Goal: Task Accomplishment & Management: Manage account settings

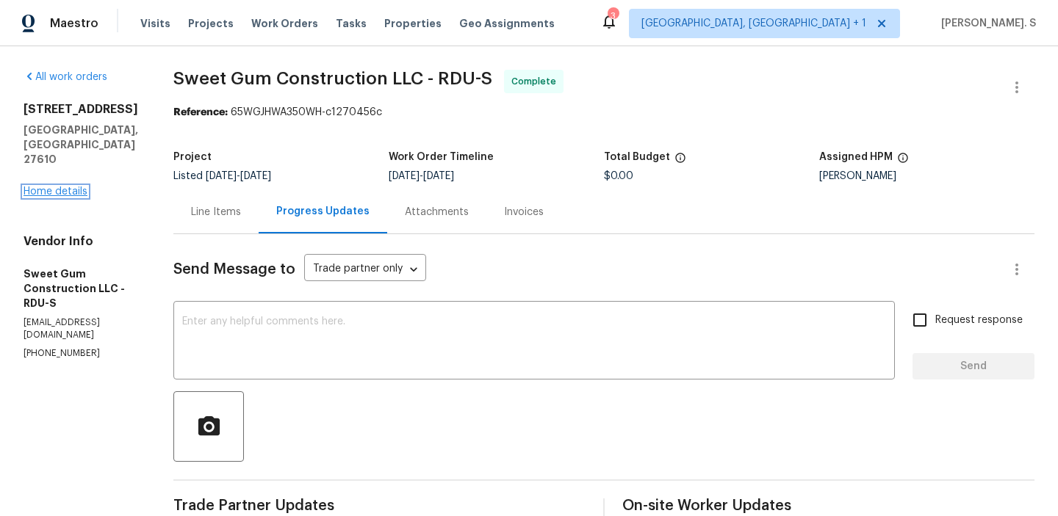
click at [43, 187] on link "Home details" at bounding box center [56, 192] width 64 height 10
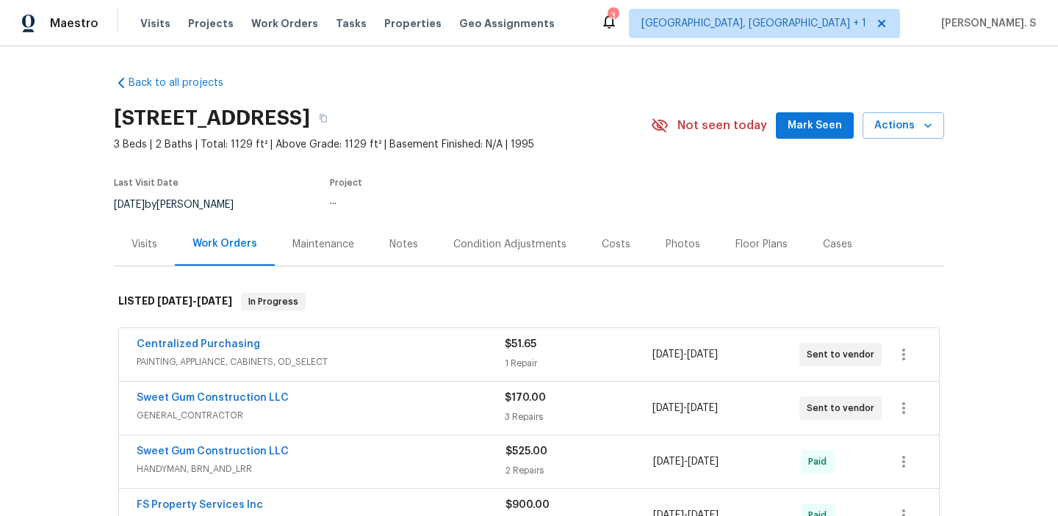
click at [146, 355] on span "PAINTING, APPLIANCE, CABINETS, OD_SELECT" at bounding box center [321, 362] width 368 height 15
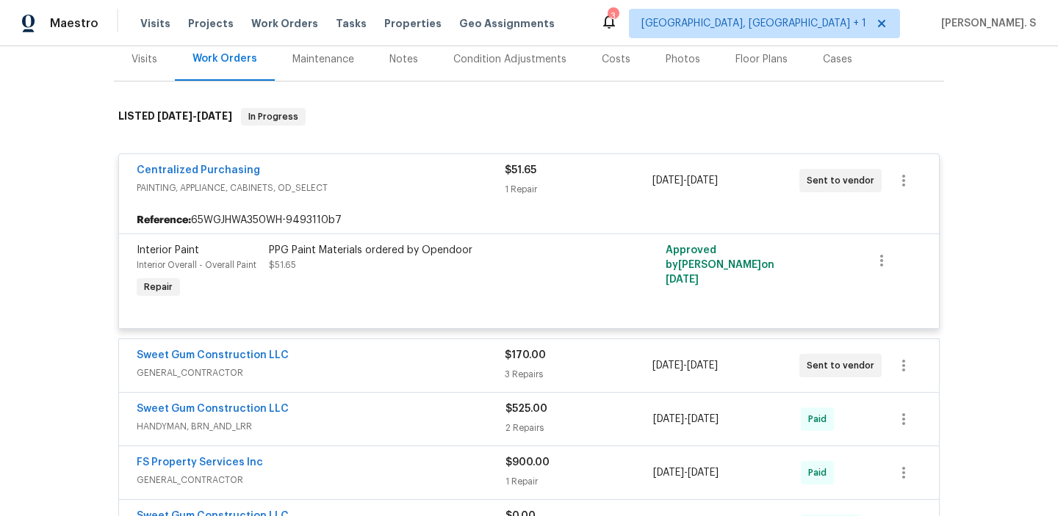
click at [234, 377] on span "GENERAL_CONTRACTOR" at bounding box center [321, 373] width 368 height 15
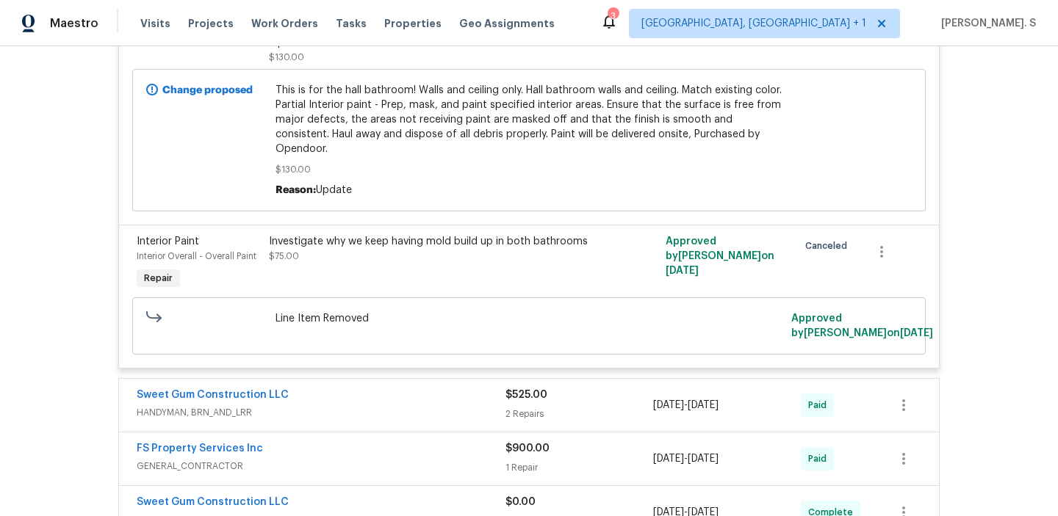
scroll to position [878, 0]
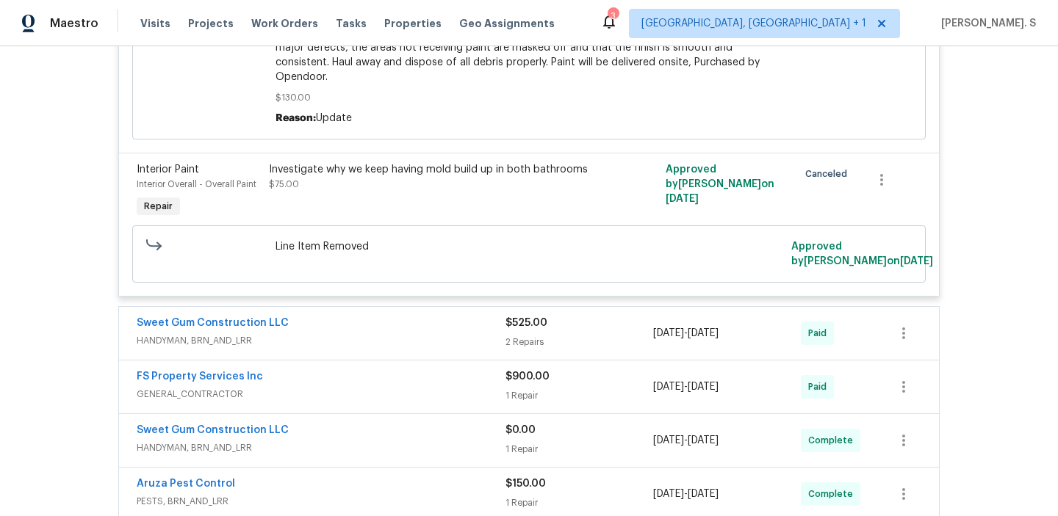
click at [206, 333] on span "HANDYMAN, BRN_AND_LRR" at bounding box center [321, 340] width 369 height 15
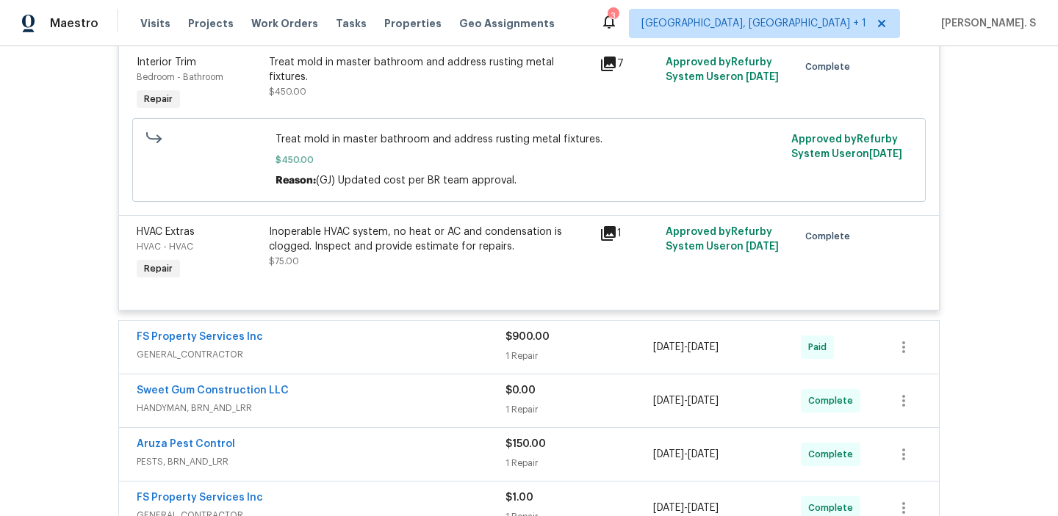
scroll to position [1338, 0]
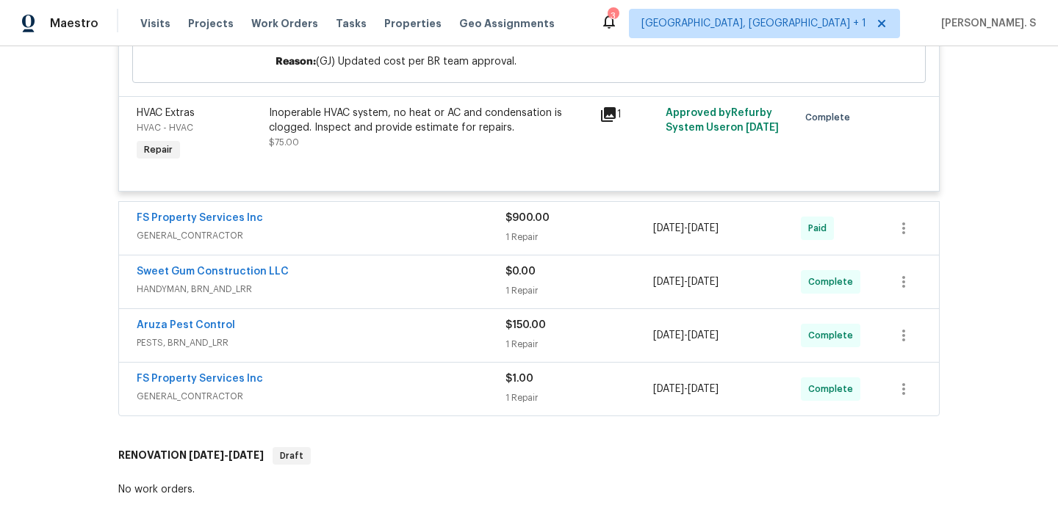
click at [203, 234] on div "FS Property Services Inc GENERAL_CONTRACTOR" at bounding box center [321, 228] width 369 height 35
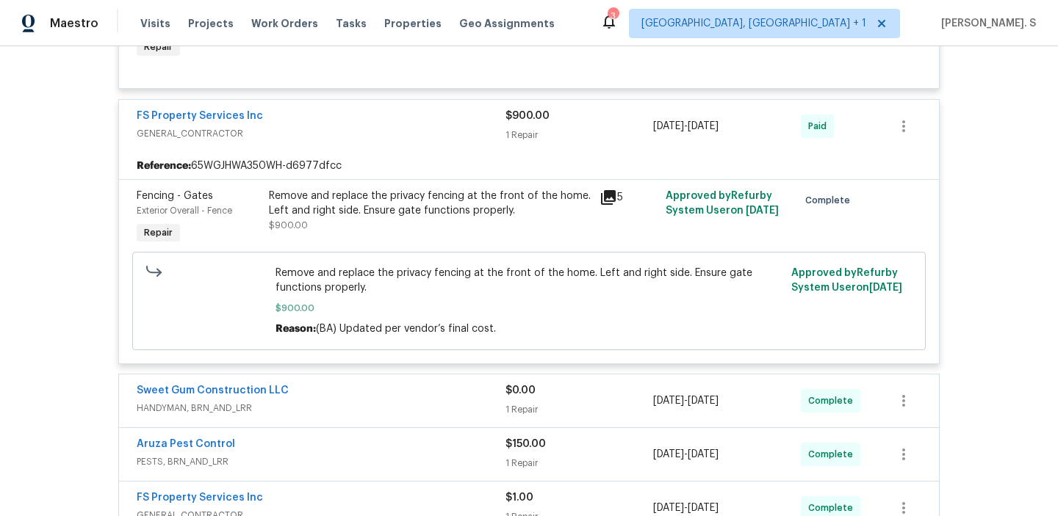
scroll to position [1769, 0]
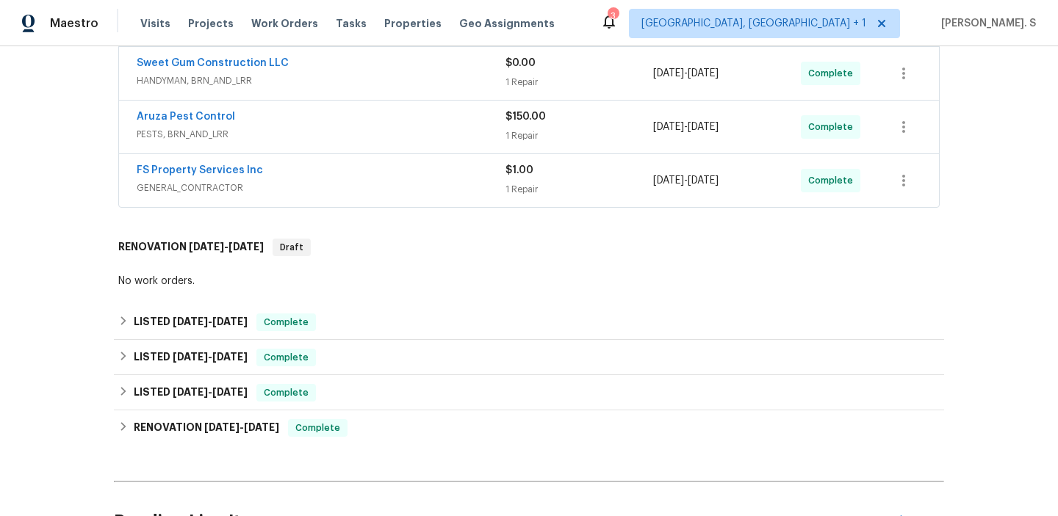
click at [189, 82] on div "Sweet Gum Construction LLC HANDYMAN, BRN_AND_LRR $0.00 1 Repair 8/21/2025 - 8/2…" at bounding box center [529, 73] width 820 height 53
click at [221, 58] on link "Sweet Gum Construction LLC" at bounding box center [213, 63] width 152 height 10
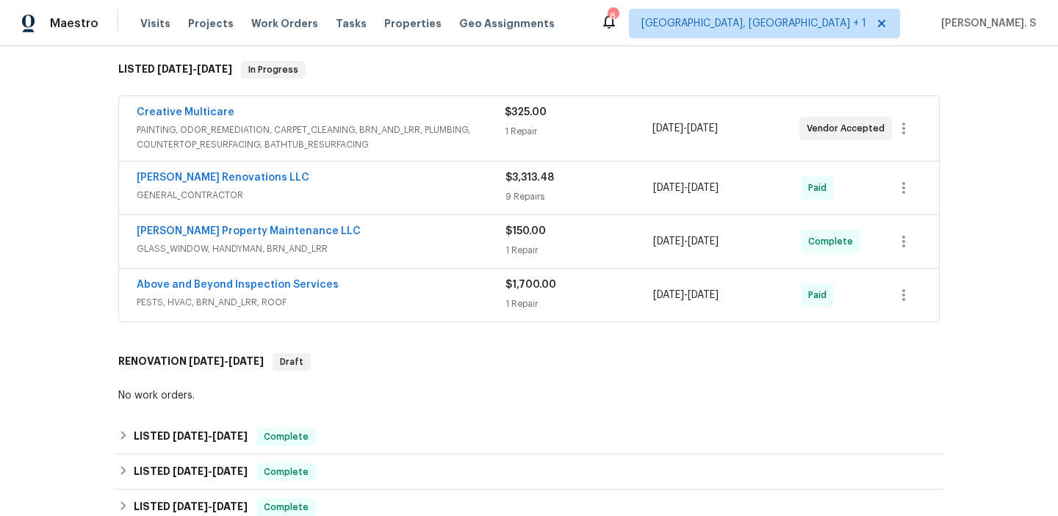
scroll to position [235, 0]
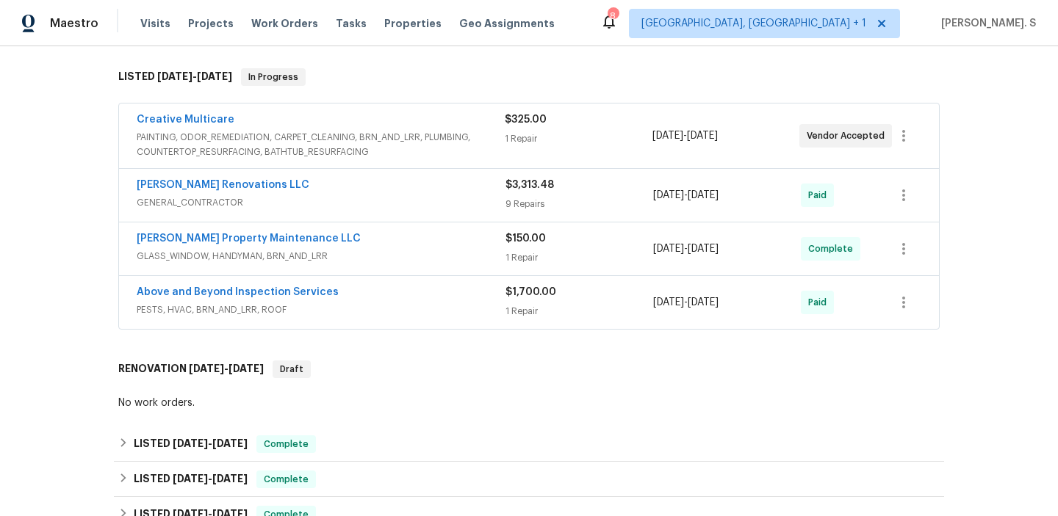
click at [261, 138] on span "PAINTING, ODOR_REMEDIATION, CARPET_CLEANING, BRN_AND_LRR, PLUMBING, COUNTERTOP_…" at bounding box center [321, 144] width 368 height 29
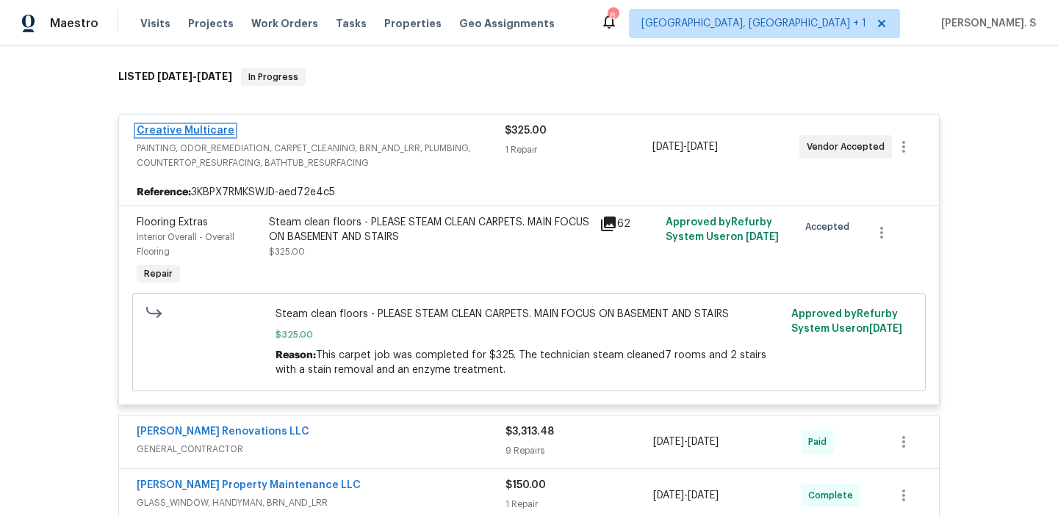
click at [158, 126] on link "Creative Multicare" at bounding box center [186, 131] width 98 height 10
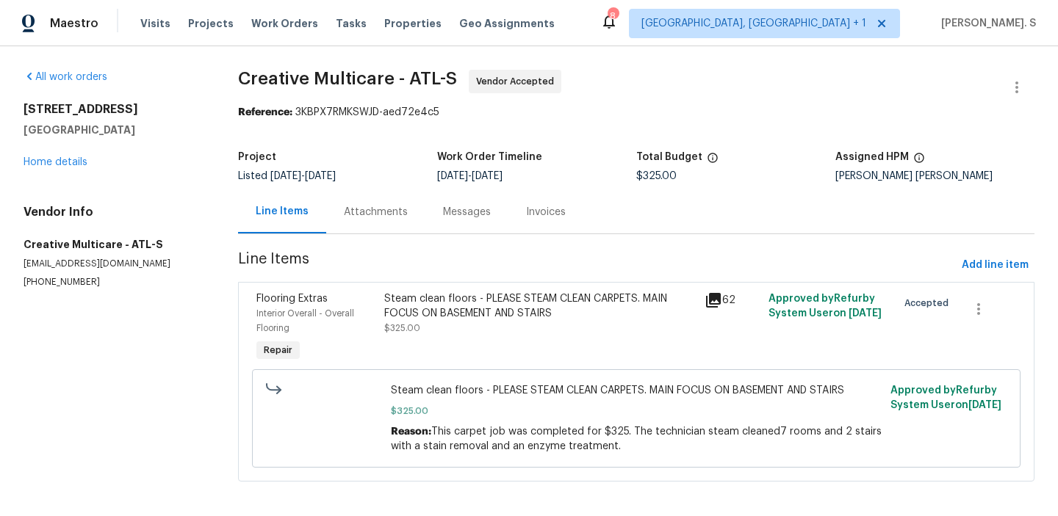
click at [425, 223] on div "Messages" at bounding box center [466, 211] width 83 height 43
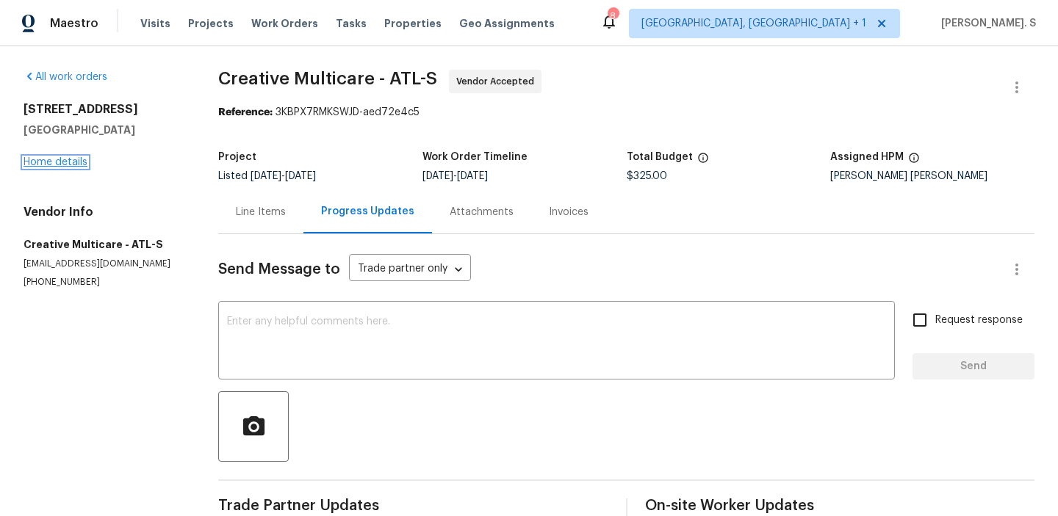
click at [63, 166] on link "Home details" at bounding box center [56, 162] width 64 height 10
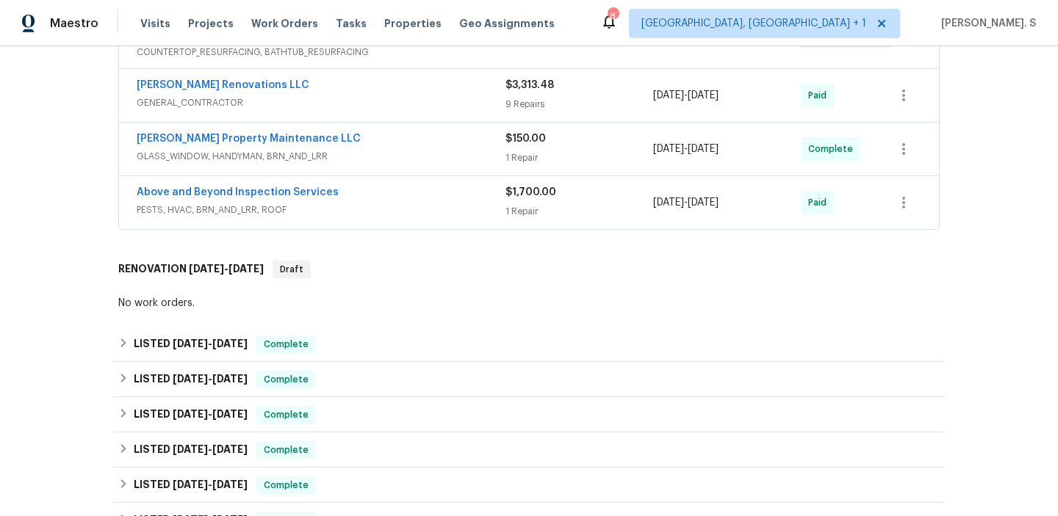
scroll to position [642, 0]
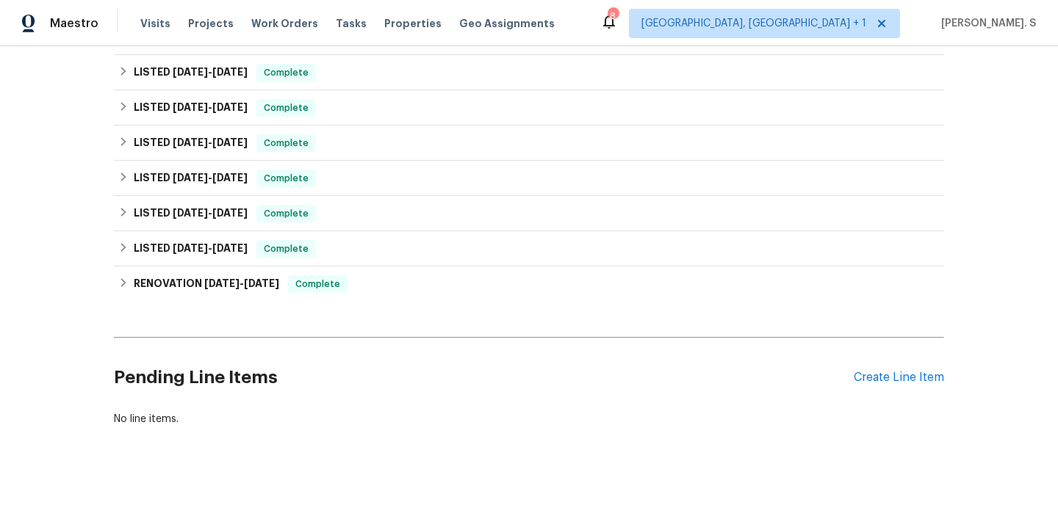
click at [936, 375] on div "Pending Line Items Create Line Item" at bounding box center [529, 378] width 830 height 68
click at [921, 371] on div "Create Line Item" at bounding box center [898, 378] width 90 height 14
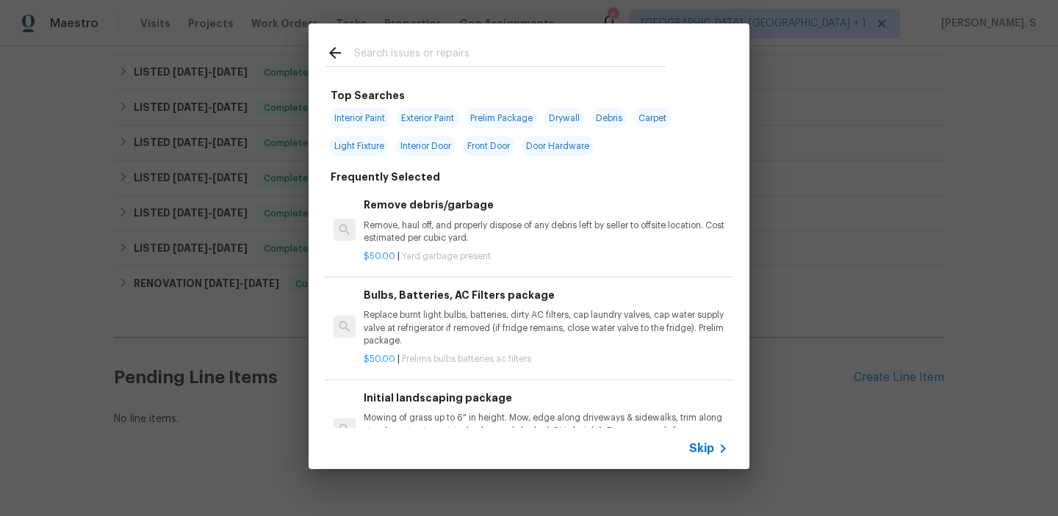
click at [509, 189] on div "Remove debris/garbage Remove, haul off, and properly dispose of any debris left…" at bounding box center [529, 230] width 410 height 95
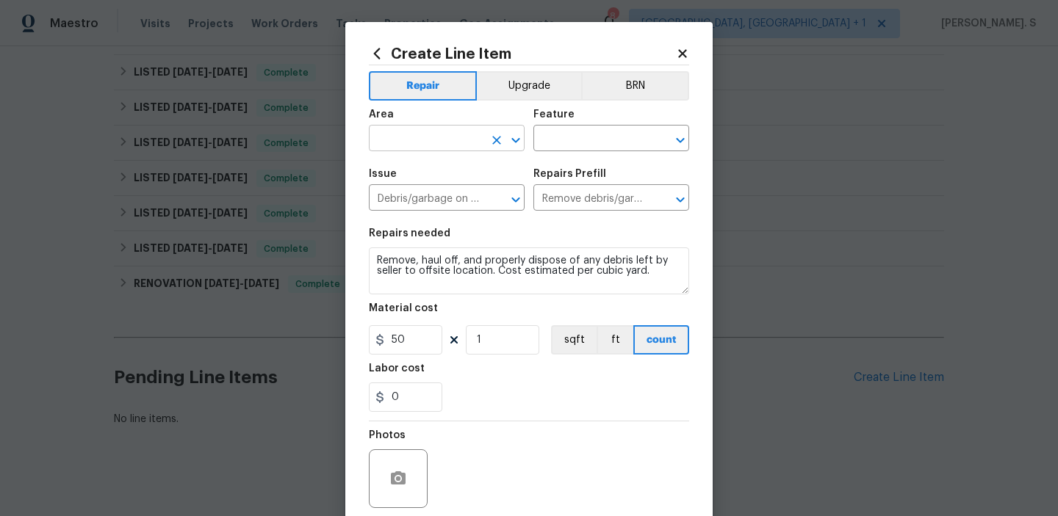
click at [522, 134] on icon "Open" at bounding box center [516, 140] width 18 height 18
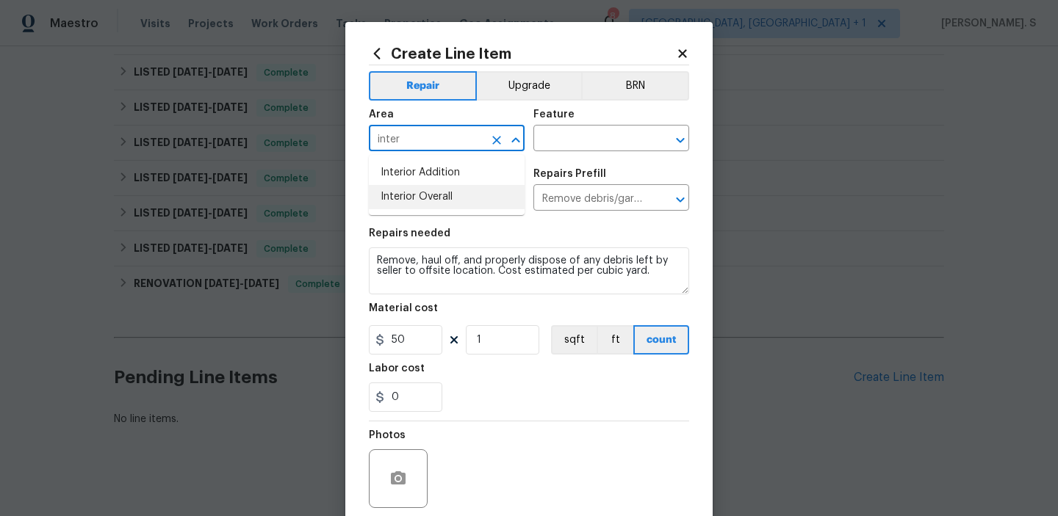
click at [480, 196] on li "Interior Overall" at bounding box center [447, 197] width 156 height 24
click at [682, 137] on icon "Open" at bounding box center [680, 140] width 18 height 18
type input "Interior Overall"
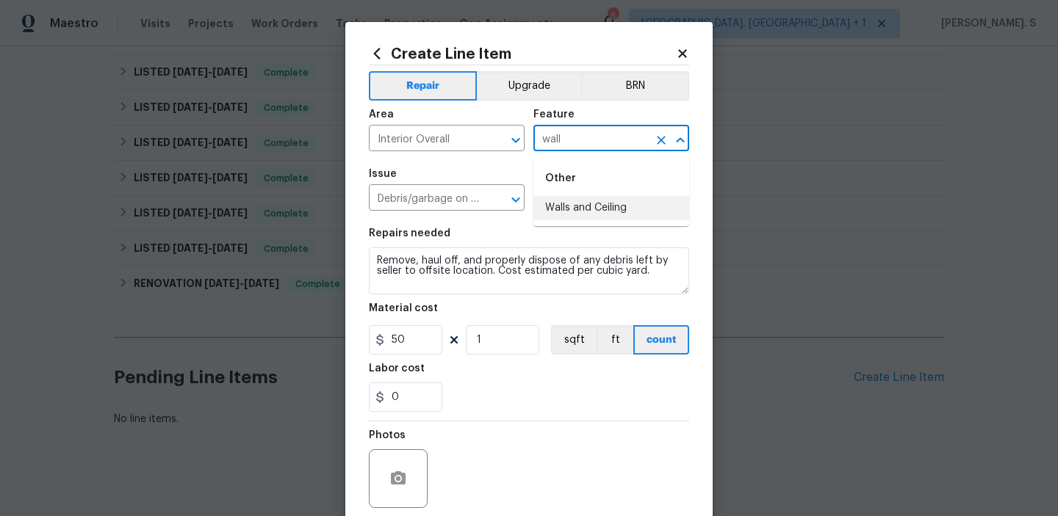
click at [583, 214] on li "Walls and Ceiling" at bounding box center [611, 208] width 156 height 24
click at [516, 198] on icon "Open" at bounding box center [516, 200] width 18 height 18
type input "Walls and Ceiling"
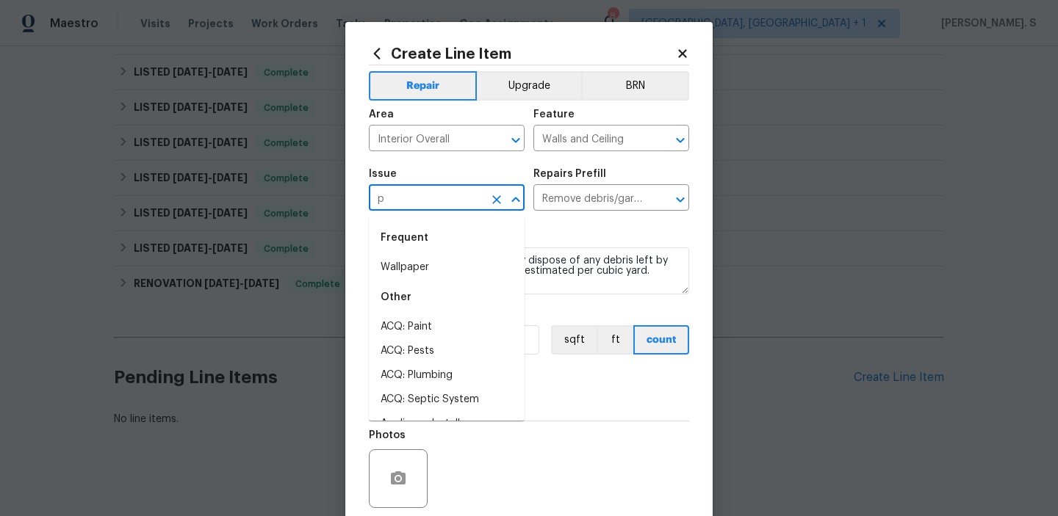
scroll to position [0, 0]
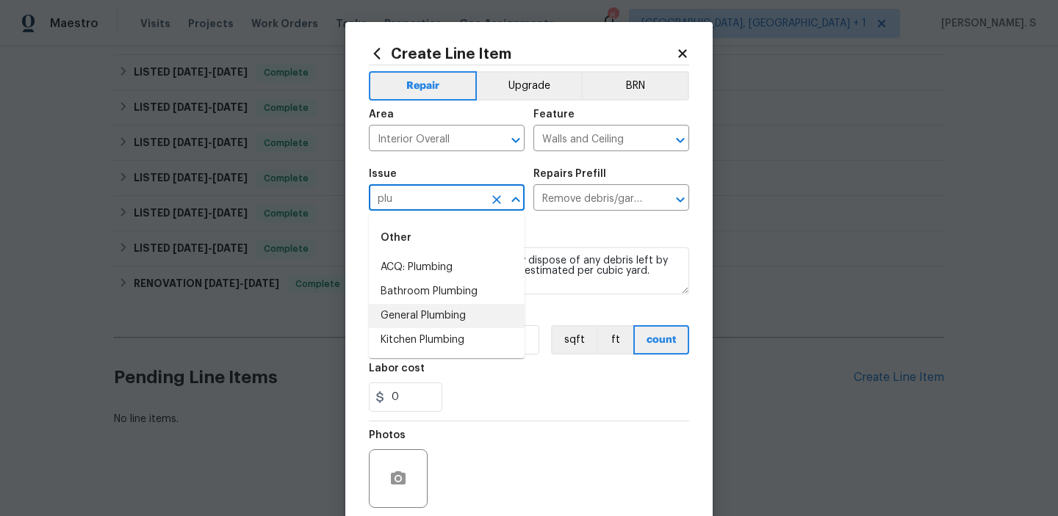
click at [456, 306] on li "General Plumbing" at bounding box center [447, 316] width 156 height 24
type input "General Plumbing"
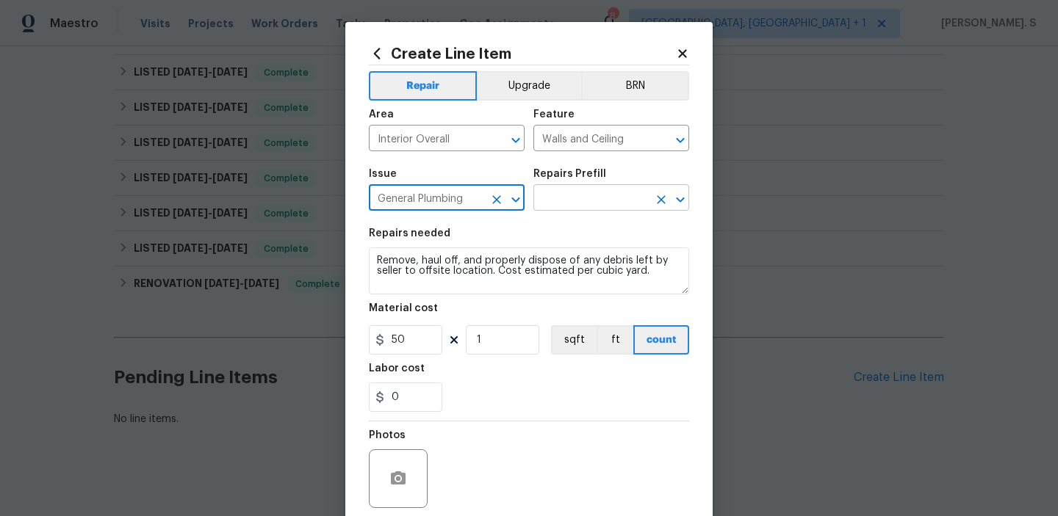
click at [680, 201] on icon "Open" at bounding box center [680, 199] width 8 height 5
type input "General Plumbing"
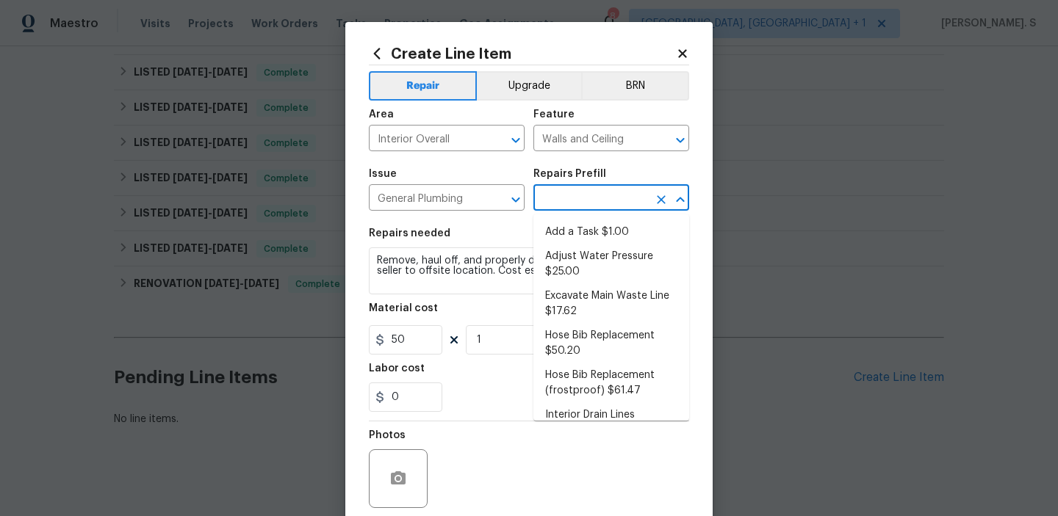
click at [619, 219] on ul "Add a Task $1.00 Adjust Water Pressure $25.00 Excavate Main Waste Line $17.62 H…" at bounding box center [611, 317] width 156 height 206
click at [605, 228] on li "Add a Task $1.00" at bounding box center [611, 232] width 156 height 24
type input "Plumbing"
type input "Add a Task $1.00"
type textarea "HPM to detail"
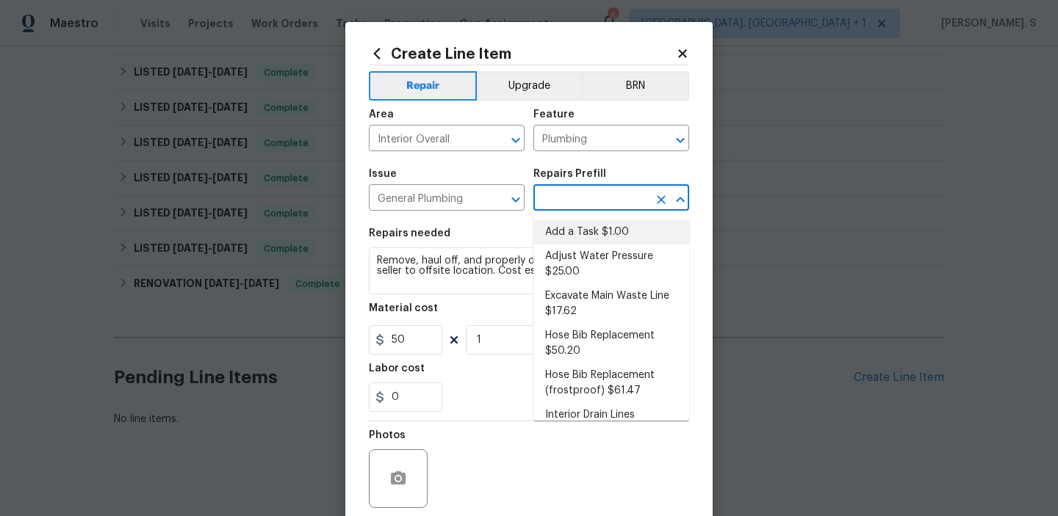
type input "1"
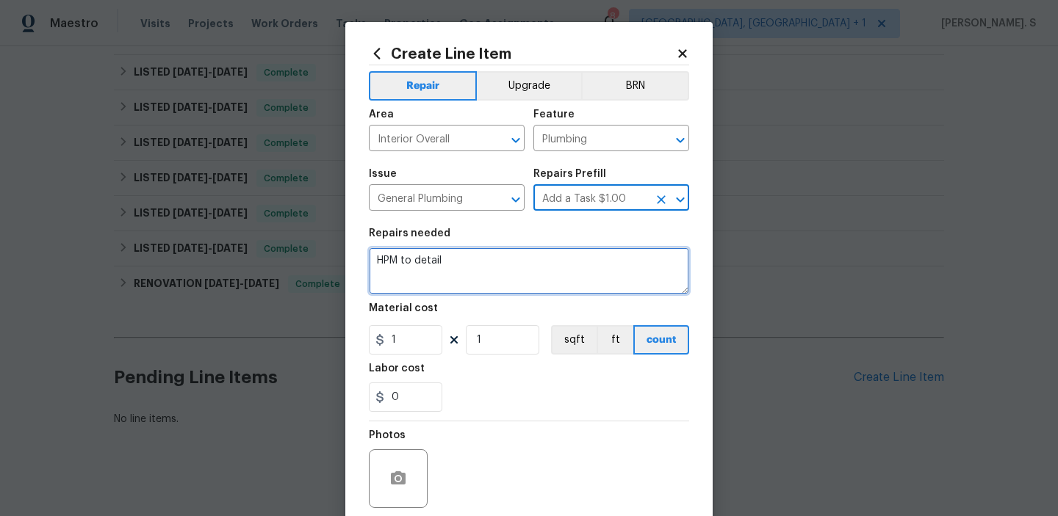
click at [511, 253] on textarea "HPM to detail" at bounding box center [529, 271] width 320 height 47
paste textarea "Please check the claim that This room is unsafe, ceiling has fallen in and the …"
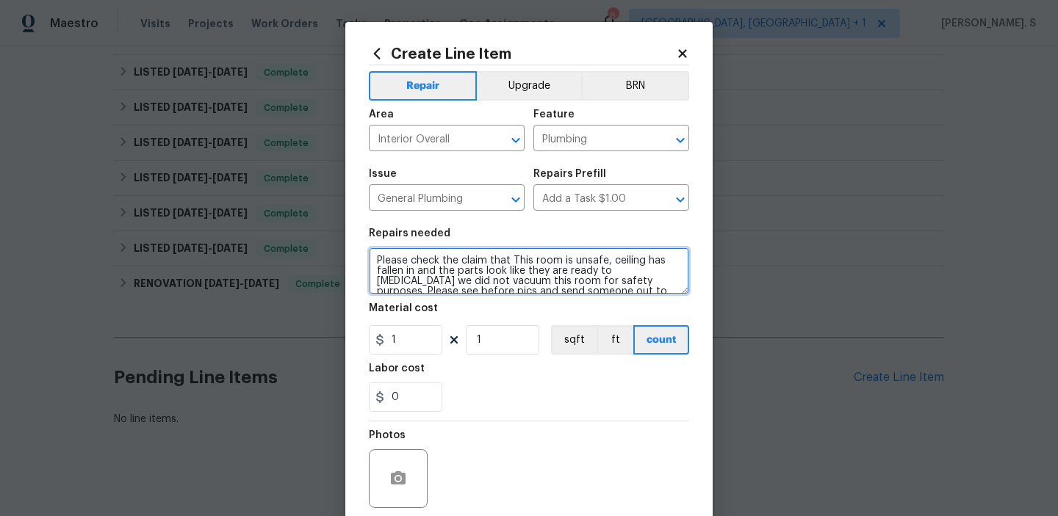
scroll to position [137, 0]
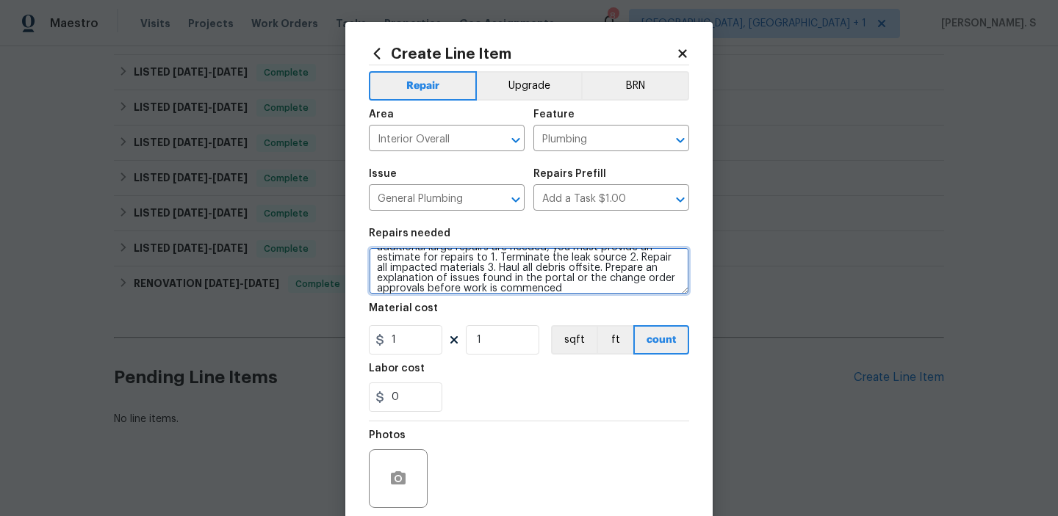
type textarea "Please check the claim that This room is unsafe, ceiling has fallen in and the …"
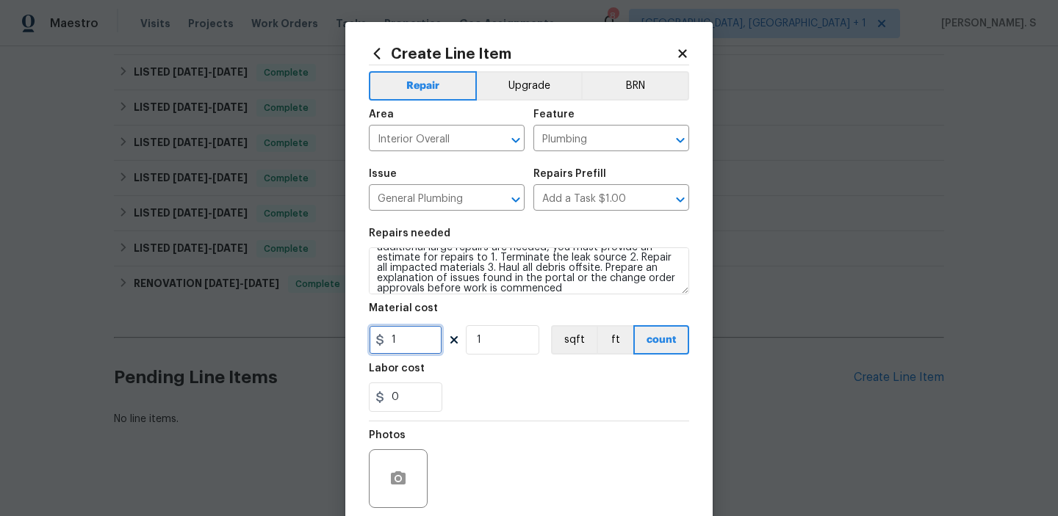
click at [421, 340] on input "1" at bounding box center [405, 339] width 73 height 29
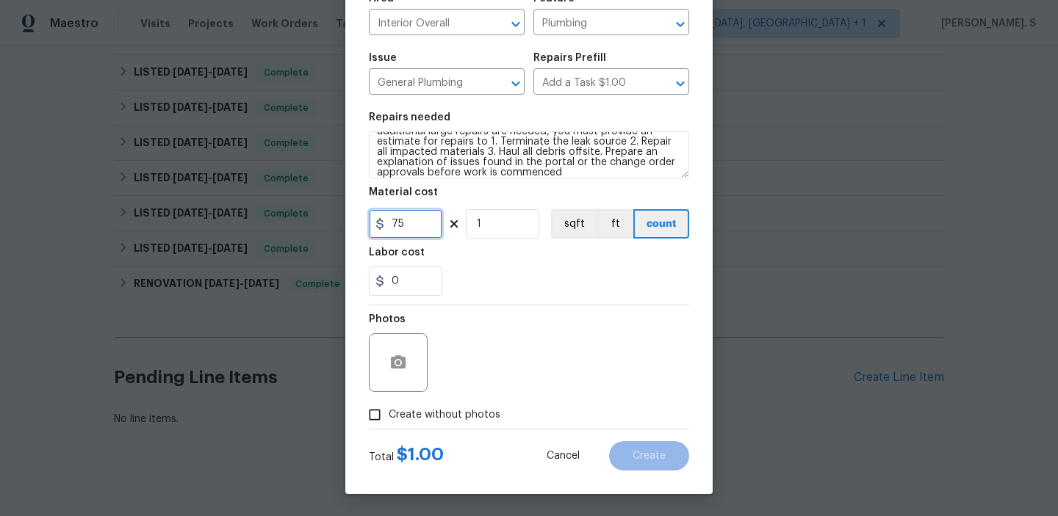
type input "75"
click at [418, 415] on span "Create without photos" at bounding box center [445, 415] width 112 height 15
click at [389, 415] on input "Create without photos" at bounding box center [375, 415] width 28 height 28
checkbox input "true"
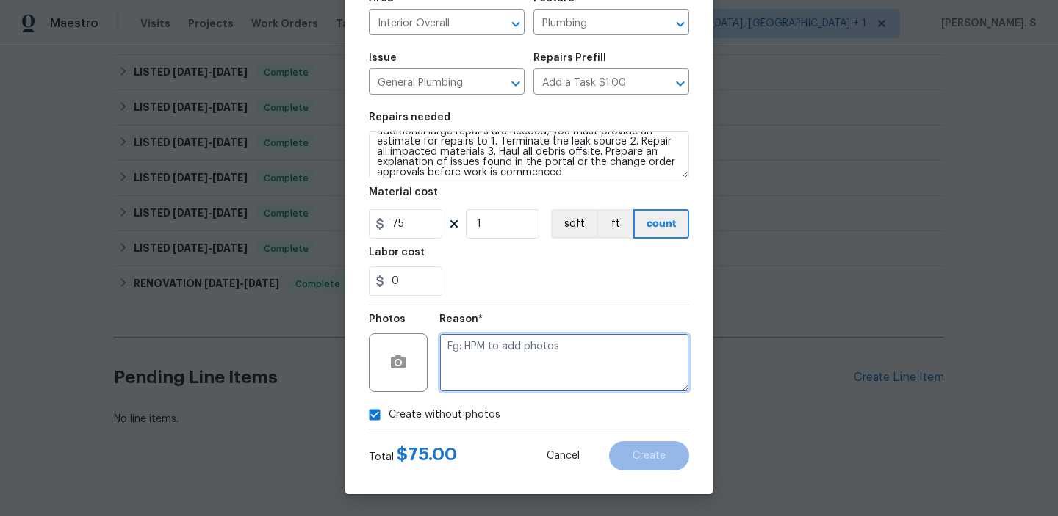
click at [541, 353] on textarea at bounding box center [564, 362] width 250 height 59
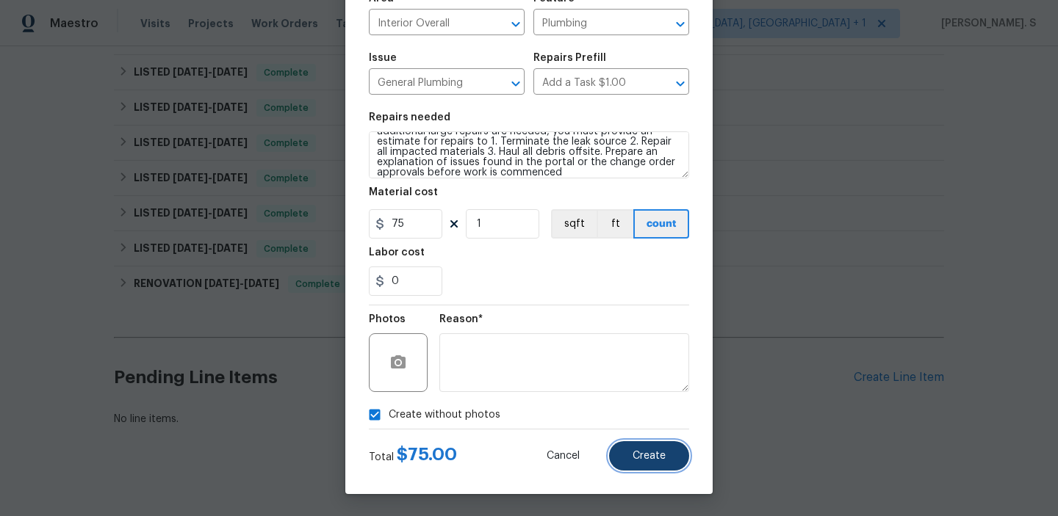
click at [647, 457] on span "Create" at bounding box center [648, 456] width 33 height 11
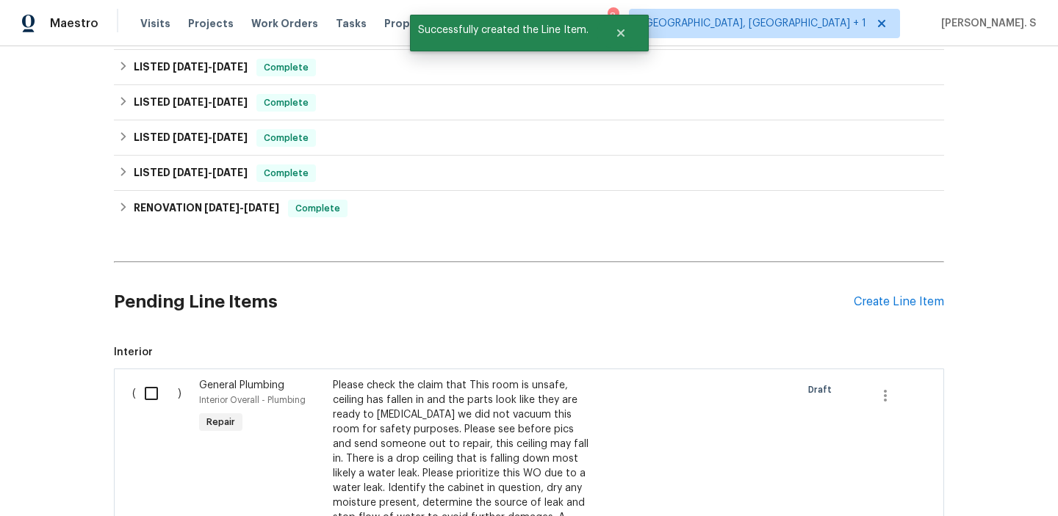
scroll to position [725, 0]
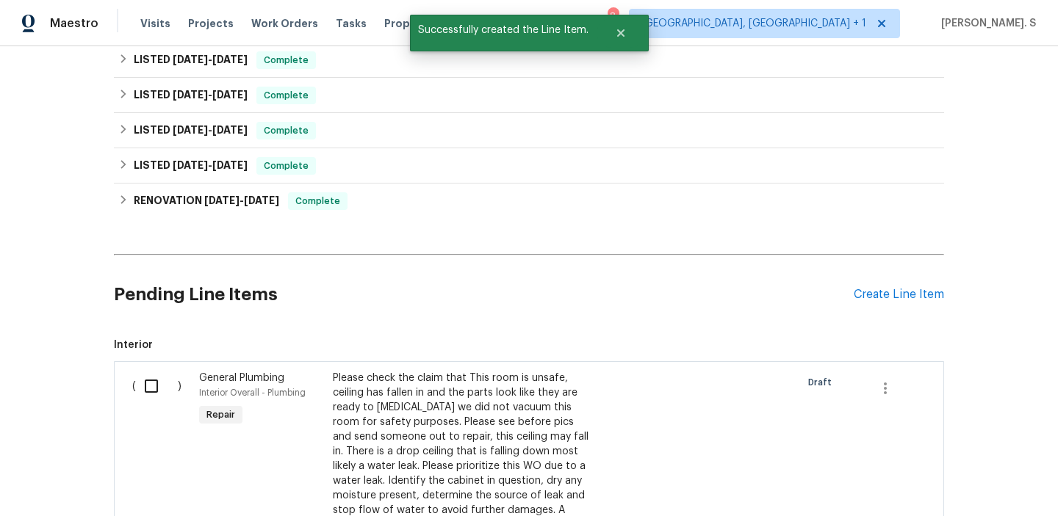
click at [149, 371] on input "checkbox" at bounding box center [157, 386] width 42 height 31
checkbox input "true"
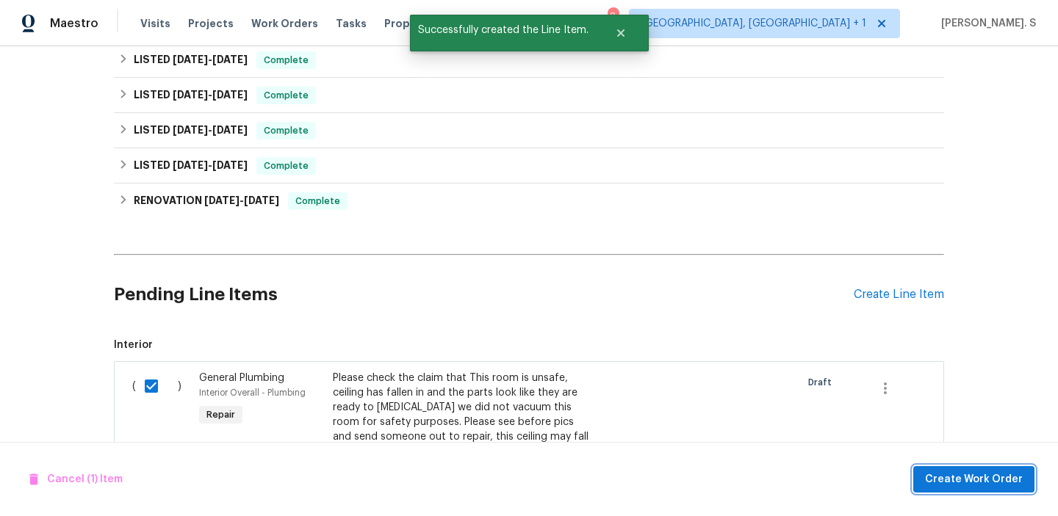
click at [937, 482] on span "Create Work Order" at bounding box center [974, 480] width 98 height 18
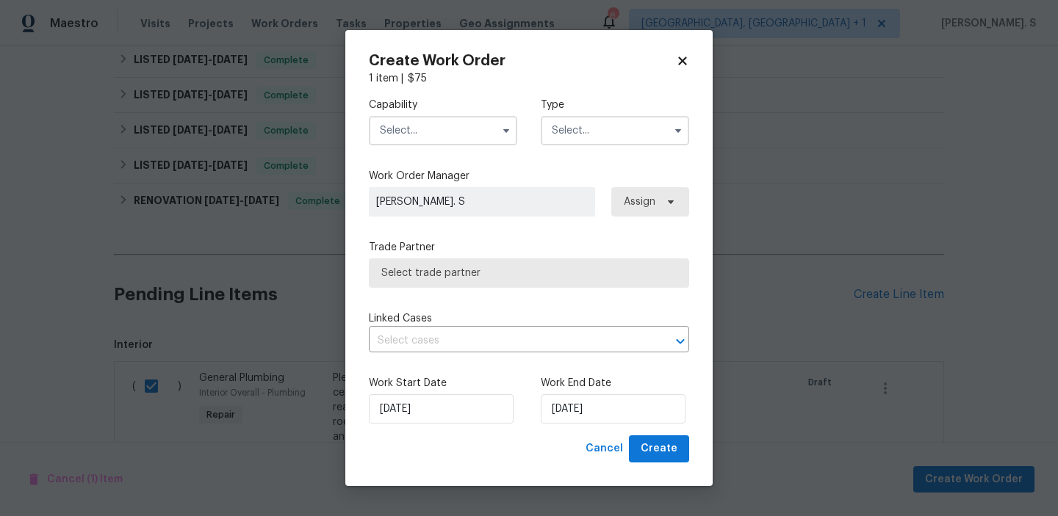
click at [459, 136] on input "text" at bounding box center [443, 130] width 148 height 29
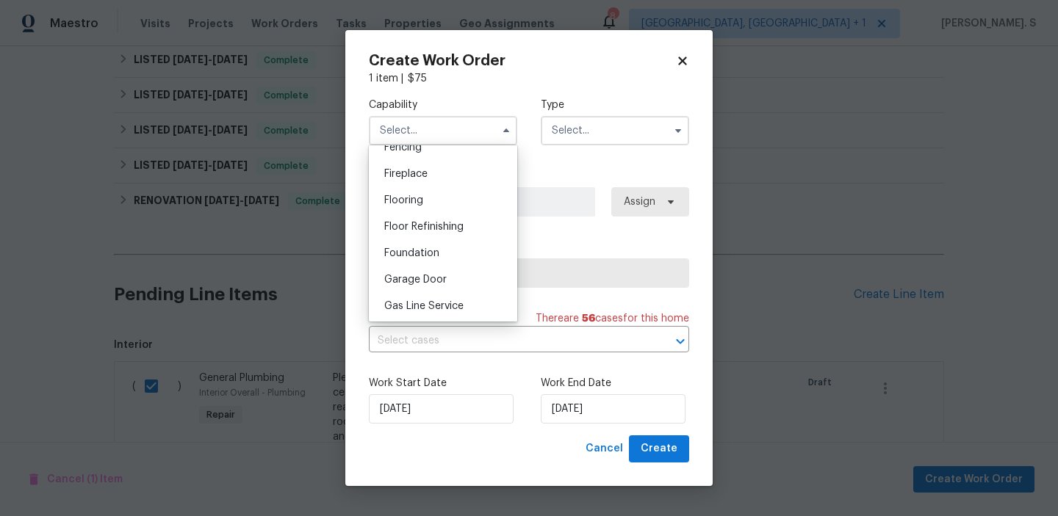
scroll to position [613, 0]
click at [454, 248] on span "General Contractor" at bounding box center [431, 251] width 95 height 10
type input "General Contractor"
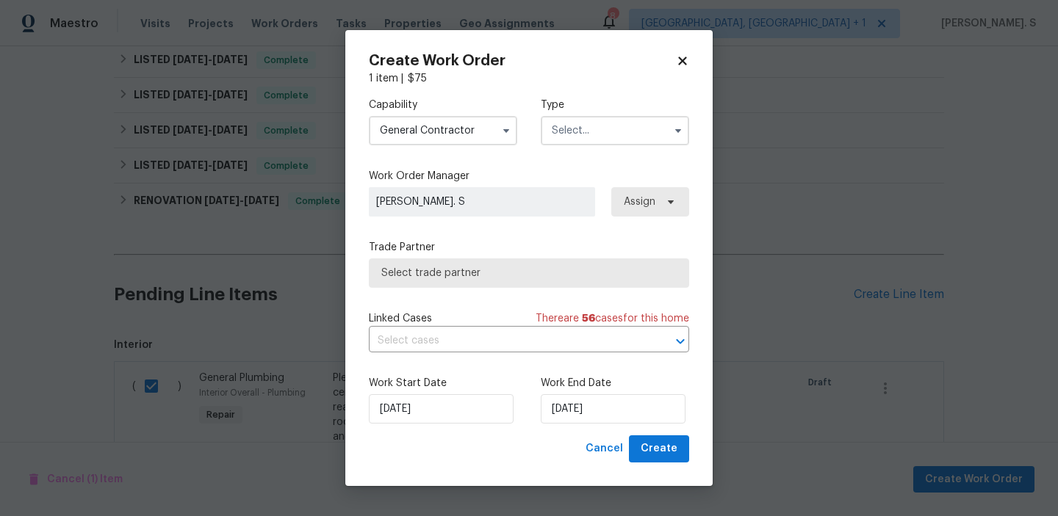
click at [626, 120] on input "text" at bounding box center [615, 130] width 148 height 29
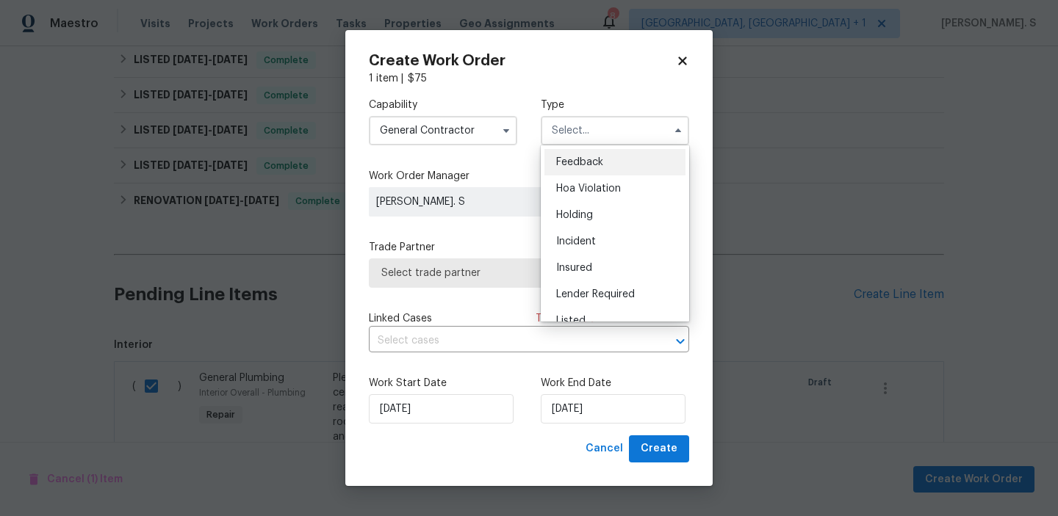
click at [621, 153] on div "Feedback" at bounding box center [614, 162] width 141 height 26
type input "Feedback"
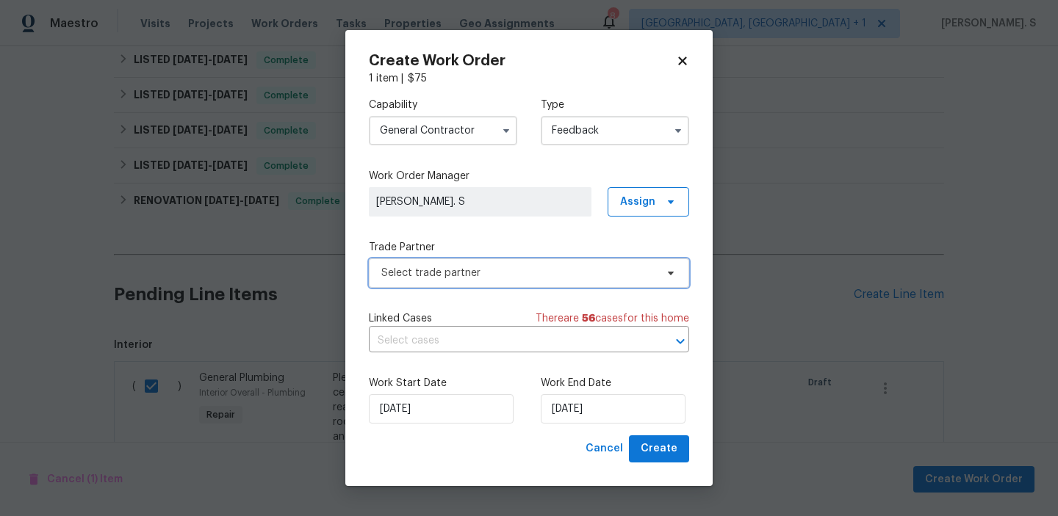
click at [564, 269] on span "Select trade partner" at bounding box center [518, 273] width 274 height 15
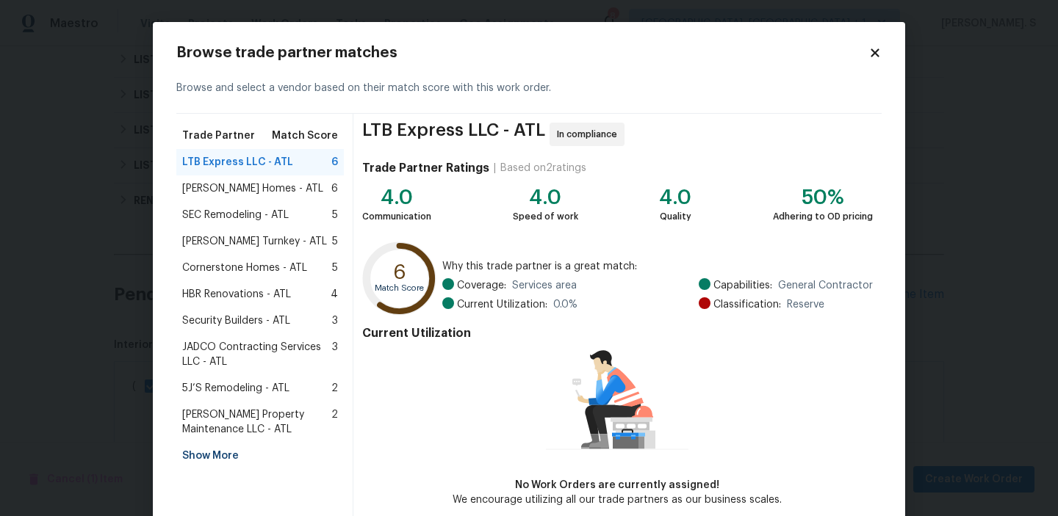
click at [318, 187] on div "Therrien Homes - ATL 6" at bounding box center [260, 188] width 156 height 15
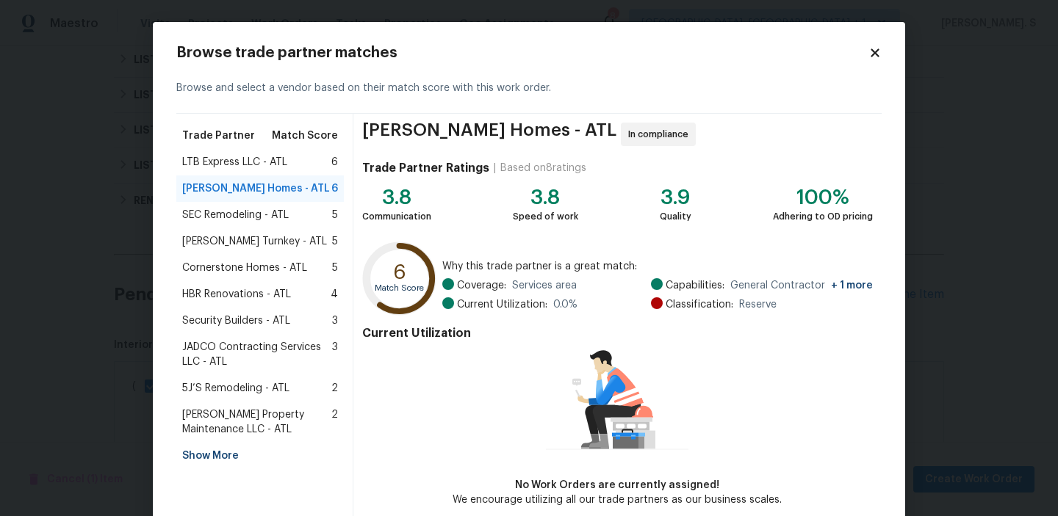
scroll to position [71, 0]
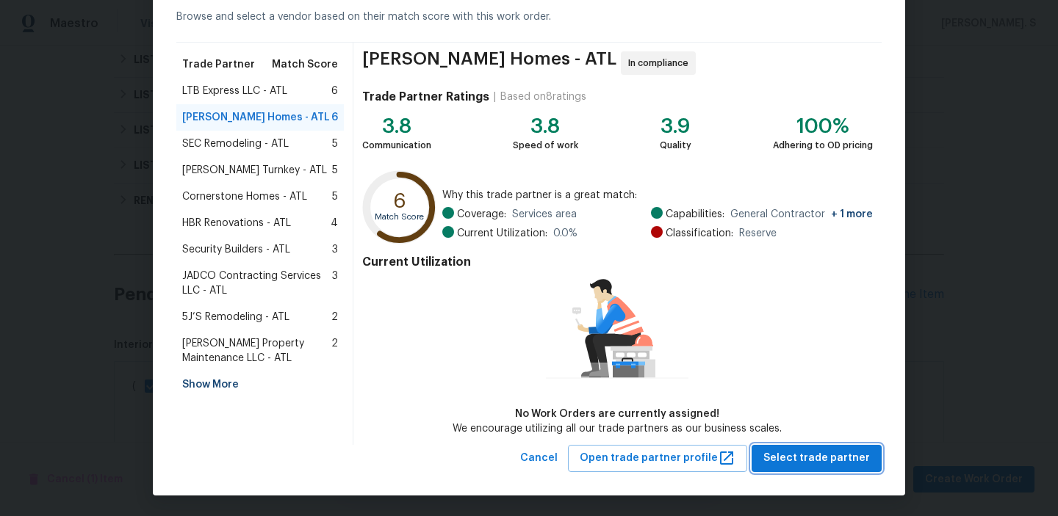
click at [759, 463] on button "Select trade partner" at bounding box center [816, 458] width 130 height 27
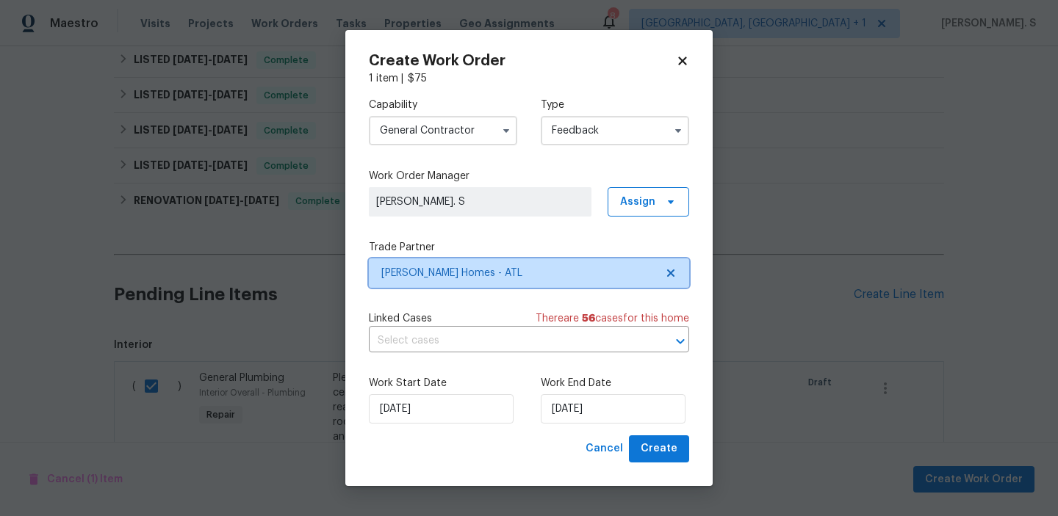
scroll to position [0, 0]
click at [517, 333] on input "text" at bounding box center [508, 341] width 279 height 23
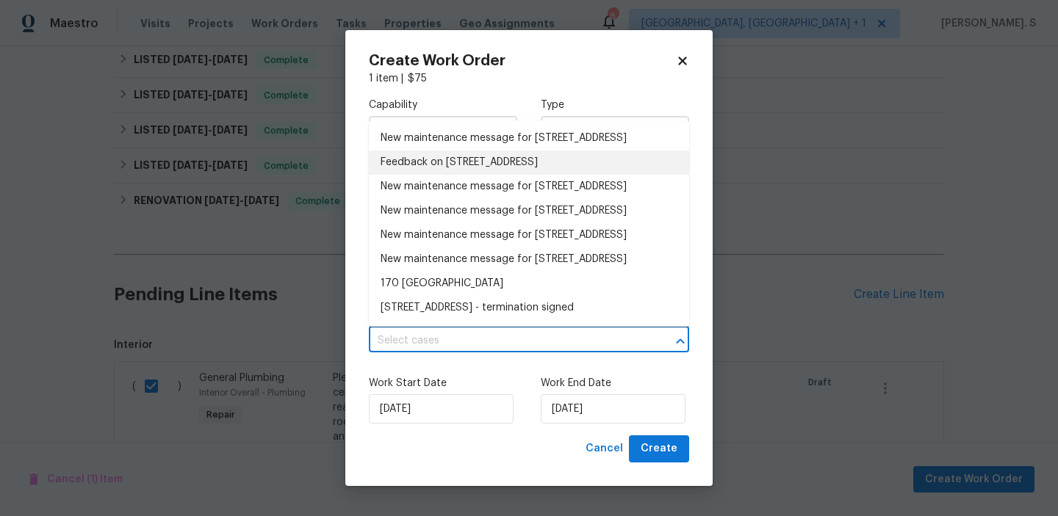
click at [472, 169] on li "Feedback on 170 Pinehurst Dr, Stockbridge, GA 30281" at bounding box center [529, 163] width 320 height 24
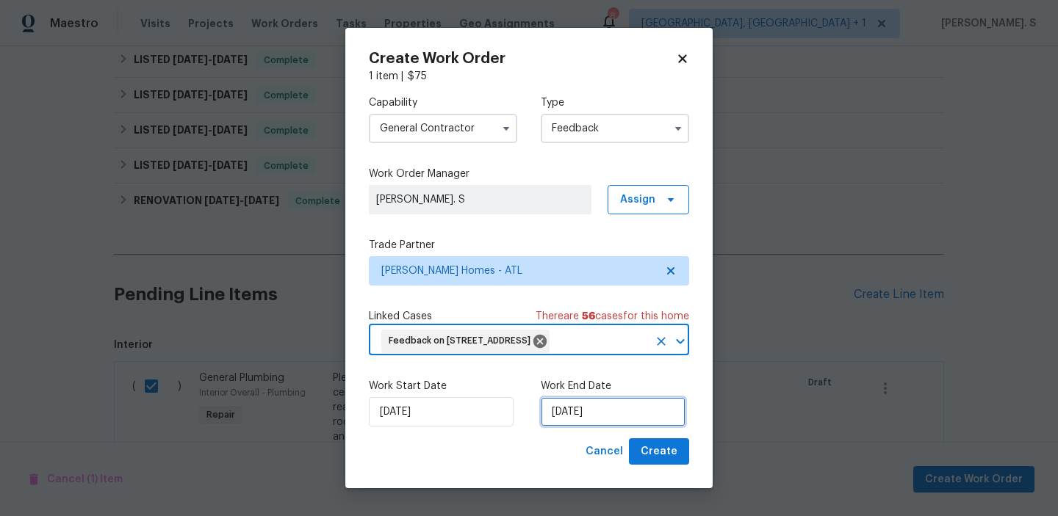
click at [574, 423] on input "[DATE]" at bounding box center [613, 411] width 145 height 29
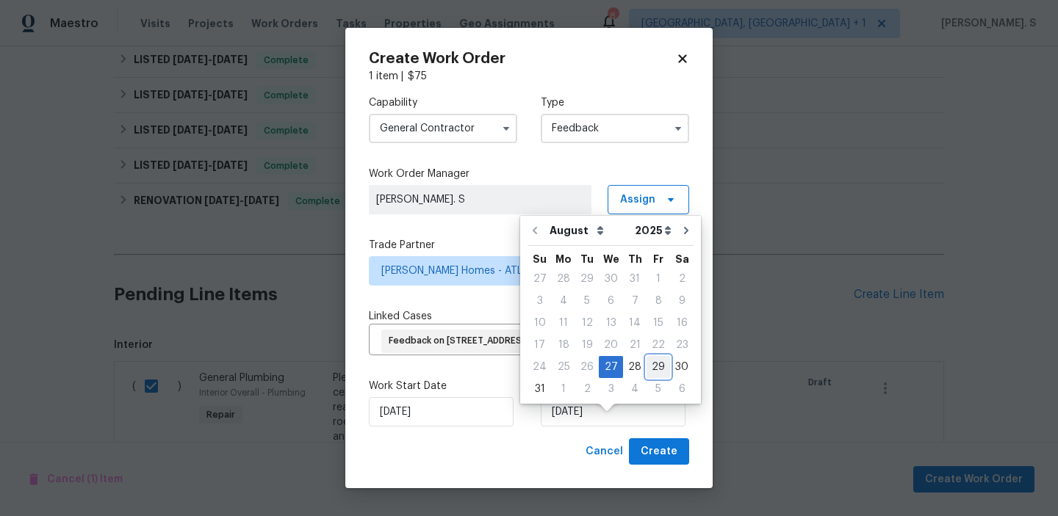
click at [646, 371] on div "29" at bounding box center [658, 367] width 24 height 21
type input "[DATE]"
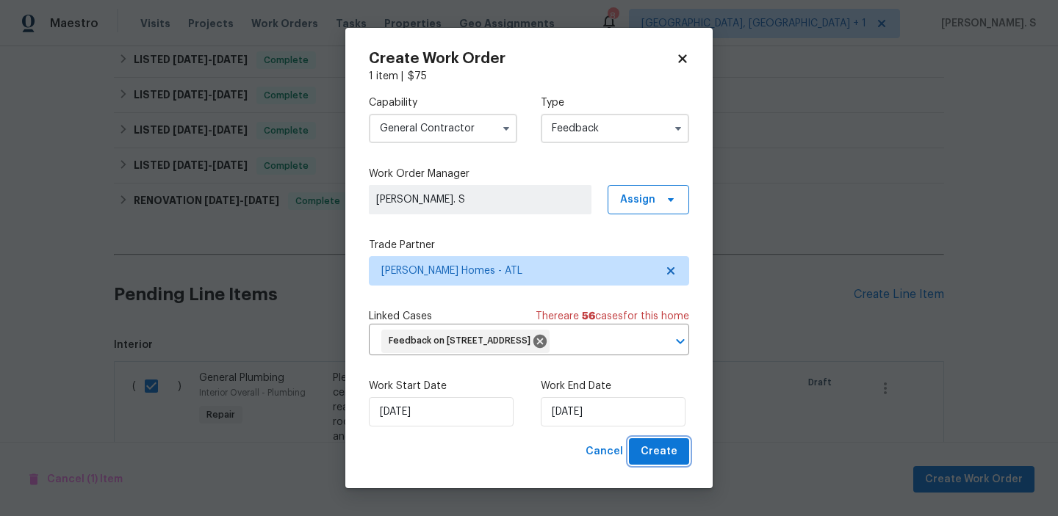
click at [669, 461] on span "Create" at bounding box center [658, 452] width 37 height 18
checkbox input "false"
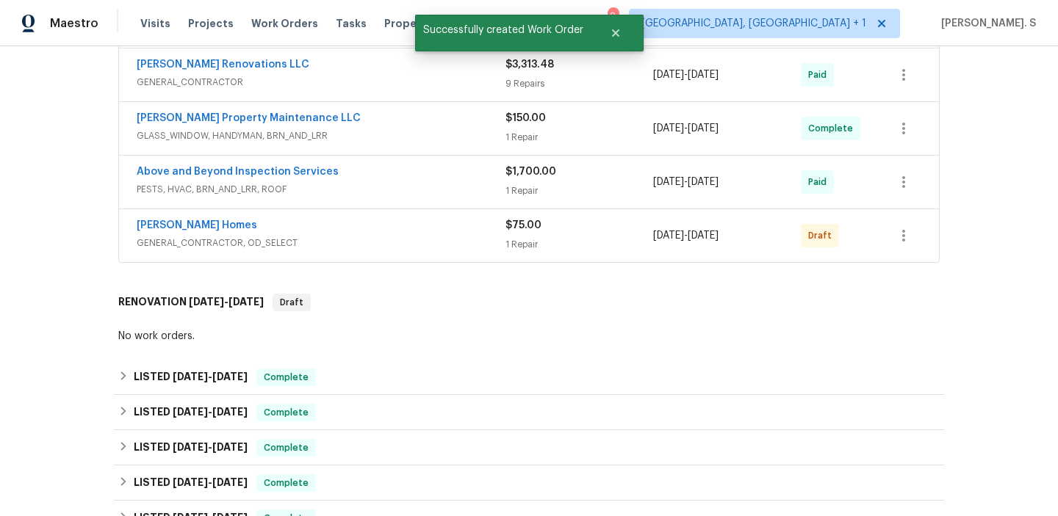
scroll to position [238, 0]
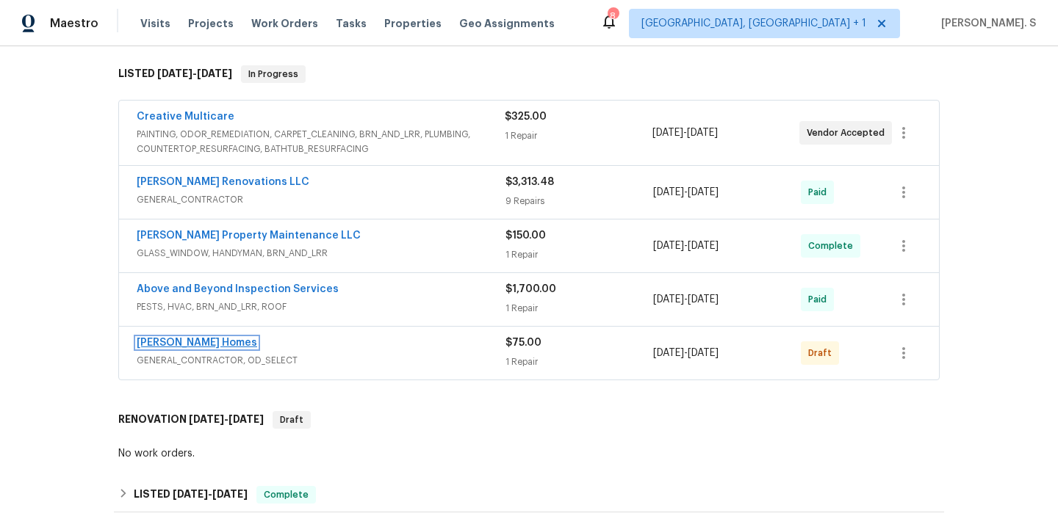
click at [189, 338] on link "Therrien Homes" at bounding box center [197, 343] width 120 height 10
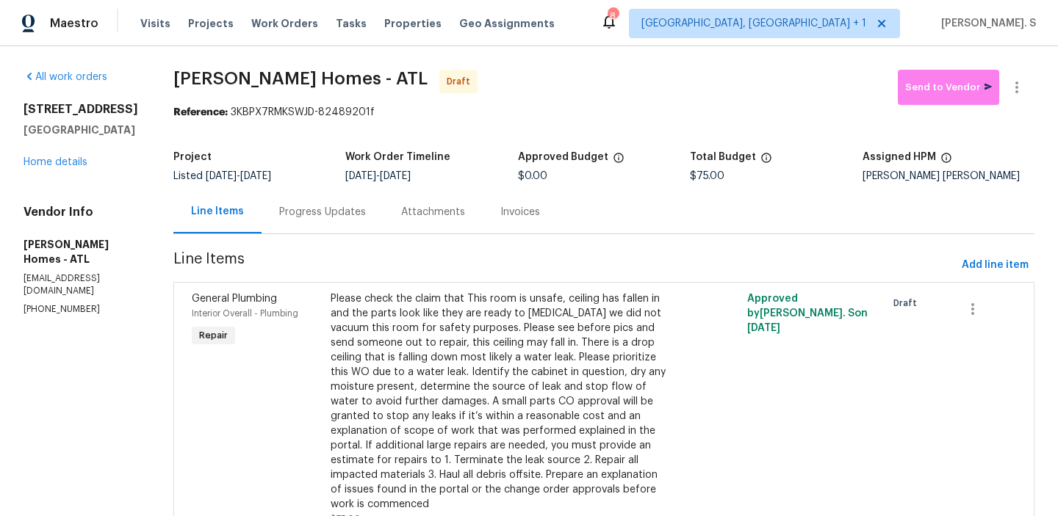
click at [281, 147] on div "Project Listed 5/22/2025 - 8/29/2025 Work Order Timeline 8/27/2025 - 8/29/2025 …" at bounding box center [603, 166] width 861 height 47
click at [308, 198] on div "Progress Updates" at bounding box center [322, 211] width 122 height 43
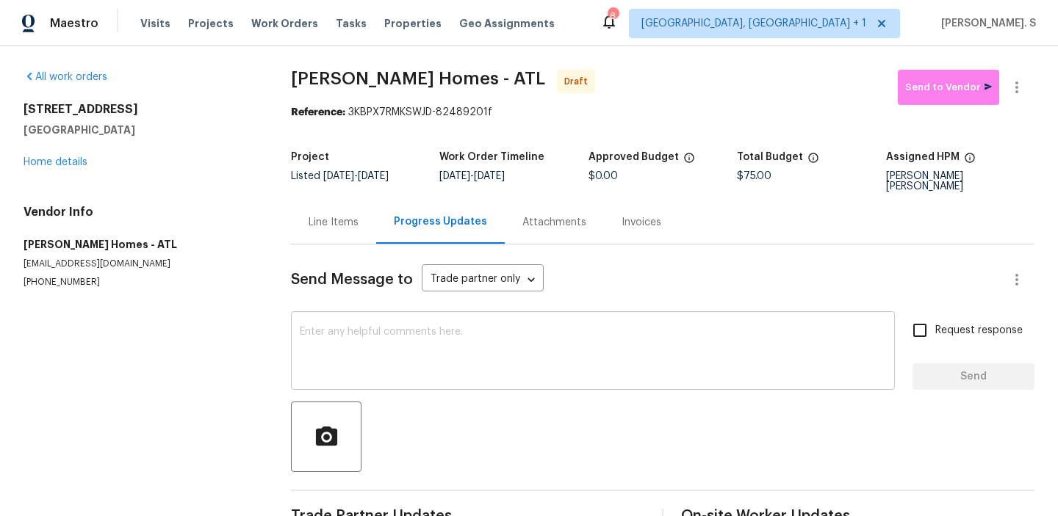
click at [333, 342] on textarea at bounding box center [593, 352] width 586 height 51
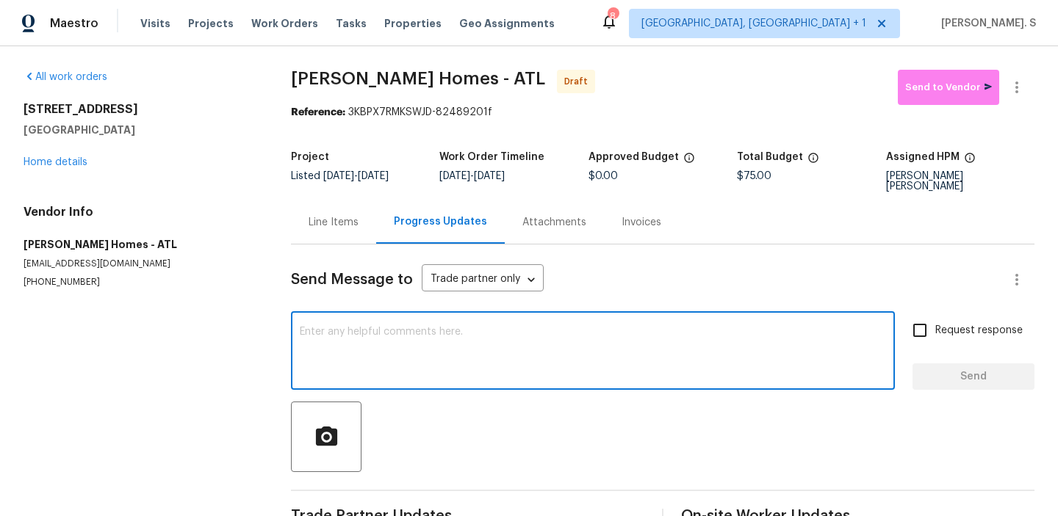
paste textarea "Hi, this is Glory with Opendoor. I’m confirming you received the WO for the pro…"
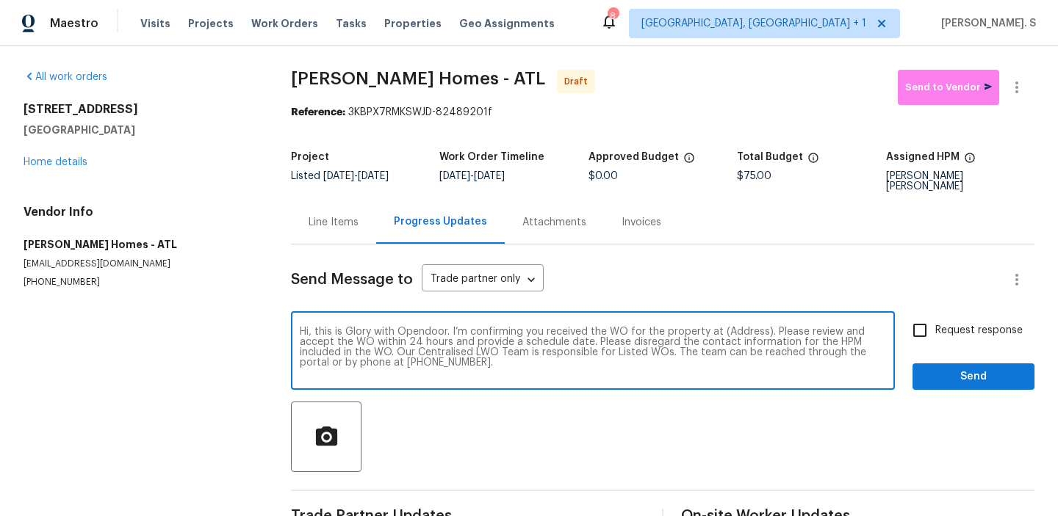
click at [741, 327] on textarea "Hi, this is Glory with Opendoor. I’m confirming you received the WO for the pro…" at bounding box center [593, 352] width 586 height 51
paste textarea "170 Pinehurst Dr, Stockbridge, GA 30281"
type textarea "Hi, this is Glory with Opendoor. I’m confirming you received the WO for the pro…"
click at [1022, 90] on icon "button" at bounding box center [1017, 88] width 18 height 18
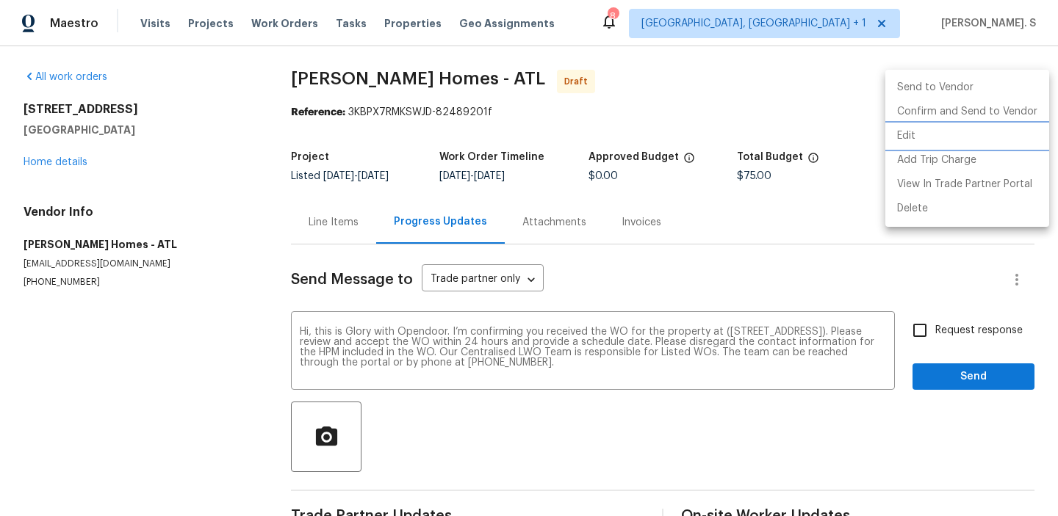
click at [958, 132] on li "Edit" at bounding box center [967, 136] width 164 height 24
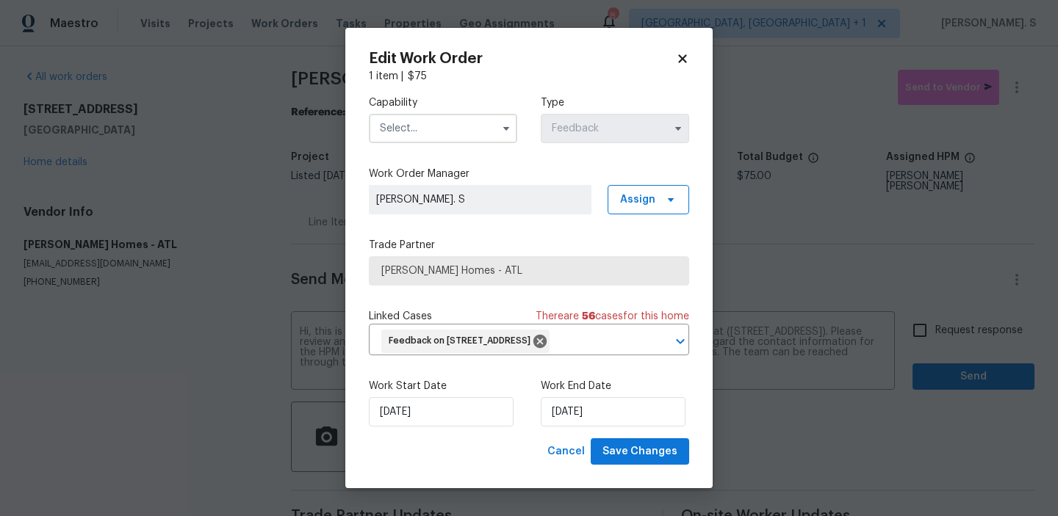
click at [452, 114] on input "text" at bounding box center [443, 128] width 148 height 29
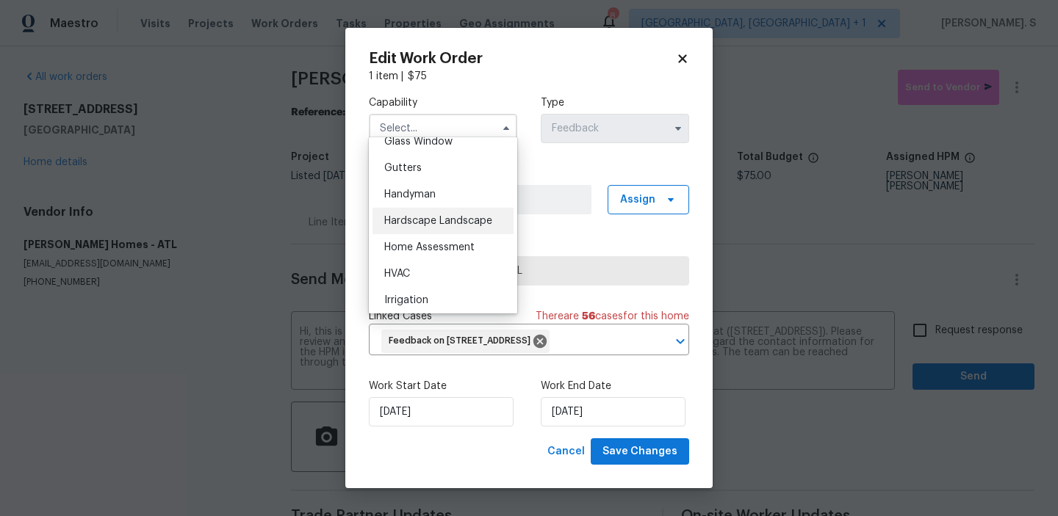
scroll to position [767, 0]
click at [458, 203] on div "Handyman" at bounding box center [442, 195] width 141 height 26
type input "Handyman"
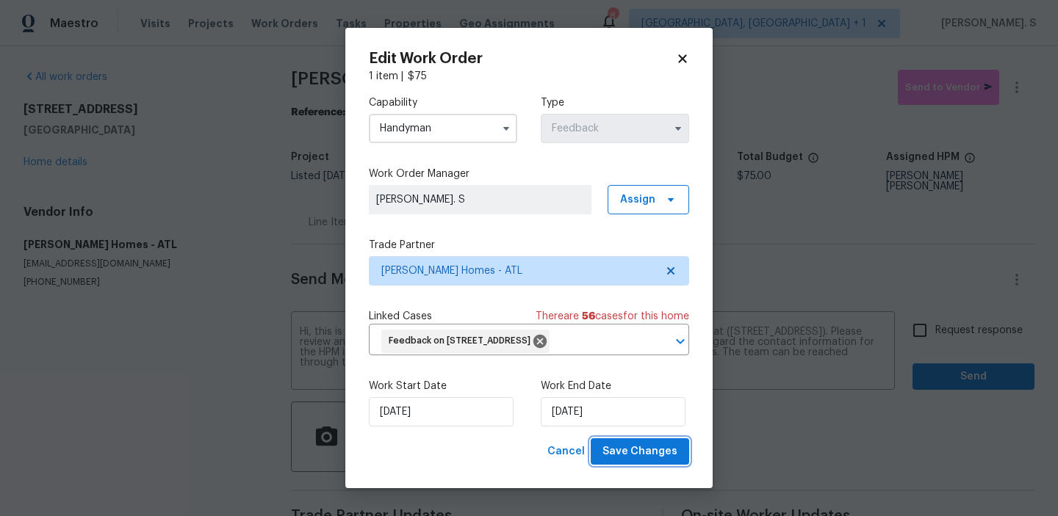
click at [639, 461] on span "Save Changes" at bounding box center [639, 452] width 75 height 18
click at [936, 331] on body "Maestro Visits Projects Work Orders Tasks Properties Geo Assignments 8 Albuquer…" at bounding box center [529, 258] width 1058 height 516
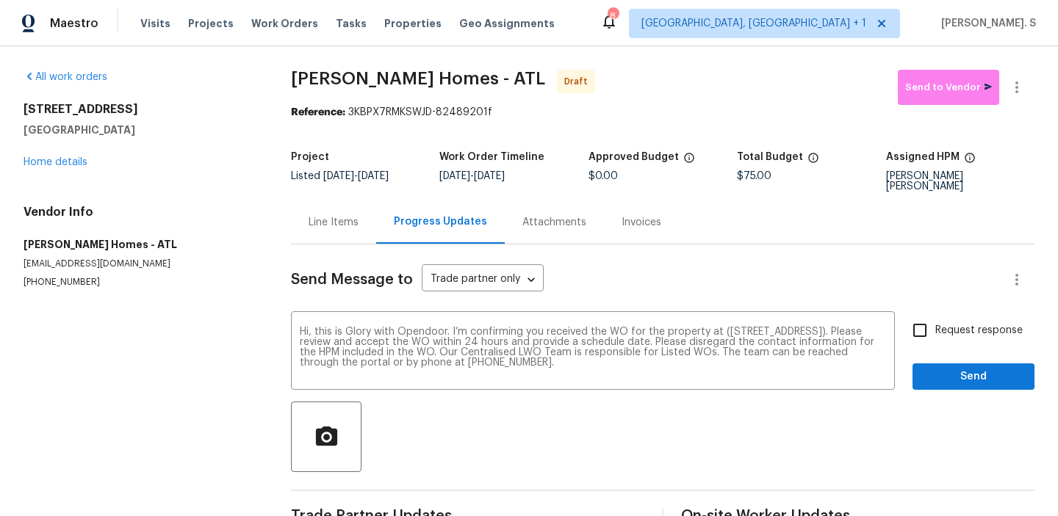
click at [936, 331] on label "Request response" at bounding box center [963, 330] width 118 height 31
click at [935, 331] on input "Request response" at bounding box center [919, 330] width 31 height 31
checkbox input "true"
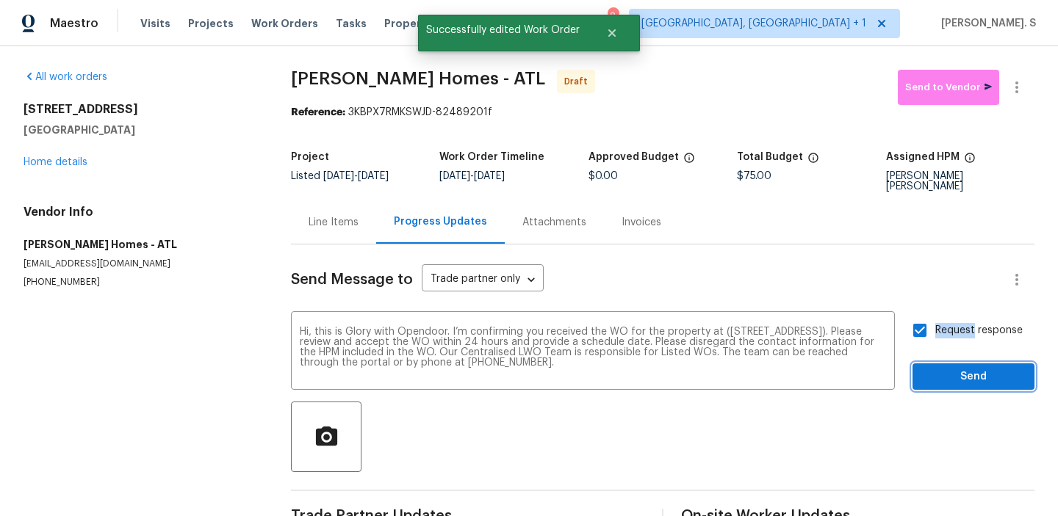
click at [939, 368] on span "Send" at bounding box center [973, 377] width 98 height 18
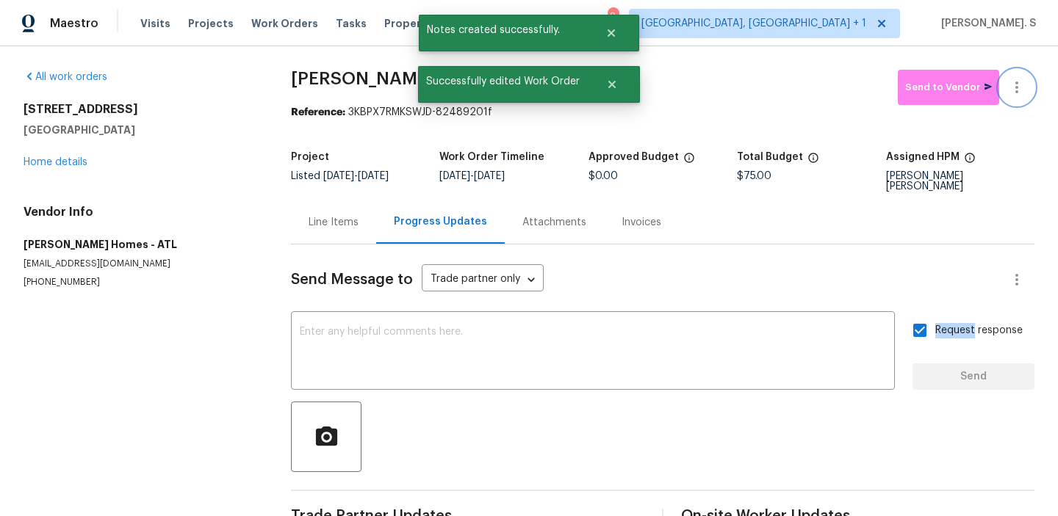
click at [1016, 84] on icon "button" at bounding box center [1016, 88] width 3 height 12
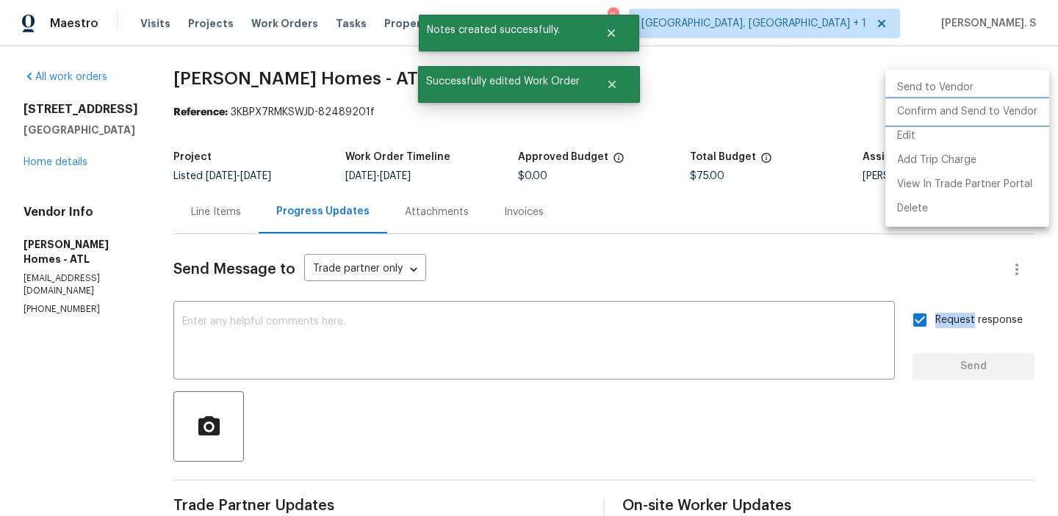
click at [1011, 118] on li "Confirm and Send to Vendor" at bounding box center [967, 112] width 164 height 24
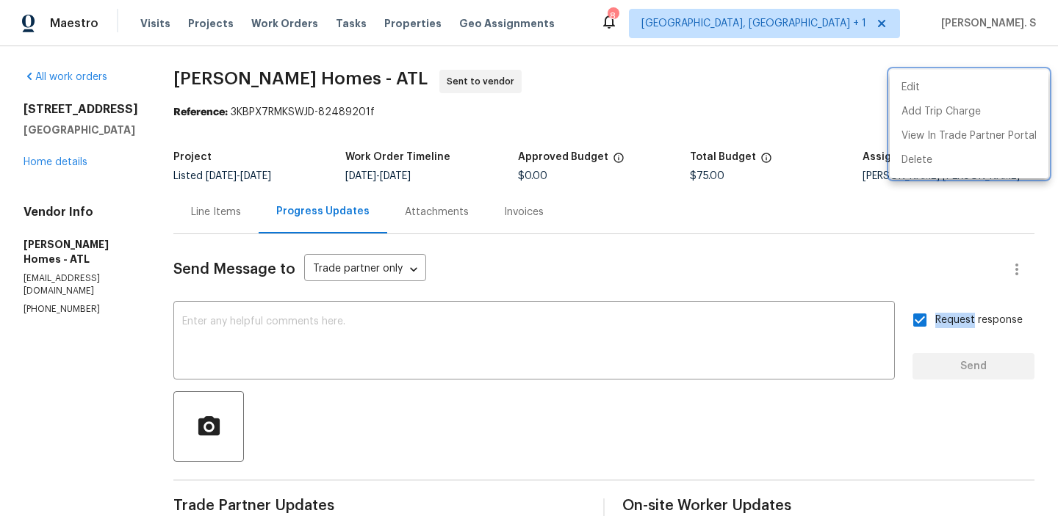
click at [206, 73] on div at bounding box center [529, 258] width 1058 height 516
click at [206, 73] on div "Edit Add Trip Charge View In Trade Partner Portal Delete" at bounding box center [529, 258] width 1058 height 516
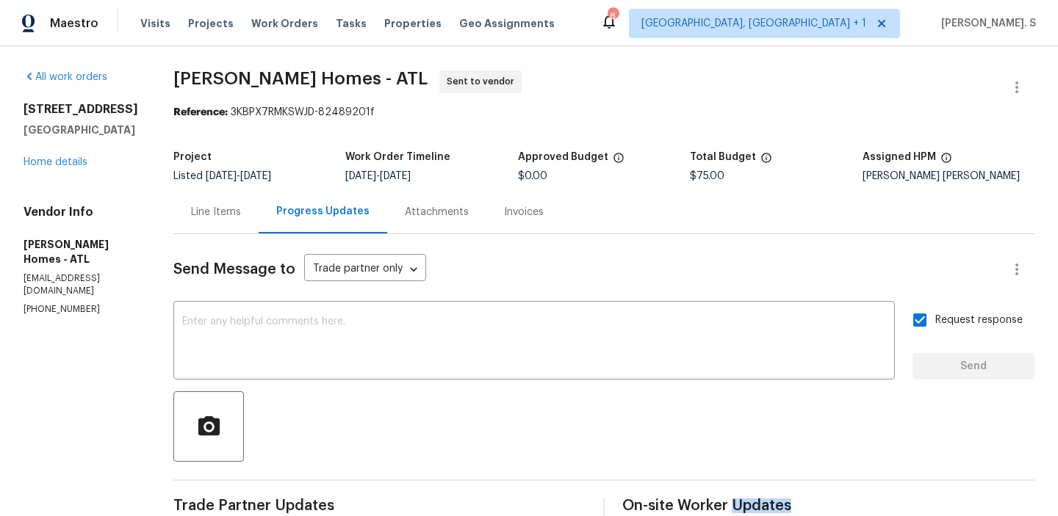
click at [206, 73] on span "Therrien Homes - ATL" at bounding box center [300, 79] width 254 height 18
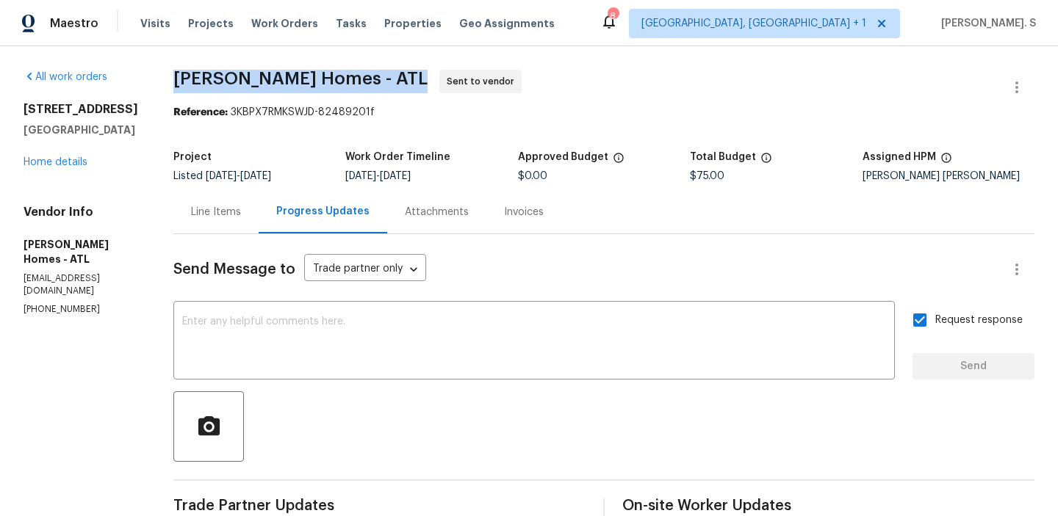
copy span "Therrien Homes - ATL"
click at [611, 1] on div "Maestro Visits Projects Work Orders Tasks Properties Geo Assignments 8 Albuquer…" at bounding box center [529, 23] width 1058 height 46
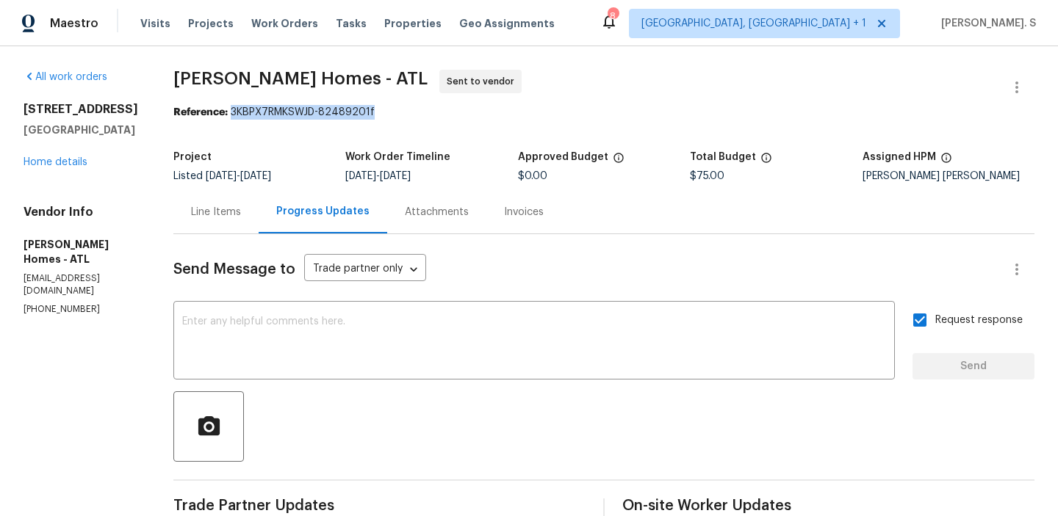
drag, startPoint x: 213, startPoint y: 116, endPoint x: 566, endPoint y: 119, distance: 353.3
click at [566, 119] on div "Reference: 3KBPX7RMKSWJD-82489201f" at bounding box center [603, 112] width 861 height 15
copy div "3KBPX7RMKSWJD-82489201f"
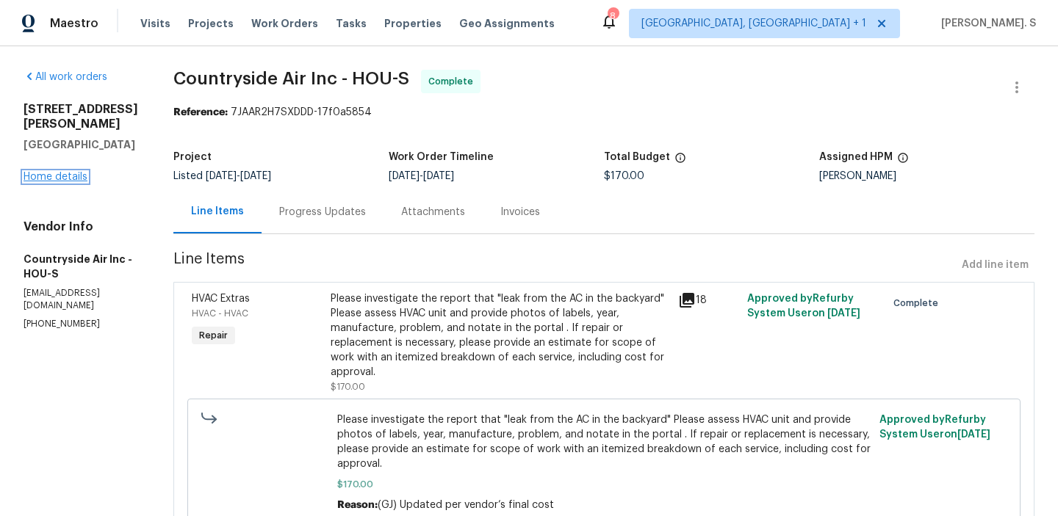
click at [55, 177] on link "Home details" at bounding box center [56, 177] width 64 height 10
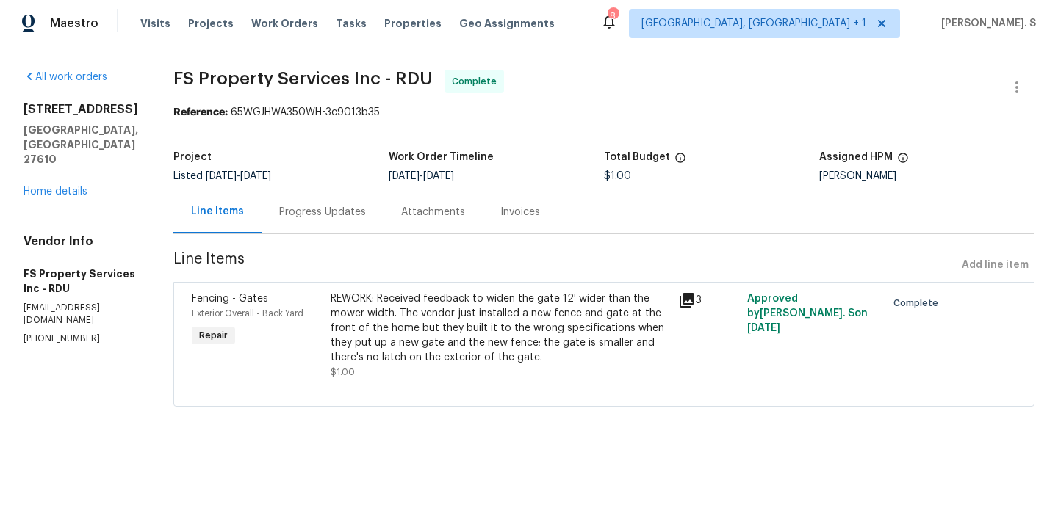
click at [59, 154] on div "[STREET_ADDRESS] Home details" at bounding box center [81, 150] width 115 height 97
click at [59, 187] on link "Home details" at bounding box center [56, 192] width 64 height 10
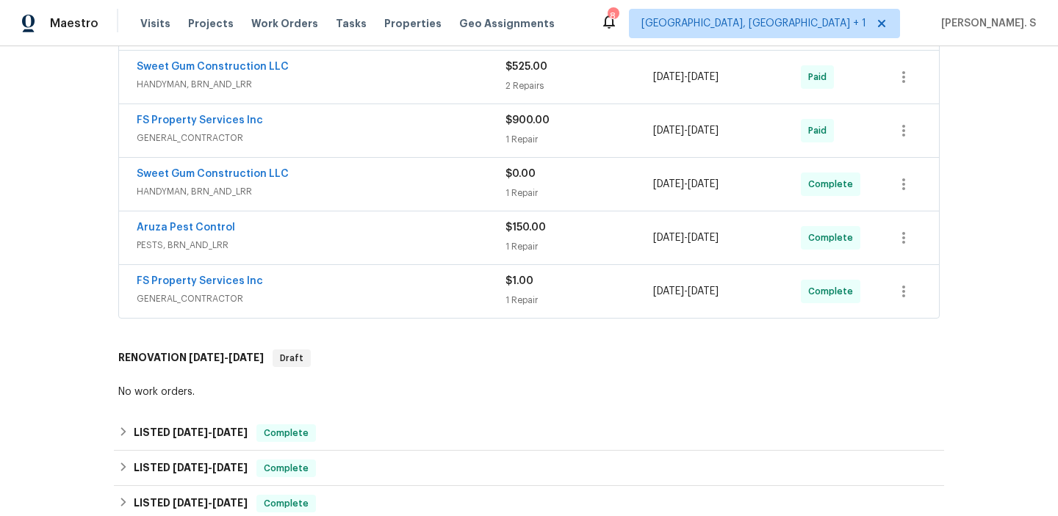
scroll to position [568, 0]
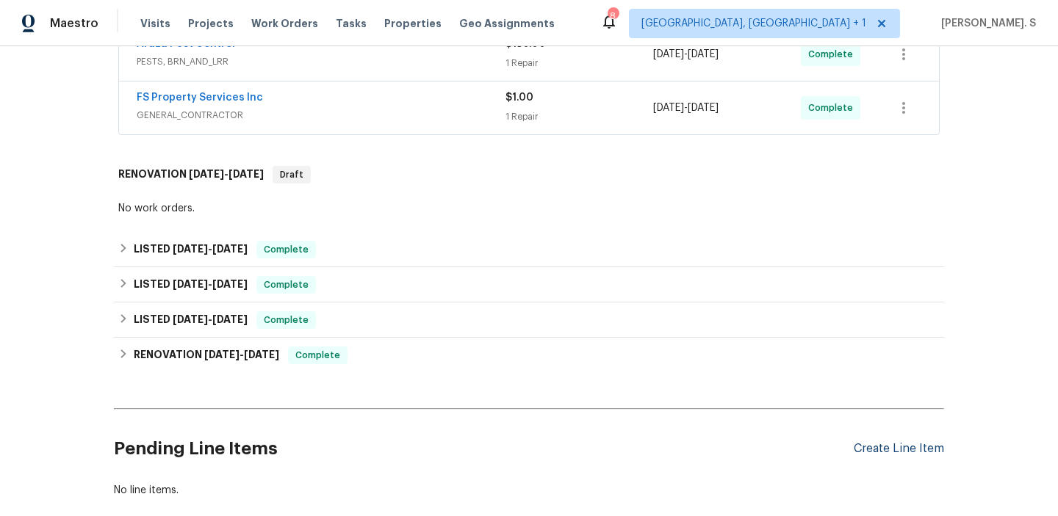
click at [917, 442] on div "Create Line Item" at bounding box center [898, 449] width 90 height 14
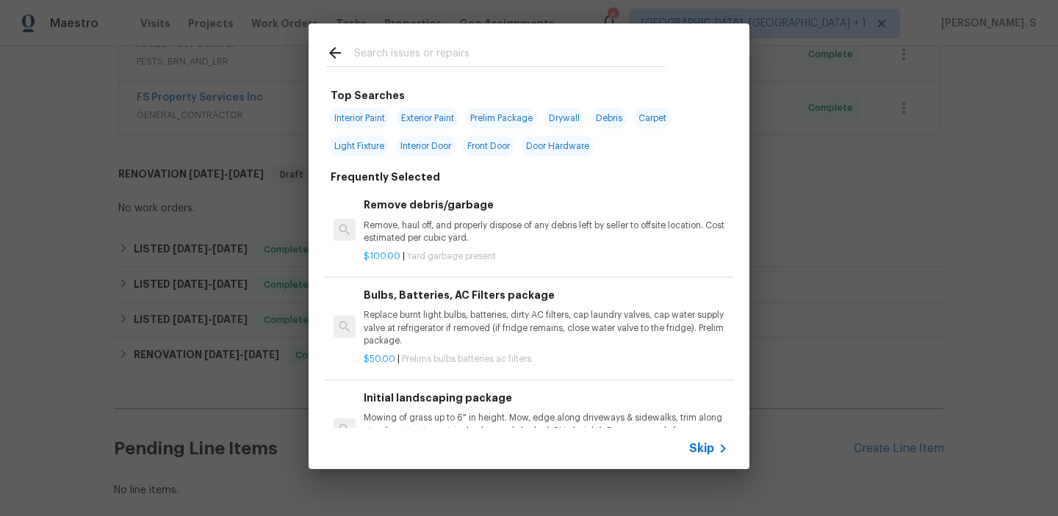
click at [487, 240] on p "Remove, haul off, and properly dispose of any debris left by seller to offsite …" at bounding box center [546, 232] width 364 height 25
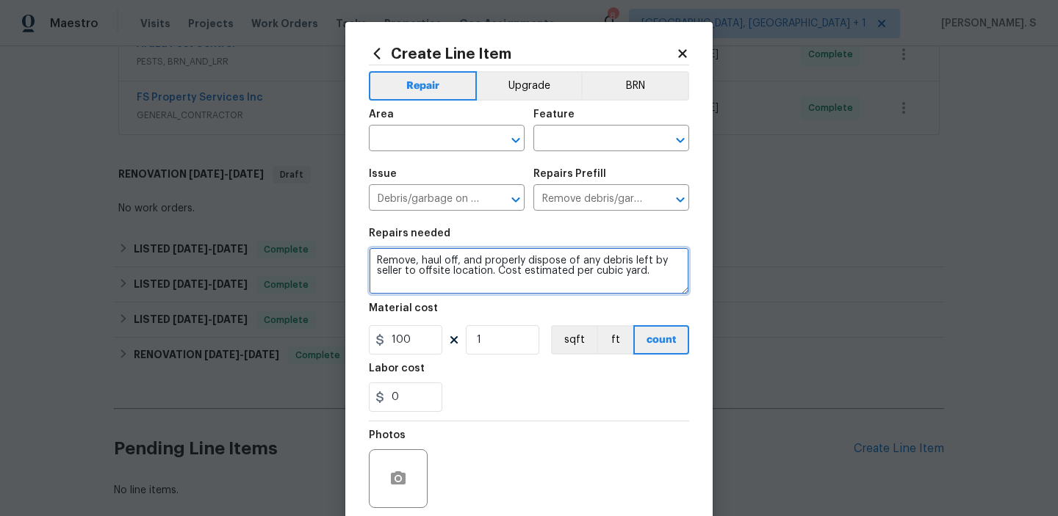
click at [439, 269] on textarea "Remove, haul off, and properly dispose of any debris left by seller to offsite …" at bounding box center [529, 271] width 320 height 47
paste textarea "Inspect bathroom ceiling/roof if is there any organic grow and do treatment/rep…"
click at [519, 142] on icon "Open" at bounding box center [516, 140] width 18 height 18
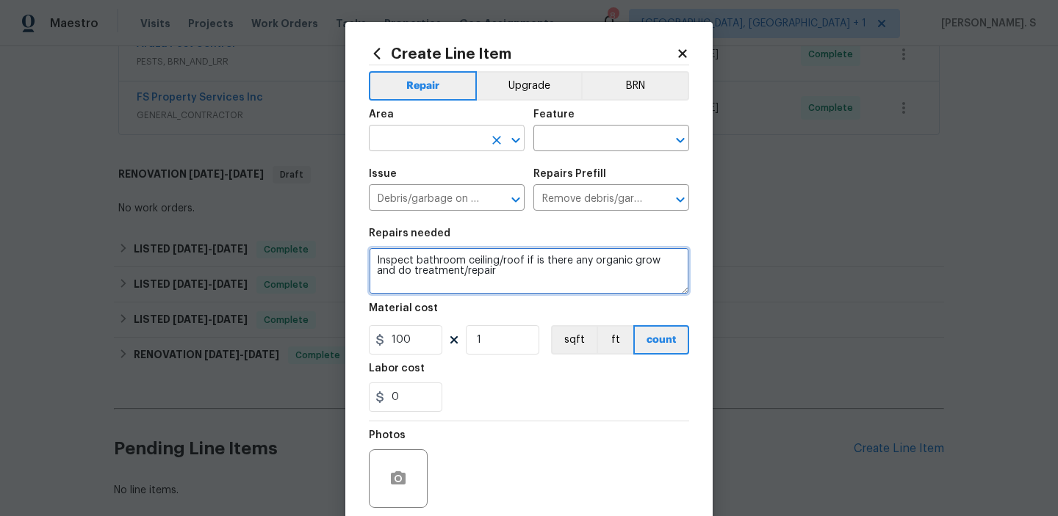
type textarea "Inspect bathroom ceiling/roof if is there any organic grow and do treatment/rep…"
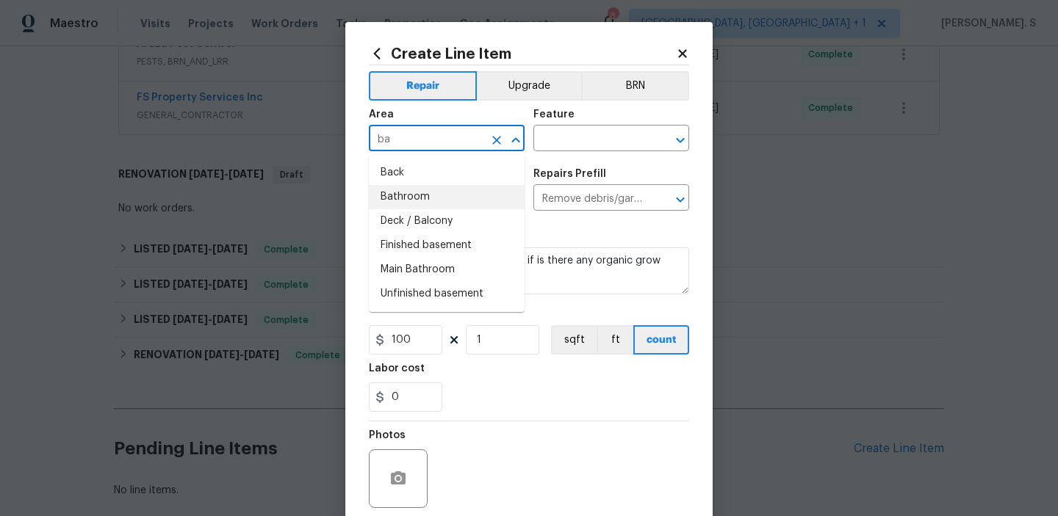
click at [457, 195] on li "Bathroom" at bounding box center [447, 197] width 156 height 24
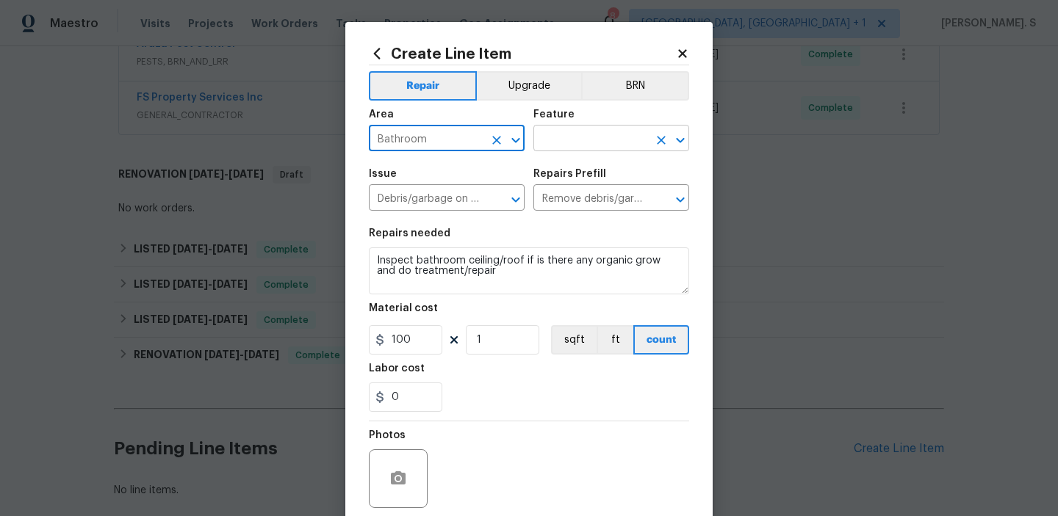
click at [679, 142] on icon "Open" at bounding box center [680, 139] width 8 height 5
type input "Bathroom"
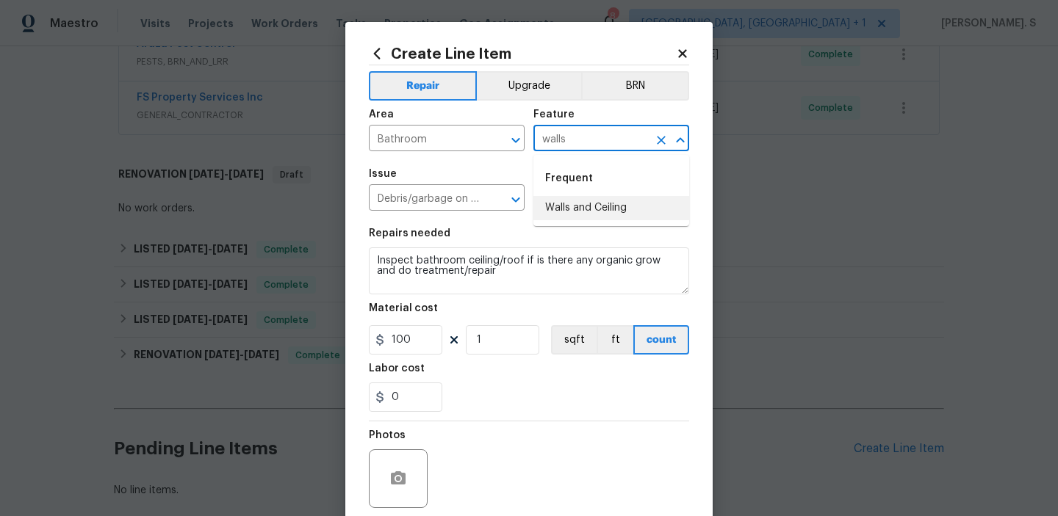
click at [591, 204] on li "Walls and Ceiling" at bounding box center [611, 208] width 156 height 24
click at [0, 0] on div "any" at bounding box center [0, 0] width 0 height 0
type input "Walls and Ceiling"
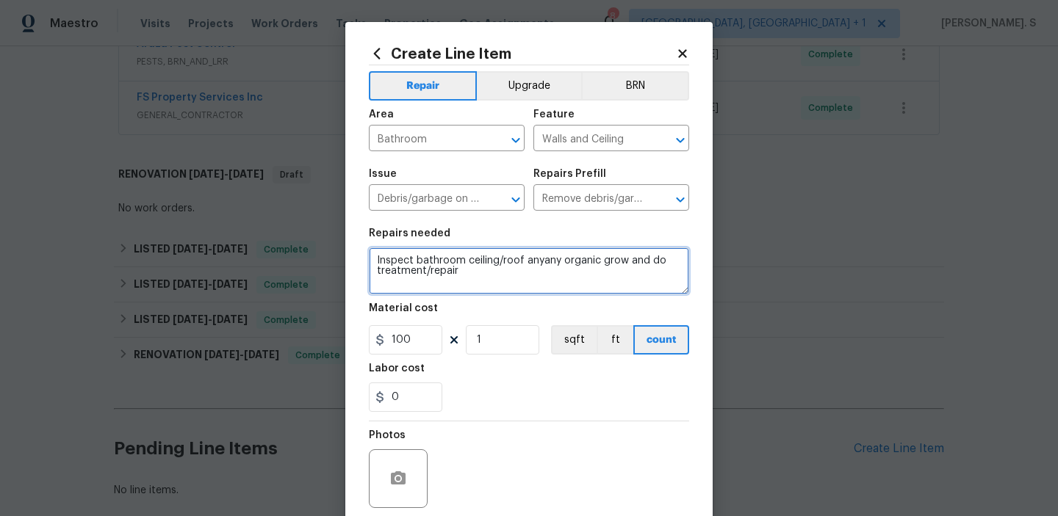
click at [0, 0] on div "growth" at bounding box center [0, 0] width 0 height 0
click at [513, 201] on icon "Open" at bounding box center [515, 199] width 8 height 5
type textarea "Inspect bathroom ceiling/roof anyany organic growth and do treatment/repair"
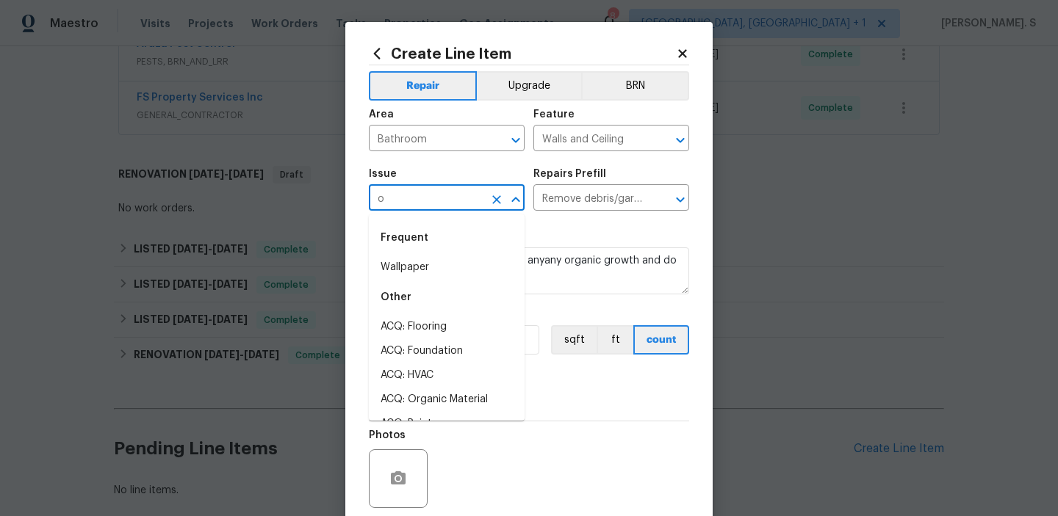
scroll to position [0, 0]
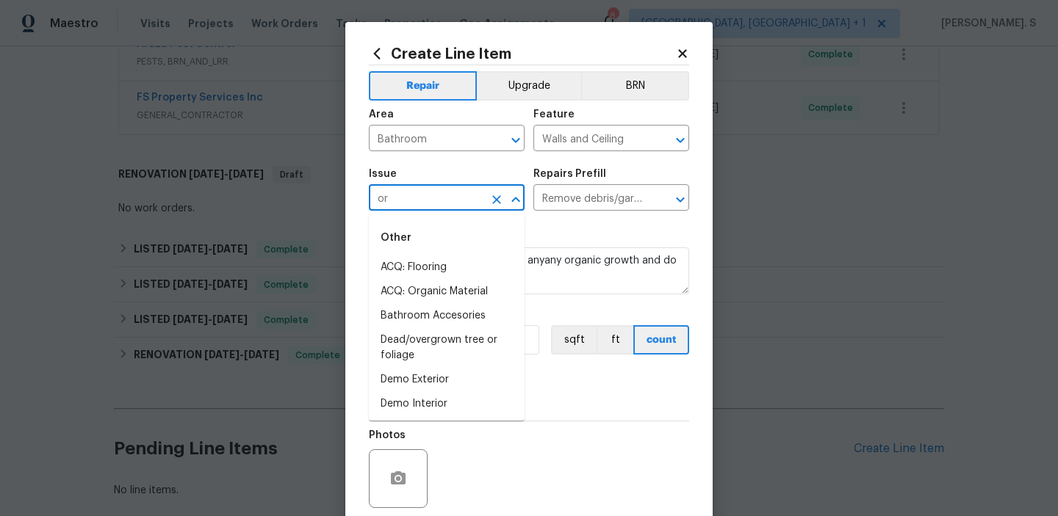
type input "o"
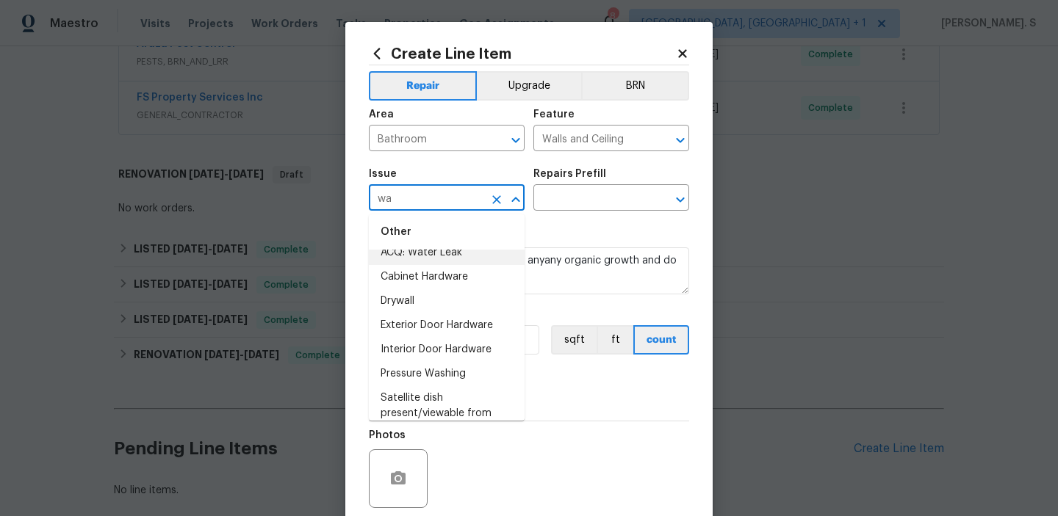
scroll to position [101, 0]
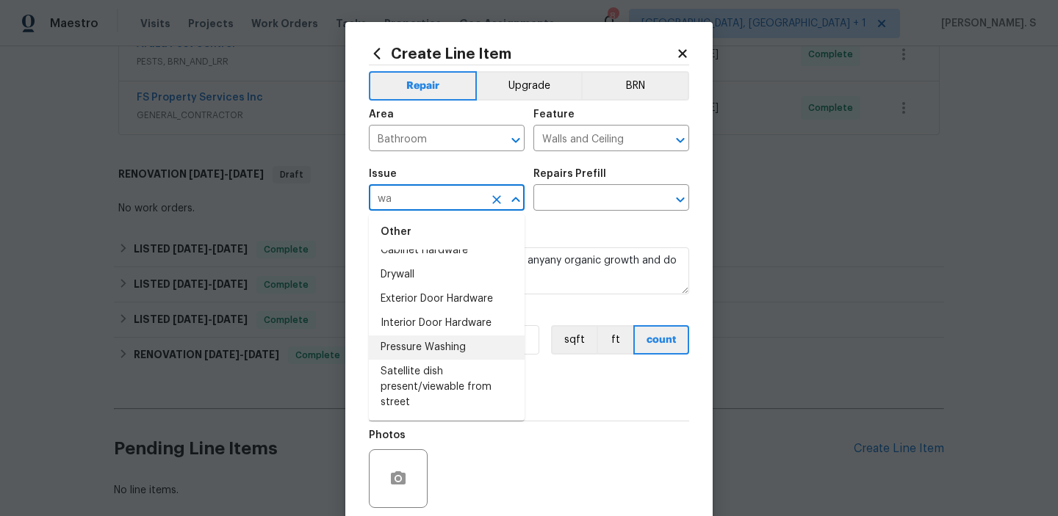
type input "w"
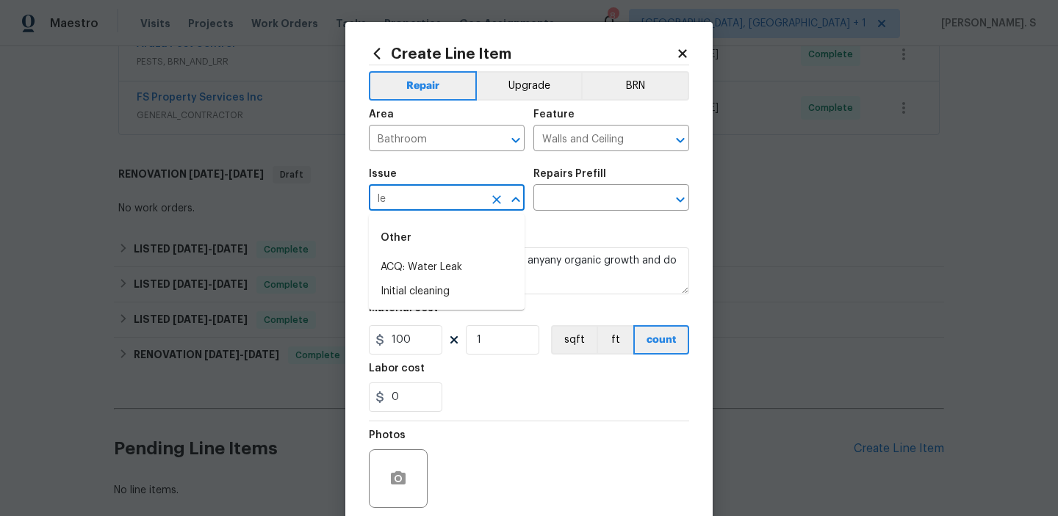
type input "l"
type input "o"
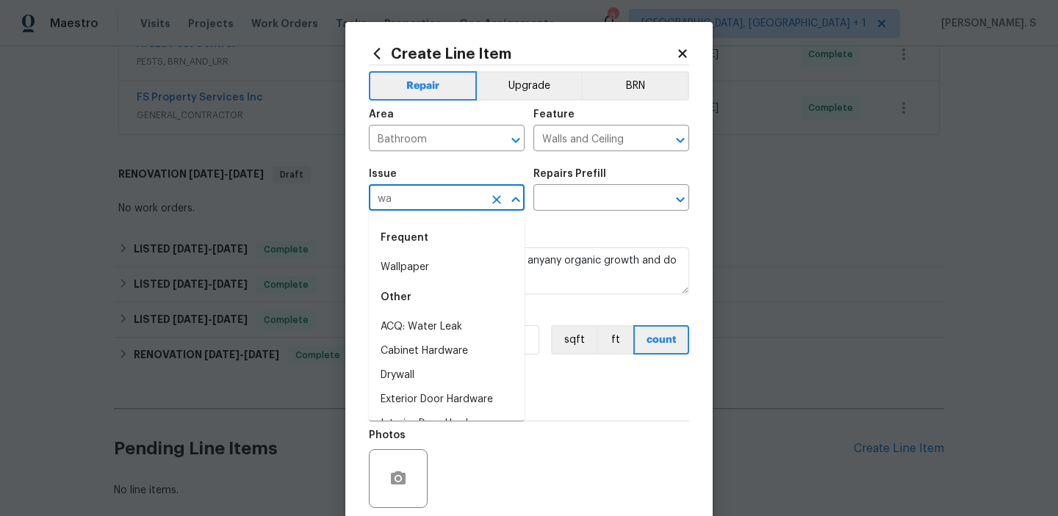
type input "w"
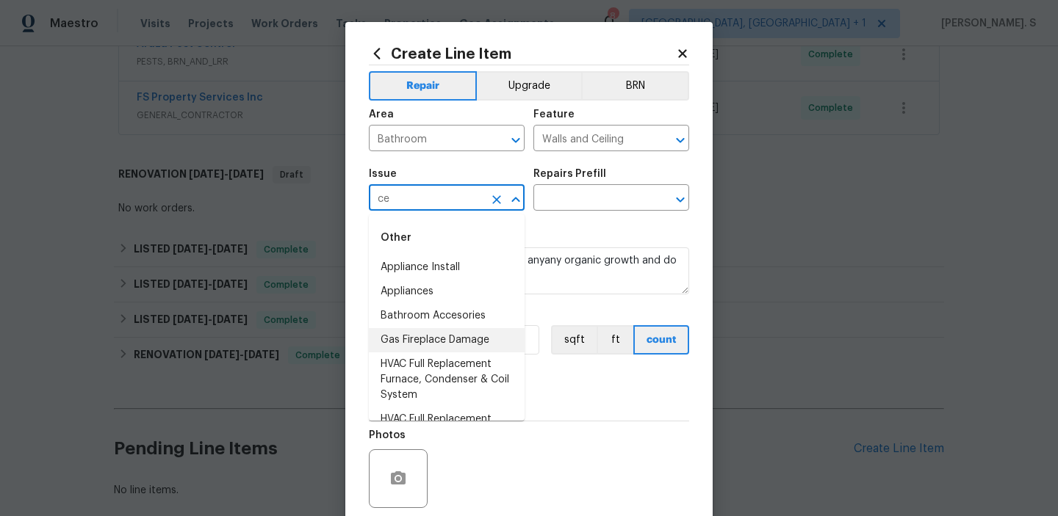
type input "c"
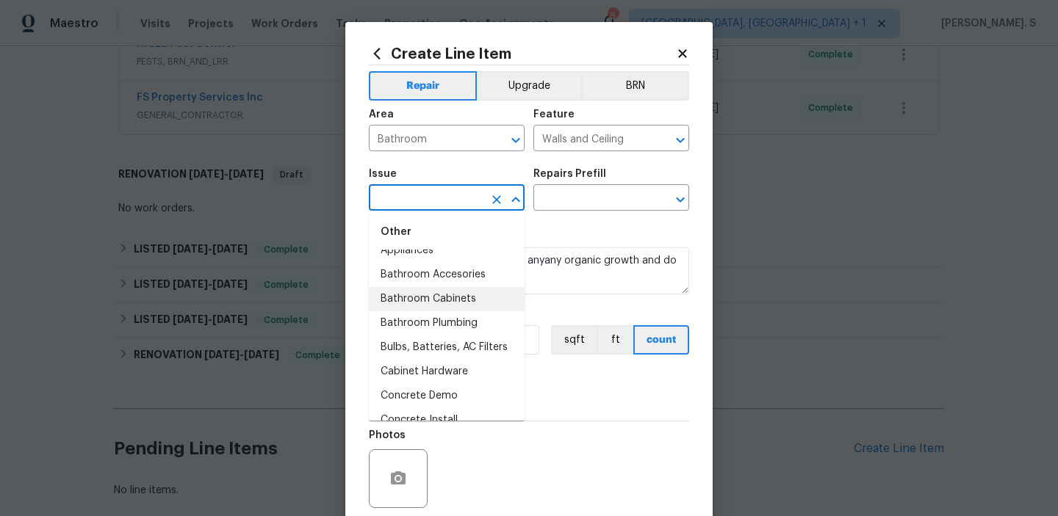
scroll to position [333, 0]
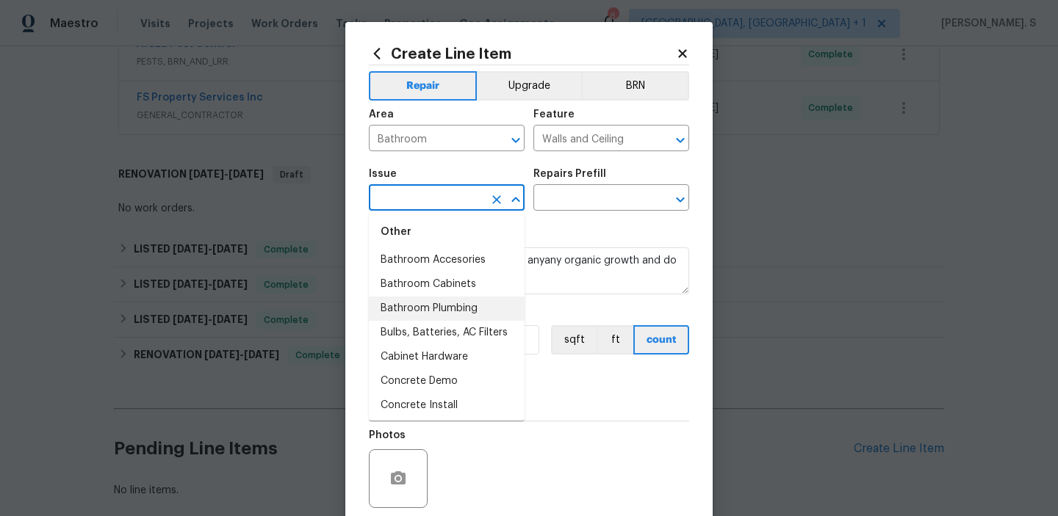
click at [453, 311] on li "Bathroom Plumbing" at bounding box center [447, 309] width 156 height 24
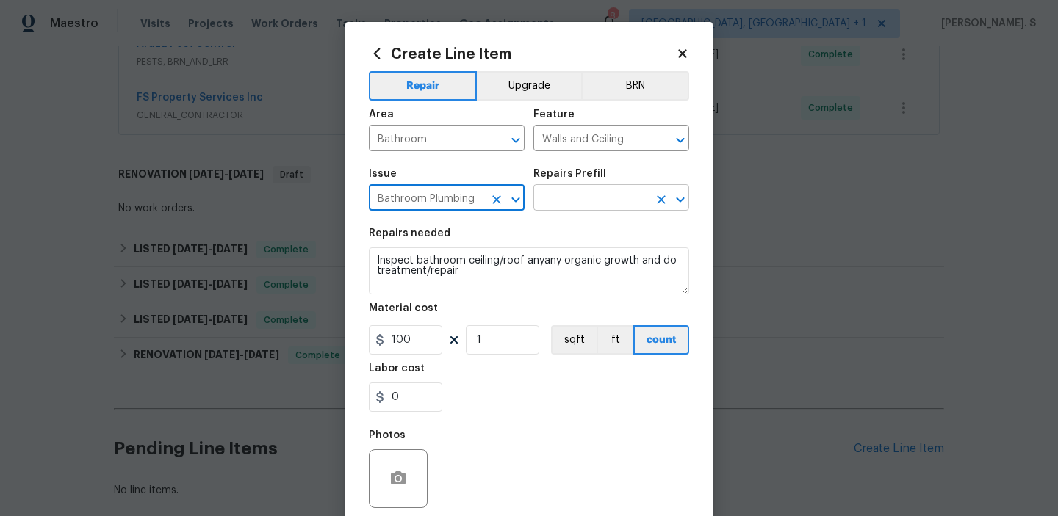
click at [682, 204] on icon "Open" at bounding box center [680, 200] width 18 height 18
type input "Bathroom Plumbing"
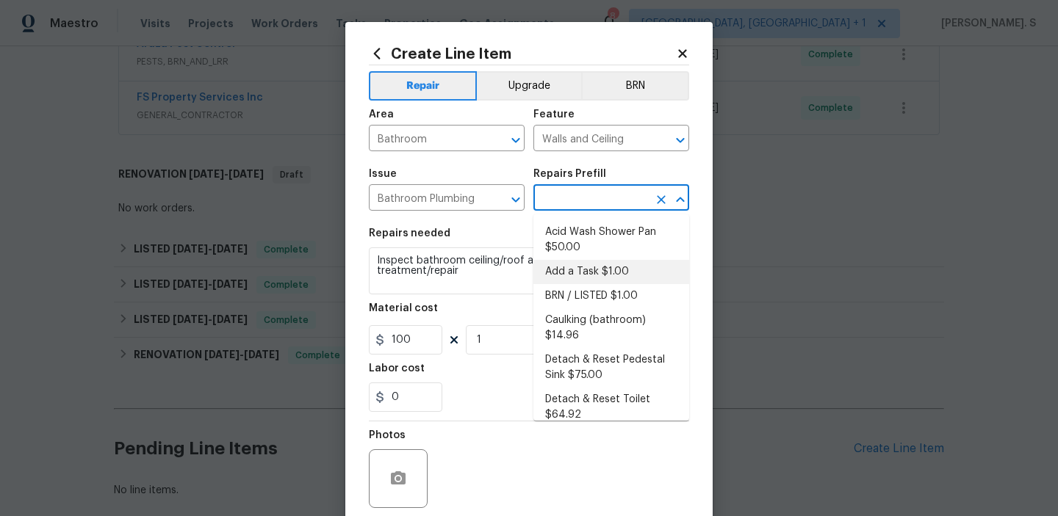
click at [619, 261] on li "Add a Task $1.00" at bounding box center [611, 272] width 156 height 24
type input "Plumbing"
type input "Add a Task $1.00"
type textarea "HPM to detail"
type input "1"
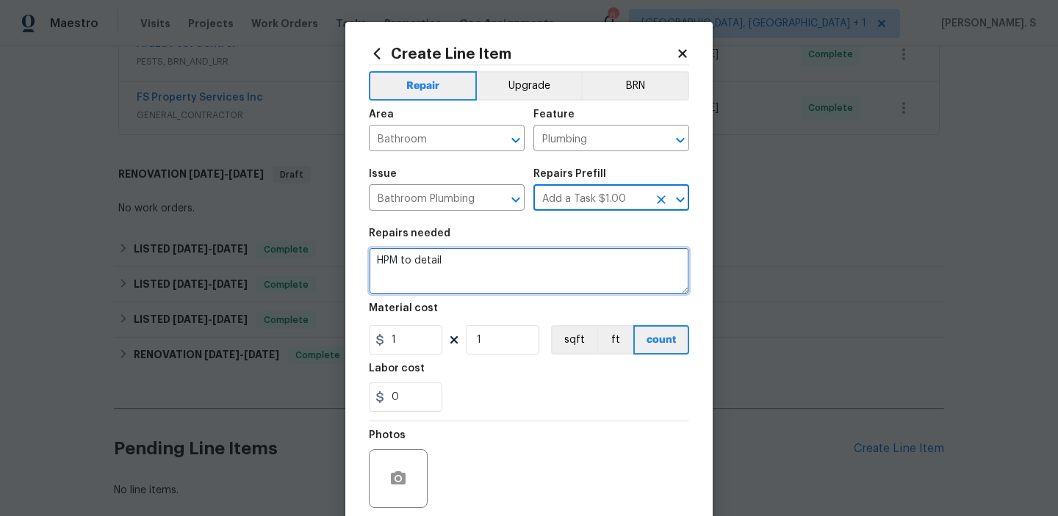
click at [543, 250] on textarea "HPM to detail" at bounding box center [529, 271] width 320 height 47
paste textarea "Inspect bathroom ceiling/roof if is there any organic grow and do treatment/rep…"
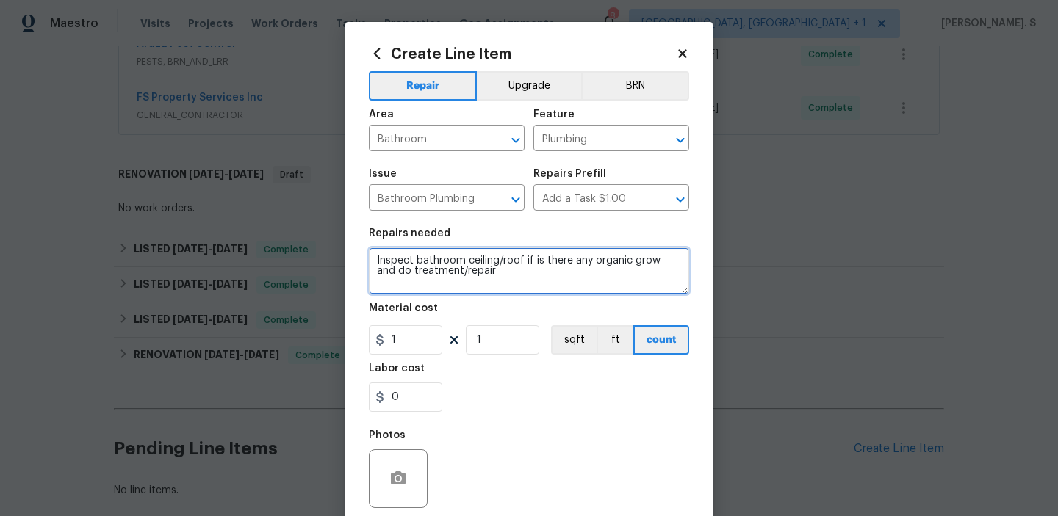
type textarea "Inspect bathroom ceiling/roof if is there any organic grow and do treatment/rep…"
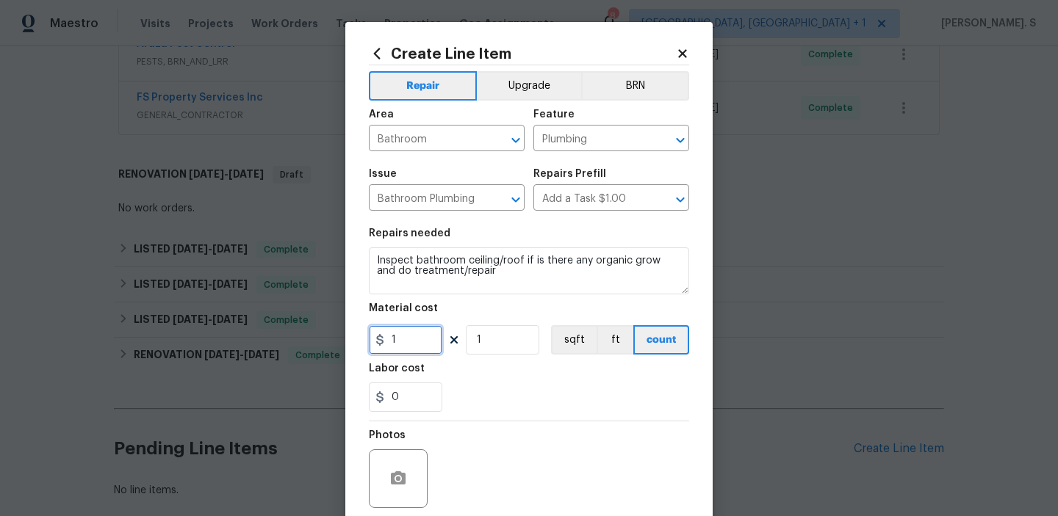
click at [424, 335] on input "1" at bounding box center [405, 339] width 73 height 29
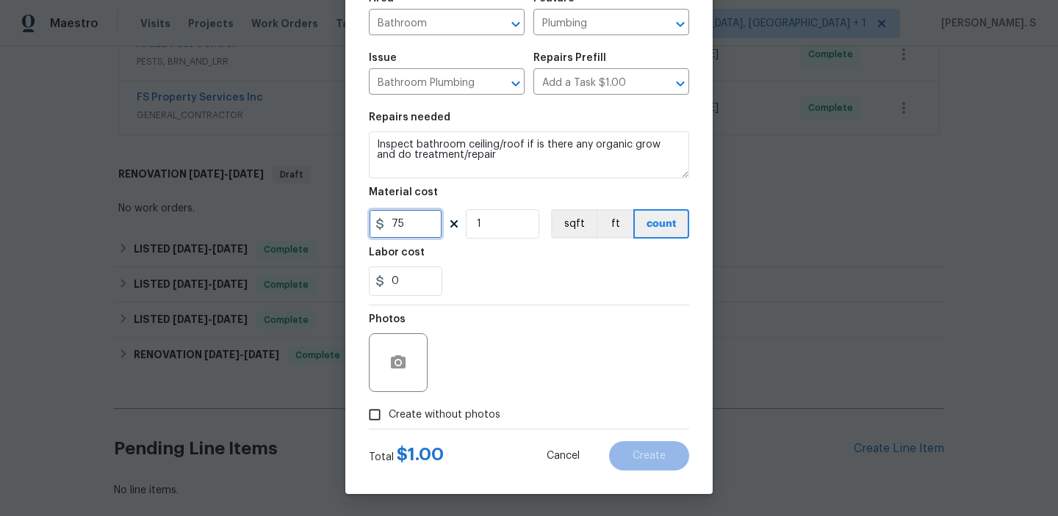
type input "75"
click at [443, 422] on label "Create without photos" at bounding box center [431, 415] width 140 height 28
click at [389, 422] on input "Create without photos" at bounding box center [375, 415] width 28 height 28
checkbox input "true"
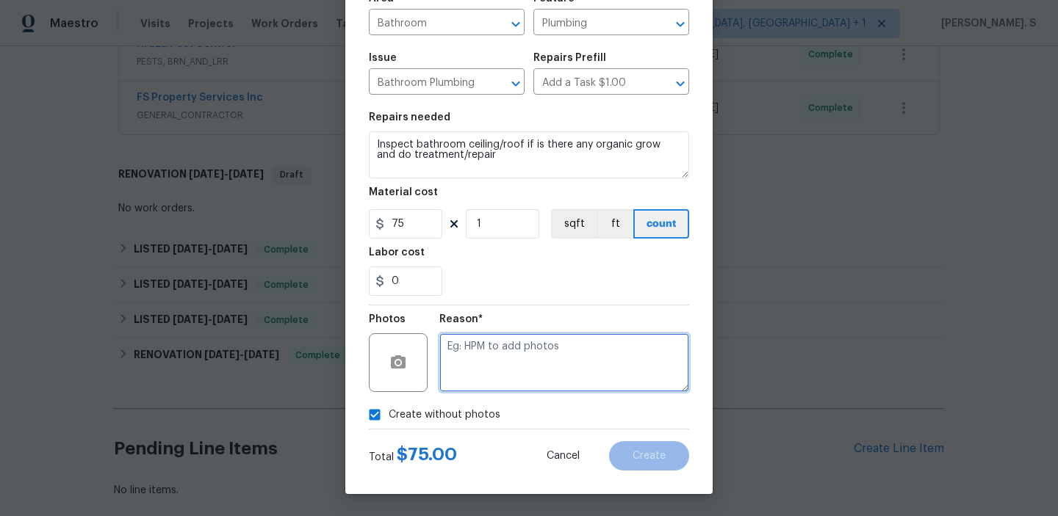
click at [527, 383] on textarea at bounding box center [564, 362] width 250 height 59
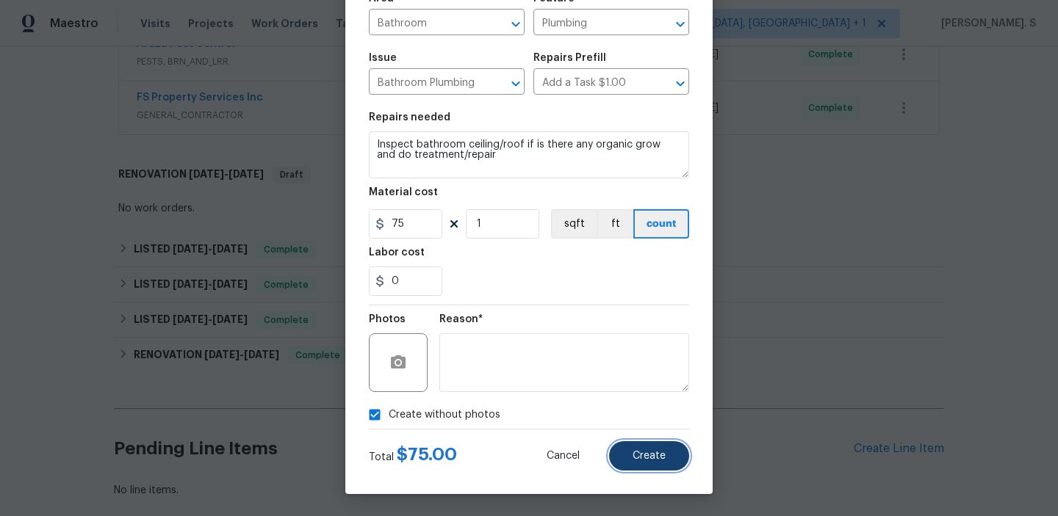
click at [641, 455] on span "Create" at bounding box center [648, 456] width 33 height 11
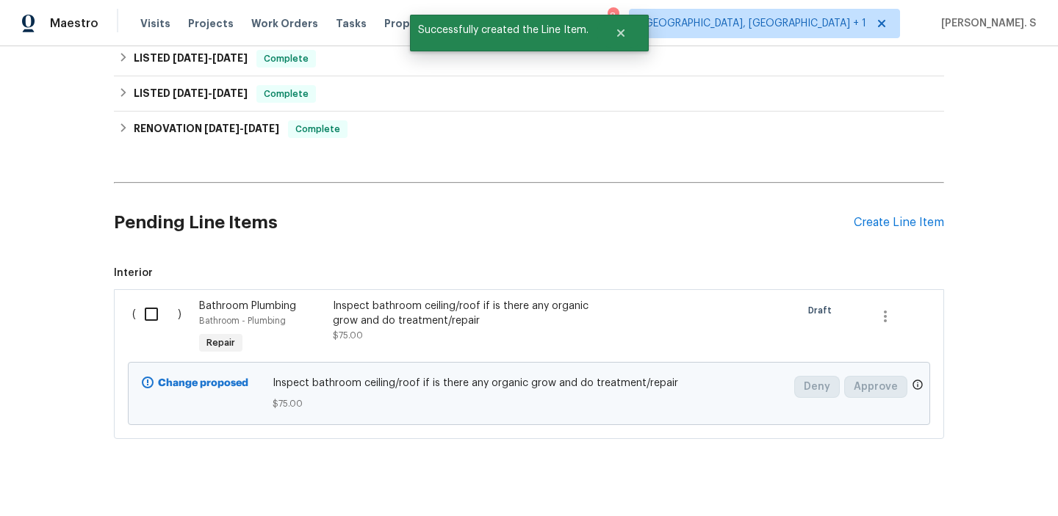
scroll to position [815, 0]
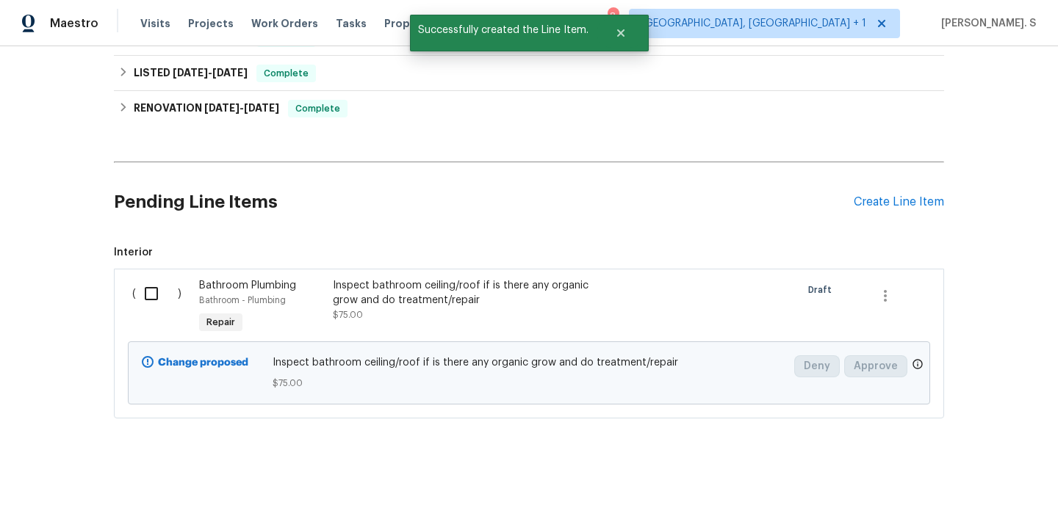
click at [142, 297] on input "checkbox" at bounding box center [157, 293] width 42 height 31
checkbox input "true"
click at [953, 494] on div "Cancel (1) Item Create Work Order" at bounding box center [529, 479] width 1058 height 75
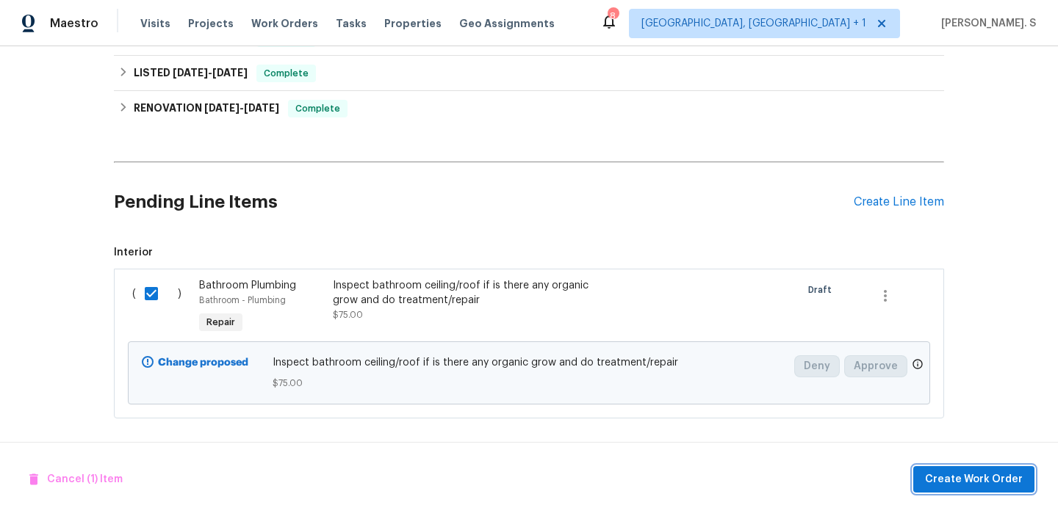
click at [952, 478] on span "Create Work Order" at bounding box center [974, 480] width 98 height 18
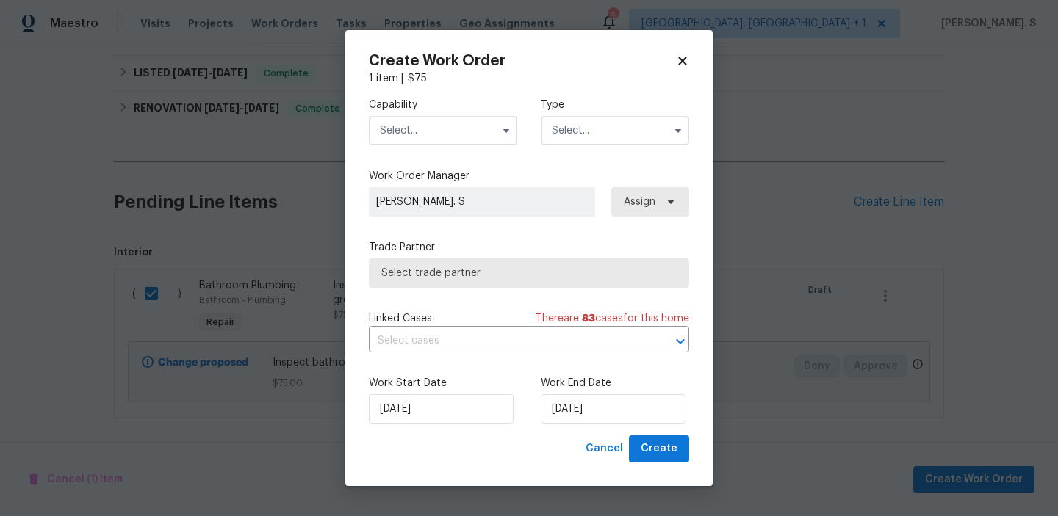
click at [455, 114] on div "Capability" at bounding box center [443, 122] width 148 height 48
click at [456, 129] on input "text" at bounding box center [443, 130] width 148 height 29
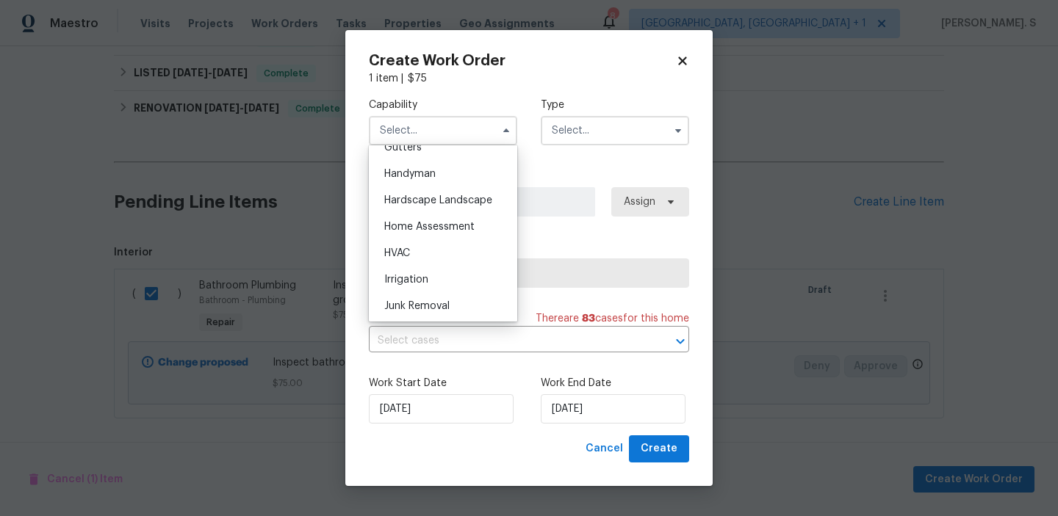
scroll to position [798, 0]
click at [450, 171] on div "Handyman" at bounding box center [442, 172] width 141 height 26
type input "Handyman"
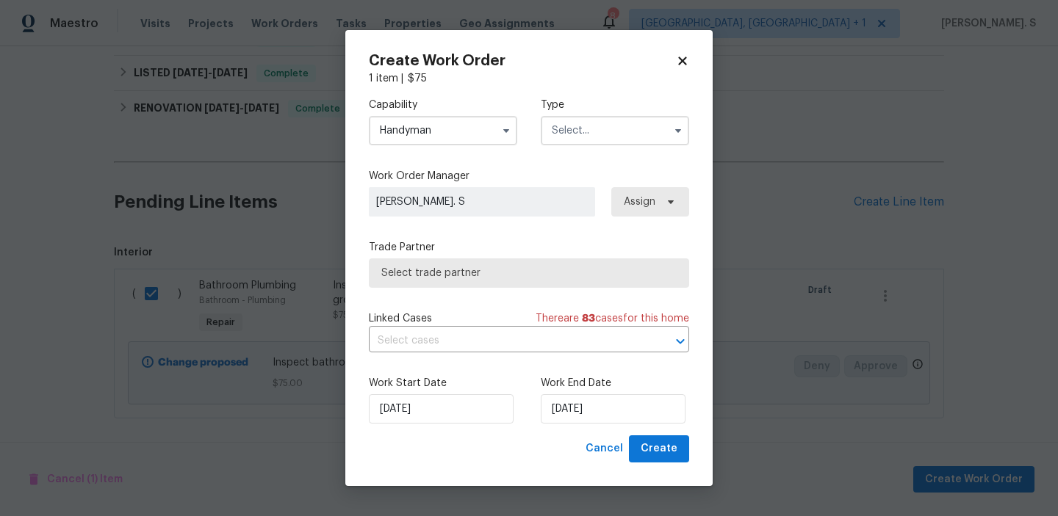
click at [585, 137] on input "text" at bounding box center [615, 130] width 148 height 29
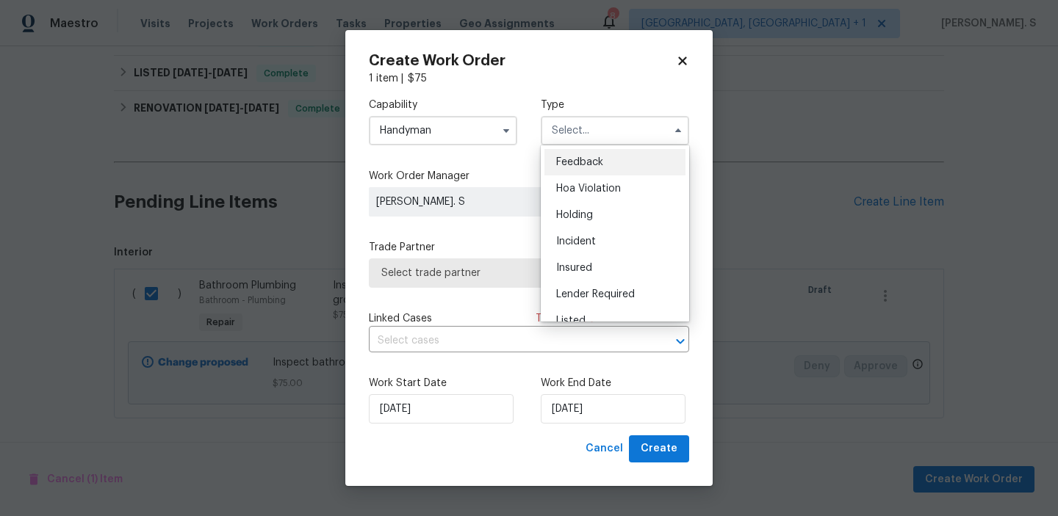
click at [584, 160] on span "Feedback" at bounding box center [579, 162] width 47 height 10
type input "Feedback"
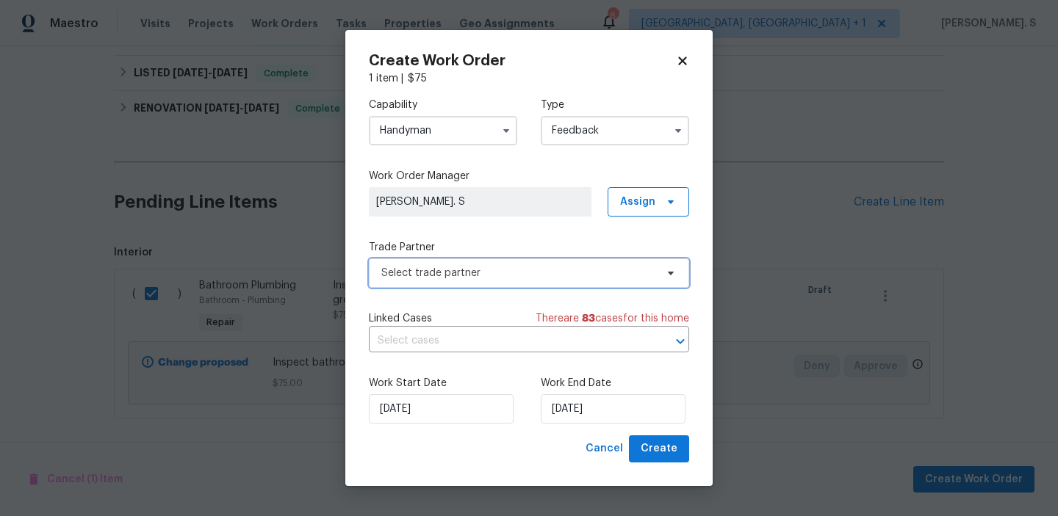
click at [535, 276] on span "Select trade partner" at bounding box center [518, 273] width 274 height 15
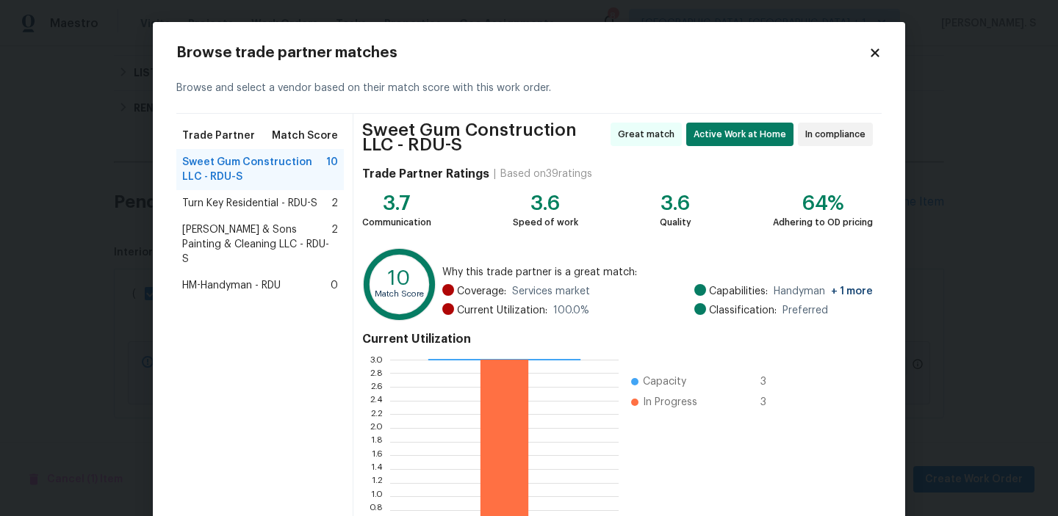
scroll to position [137, 0]
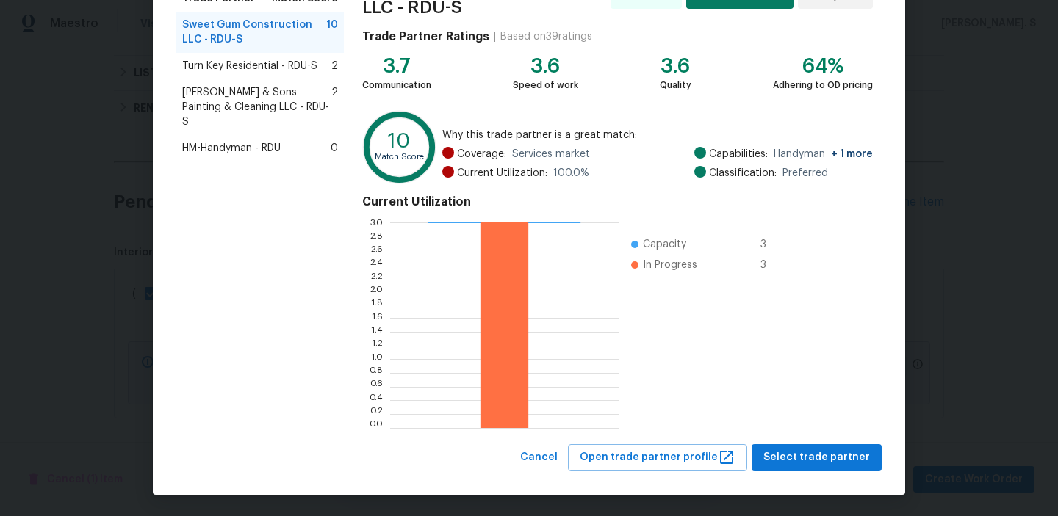
click at [268, 58] on div "Turn Key Residential - RDU-S 2" at bounding box center [259, 66] width 167 height 26
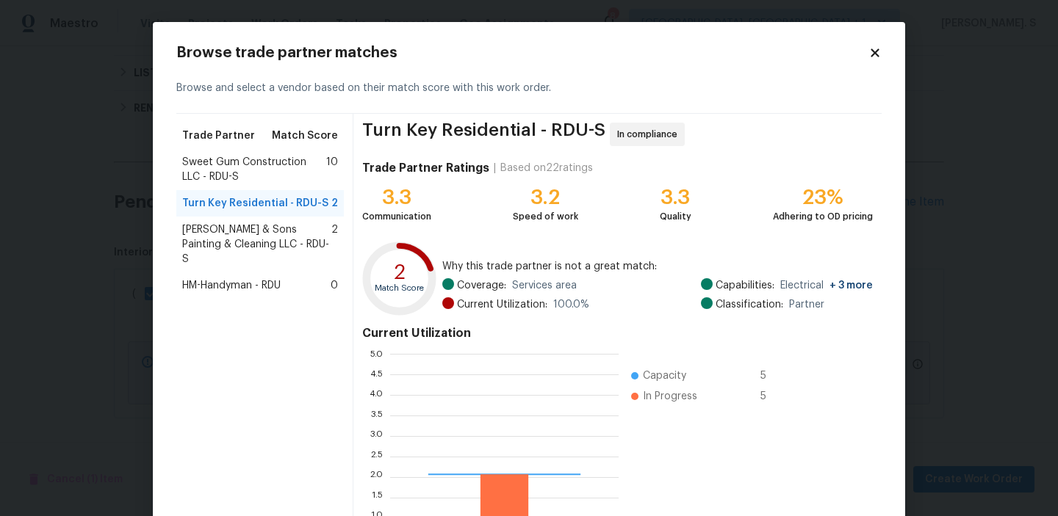
scroll to position [206, 228]
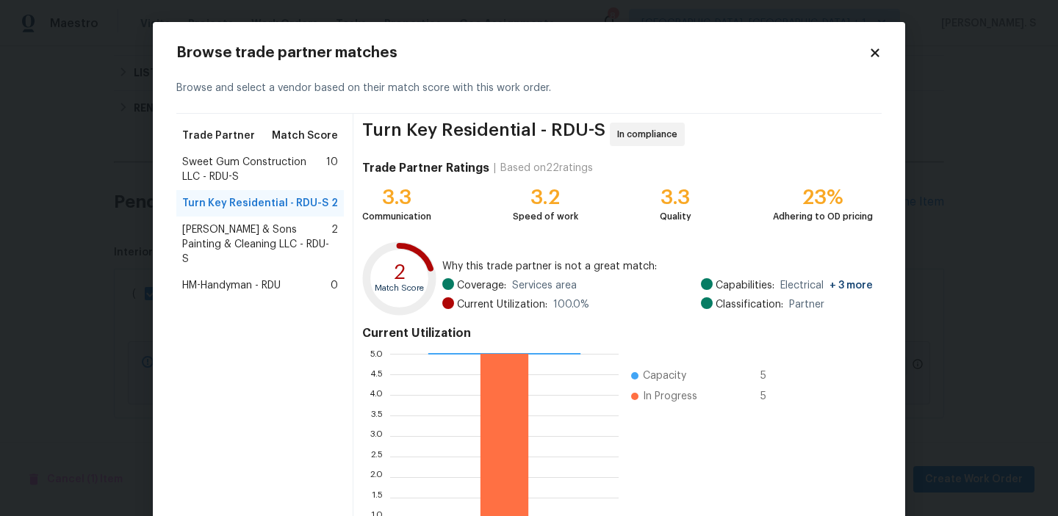
click at [273, 231] on span "Hodge & Sons Painting & Cleaning LLC - RDU-S" at bounding box center [256, 245] width 149 height 44
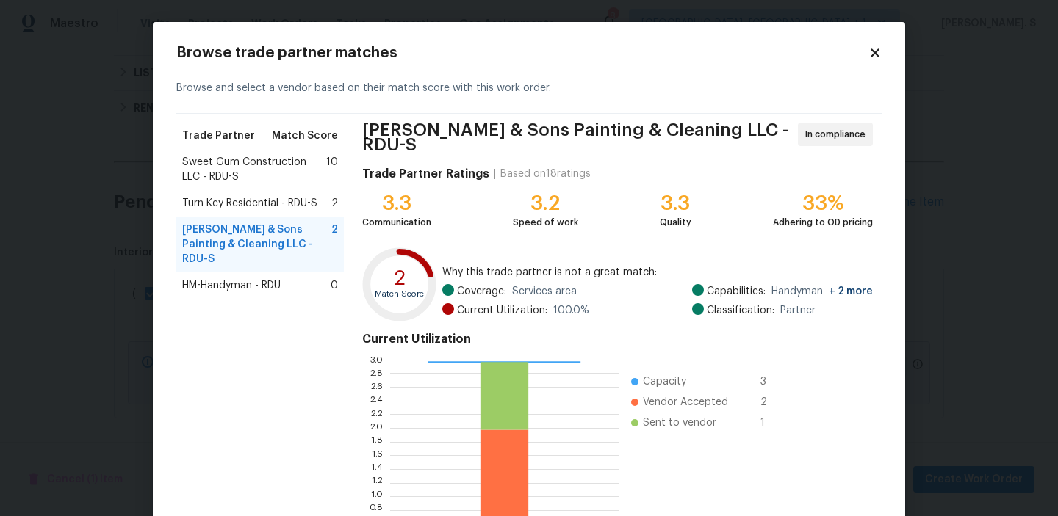
click at [292, 211] on div "Turn Key Residential - RDU-S 2" at bounding box center [259, 203] width 167 height 26
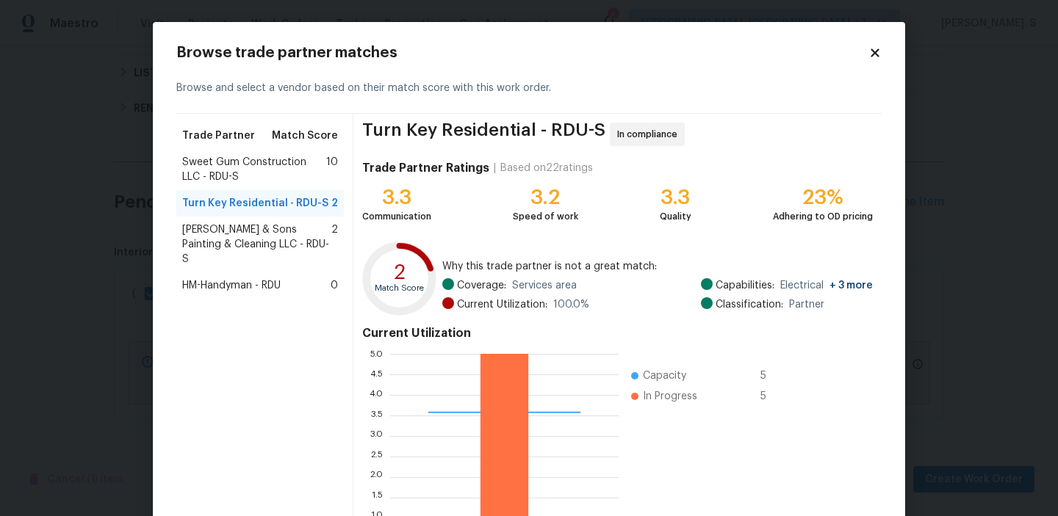
click at [291, 187] on div "Sweet Gum Construction LLC - RDU-S 10" at bounding box center [259, 169] width 167 height 41
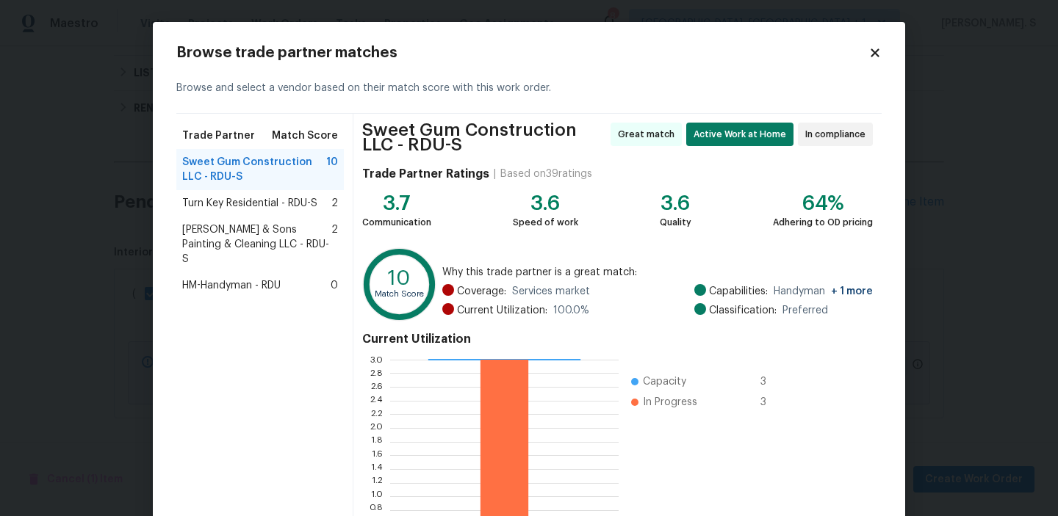
scroll to position [134, 0]
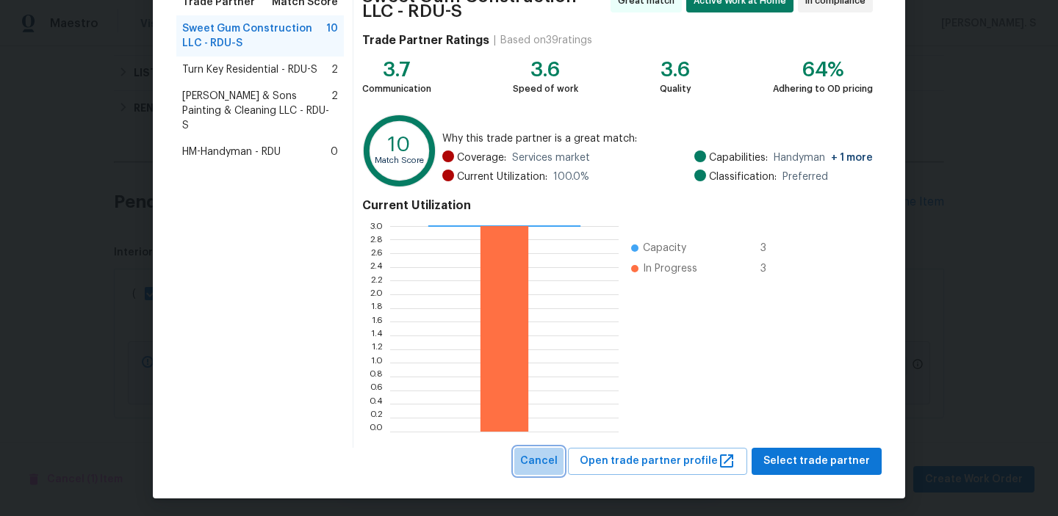
click at [553, 472] on button "Cancel" at bounding box center [538, 461] width 49 height 27
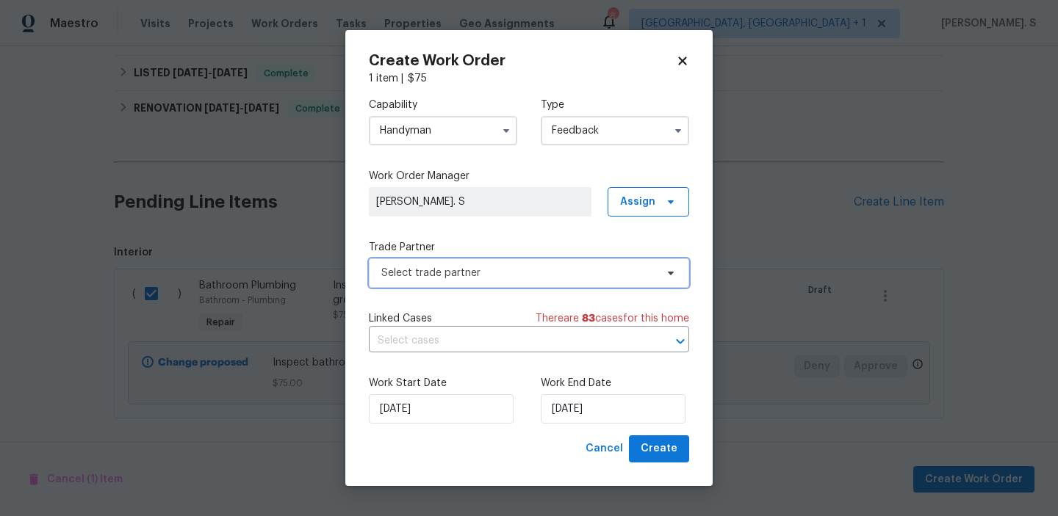
scroll to position [0, 0]
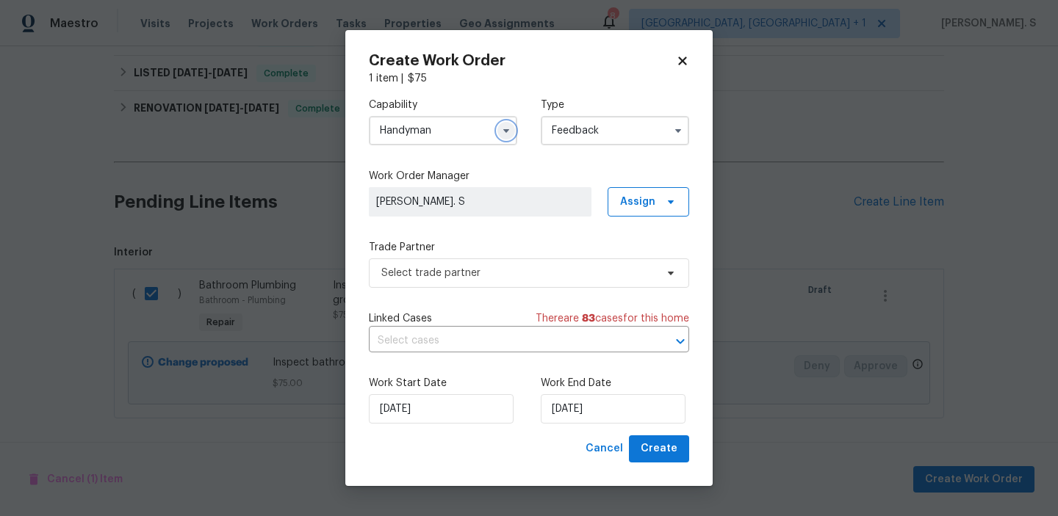
click at [506, 134] on icon "button" at bounding box center [506, 131] width 12 height 12
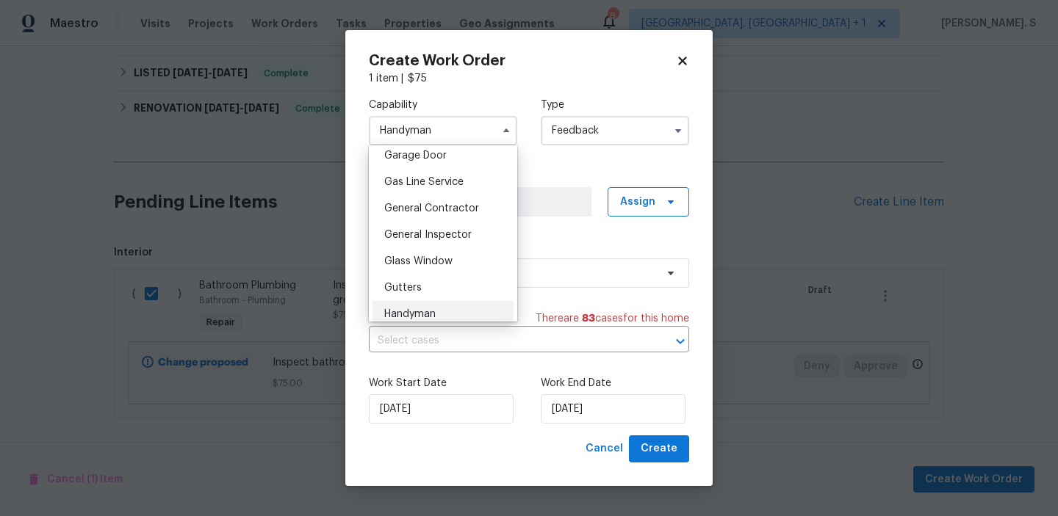
scroll to position [681, 0]
click at [476, 187] on span "General Contractor" at bounding box center [431, 183] width 95 height 10
type input "General Contractor"
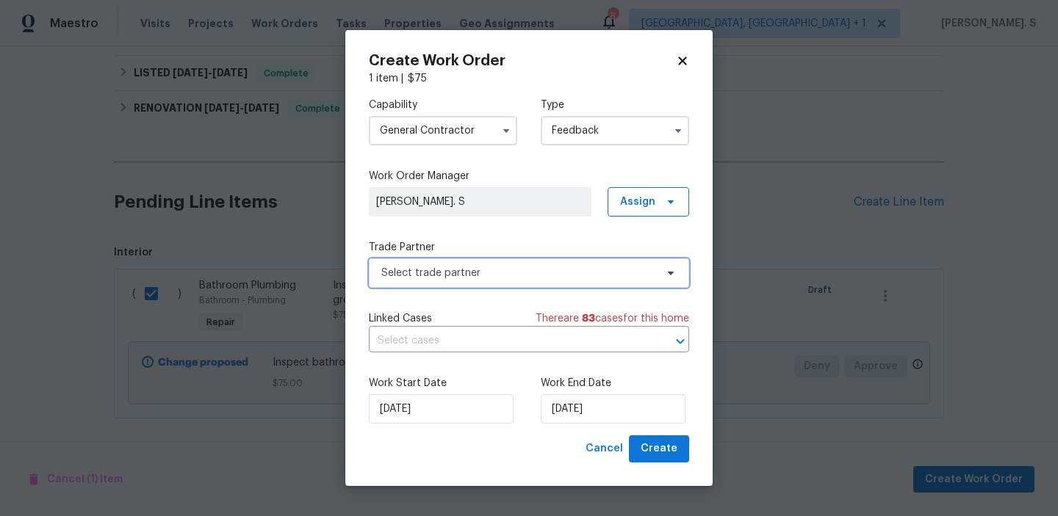
click at [533, 260] on span "Select trade partner" at bounding box center [529, 273] width 320 height 29
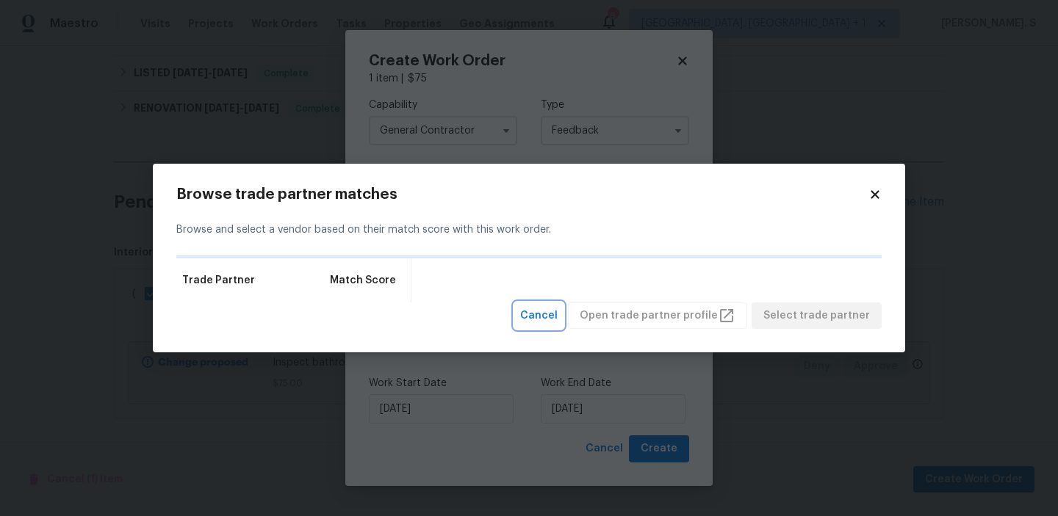
click at [560, 306] on button "Cancel" at bounding box center [538, 316] width 49 height 27
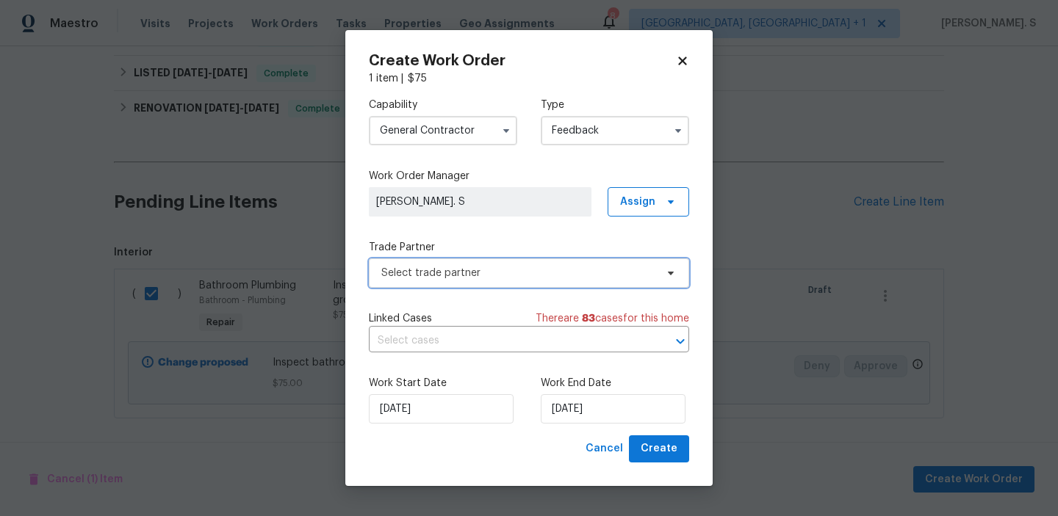
click at [554, 268] on span "Select trade partner" at bounding box center [518, 273] width 274 height 15
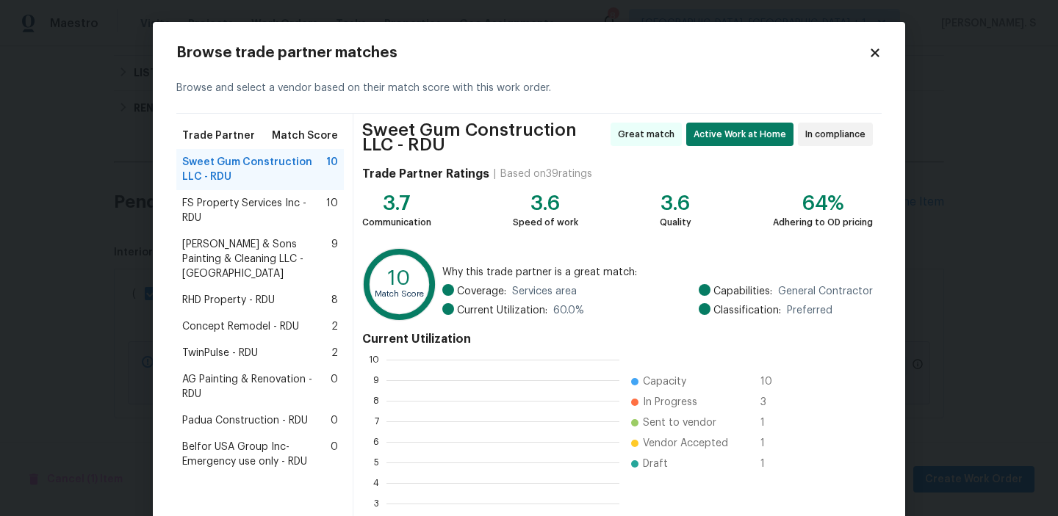
scroll to position [206, 233]
click at [260, 194] on div "FS Property Services Inc - RDU 10" at bounding box center [259, 210] width 167 height 41
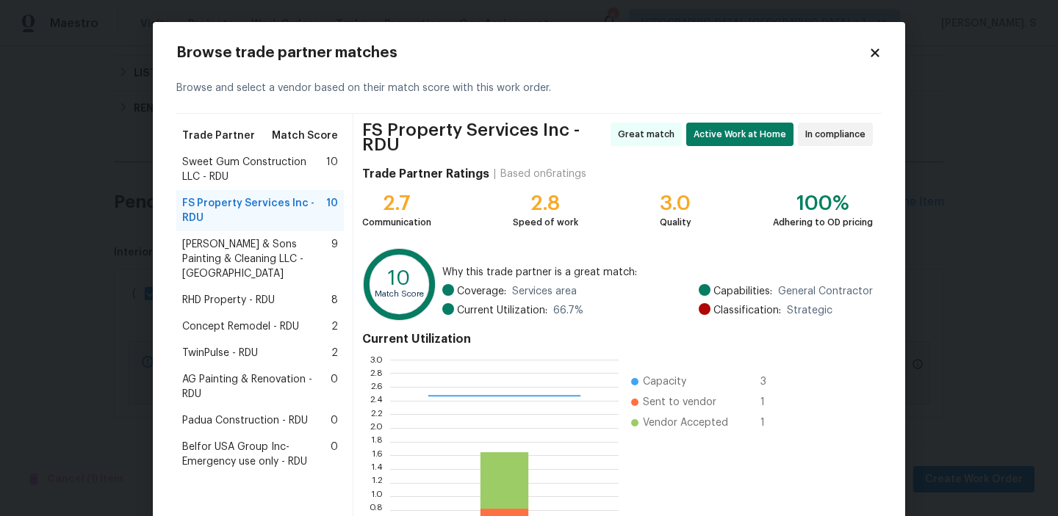
scroll to position [137, 0]
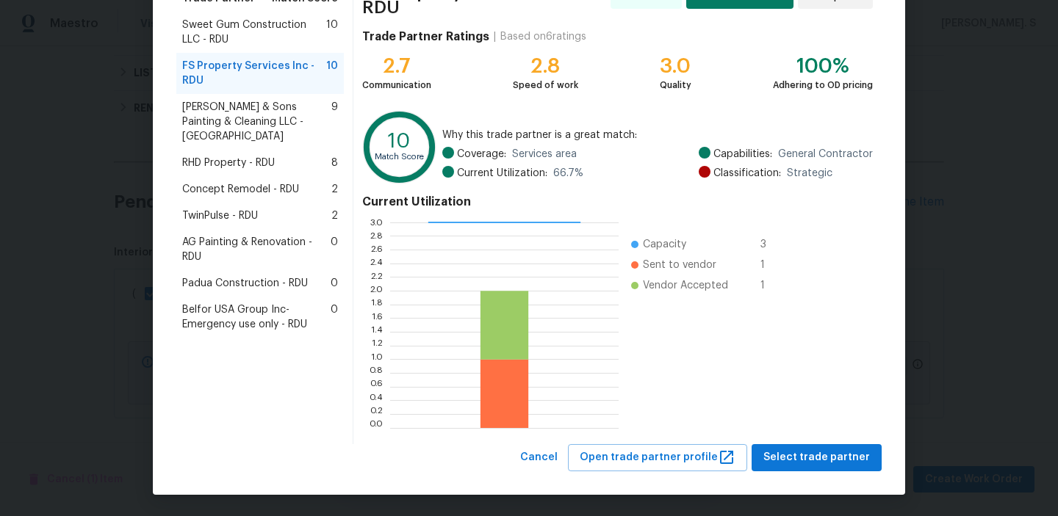
click at [840, 475] on div "Browse trade partner matches Browse and select a vendor based on their match sc…" at bounding box center [529, 190] width 752 height 610
click at [836, 463] on span "Select trade partner" at bounding box center [816, 458] width 106 height 18
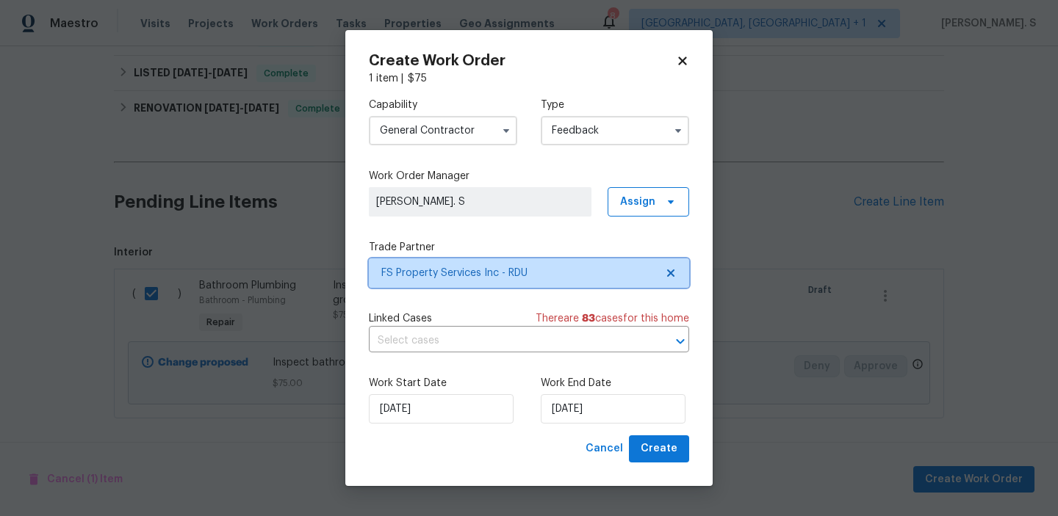
scroll to position [0, 0]
click at [432, 350] on input "text" at bounding box center [508, 341] width 279 height 23
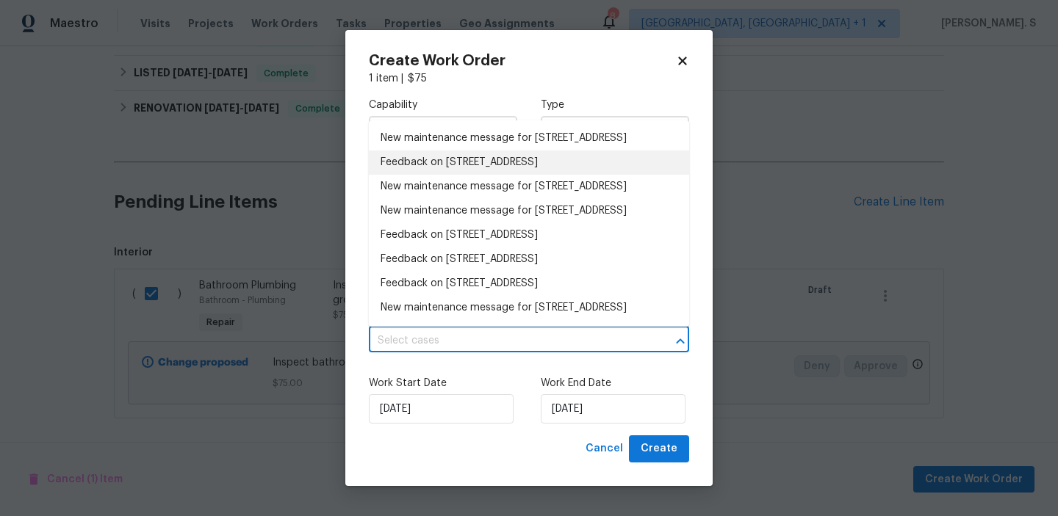
click at [430, 175] on li "Feedback on 1405 Cross Link Rd, Raleigh, NC 27610" at bounding box center [529, 163] width 320 height 24
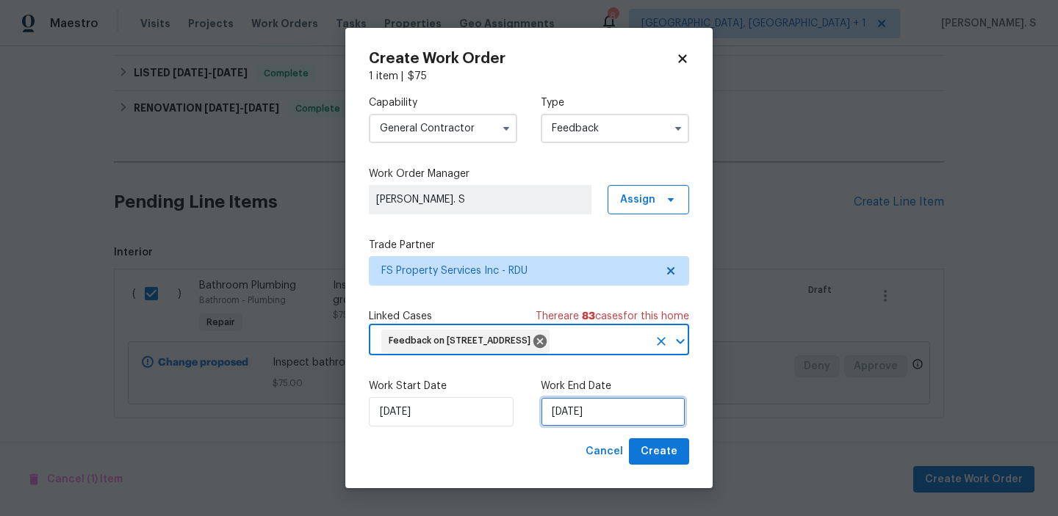
click at [574, 426] on input "8/27/2025" at bounding box center [613, 411] width 145 height 29
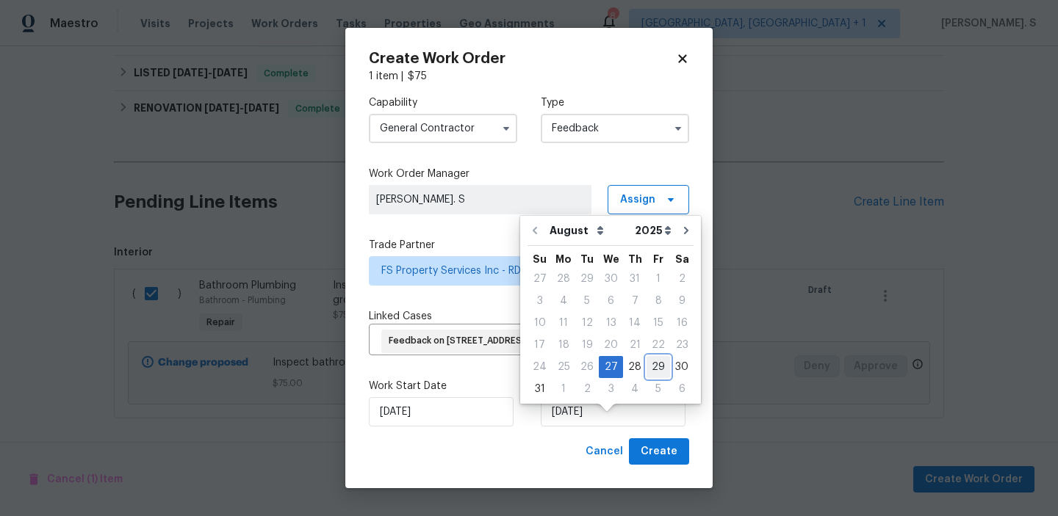
click at [646, 369] on div "29" at bounding box center [658, 367] width 24 height 21
type input "8/29/2025"
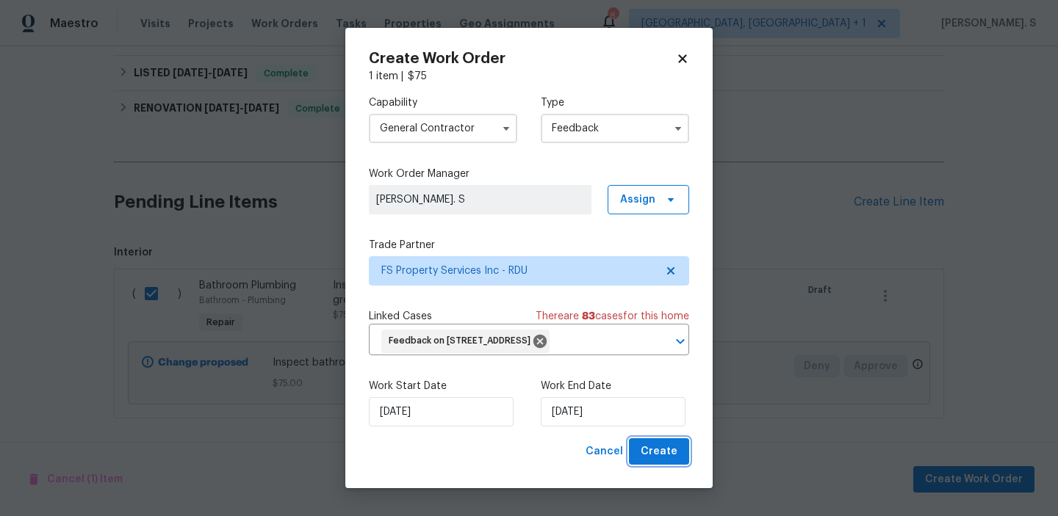
click at [668, 461] on span "Create" at bounding box center [658, 452] width 37 height 18
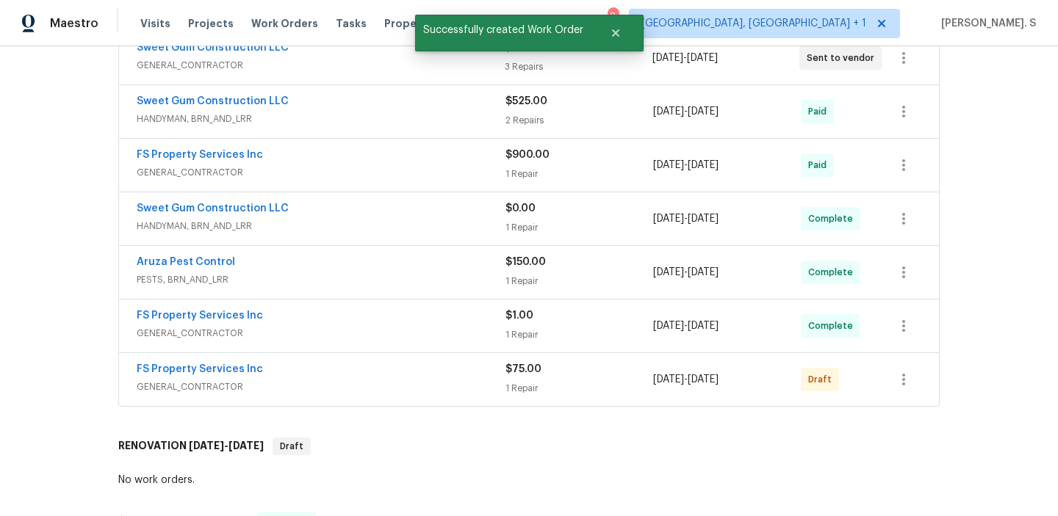
scroll to position [333, 0]
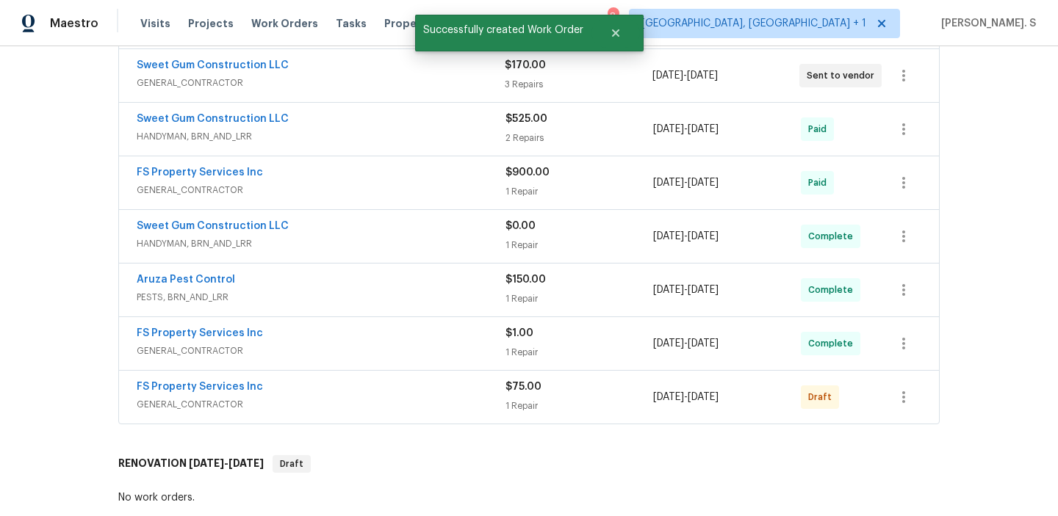
click at [206, 379] on div "FS Property Services Inc GENERAL_CONTRACTOR $75.00 1 Repair 8/27/2025 - 8/29/20…" at bounding box center [529, 397] width 820 height 53
click at [209, 383] on link "FS Property Services Inc" at bounding box center [200, 387] width 126 height 10
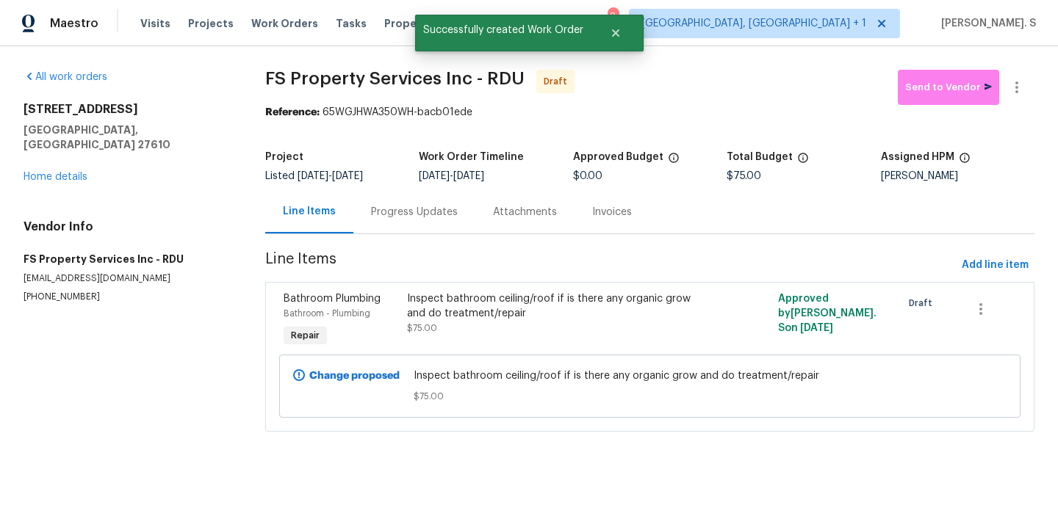
click at [395, 197] on div "Progress Updates" at bounding box center [414, 211] width 122 height 43
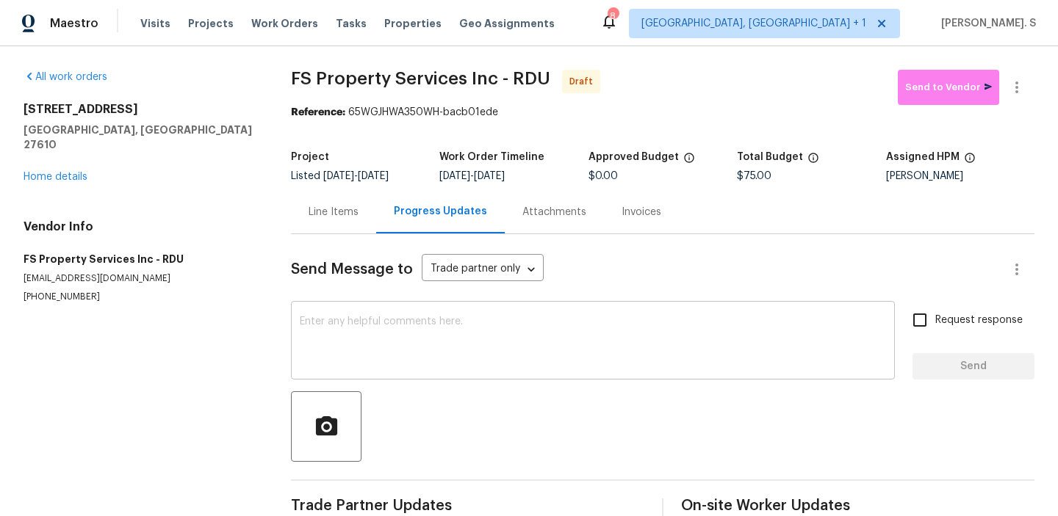
click at [478, 348] on textarea at bounding box center [593, 342] width 586 height 51
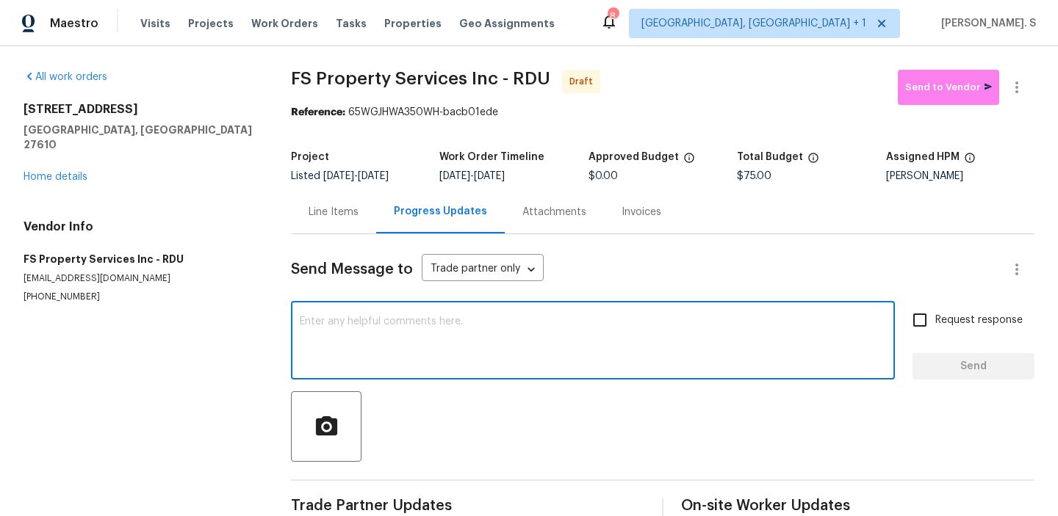
paste textarea "Hi, this is Glory with Opendoor. I’m confirming you received the WO for the pro…"
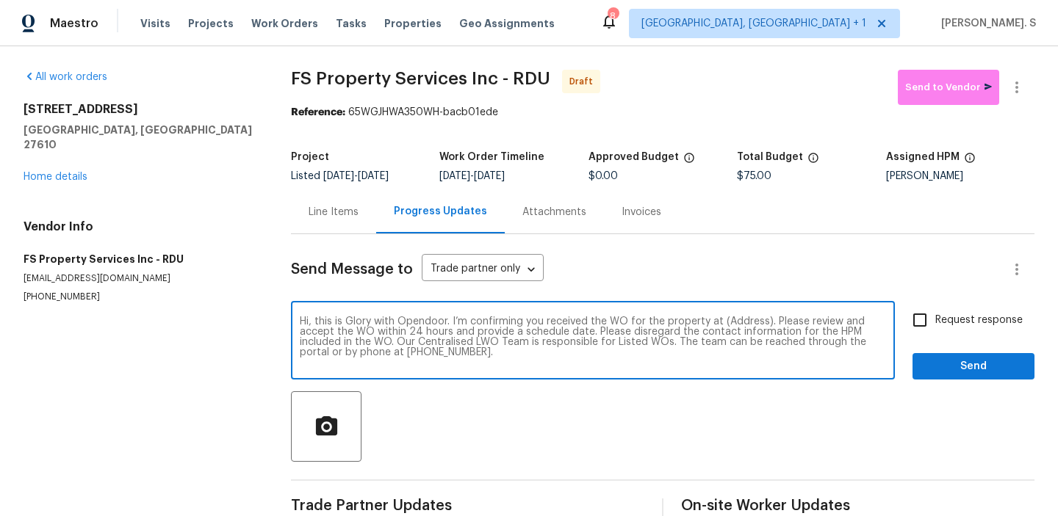
click at [746, 318] on textarea "Hi, this is Glory with Opendoor. I’m confirming you received the WO for the pro…" at bounding box center [593, 342] width 586 height 51
paste textarea "1405 Cross Link Rd, Raleigh, NC 27610"
type textarea "Hi, this is Glory with Opendoor. I’m confirming you received the WO for the pro…"
click at [1021, 101] on button "button" at bounding box center [1016, 87] width 35 height 35
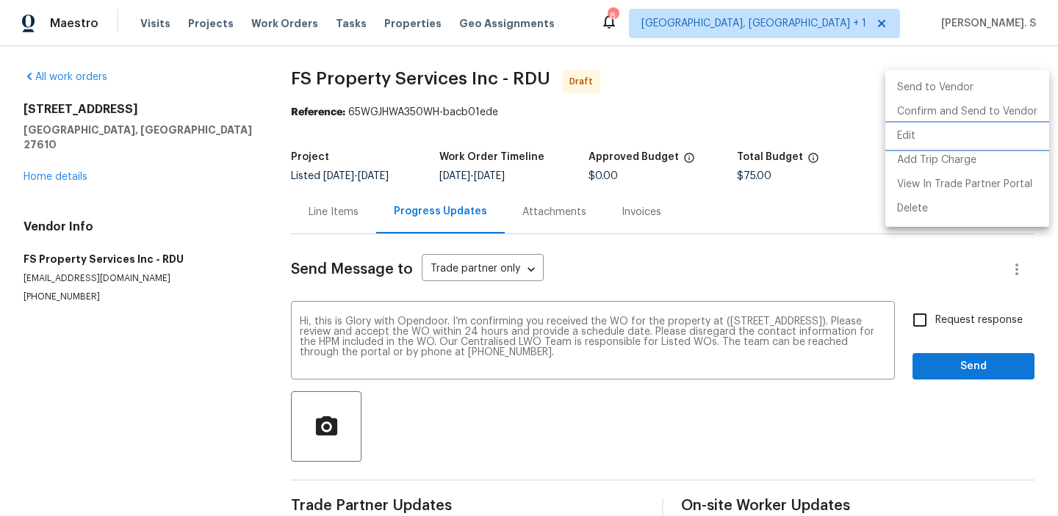
click at [970, 132] on li "Edit" at bounding box center [967, 136] width 164 height 24
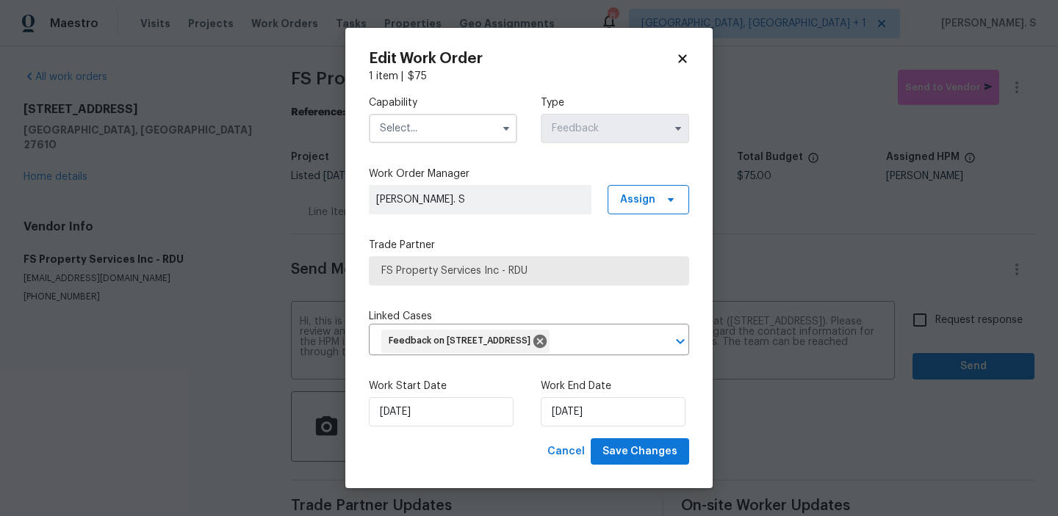
click at [463, 120] on input "text" at bounding box center [443, 128] width 148 height 29
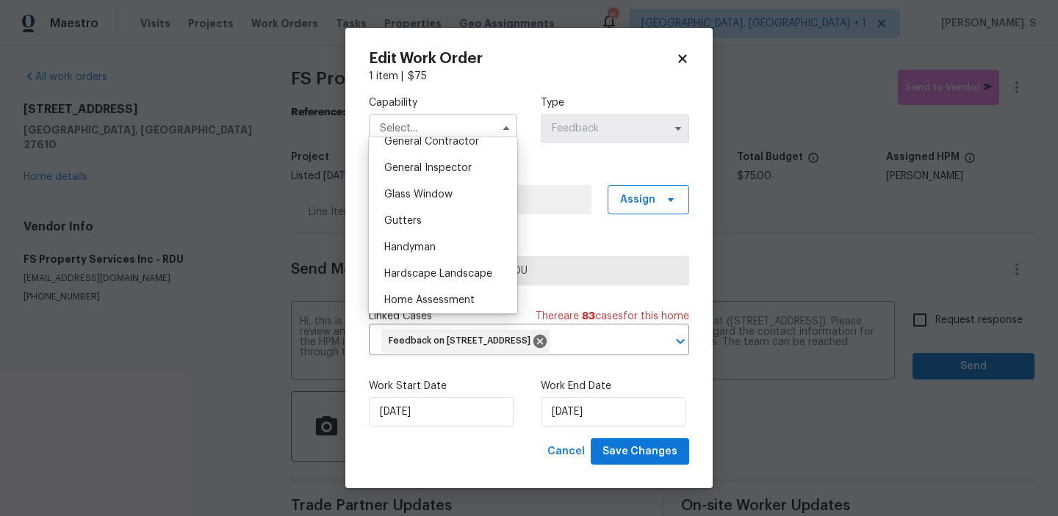
scroll to position [777, 0]
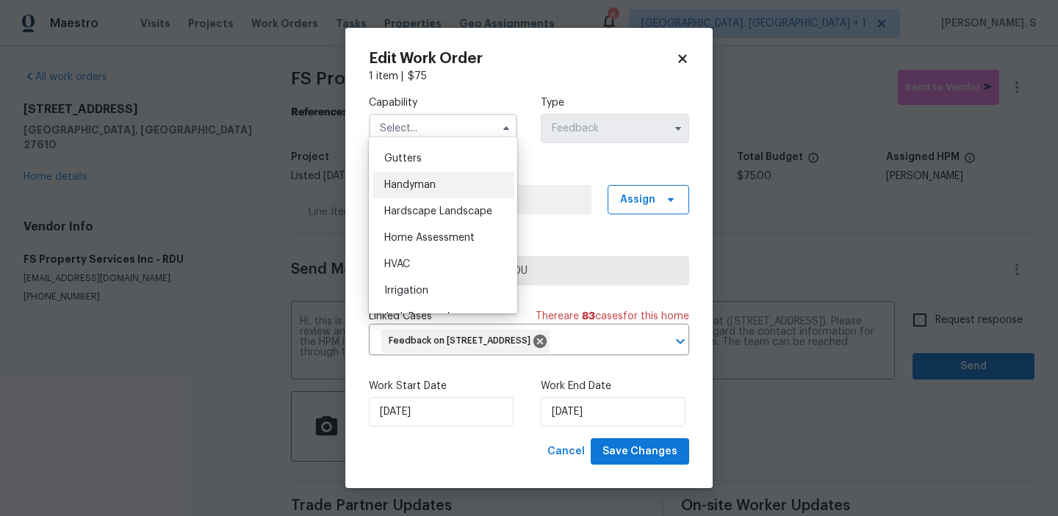
click at [444, 184] on div "Handyman" at bounding box center [442, 185] width 141 height 26
type input "Handyman"
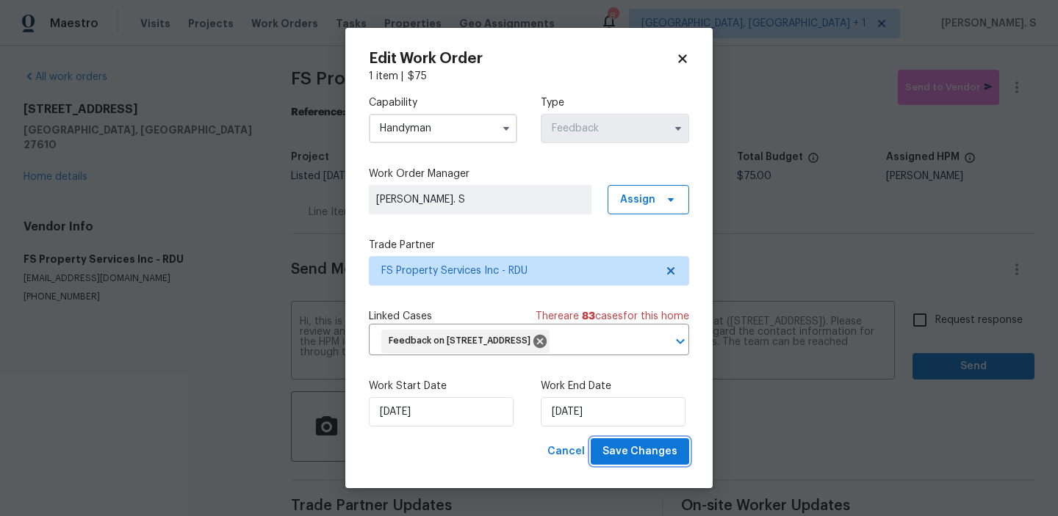
click at [629, 461] on span "Save Changes" at bounding box center [639, 452] width 75 height 18
click at [950, 310] on body "Maestro Visits Projects Work Orders Tasks Properties Geo Assignments 8 Albuquer…" at bounding box center [529, 258] width 1058 height 516
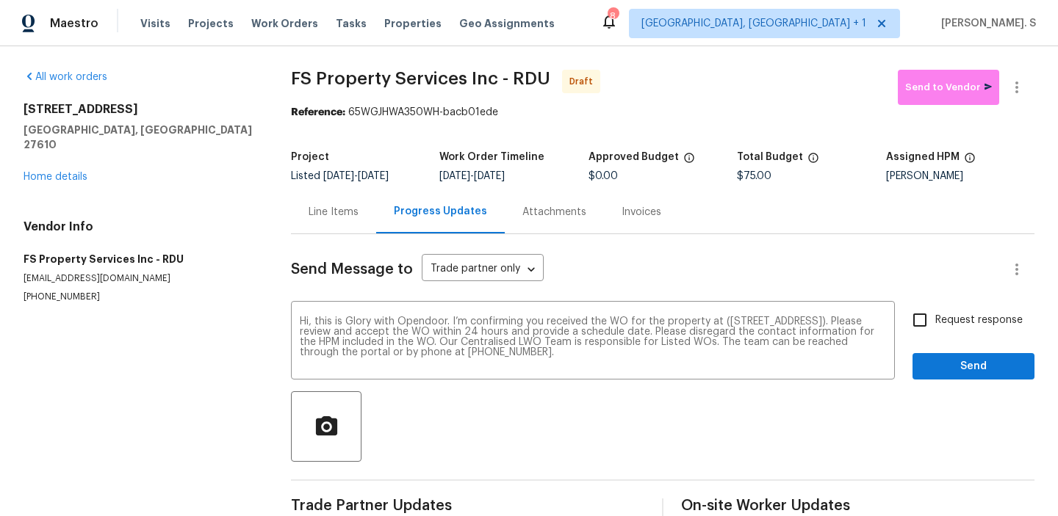
click at [950, 310] on label "Request response" at bounding box center [963, 320] width 118 height 31
click at [935, 310] on input "Request response" at bounding box center [919, 320] width 31 height 31
checkbox input "true"
click at [954, 367] on span "Send" at bounding box center [973, 367] width 98 height 18
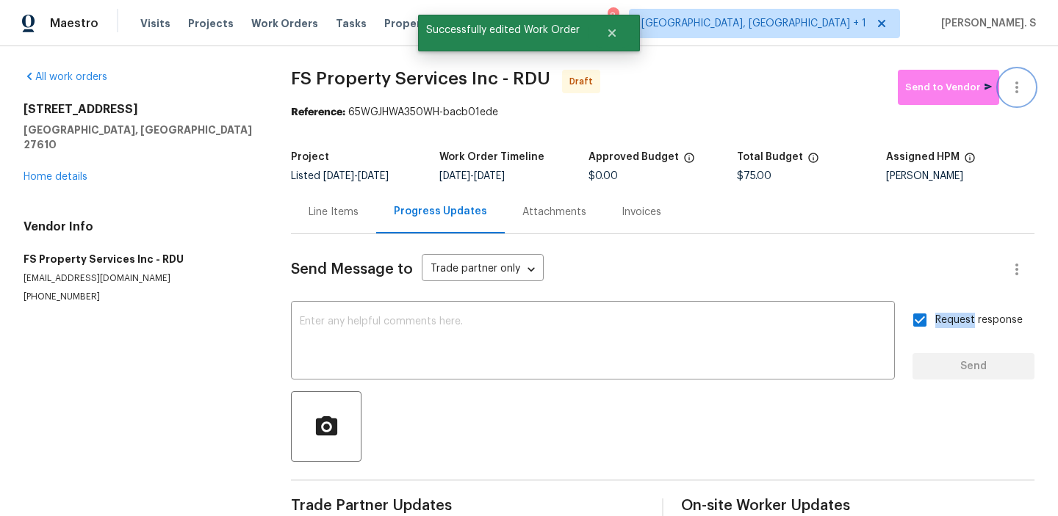
click at [1021, 90] on icon "button" at bounding box center [1017, 88] width 18 height 18
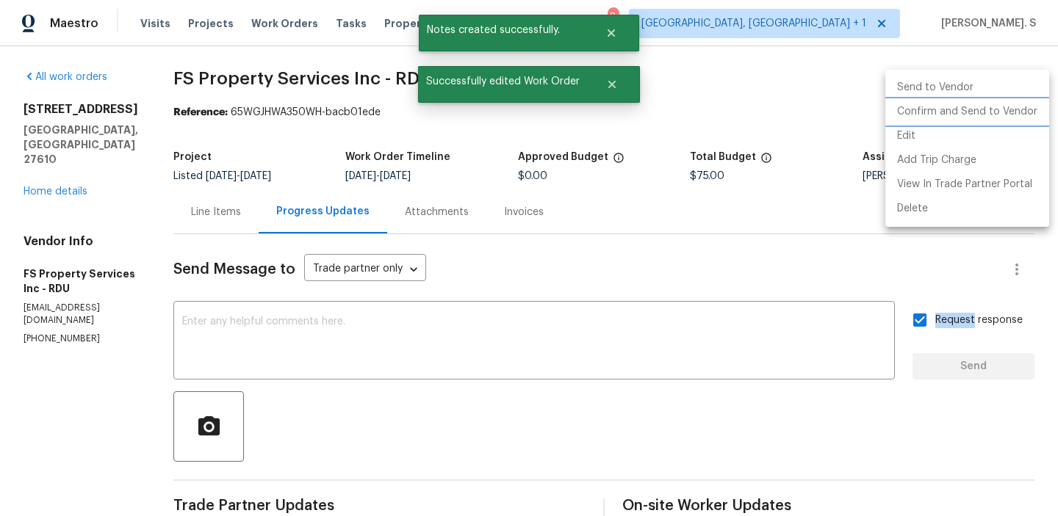
click at [994, 120] on li "Confirm and Send to Vendor" at bounding box center [967, 112] width 164 height 24
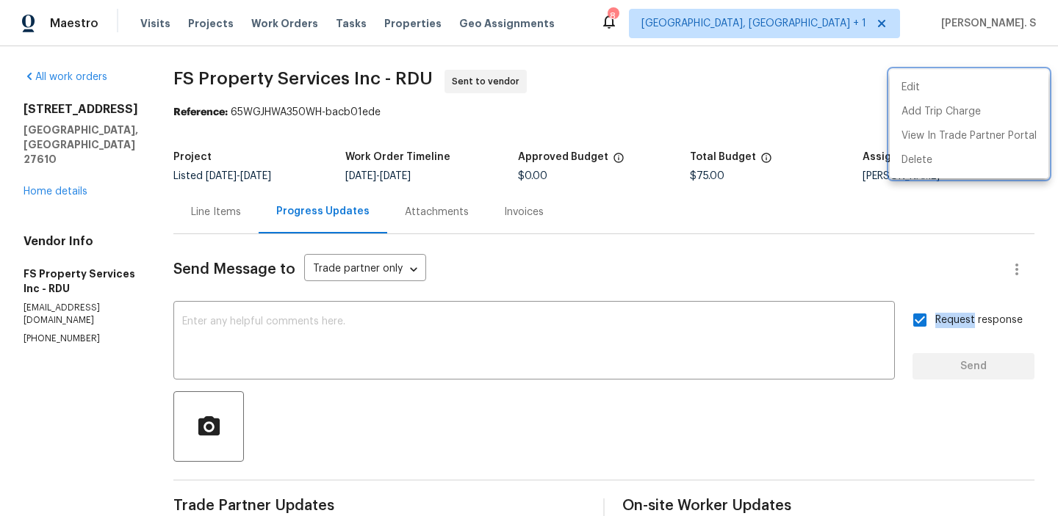
click at [328, 59] on div at bounding box center [529, 258] width 1058 height 516
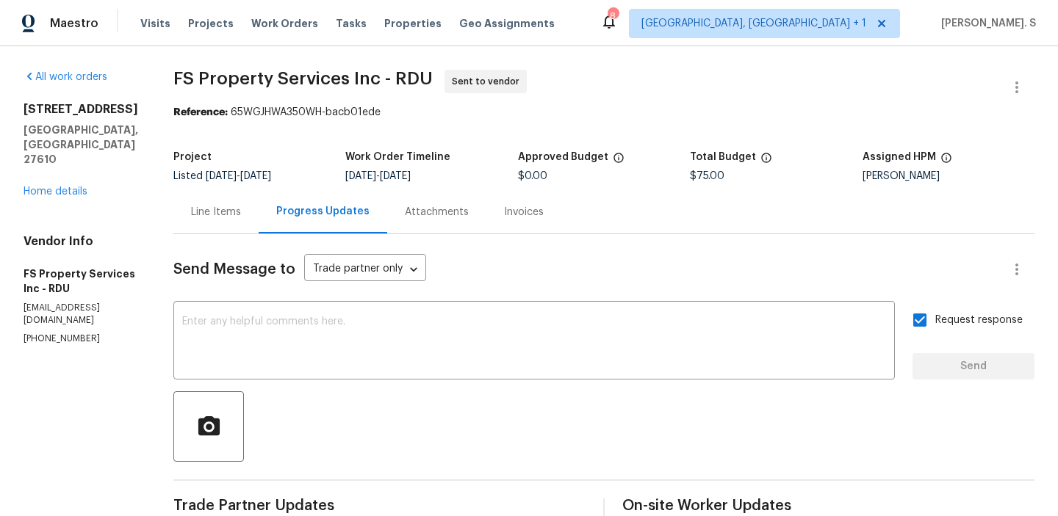
click at [328, 59] on div "Edit Add Trip Charge View In Trade Partner Portal Delete" at bounding box center [529, 258] width 1058 height 516
click at [328, 59] on div "All work orders 1405 Cross Link Rd Raleigh, NC 27610 Home details Vendor Info F…" at bounding box center [529, 353] width 1058 height 615
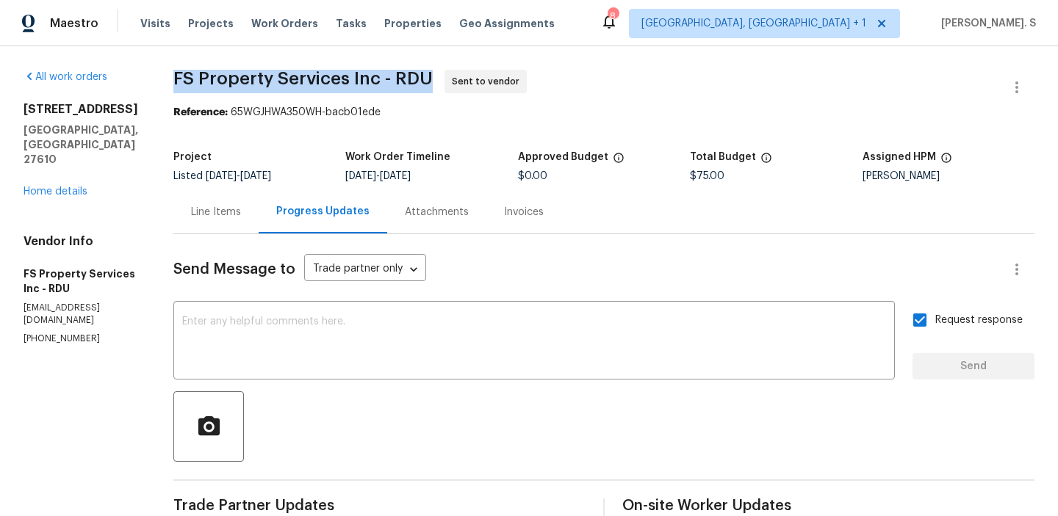
copy span "FS Property Services Inc - RDU"
click at [48, 187] on link "Home details" at bounding box center [56, 192] width 64 height 10
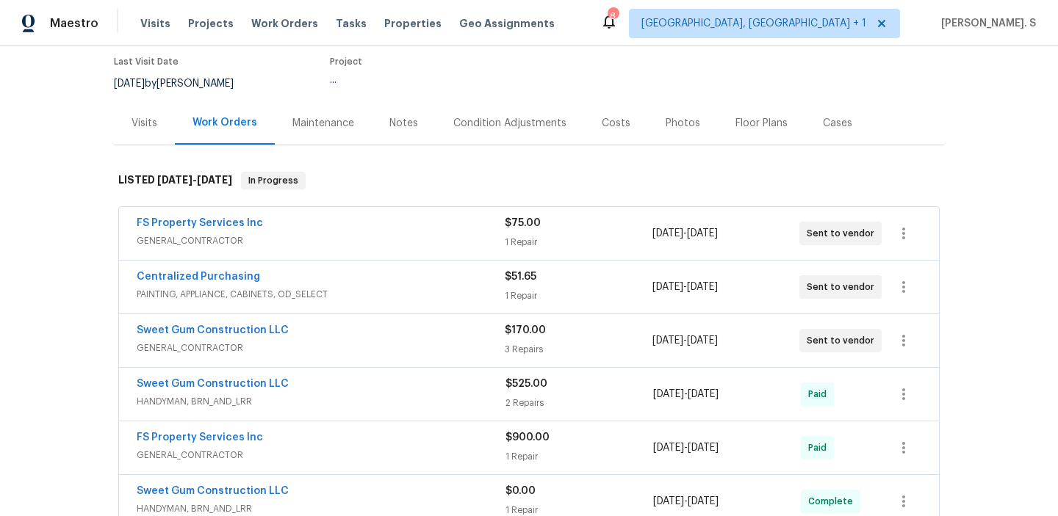
scroll to position [131, 0]
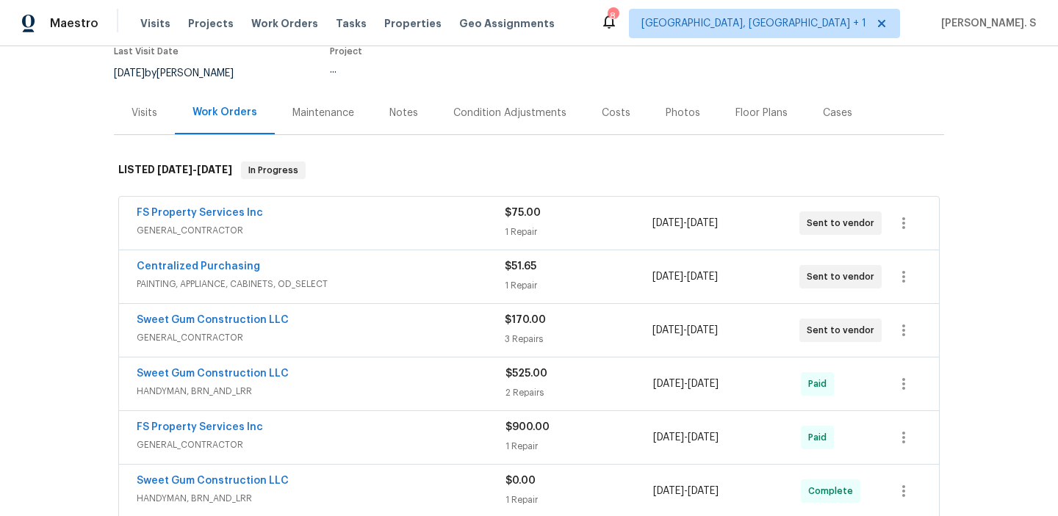
click at [227, 235] on span "GENERAL_CONTRACTOR" at bounding box center [321, 230] width 368 height 15
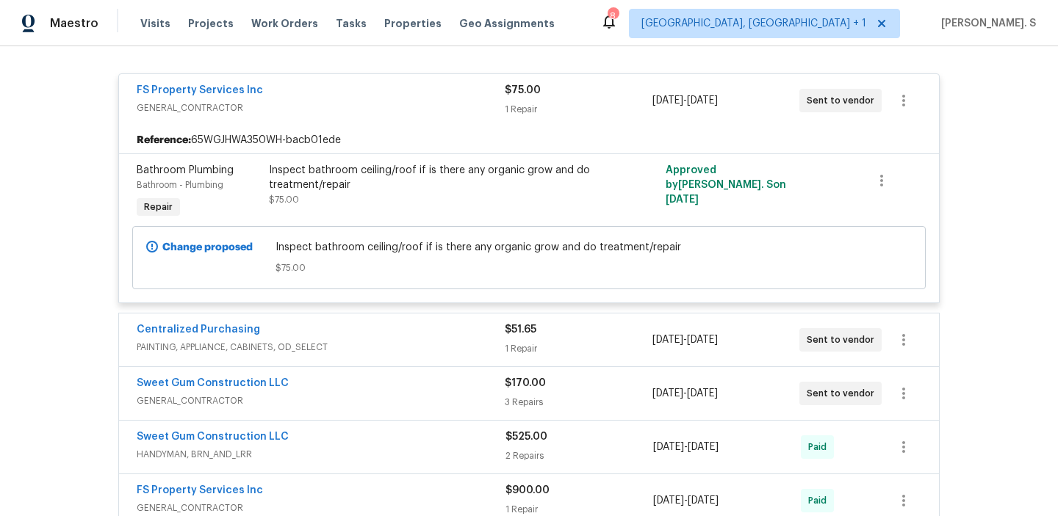
scroll to position [303, 0]
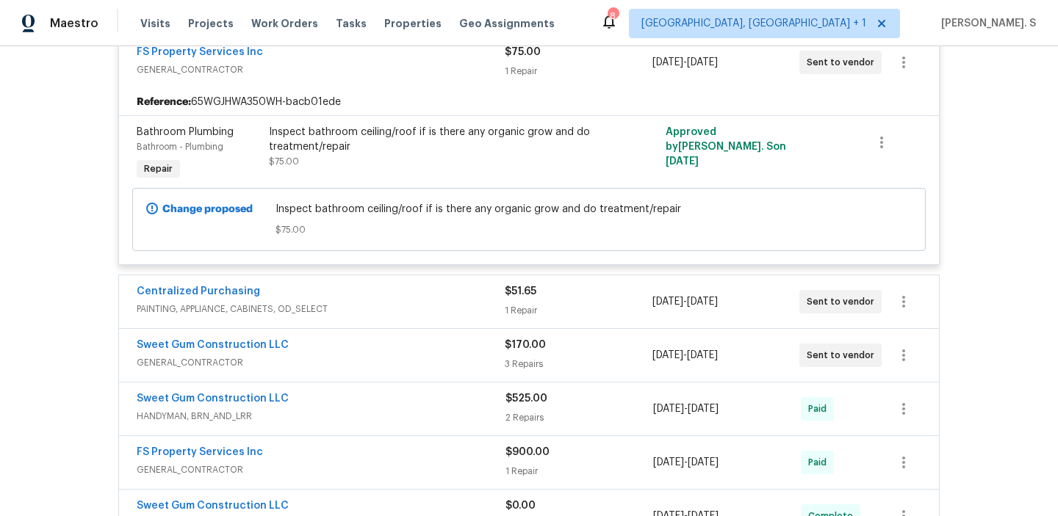
click at [220, 317] on span "PAINTING, APPLIANCE, CABINETS, OD_SELECT" at bounding box center [321, 309] width 368 height 15
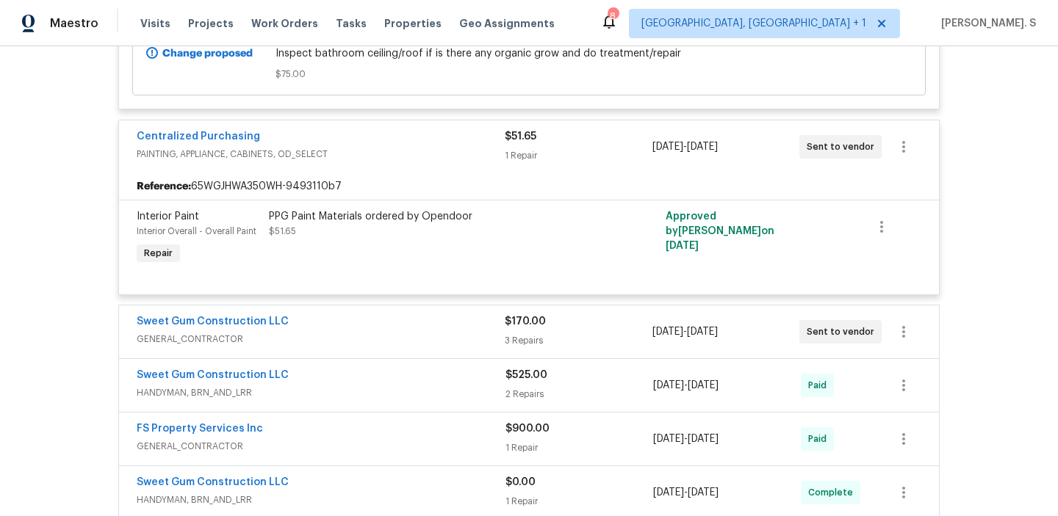
click at [223, 344] on span "GENERAL_CONTRACTOR" at bounding box center [321, 339] width 368 height 15
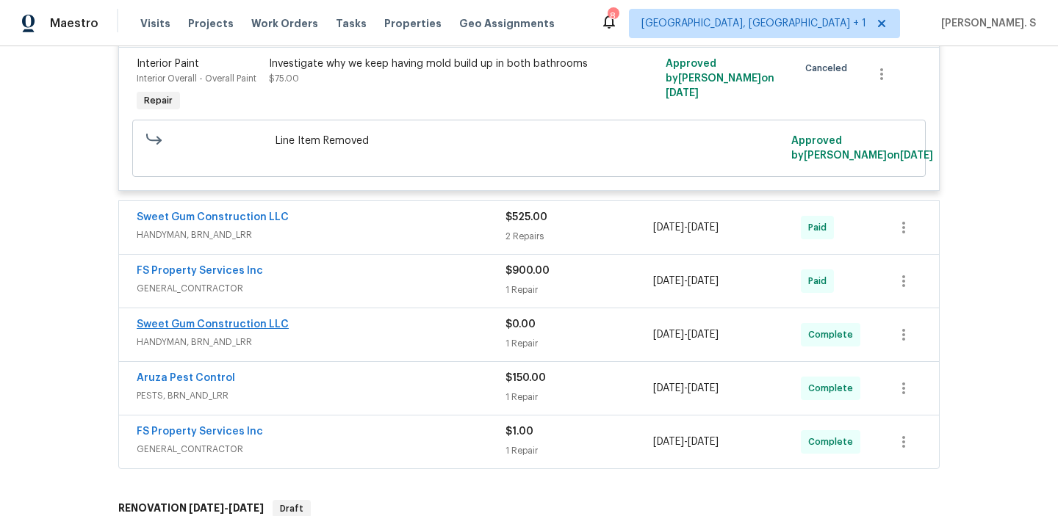
scroll to position [1226, 0]
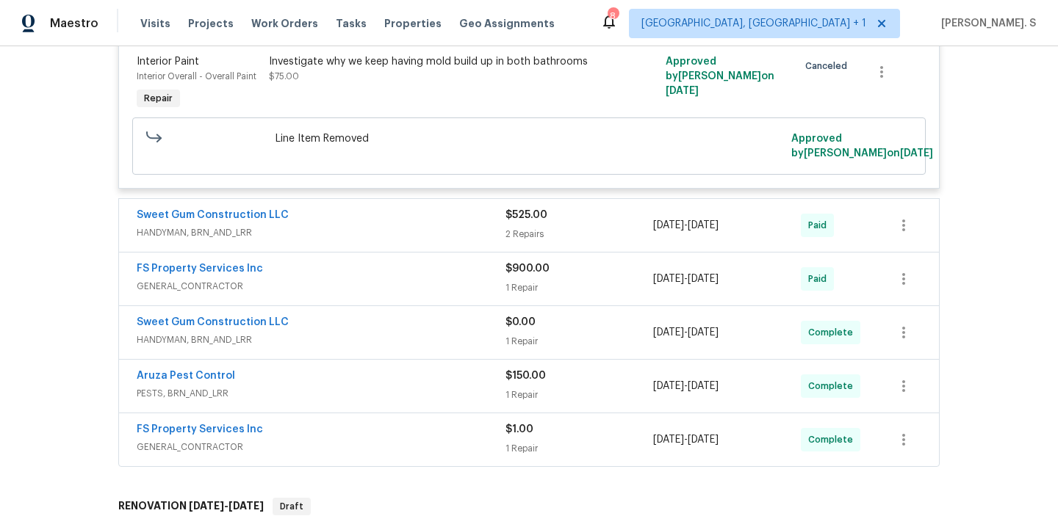
click at [227, 225] on span "HANDYMAN, BRN_AND_LRR" at bounding box center [321, 232] width 369 height 15
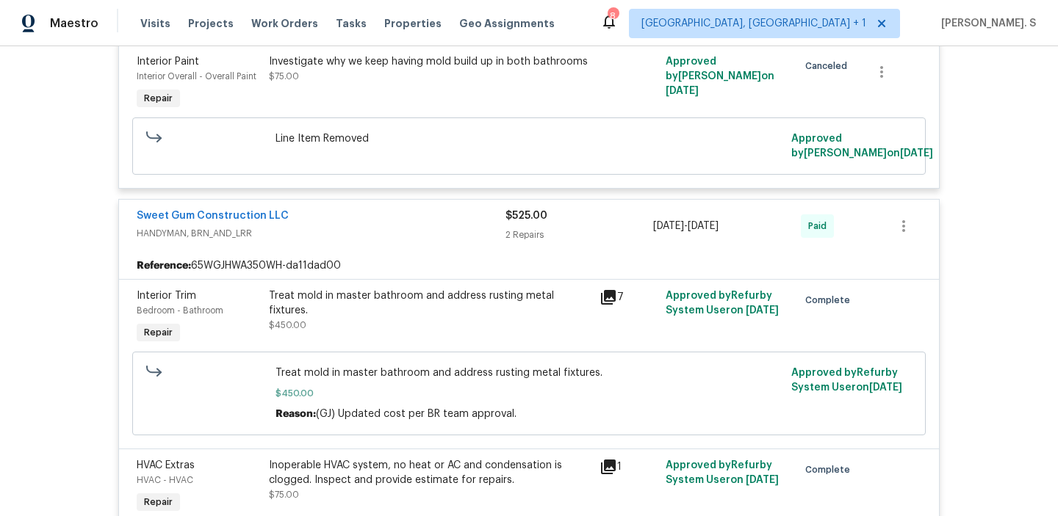
click at [227, 226] on span "HANDYMAN, BRN_AND_LRR" at bounding box center [321, 233] width 369 height 15
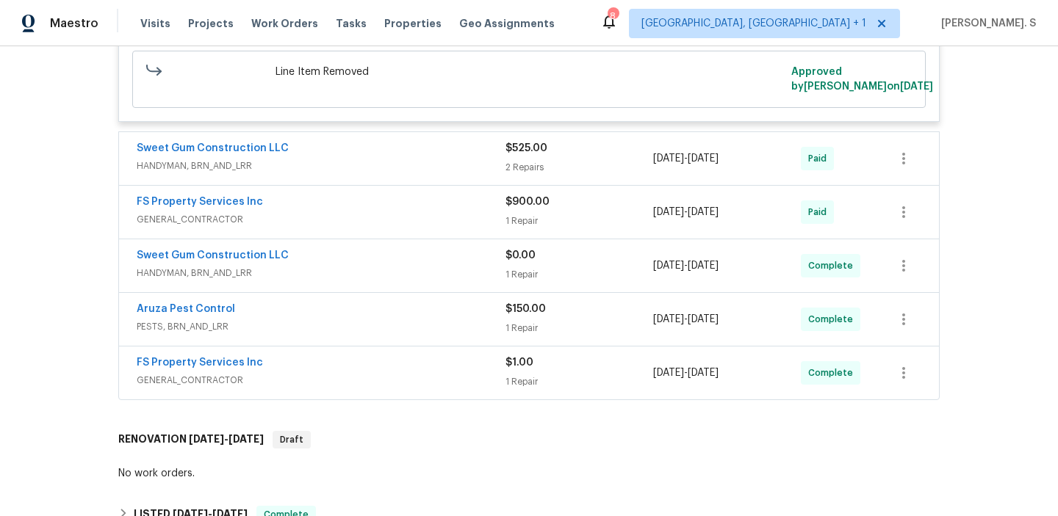
scroll to position [1295, 0]
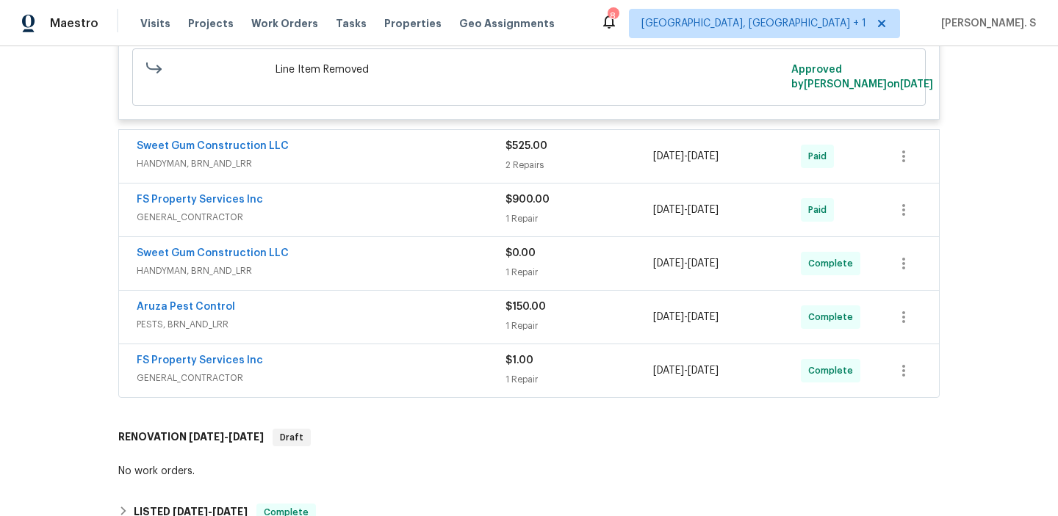
click at [224, 211] on span "GENERAL_CONTRACTOR" at bounding box center [321, 217] width 369 height 15
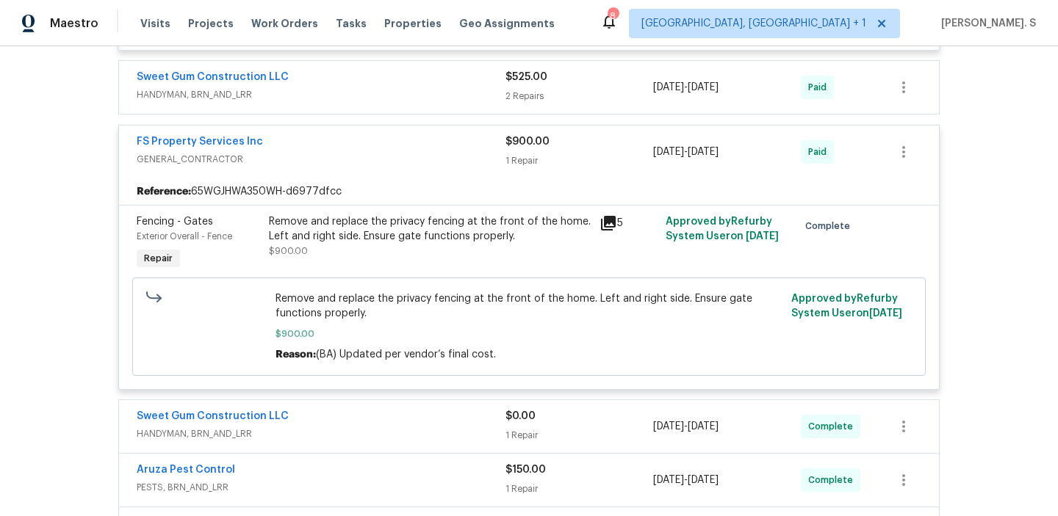
scroll to position [1401, 0]
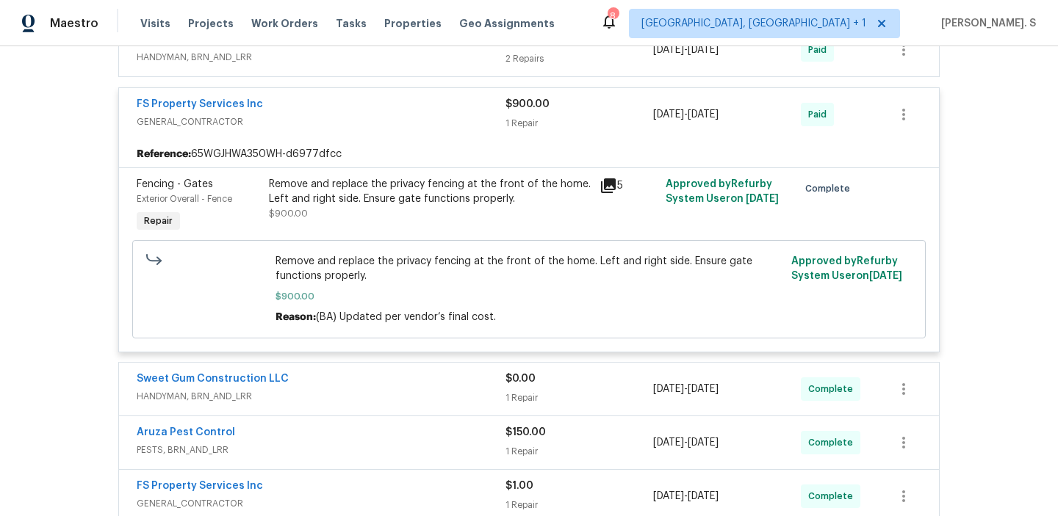
click at [275, 389] on span "HANDYMAN, BRN_AND_LRR" at bounding box center [321, 396] width 369 height 15
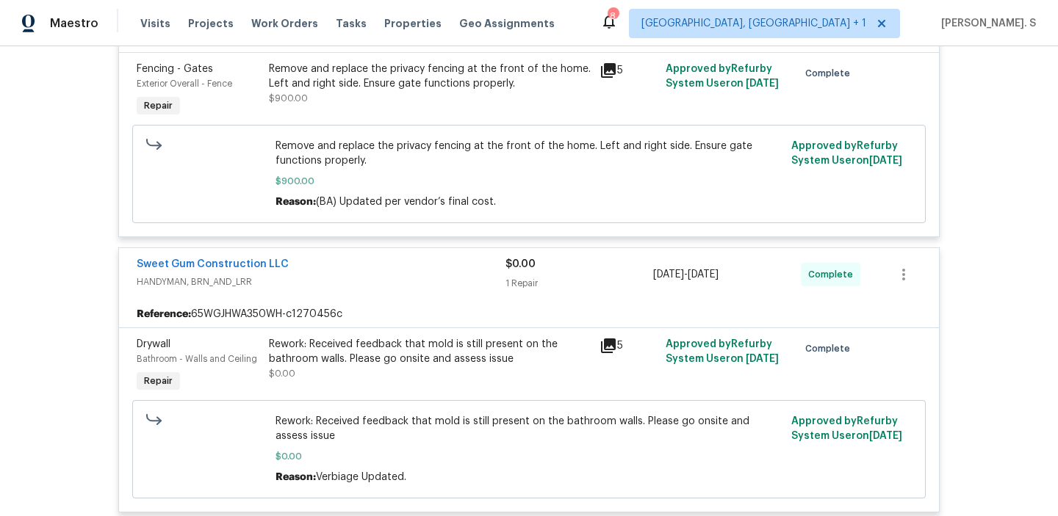
scroll to position [1518, 0]
click at [234, 258] on link "Sweet Gum Construction LLC" at bounding box center [213, 263] width 152 height 10
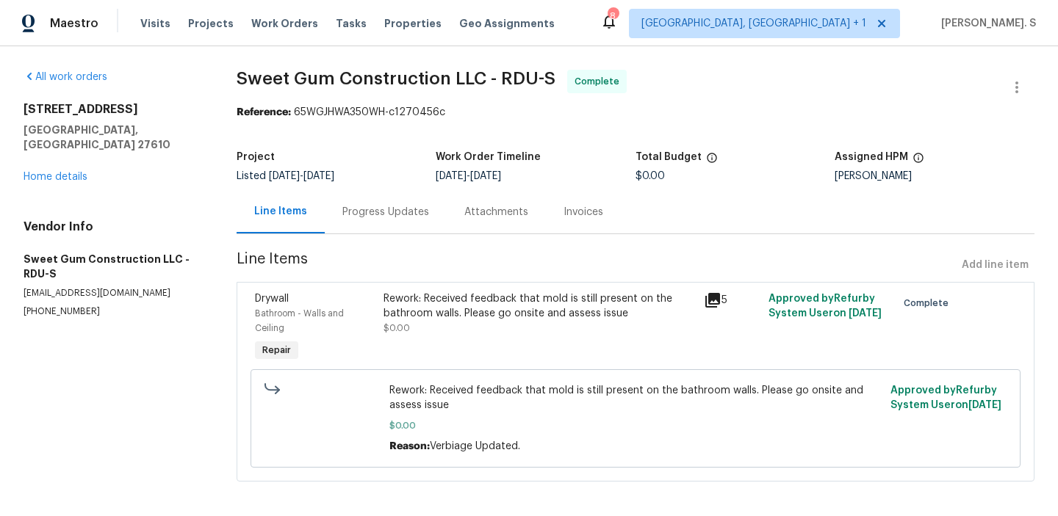
click at [412, 202] on div "Progress Updates" at bounding box center [386, 211] width 122 height 43
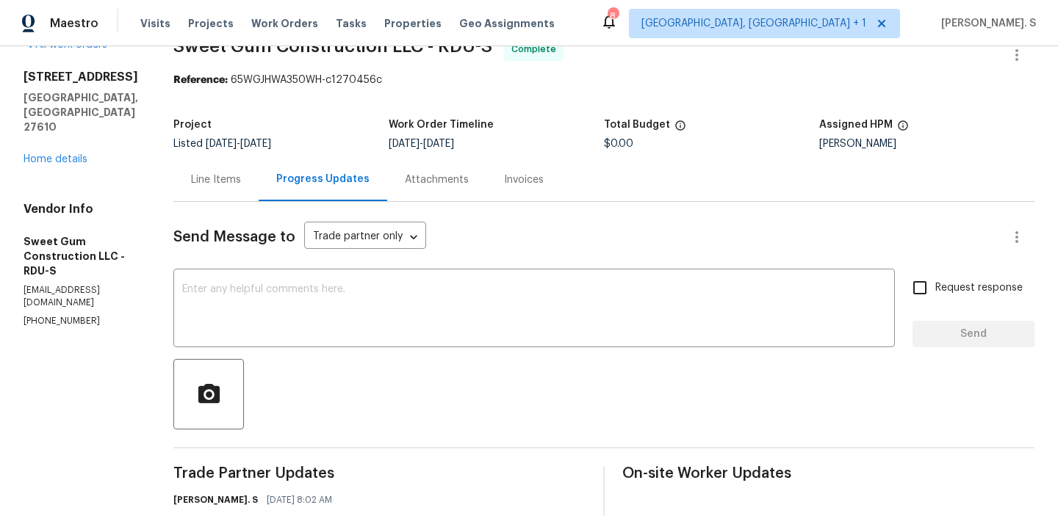
scroll to position [206, 0]
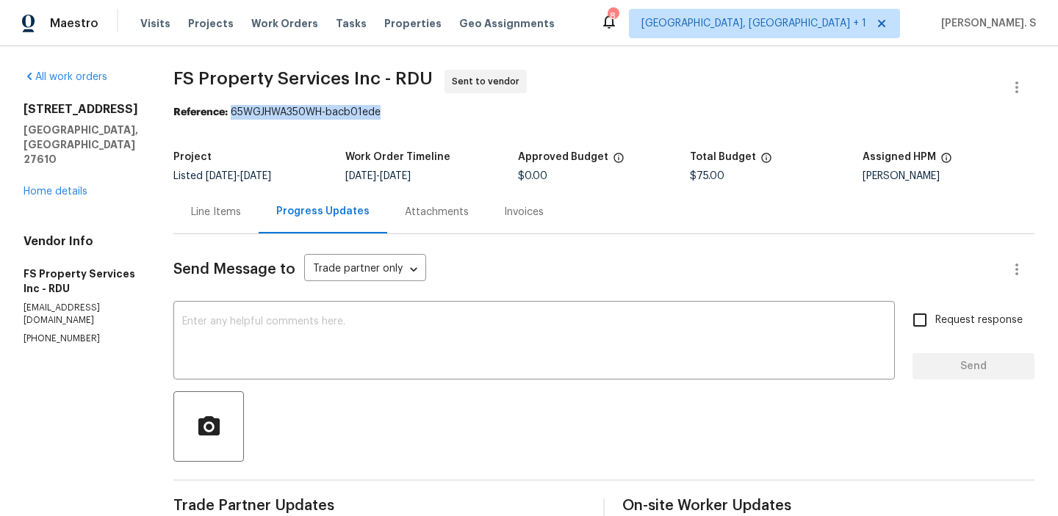
drag, startPoint x: 258, startPoint y: 112, endPoint x: 609, endPoint y: 112, distance: 351.1
click at [606, 112] on div "Reference: 65WGJHWA350WH-bacb01ede" at bounding box center [603, 112] width 861 height 15
copy div "65WGJHWA350WH-bacb01ede"
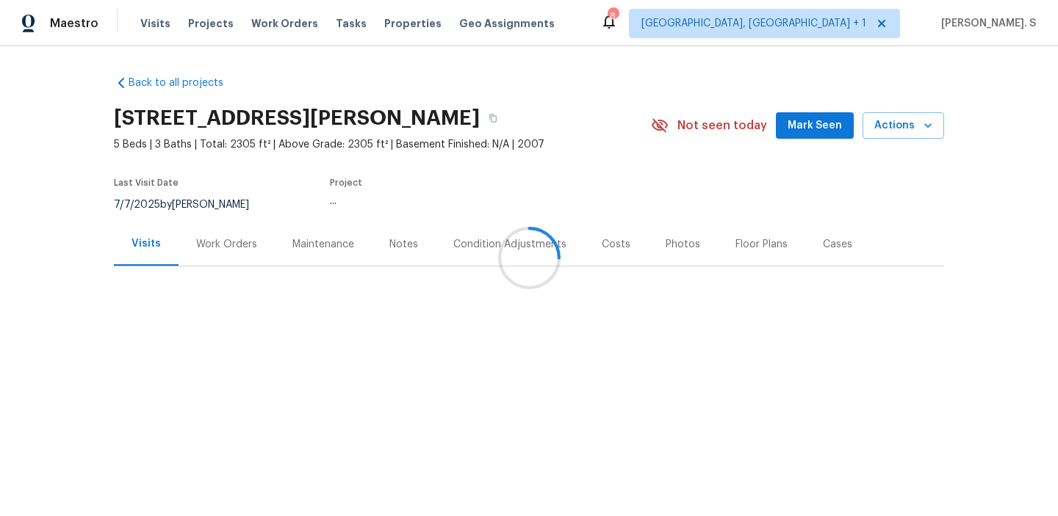
click at [206, 250] on div at bounding box center [529, 258] width 1058 height 516
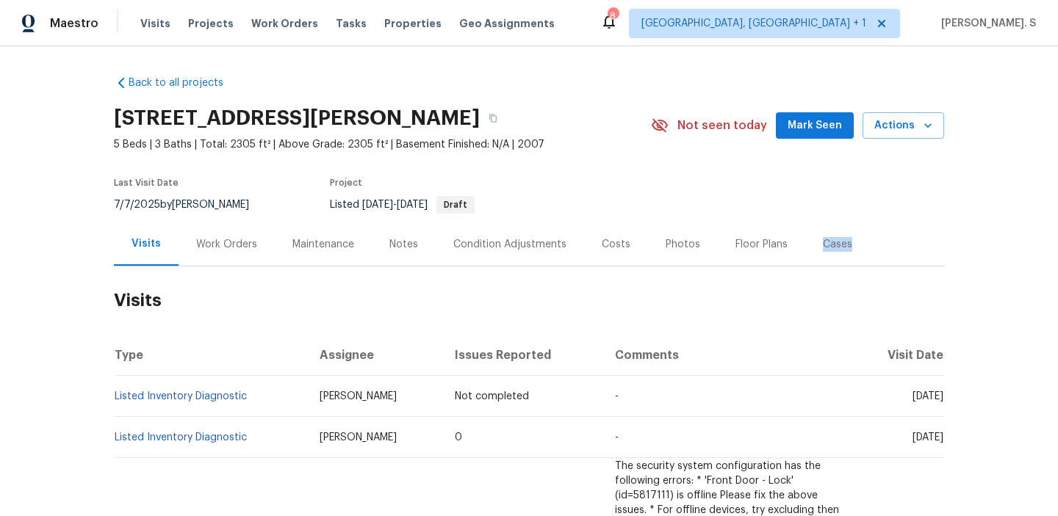
click at [206, 250] on div "Work Orders" at bounding box center [226, 244] width 61 height 15
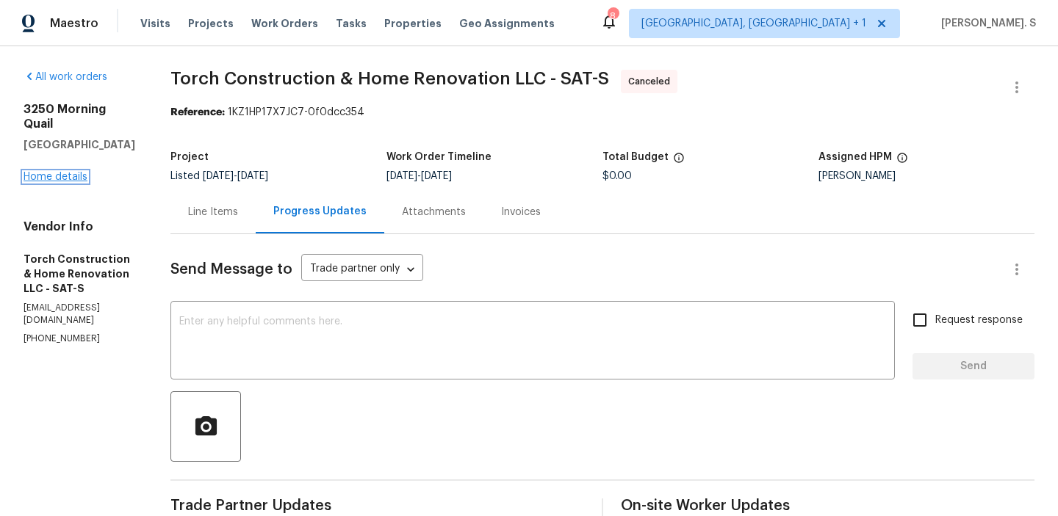
click at [71, 172] on link "Home details" at bounding box center [56, 177] width 64 height 10
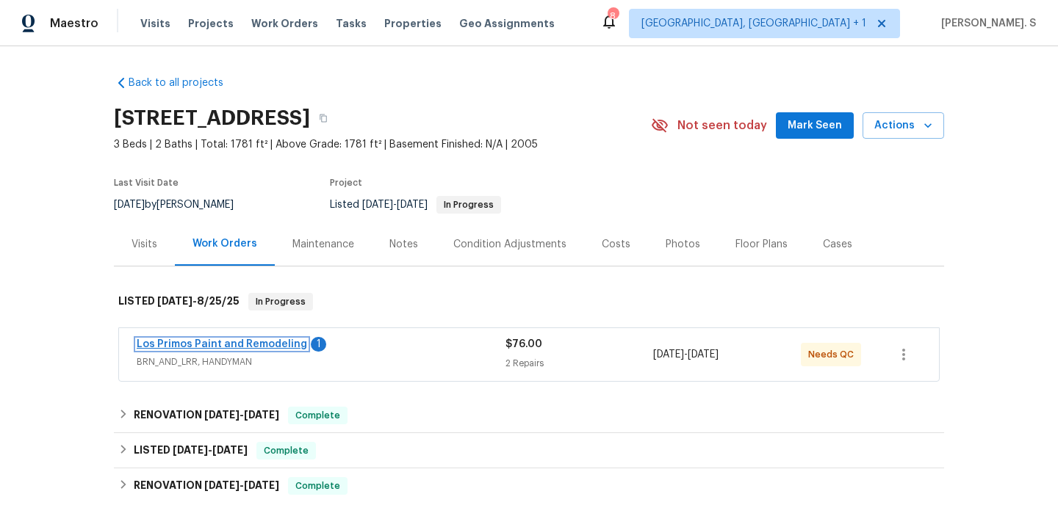
click at [286, 347] on link "Los Primos Paint and Remodeling" at bounding box center [222, 344] width 170 height 10
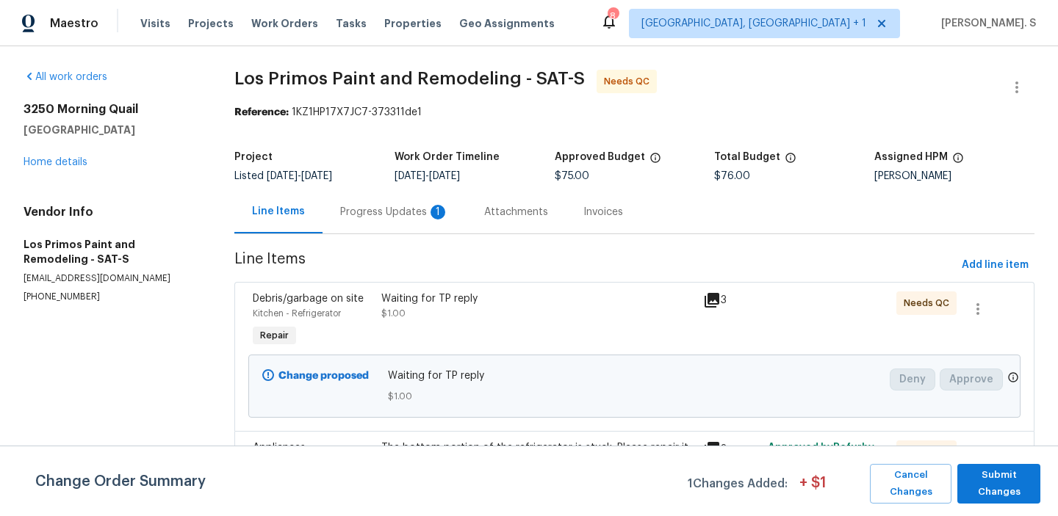
click at [370, 222] on div "Progress Updates 1" at bounding box center [394, 211] width 144 height 43
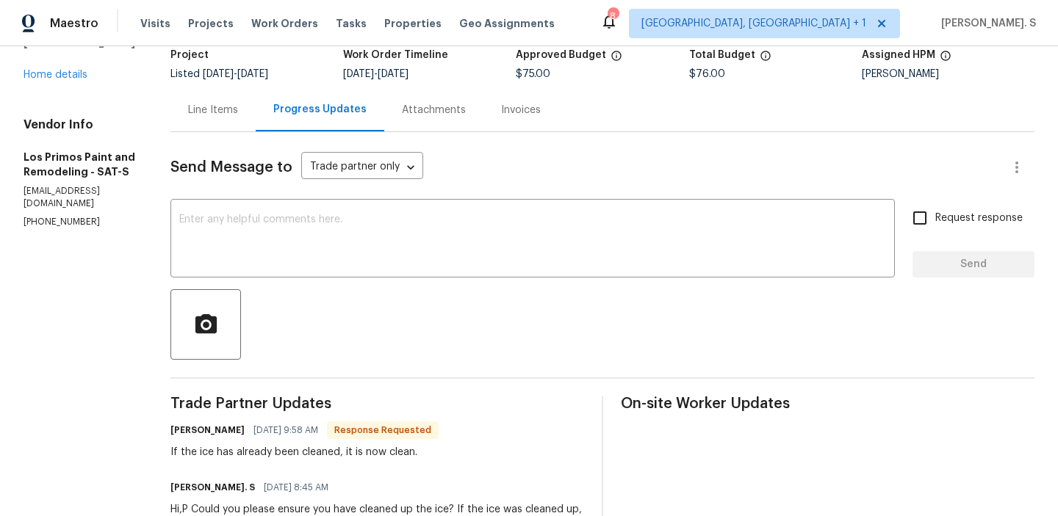
scroll to position [62, 0]
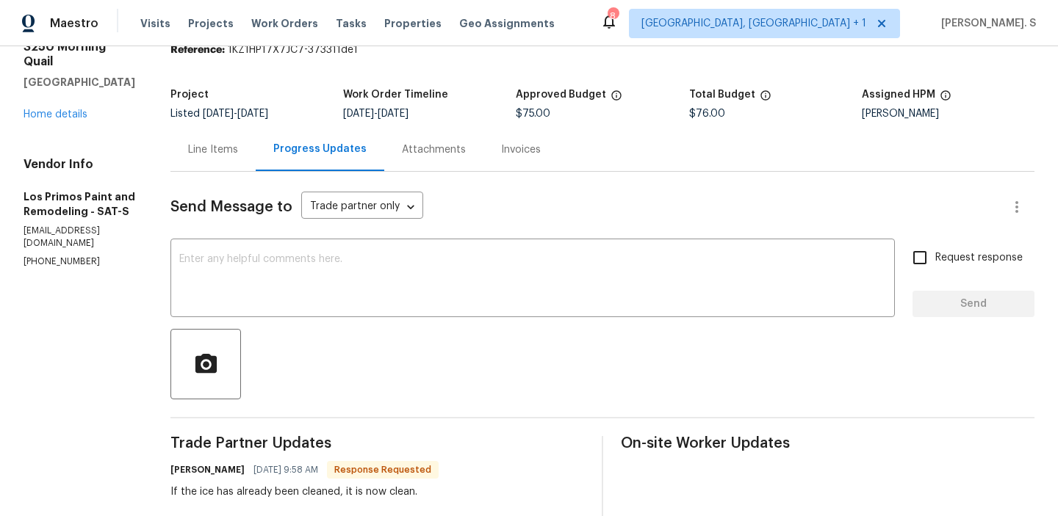
click at [44, 264] on p "[PHONE_NUMBER]" at bounding box center [80, 262] width 112 height 12
click at [44, 264] on p "(210) 557-8724" at bounding box center [80, 262] width 112 height 12
copy p "(210) 557-8724"
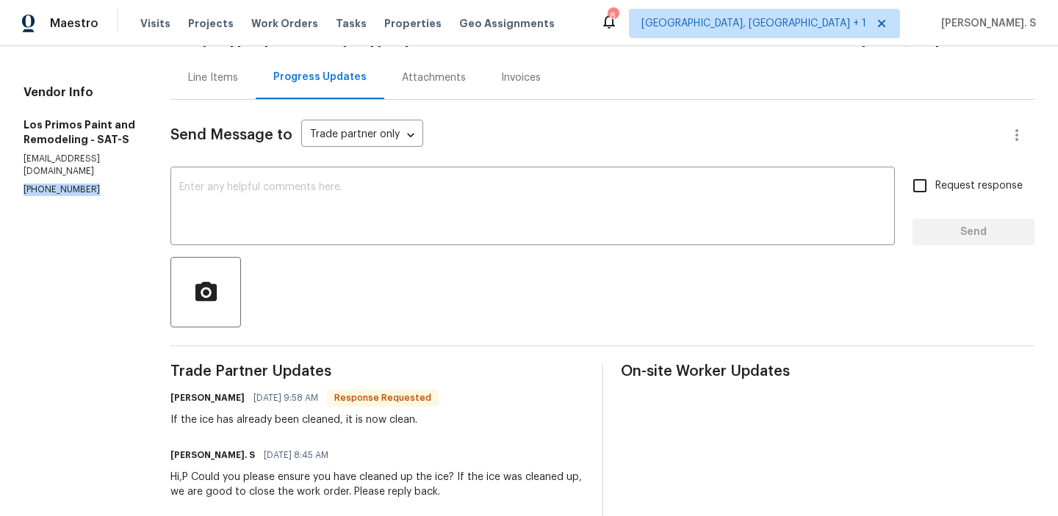
scroll to position [286, 0]
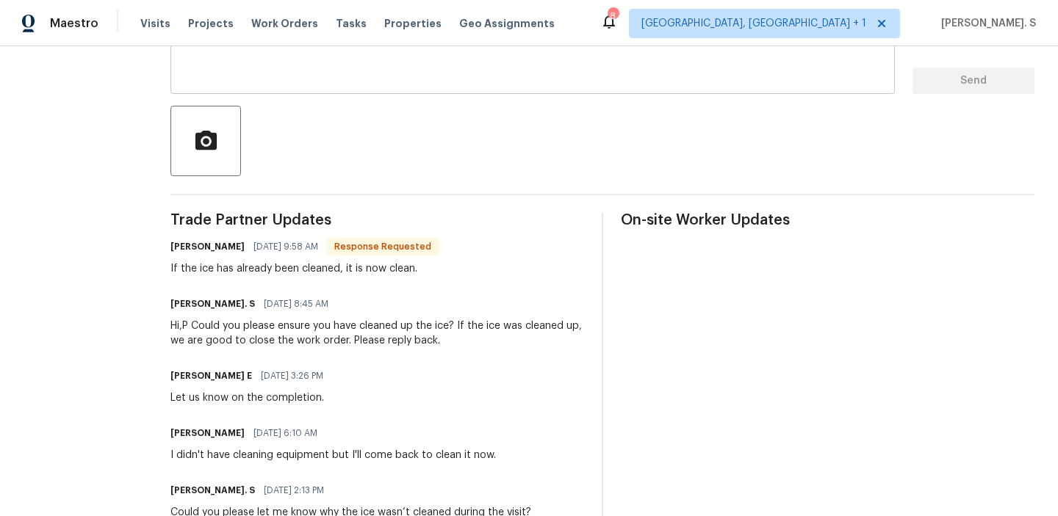
click at [252, 81] on textarea at bounding box center [532, 56] width 707 height 51
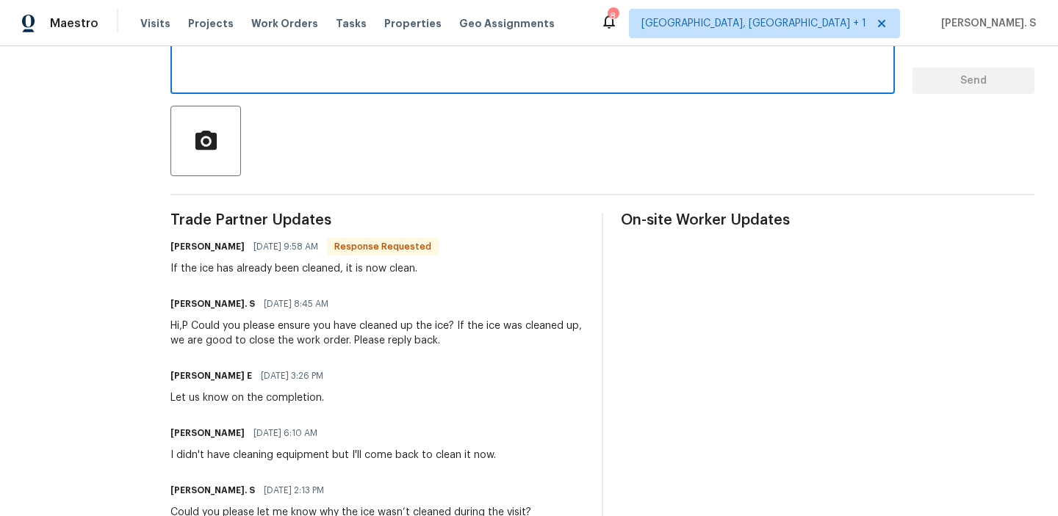
click at [252, 81] on textarea at bounding box center [532, 56] width 707 height 51
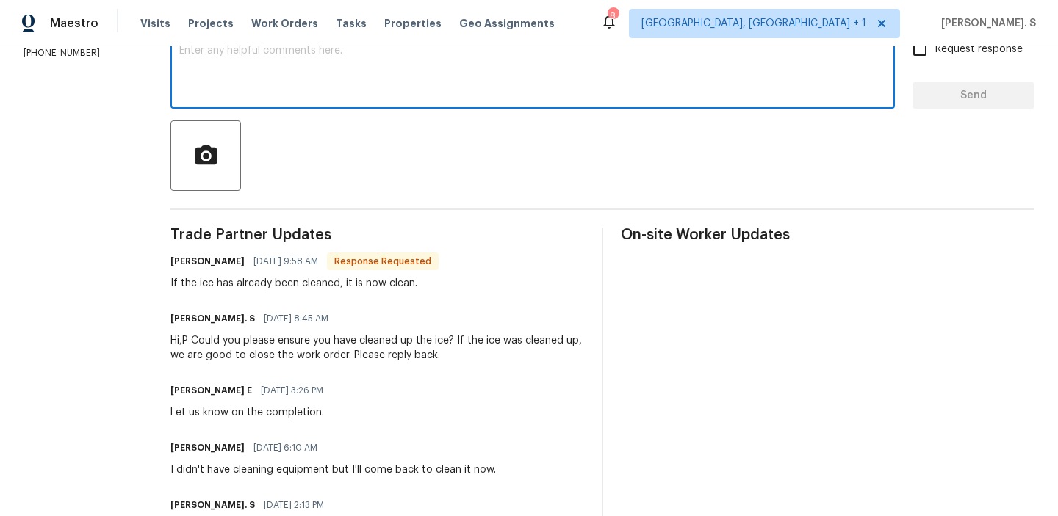
scroll to position [267, 0]
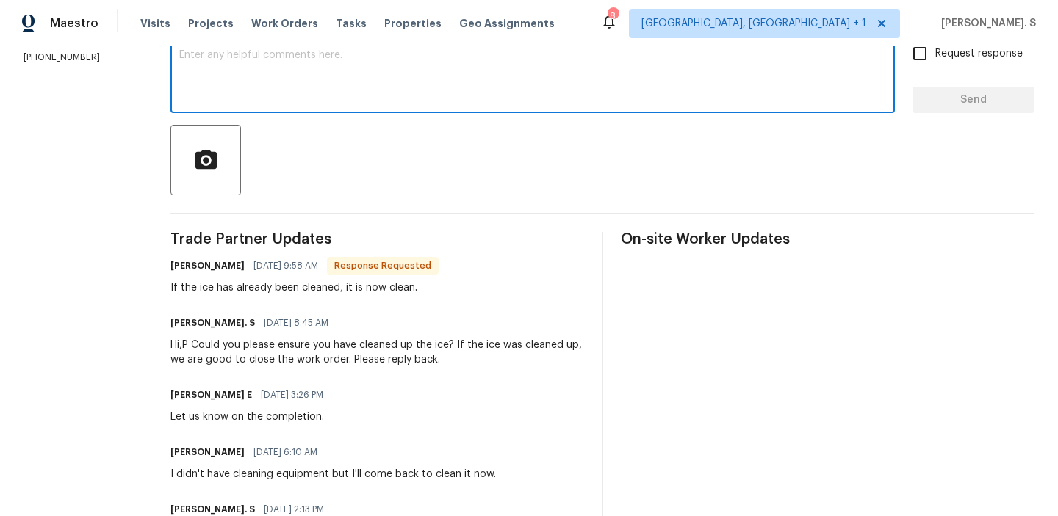
click at [298, 476] on div "I didn't have cleaning equipment but I'll come back to clean it now." at bounding box center [332, 474] width 325 height 15
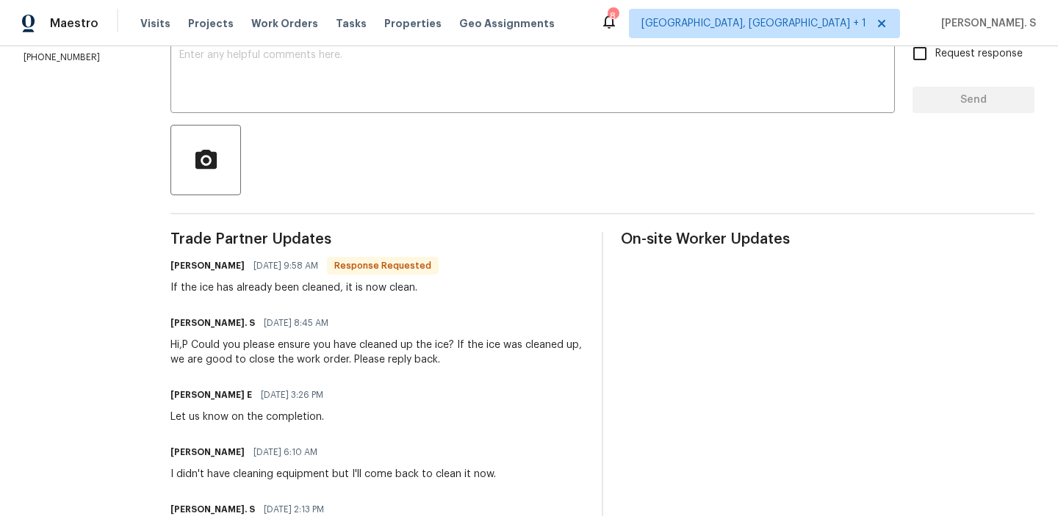
click at [298, 476] on div "I didn't have cleaning equipment but I'll come back to clean it now." at bounding box center [332, 474] width 325 height 15
copy div "I didn't have cleaning equipment but I'll come back to clean it now."
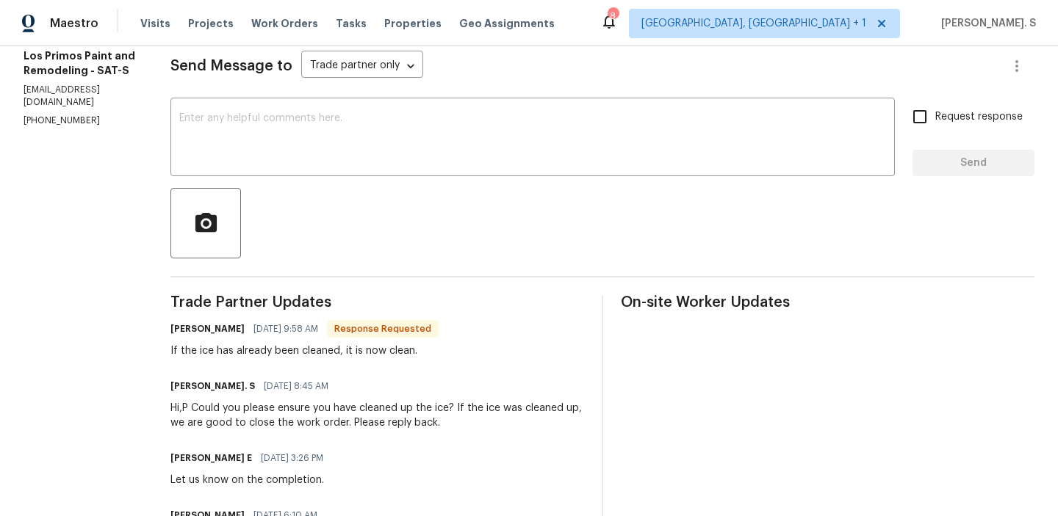
scroll to position [151, 0]
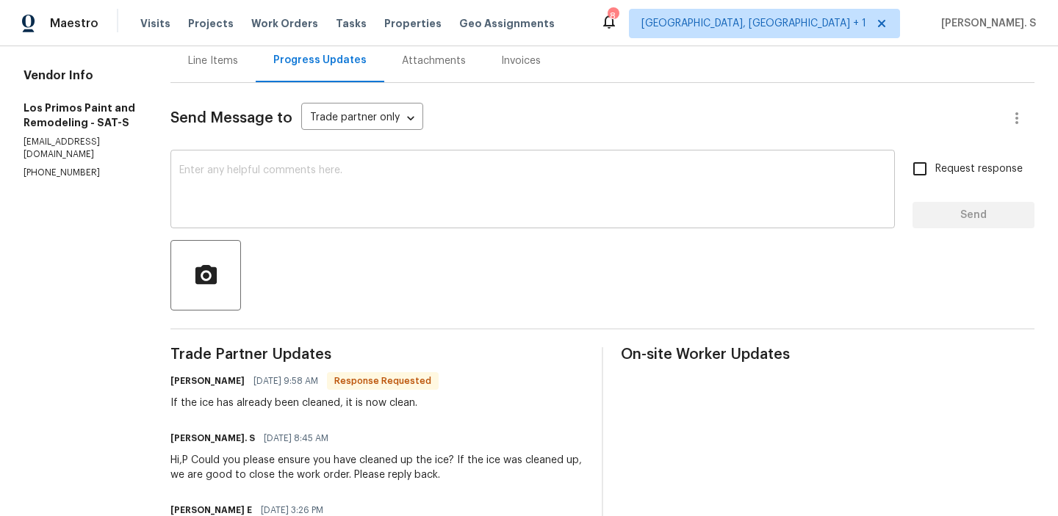
click at [296, 185] on textarea at bounding box center [532, 190] width 707 height 51
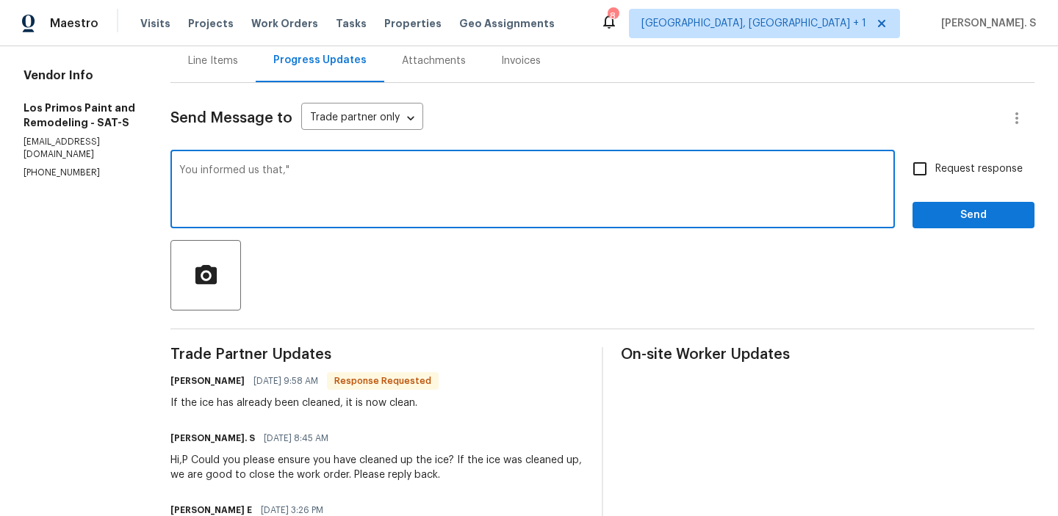
paste textarea "I didn't have cleaning equipment but I'll come back to clean it now."
click at [0, 0] on div "equipment?" at bounding box center [0, 0] width 0 height 0
click at [0, 0] on div "that "I" at bounding box center [0, 0] width 0 height 0
click at [0, 0] on div "clean" at bounding box center [0, 0] width 0 height 0
type textarea "You informed us that "I didn't have cleaning equipment but I'll come back to cl…"
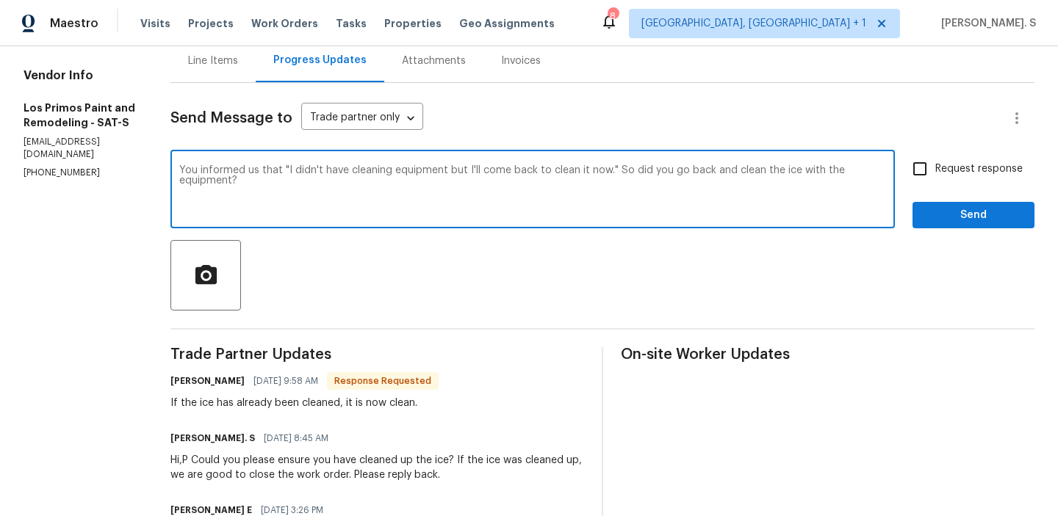
click at [918, 178] on input "Request response" at bounding box center [919, 169] width 31 height 31
checkbox input "true"
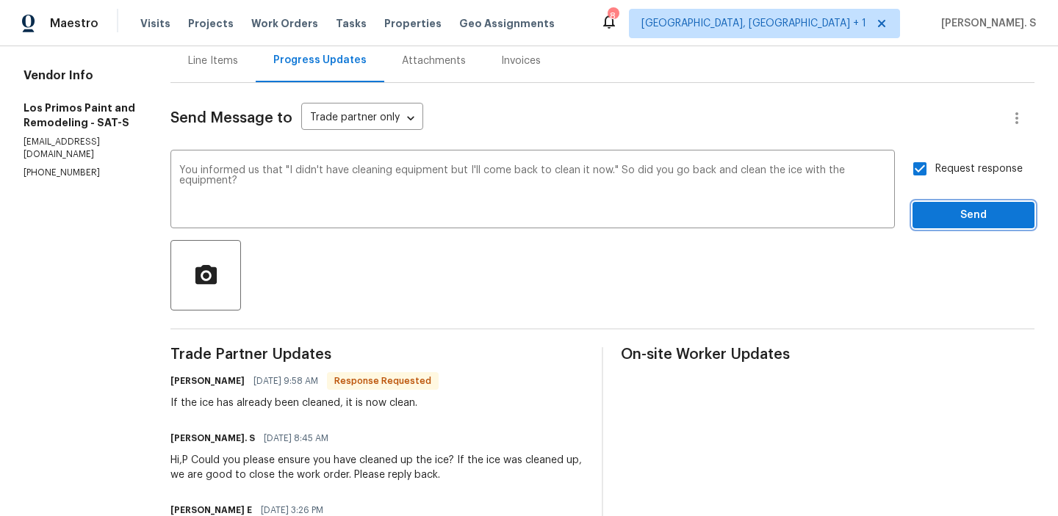
click at [927, 220] on span "Send" at bounding box center [973, 215] width 98 height 18
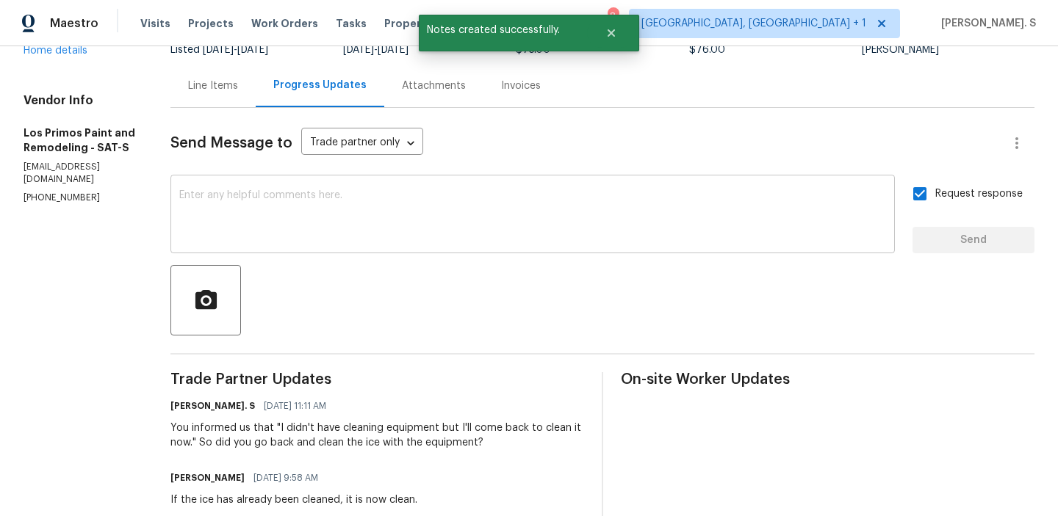
scroll to position [65, 0]
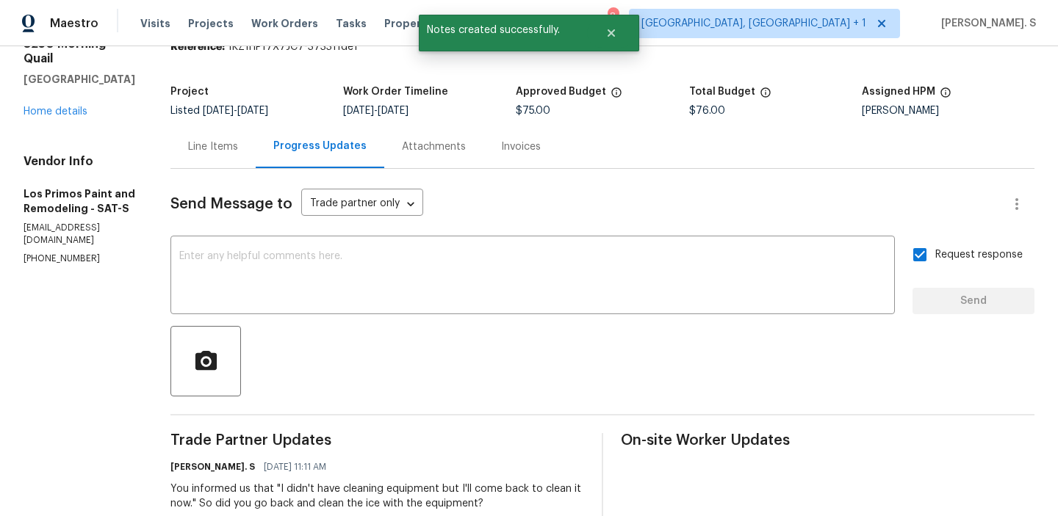
click at [206, 155] on div "Line Items" at bounding box center [212, 146] width 85 height 43
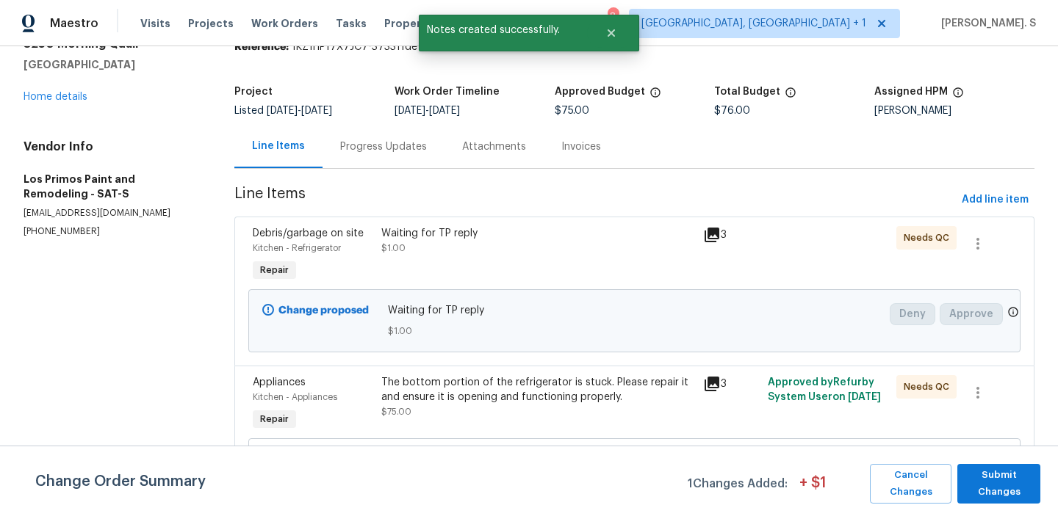
click at [603, 260] on div "Waiting for TP reply $1.00" at bounding box center [538, 256] width 322 height 68
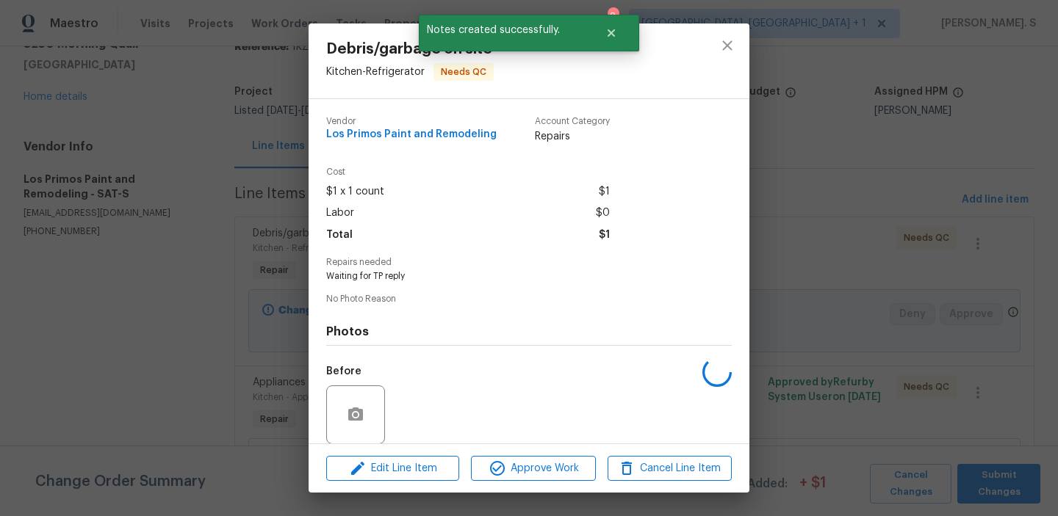
scroll to position [110, 0]
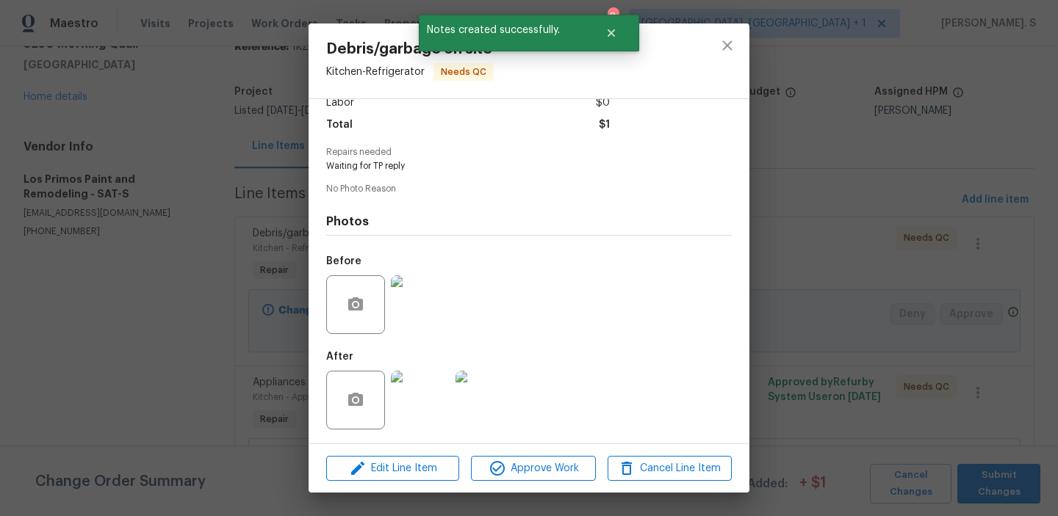
click at [434, 380] on img at bounding box center [420, 400] width 59 height 59
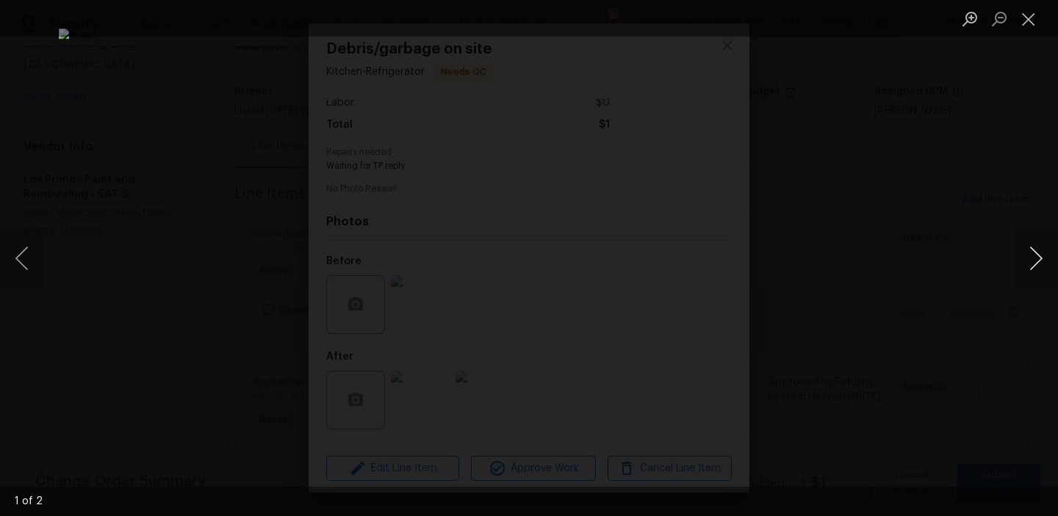
click at [1043, 251] on button "Next image" at bounding box center [1036, 258] width 44 height 59
click at [1031, 23] on button "Close lightbox" at bounding box center [1028, 19] width 29 height 26
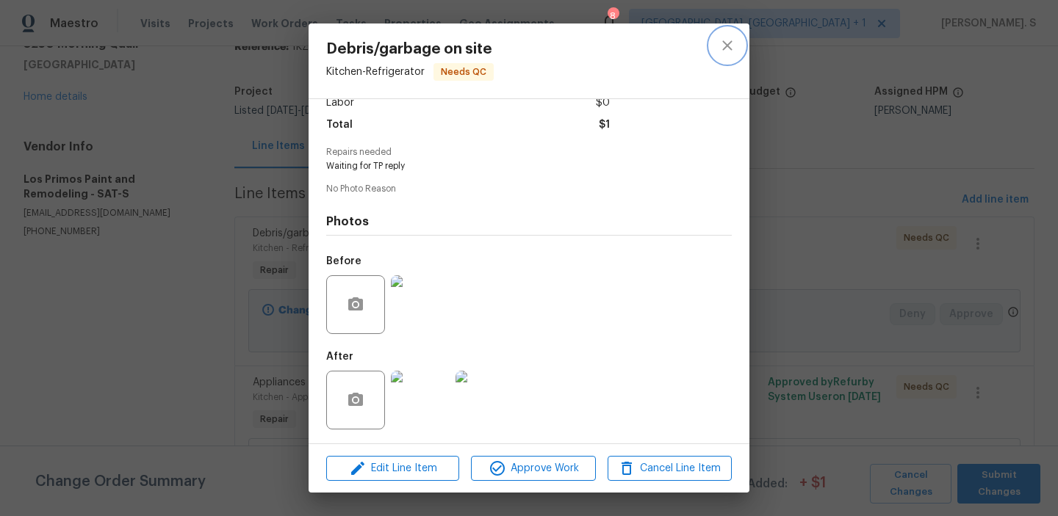
click at [719, 38] on icon "close" at bounding box center [727, 46] width 18 height 18
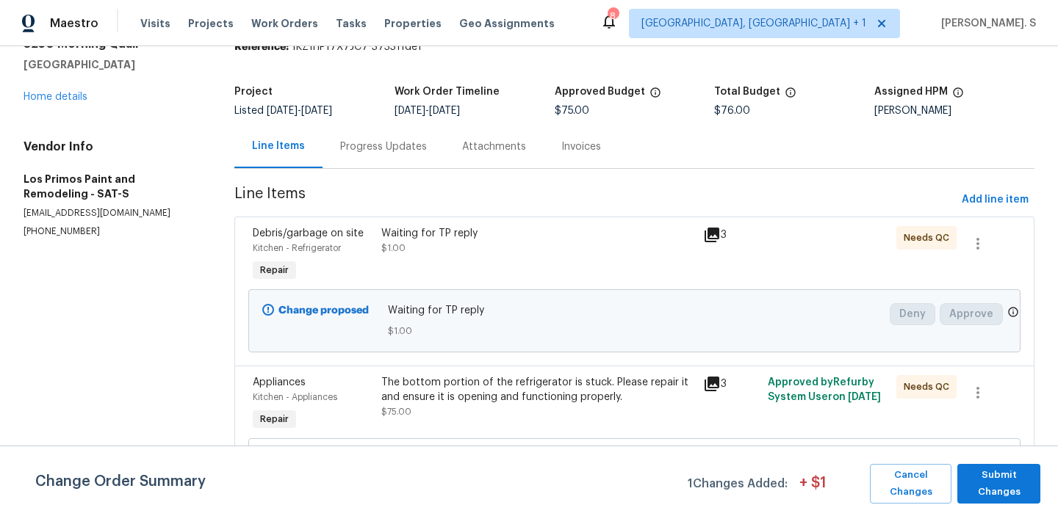
click at [472, 230] on div "Waiting for TP reply" at bounding box center [537, 233] width 313 height 15
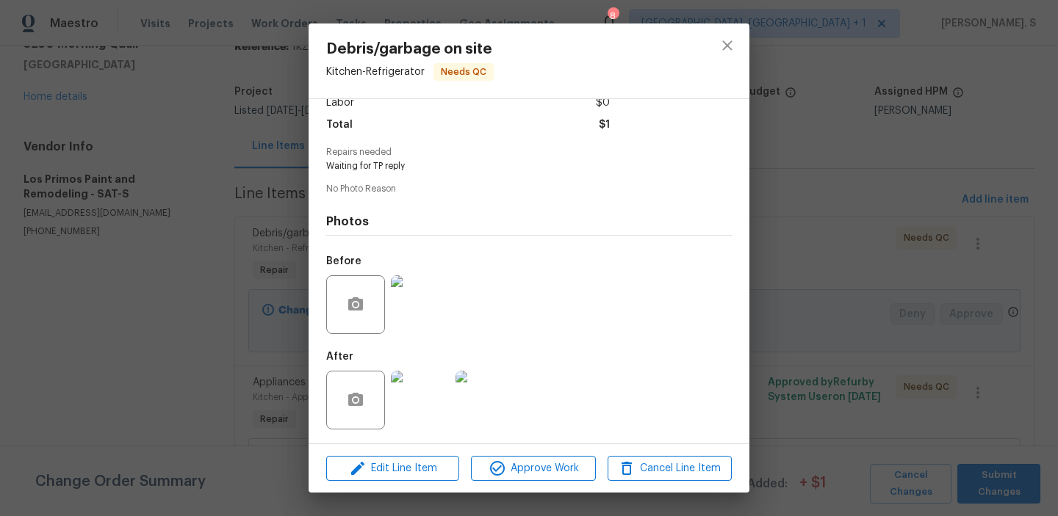
click at [430, 410] on img at bounding box center [420, 400] width 59 height 59
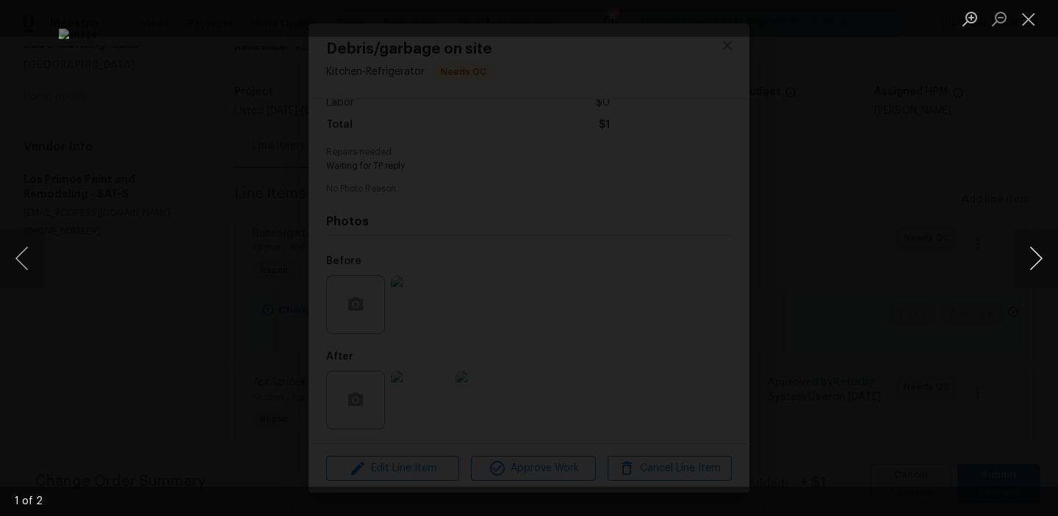
click at [1053, 242] on button "Next image" at bounding box center [1036, 258] width 44 height 59
click at [1043, 263] on button "Next image" at bounding box center [1036, 258] width 44 height 59
click at [1036, 259] on button "Next image" at bounding box center [1036, 258] width 44 height 59
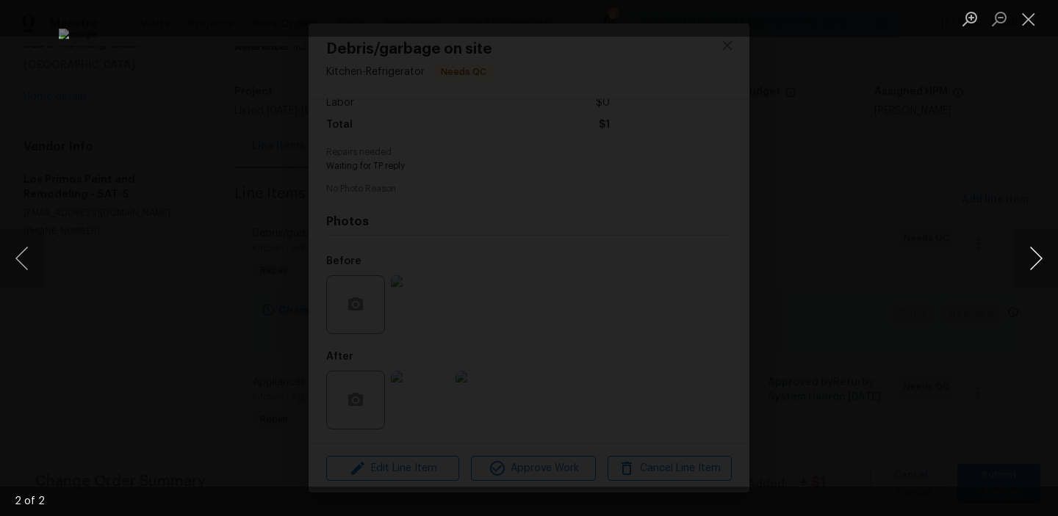
click at [1036, 259] on button "Next image" at bounding box center [1036, 258] width 44 height 59
click at [1042, 256] on button "Next image" at bounding box center [1036, 258] width 44 height 59
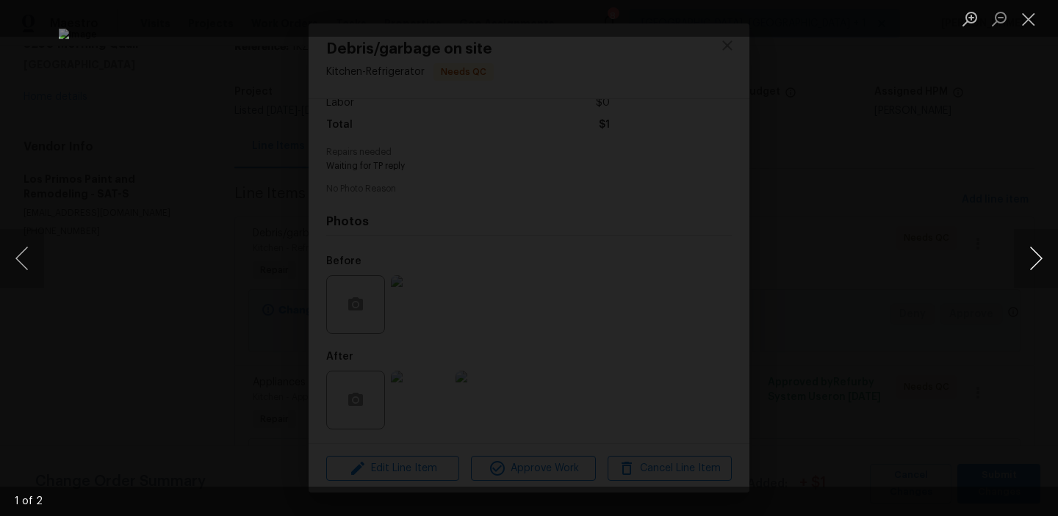
click at [1042, 256] on button "Next image" at bounding box center [1036, 258] width 44 height 59
click at [1024, 12] on button "Close lightbox" at bounding box center [1028, 19] width 29 height 26
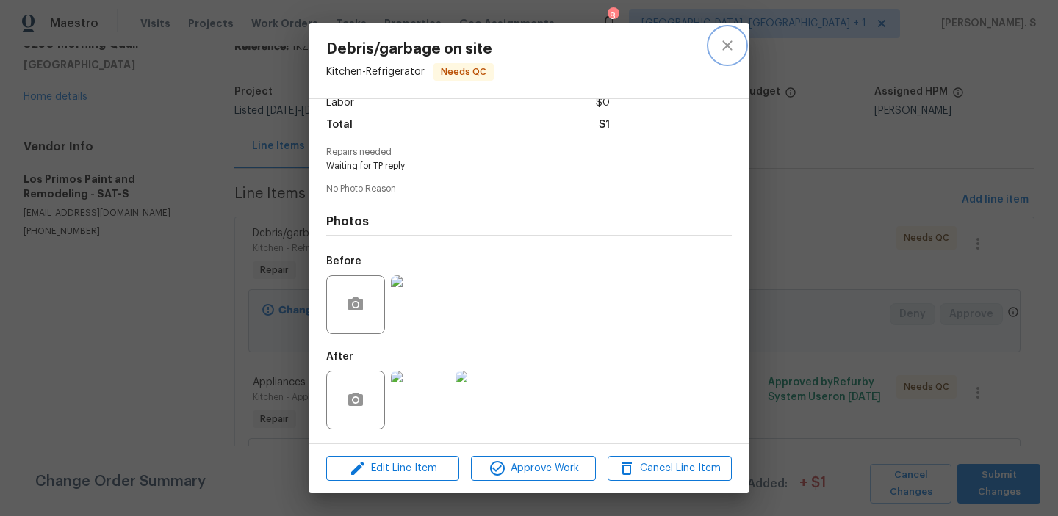
click at [719, 59] on button "close" at bounding box center [727, 45] width 35 height 35
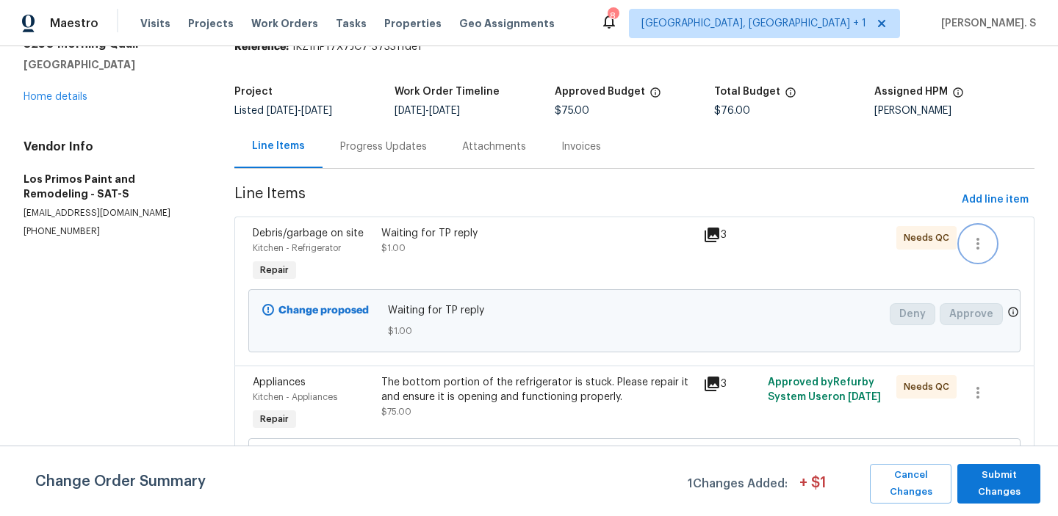
click at [978, 242] on icon "button" at bounding box center [978, 244] width 18 height 18
click at [530, 241] on div at bounding box center [529, 258] width 1058 height 516
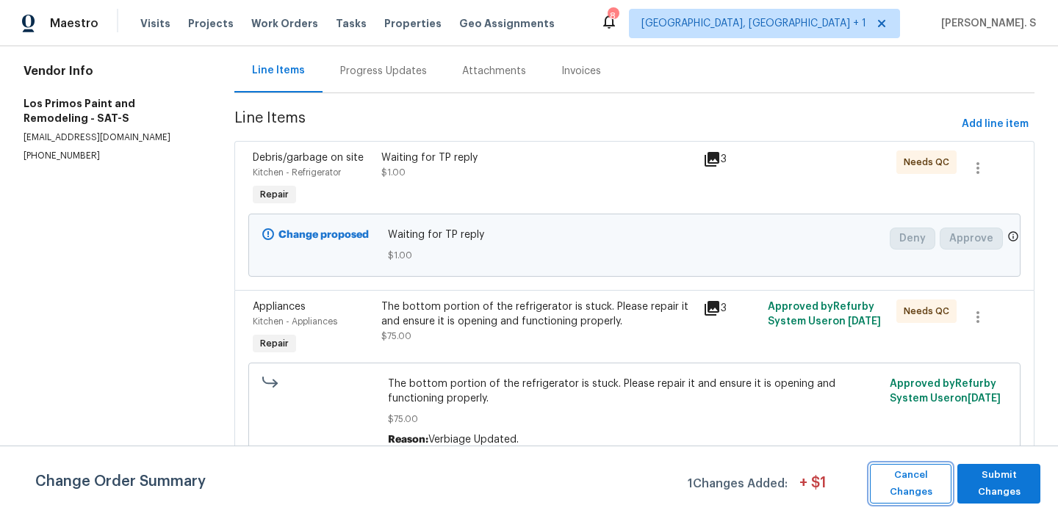
click at [923, 495] on span "Cancel Changes" at bounding box center [910, 484] width 67 height 34
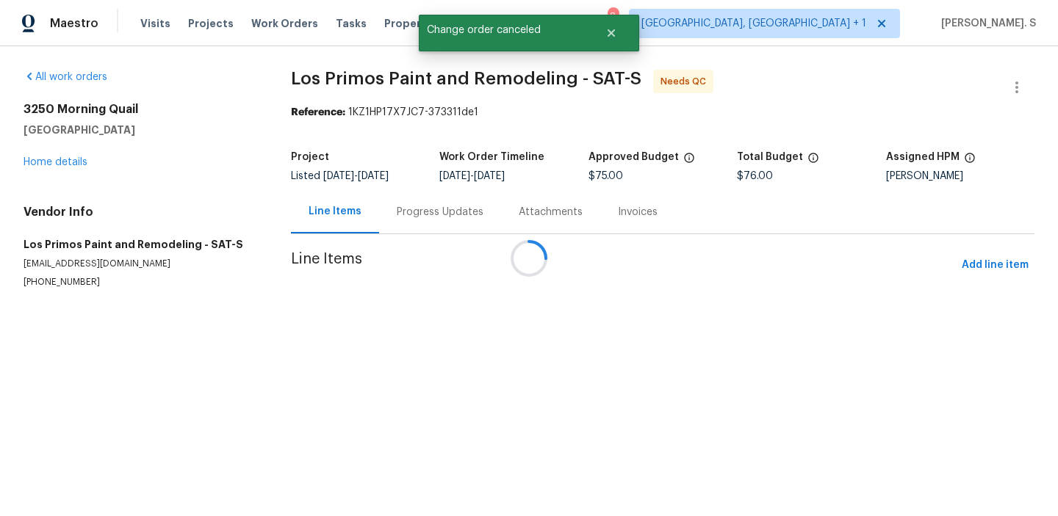
scroll to position [0, 0]
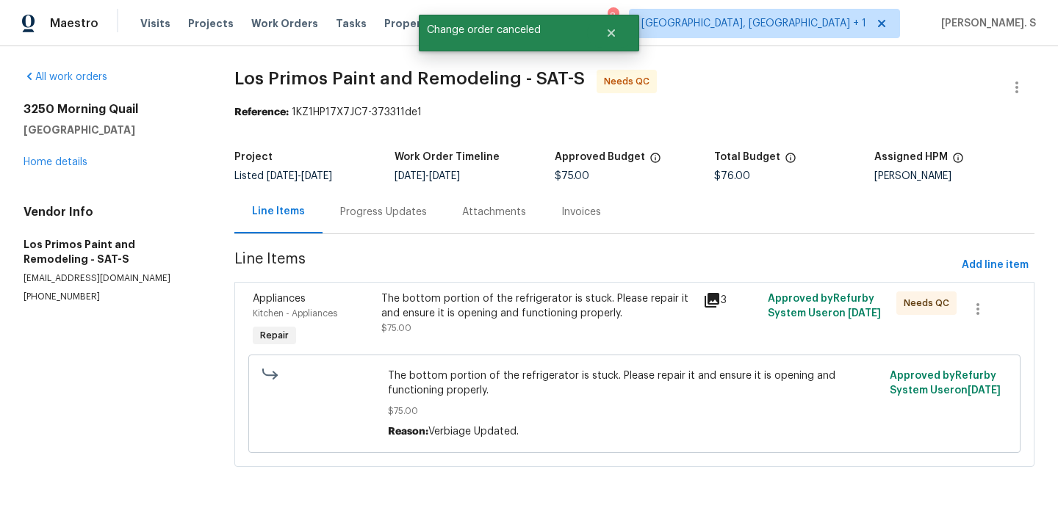
click at [455, 301] on div "The bottom portion of the refrigerator is stuck. Please repair it and ensure it…" at bounding box center [537, 306] width 313 height 29
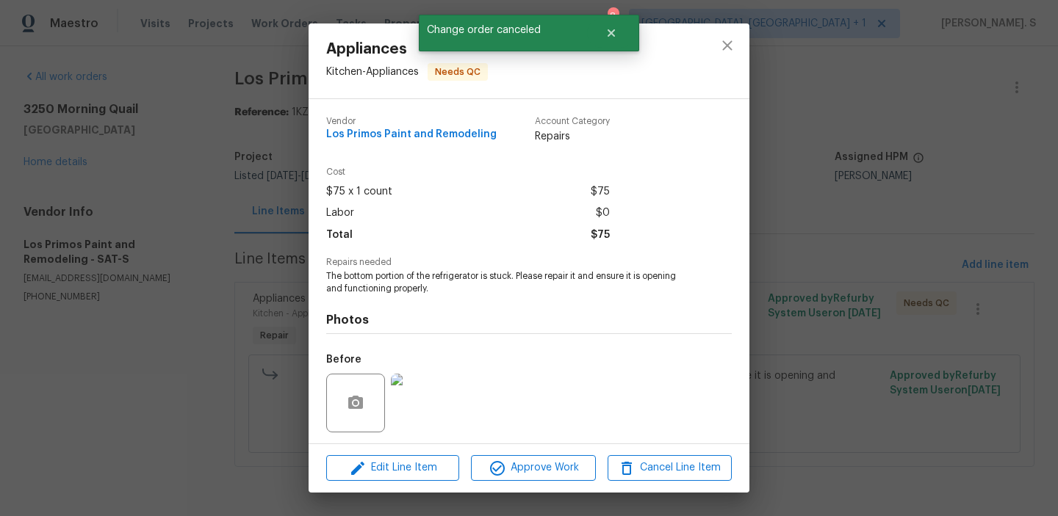
scroll to position [99, 0]
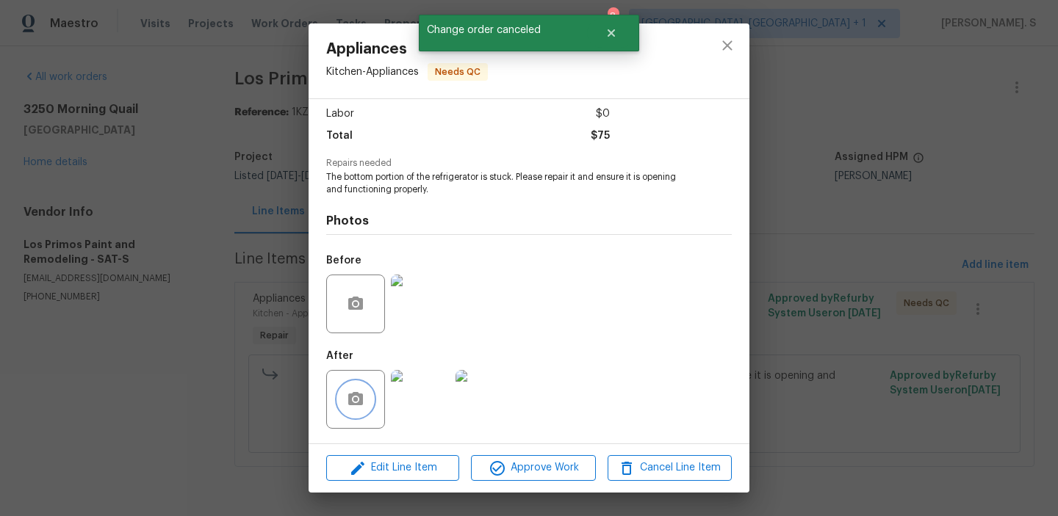
click at [368, 408] on button "button" at bounding box center [355, 399] width 35 height 35
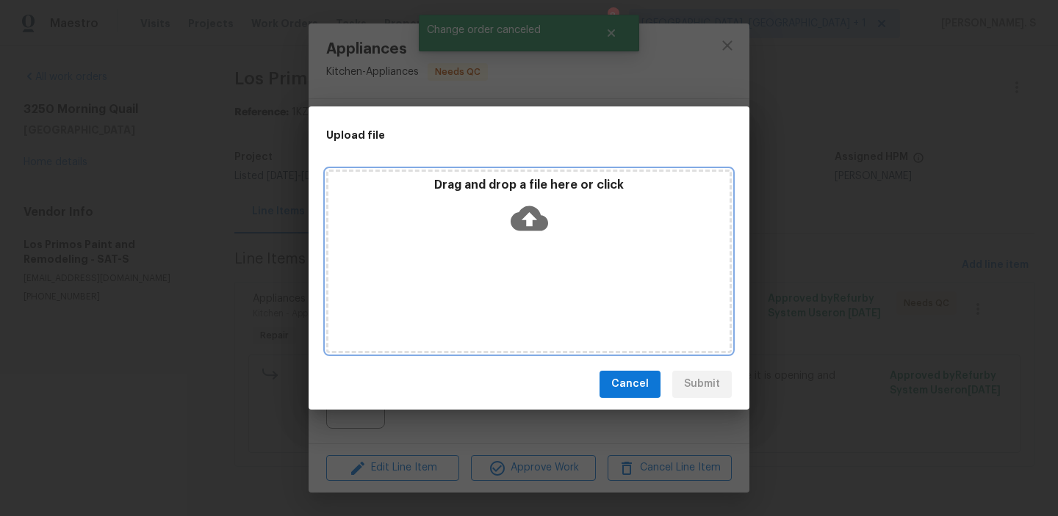
click at [586, 261] on div "Drag and drop a file here or click" at bounding box center [528, 262] width 405 height 184
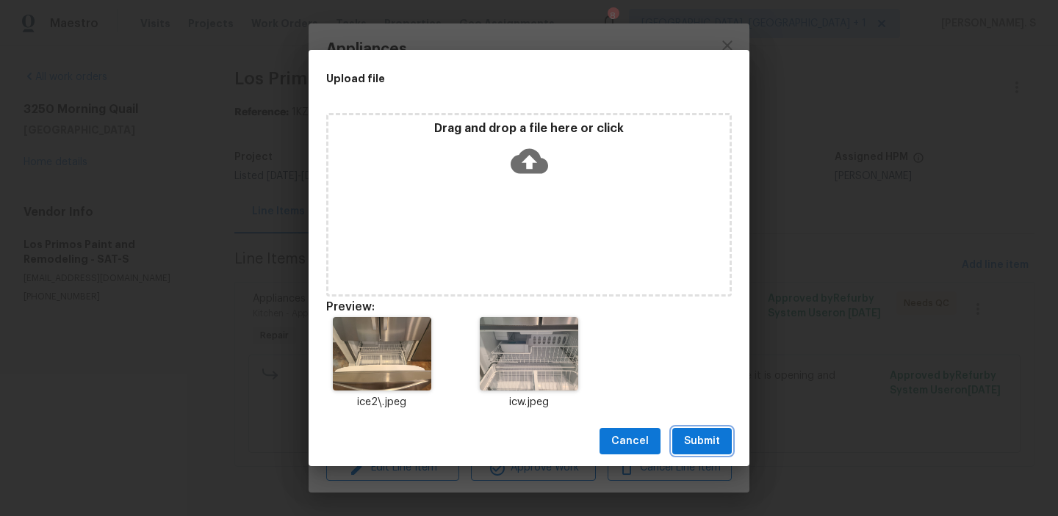
click at [697, 442] on span "Submit" at bounding box center [702, 442] width 36 height 18
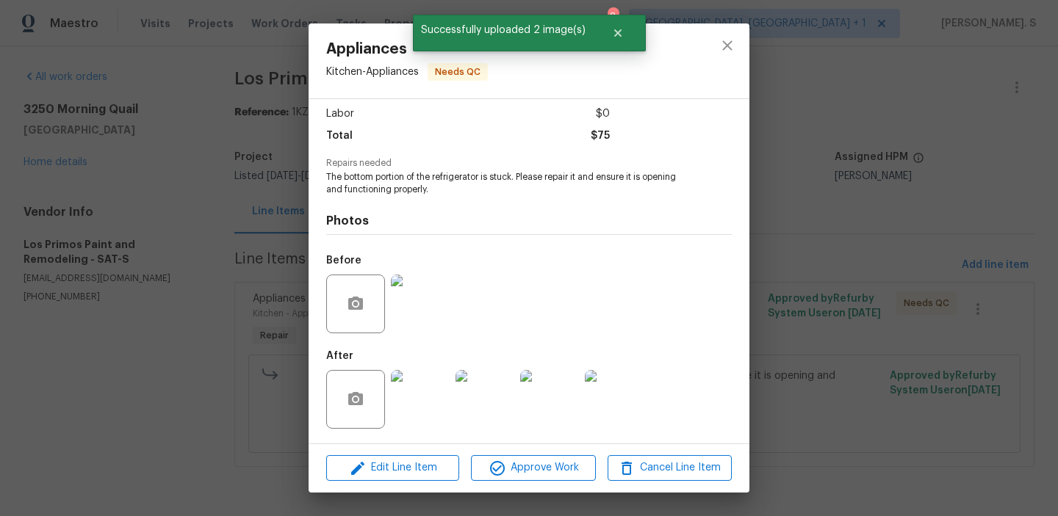
click at [851, 189] on div "Appliances Kitchen - Appliances Needs QC Vendor Los Primos Paint and Remodeling…" at bounding box center [529, 258] width 1058 height 516
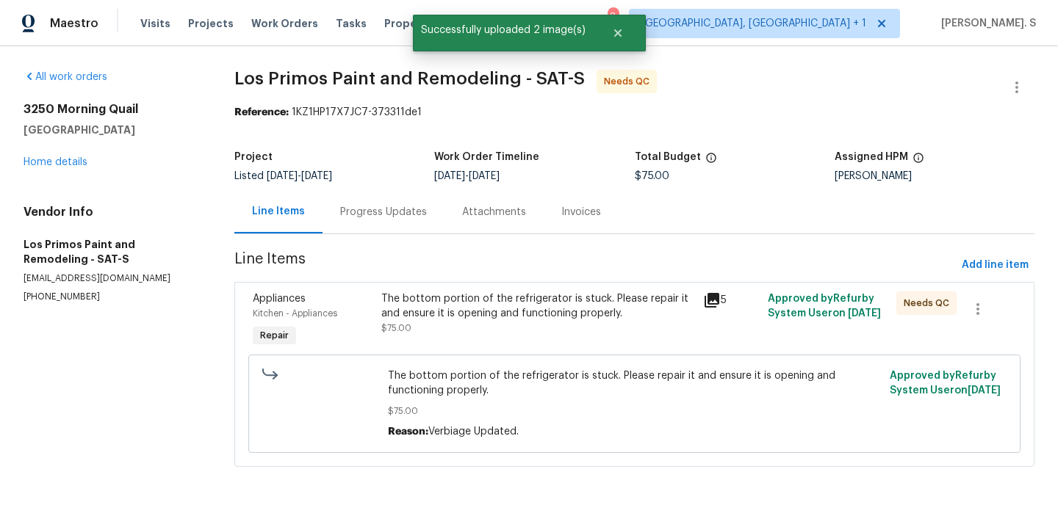
click at [413, 206] on div "Progress Updates" at bounding box center [383, 212] width 87 height 15
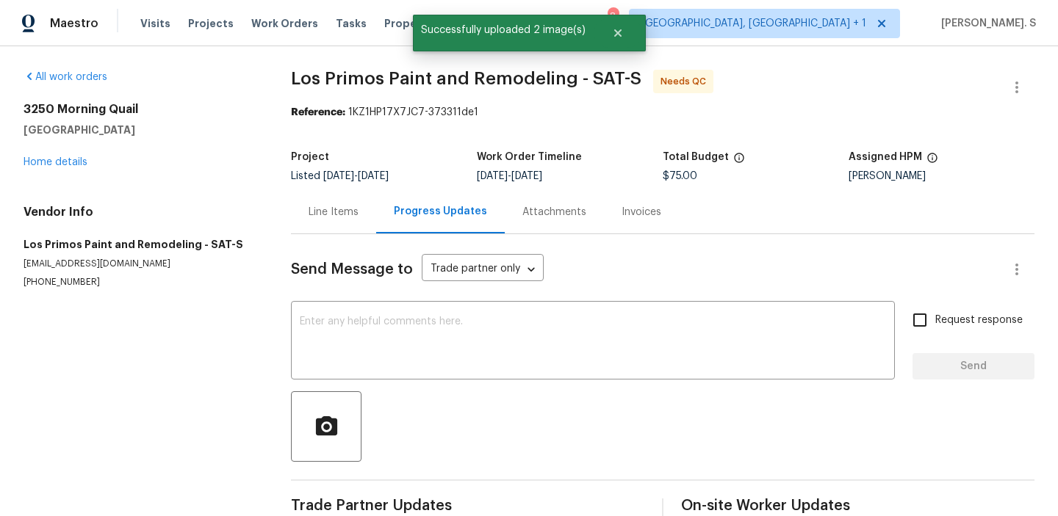
click at [413, 206] on div "Progress Updates" at bounding box center [440, 211] width 93 height 15
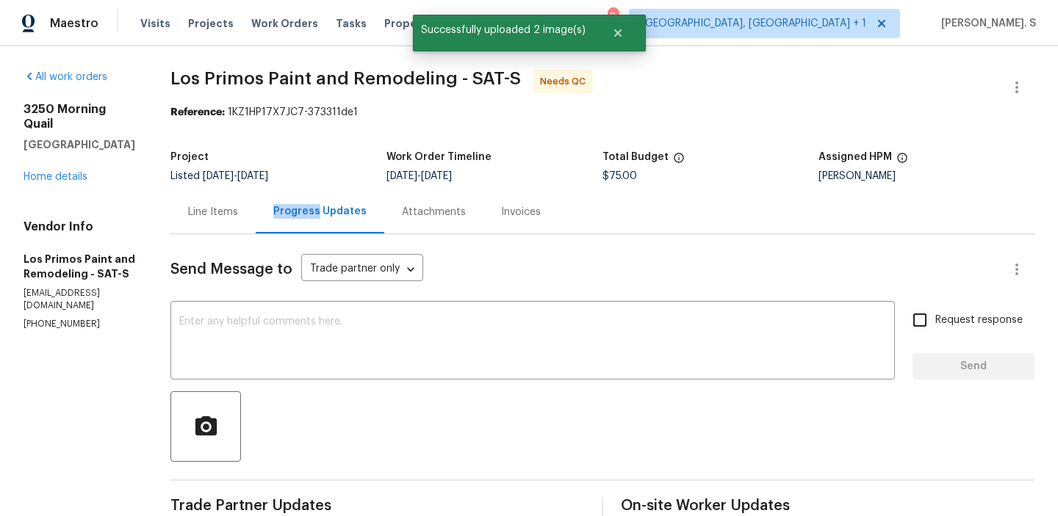
click at [315, 369] on div "x ​" at bounding box center [532, 342] width 724 height 75
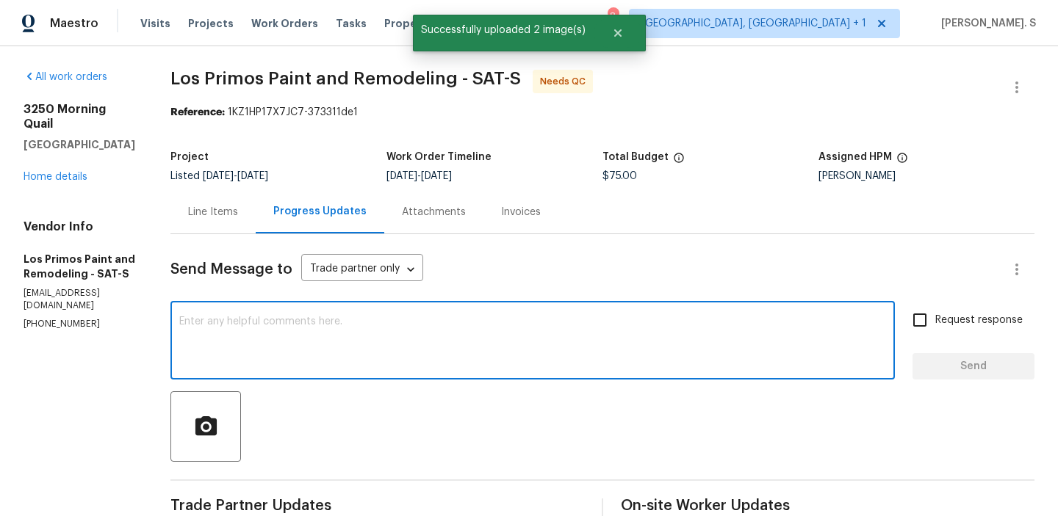
type textarea "l"
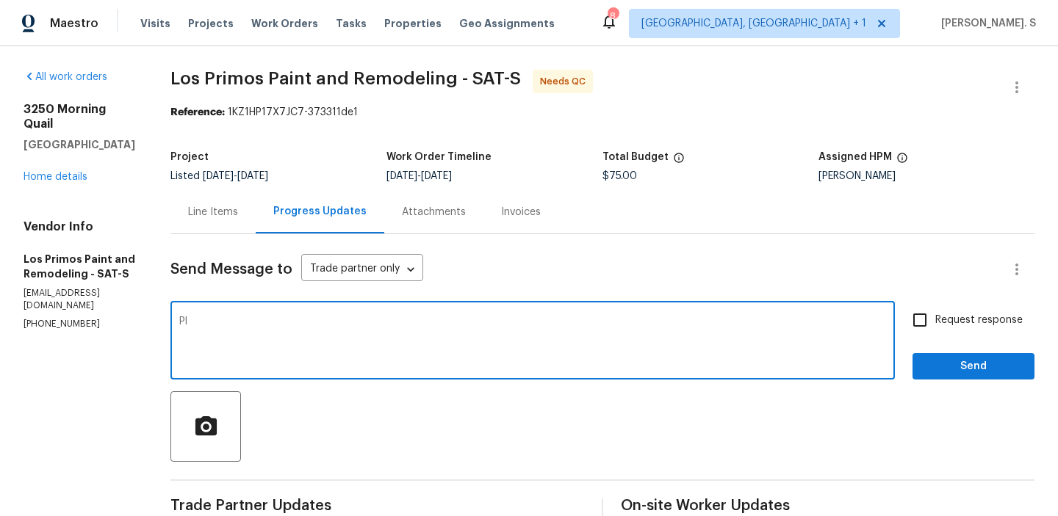
type textarea "P"
click at [0, 0] on div "Correct the spelling error" at bounding box center [0, 0] width 0 height 0
click at [0, 0] on span "s" at bounding box center [0, 0] width 0 height 0
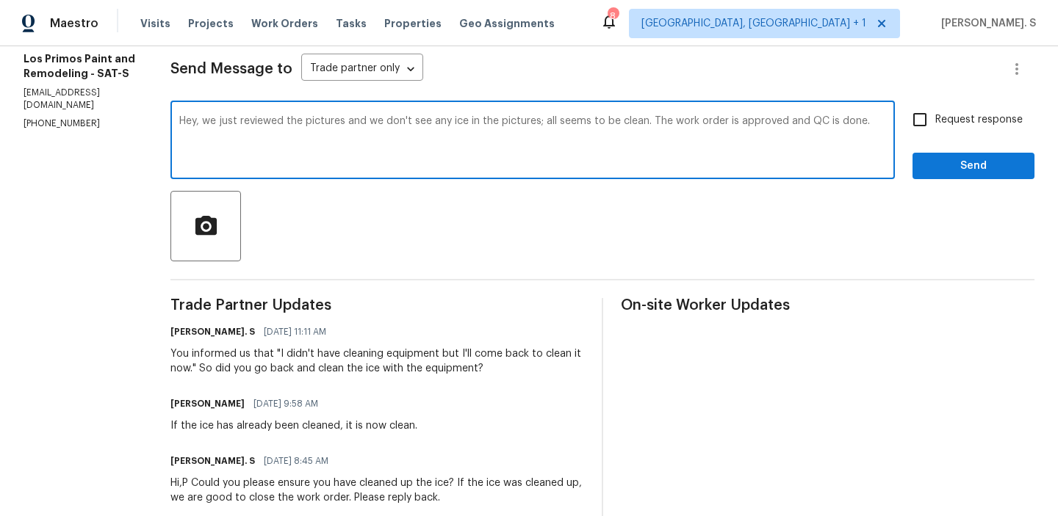
scroll to position [84, 0]
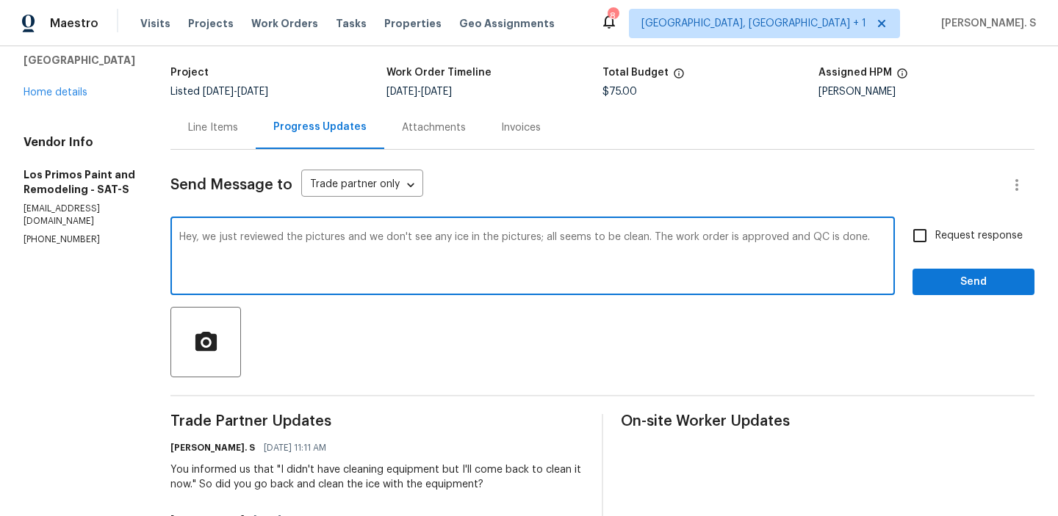
click at [756, 257] on textarea "Hey, we just reviewed the pictures and we don't see any ice in the pictures; al…" at bounding box center [532, 257] width 707 height 51
type textarea "Hey, we just reviewed the pictures and we don't see any ice in the pictures; al…"
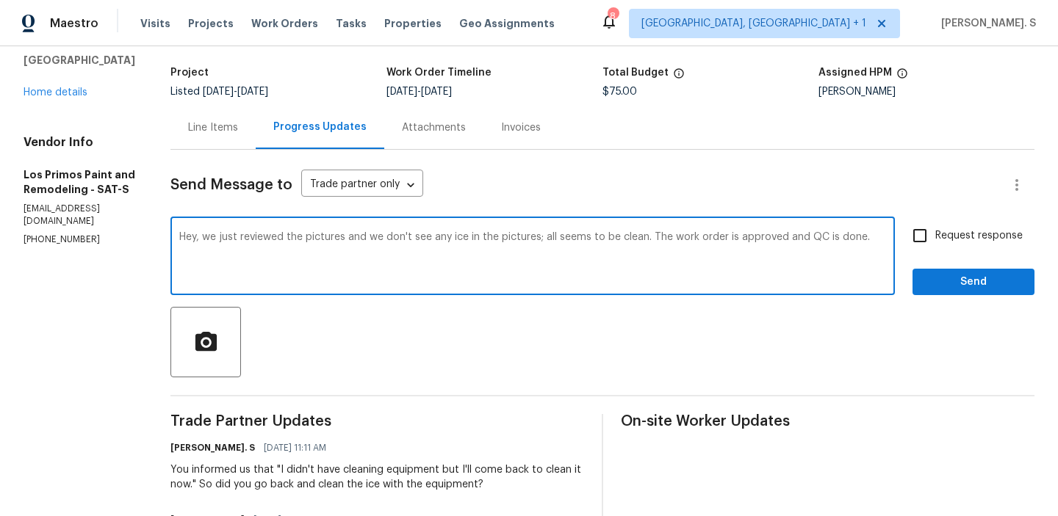
click at [956, 235] on span "Request response" at bounding box center [978, 235] width 87 height 15
click at [935, 235] on input "Request response" at bounding box center [919, 235] width 31 height 31
checkbox input "true"
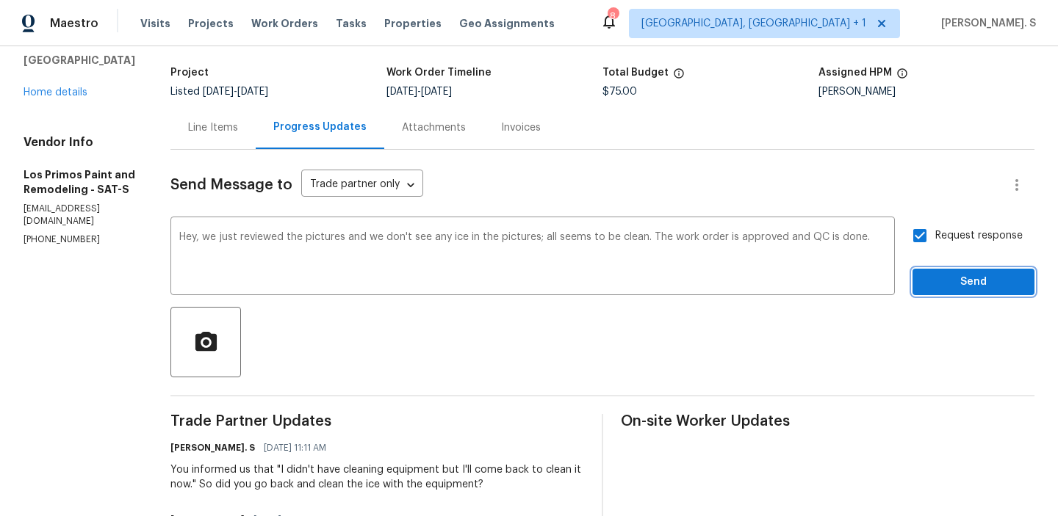
click at [950, 283] on span "Send" at bounding box center [973, 282] width 98 height 18
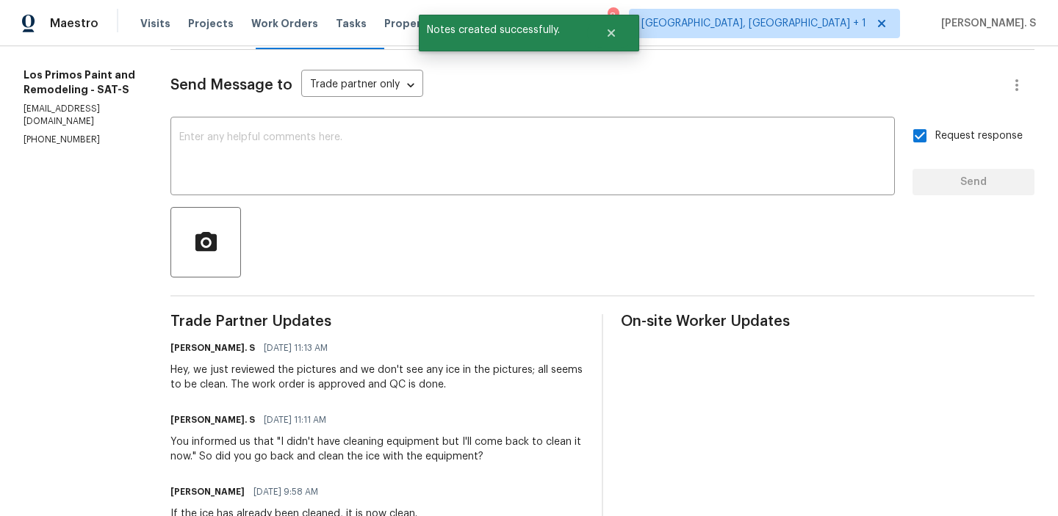
scroll to position [0, 0]
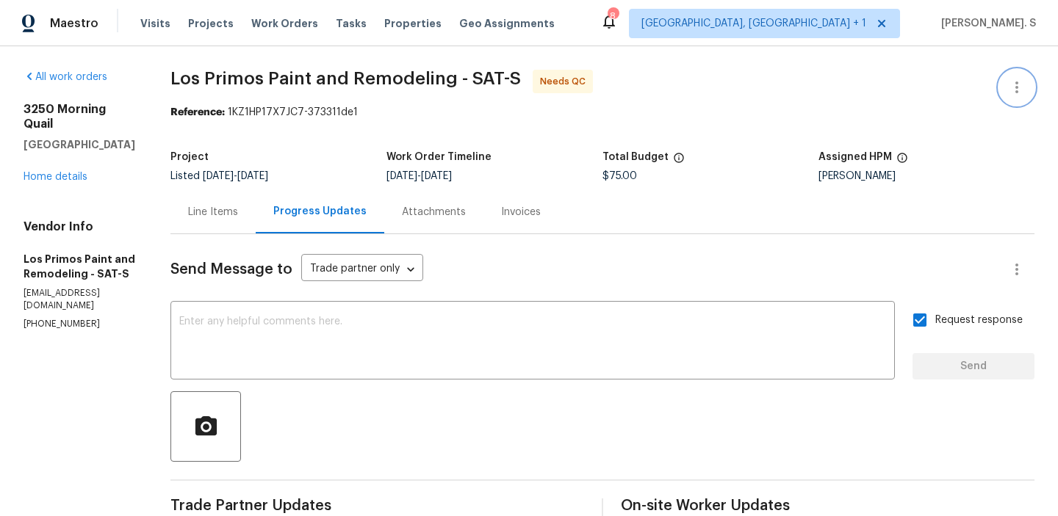
click at [1006, 92] on button "button" at bounding box center [1016, 87] width 35 height 35
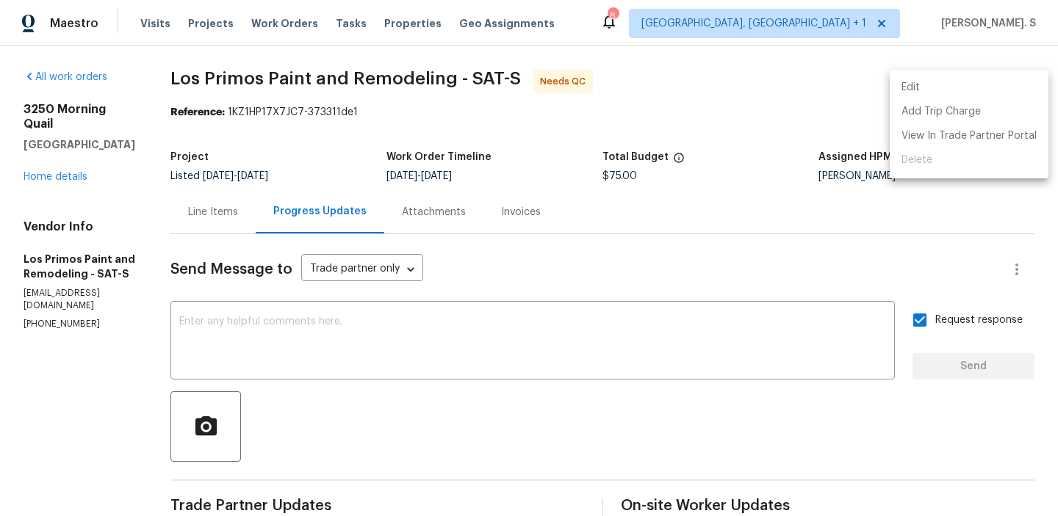
click at [922, 89] on li "Edit" at bounding box center [968, 88] width 159 height 24
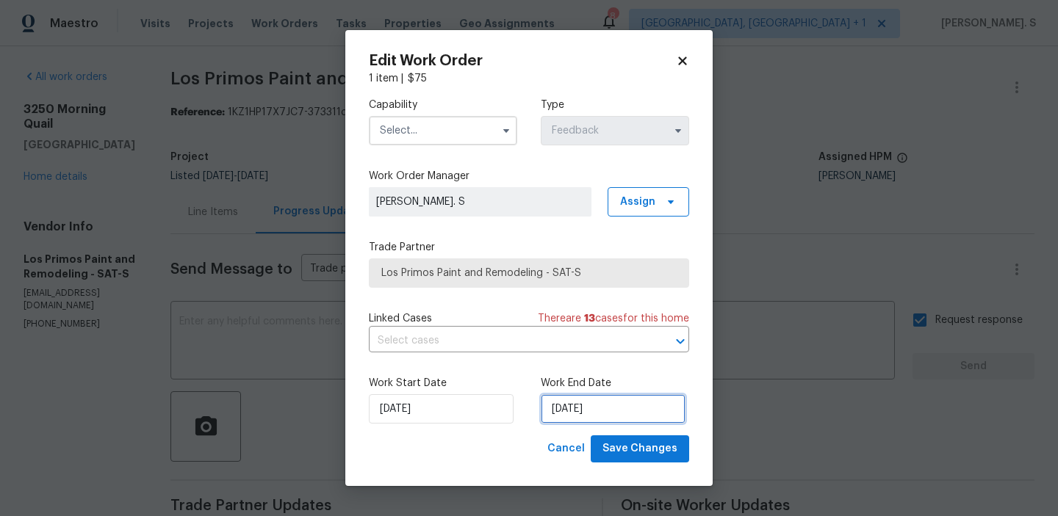
click at [605, 407] on input "8/25/2025" at bounding box center [613, 408] width 145 height 29
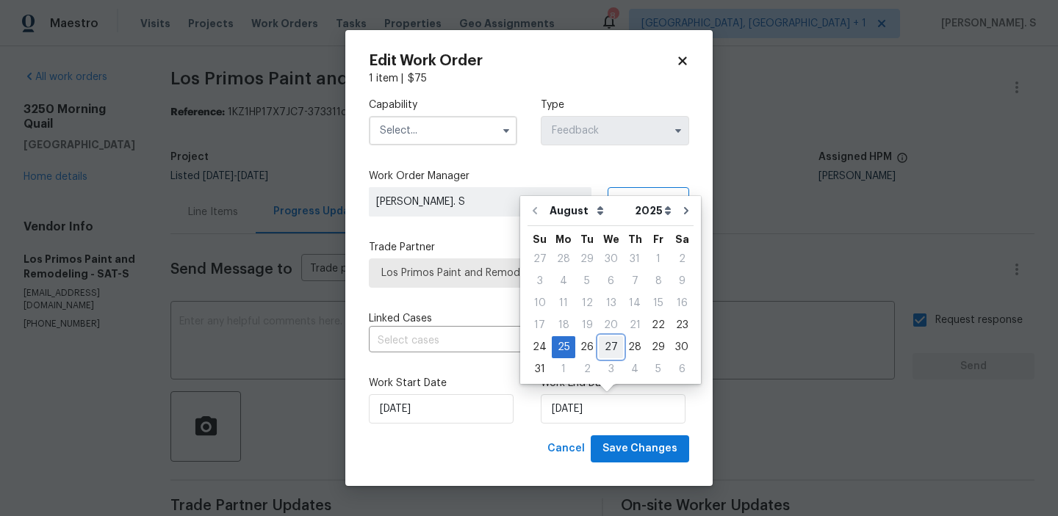
click at [608, 348] on div "27" at bounding box center [611, 347] width 24 height 21
type input "[DATE]"
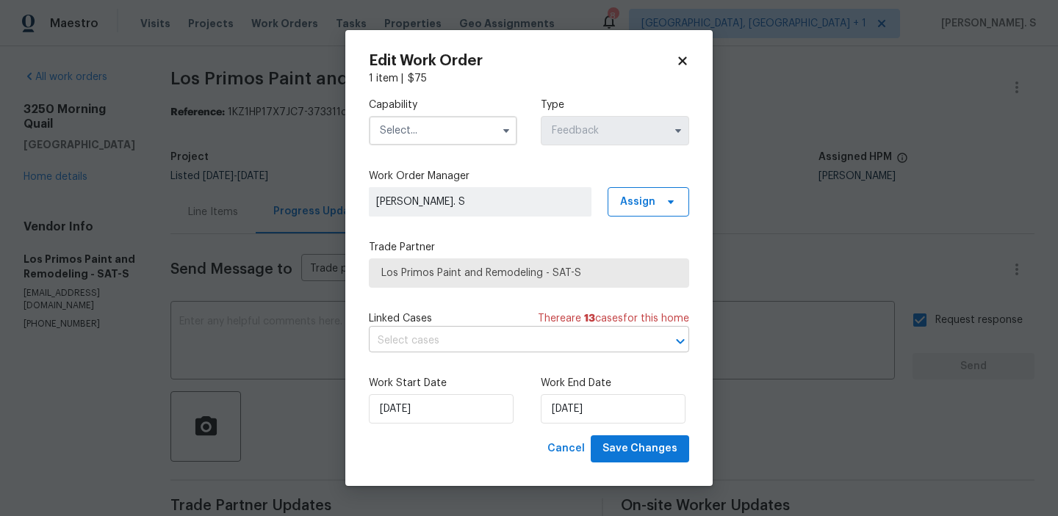
click at [525, 345] on input "text" at bounding box center [508, 341] width 279 height 23
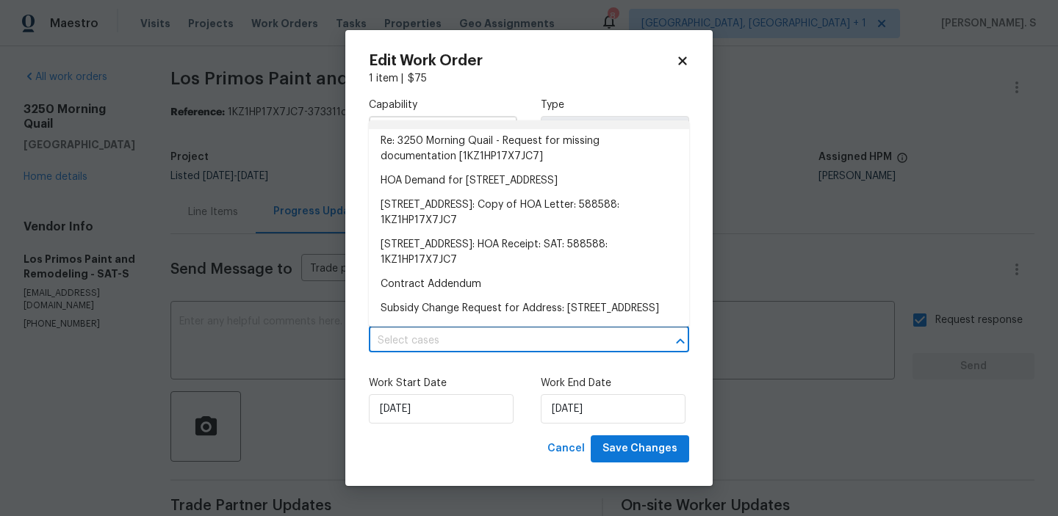
scroll to position [275, 0]
click at [514, 361] on div "Capability Type Feedback Work Order Manager Glory Joyce. S Assign Trade Partner…" at bounding box center [529, 261] width 320 height 350
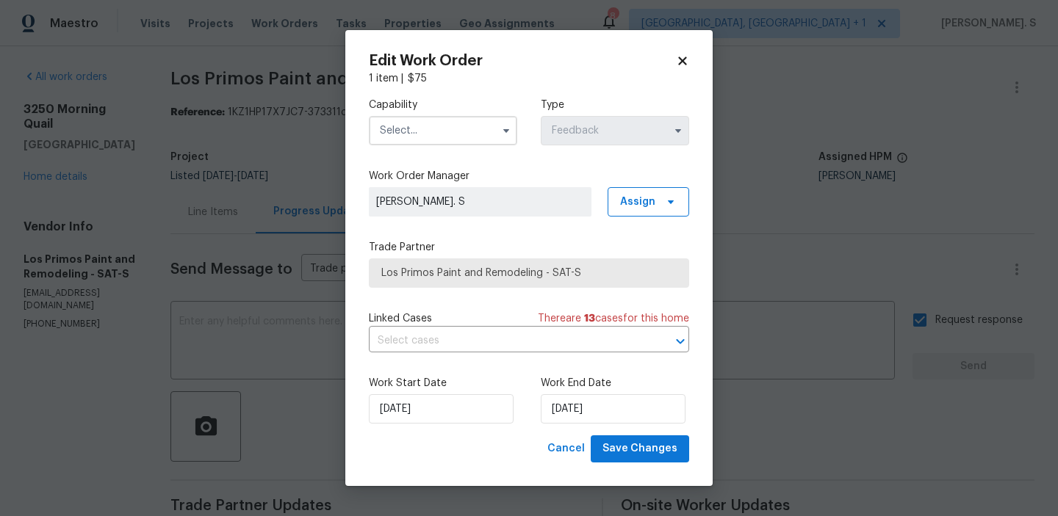
click at [473, 129] on input "text" at bounding box center [443, 130] width 148 height 29
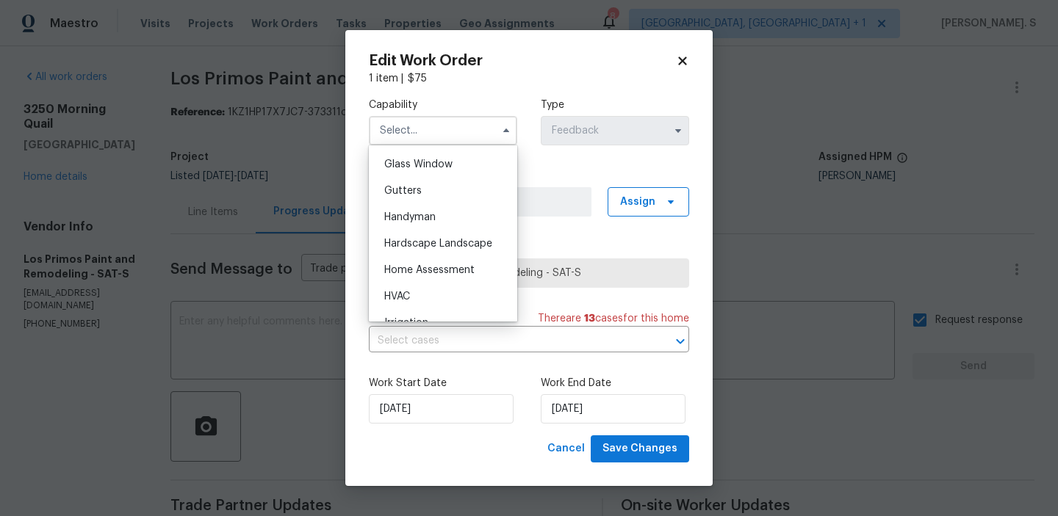
scroll to position [784, 0]
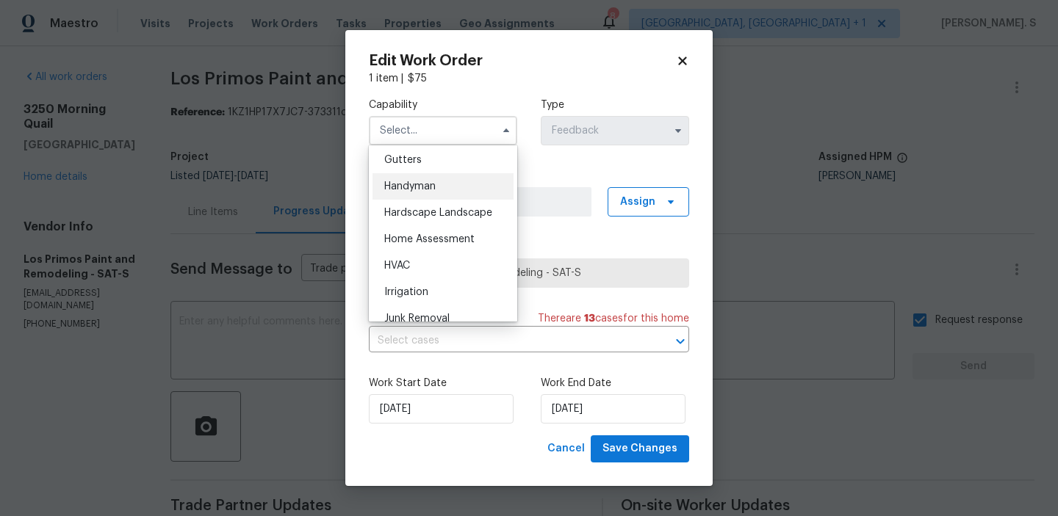
click at [465, 188] on div "Handyman" at bounding box center [442, 186] width 141 height 26
type input "Handyman"
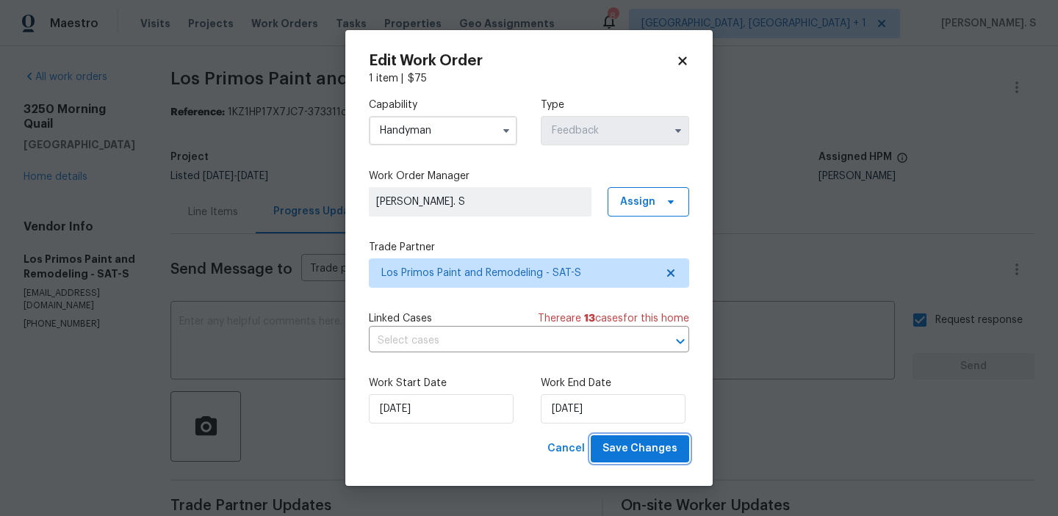
click at [625, 450] on span "Save Changes" at bounding box center [639, 449] width 75 height 18
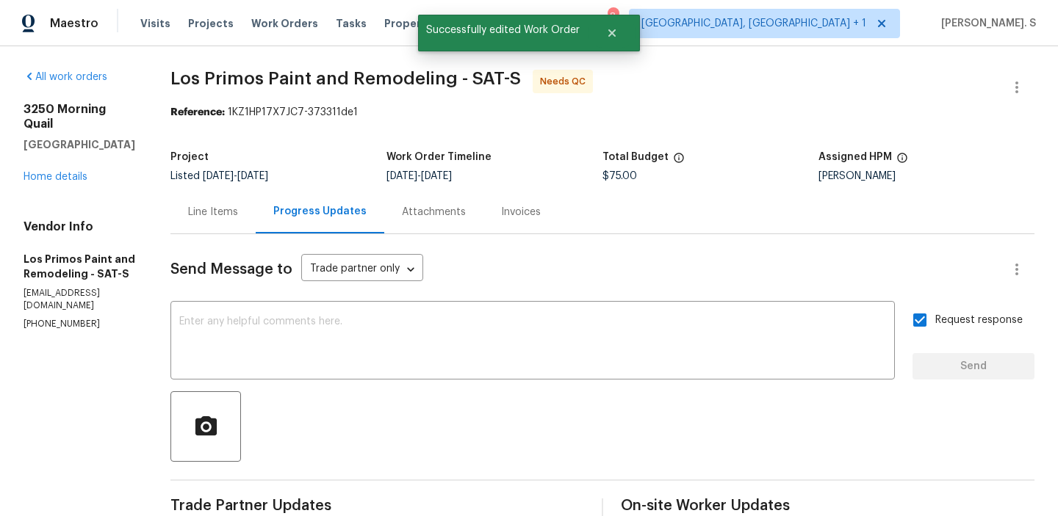
click at [187, 225] on div "Line Items" at bounding box center [212, 211] width 85 height 43
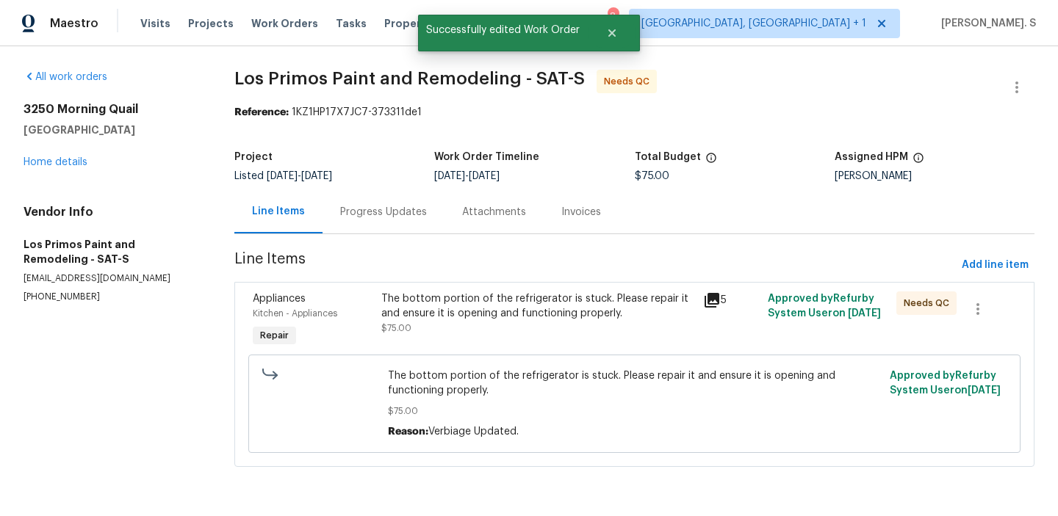
click at [472, 357] on div "The bottom portion of the refrigerator is stuck. Please repair it and ensure it…" at bounding box center [634, 404] width 772 height 98
click at [470, 313] on div "The bottom portion of the refrigerator is stuck. Please repair it and ensure it…" at bounding box center [537, 306] width 313 height 29
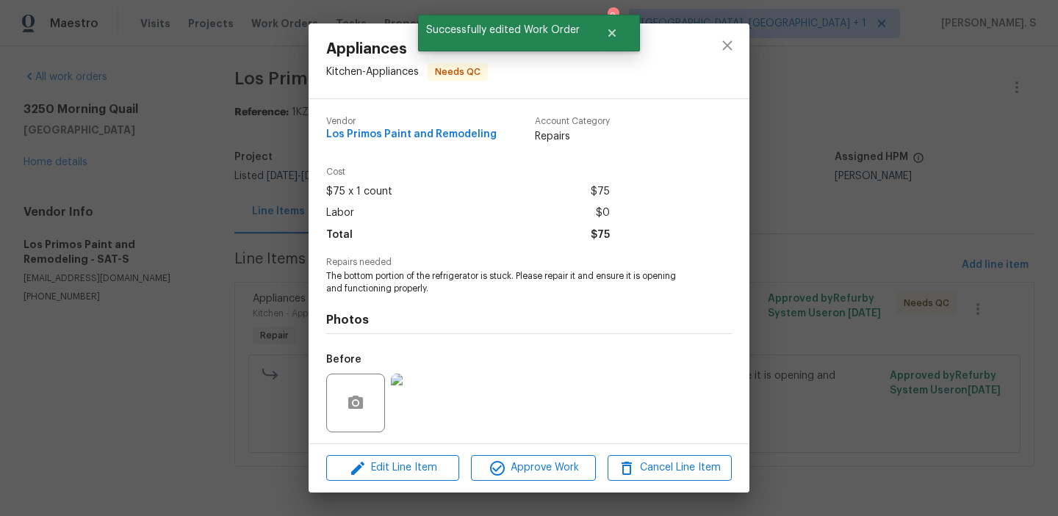
scroll to position [99, 0]
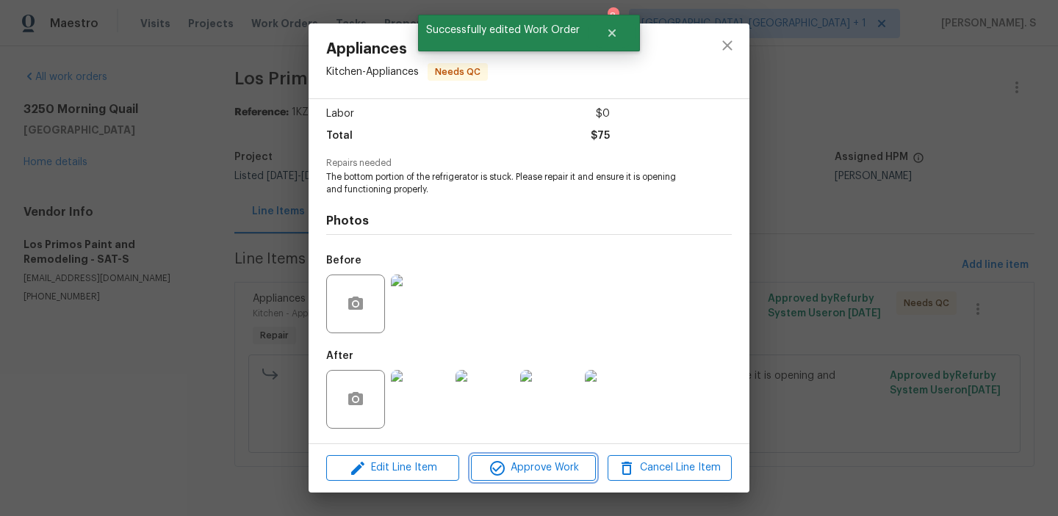
click at [516, 470] on span "Approve Work" at bounding box center [532, 468] width 115 height 18
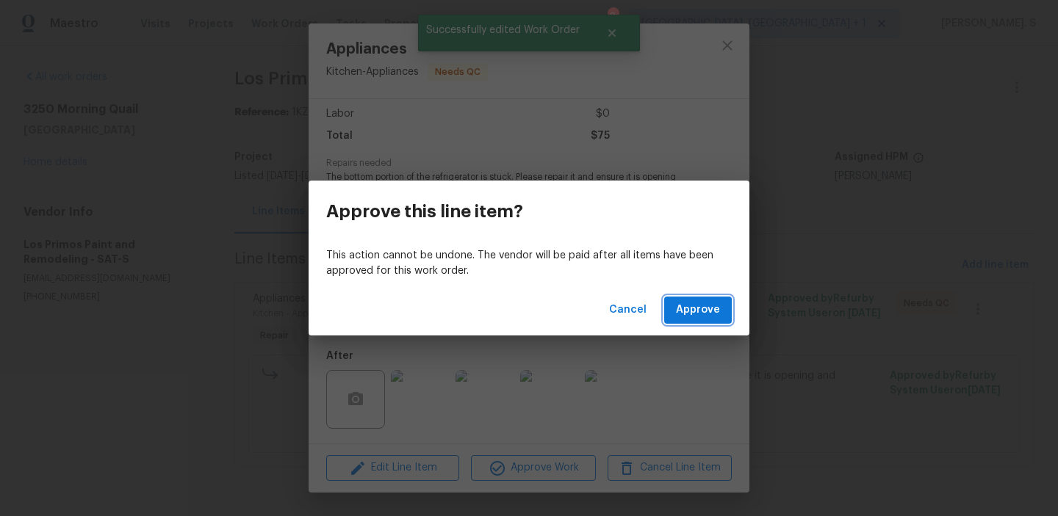
click at [702, 322] on button "Approve" at bounding box center [698, 310] width 68 height 27
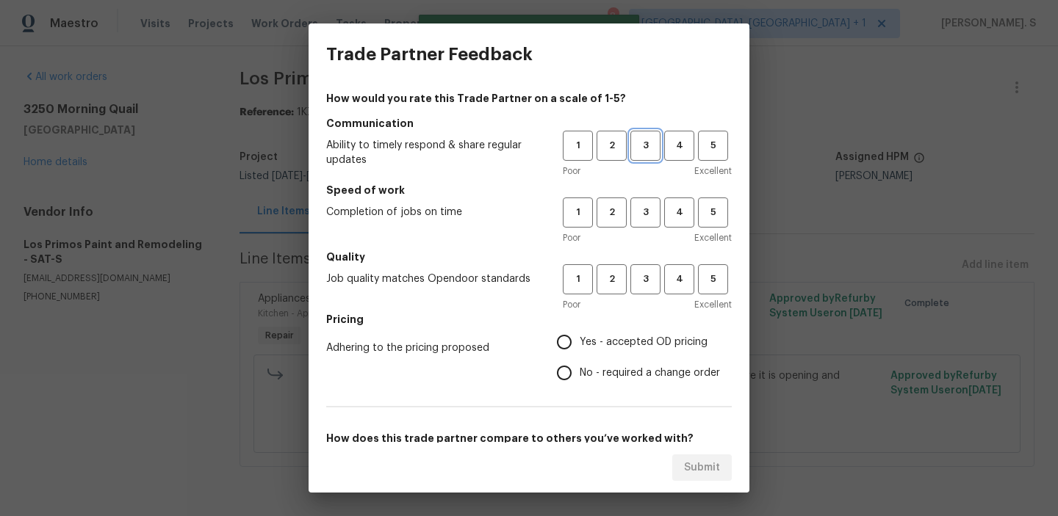
click at [651, 156] on button "3" at bounding box center [645, 146] width 30 height 30
click at [655, 235] on div "Poor Excellent" at bounding box center [647, 238] width 169 height 15
click at [654, 218] on span "3" at bounding box center [645, 212] width 27 height 17
click at [655, 292] on button "3" at bounding box center [645, 279] width 30 height 30
click at [645, 373] on span "No - required a change order" at bounding box center [650, 373] width 140 height 15
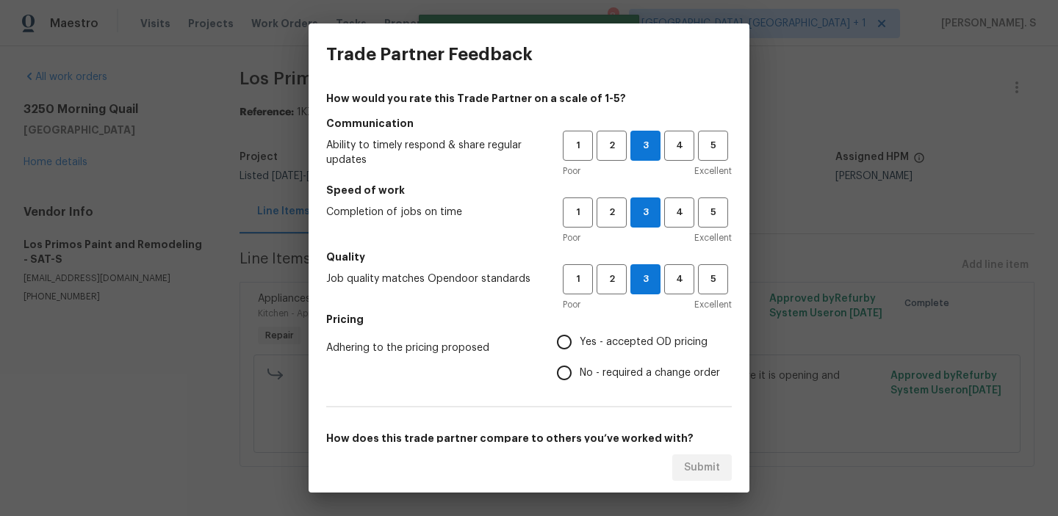
click at [580, 373] on input "No - required a change order" at bounding box center [564, 373] width 31 height 31
radio input "true"
click at [632, 333] on label "Yes - accepted OD pricing" at bounding box center [634, 342] width 171 height 31
click at [580, 333] on input "Yes - accepted OD pricing" at bounding box center [564, 342] width 31 height 31
radio input "true"
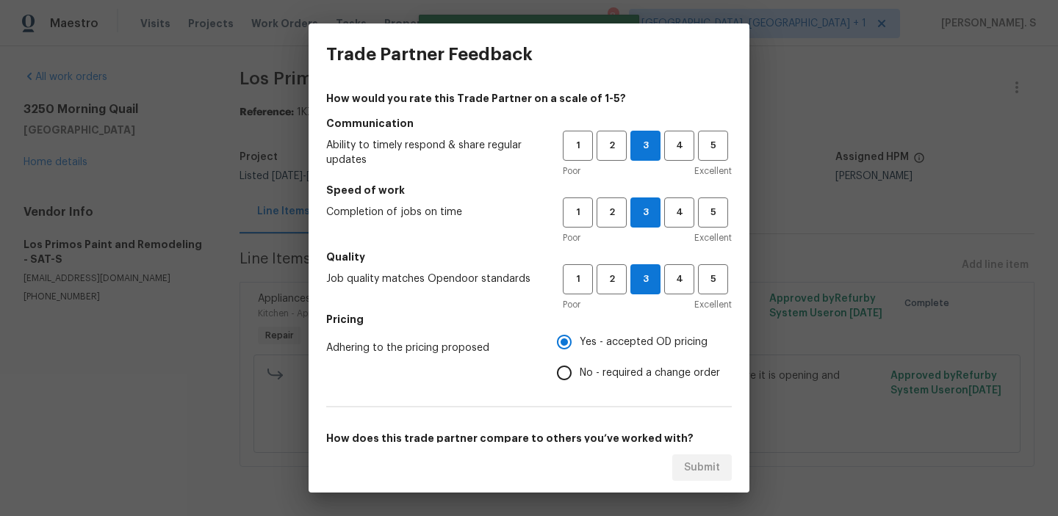
scroll to position [149, 0]
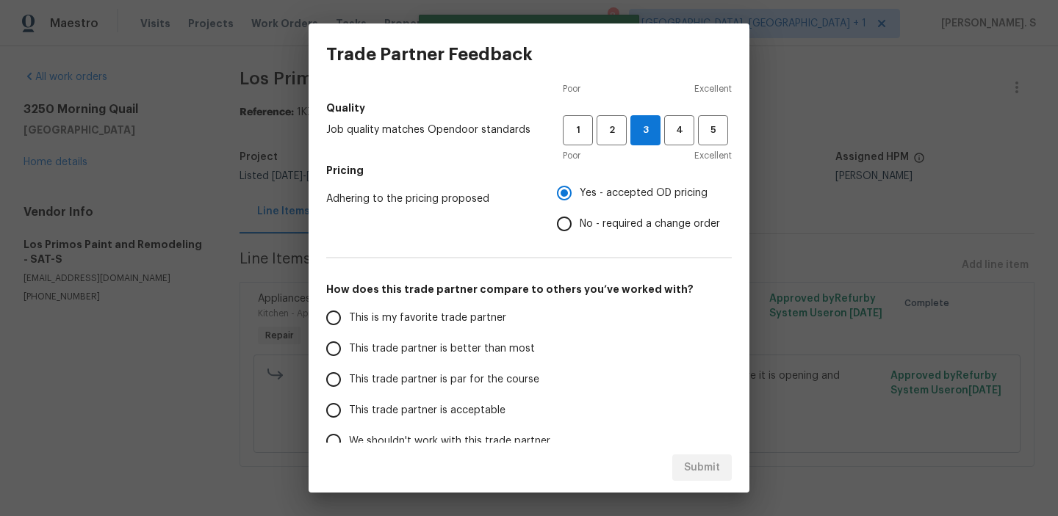
click at [447, 378] on span "This trade partner is par for the course" at bounding box center [444, 379] width 190 height 15
click at [349, 378] on input "This trade partner is par for the course" at bounding box center [333, 379] width 31 height 31
click at [720, 474] on button "Submit" at bounding box center [701, 468] width 59 height 27
radio input "true"
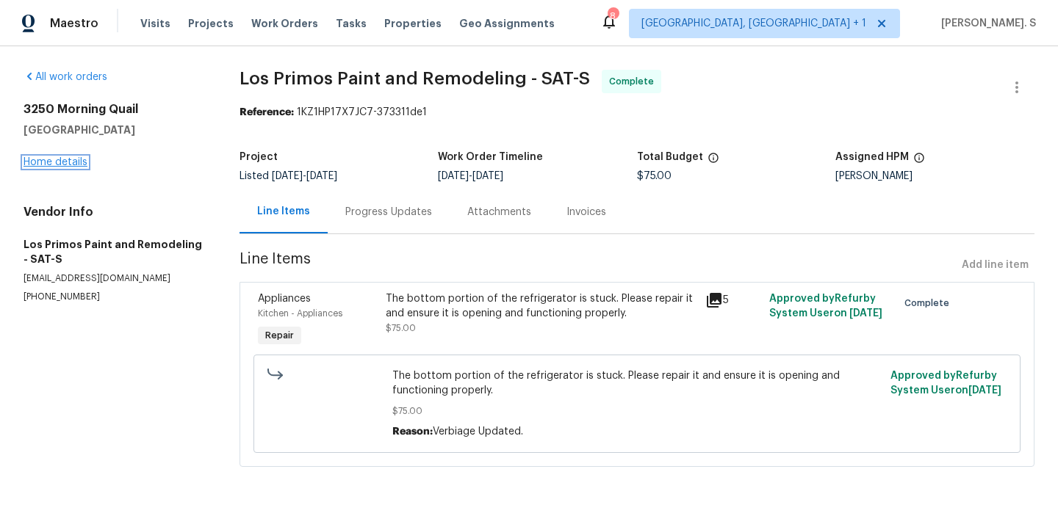
click at [71, 162] on link "Home details" at bounding box center [56, 162] width 64 height 10
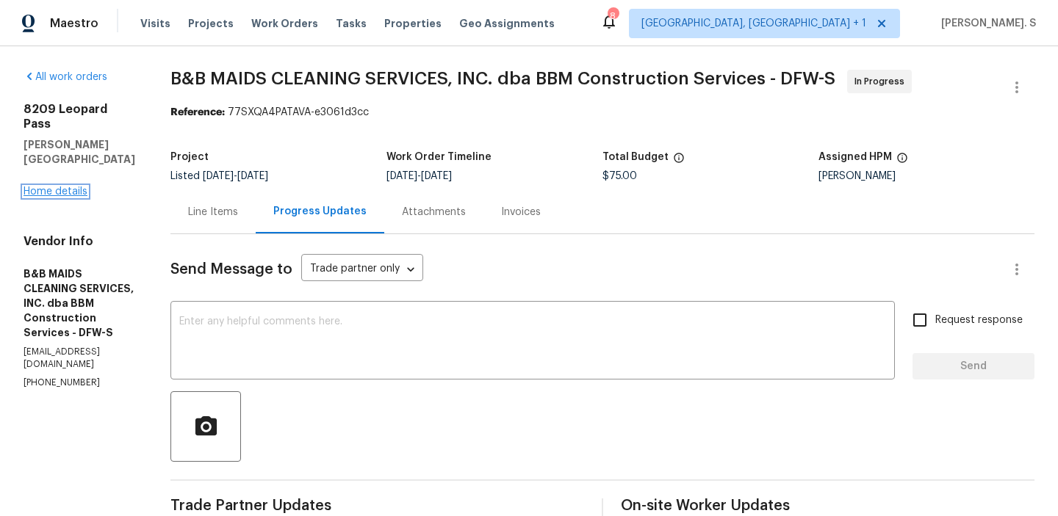
click at [76, 187] on link "Home details" at bounding box center [56, 192] width 64 height 10
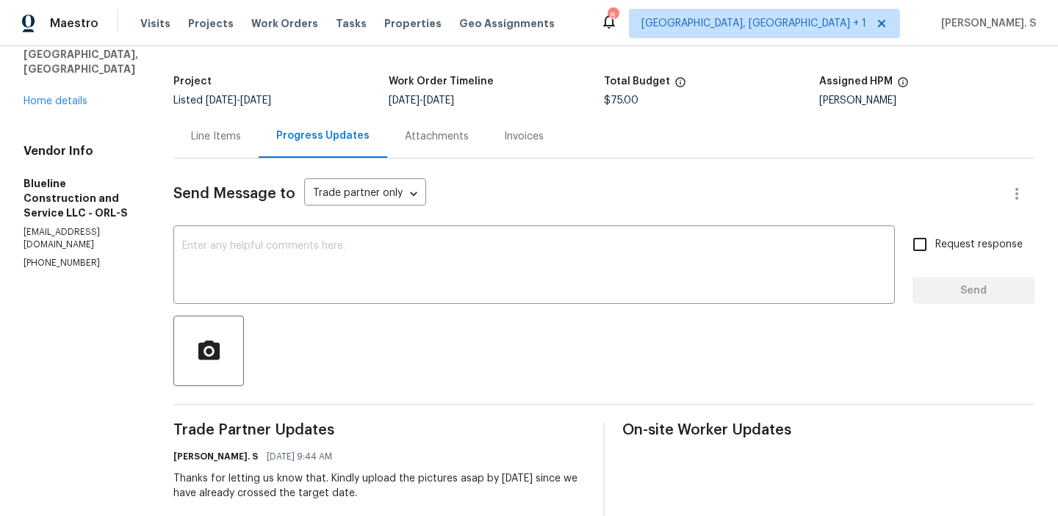
scroll to position [2, 0]
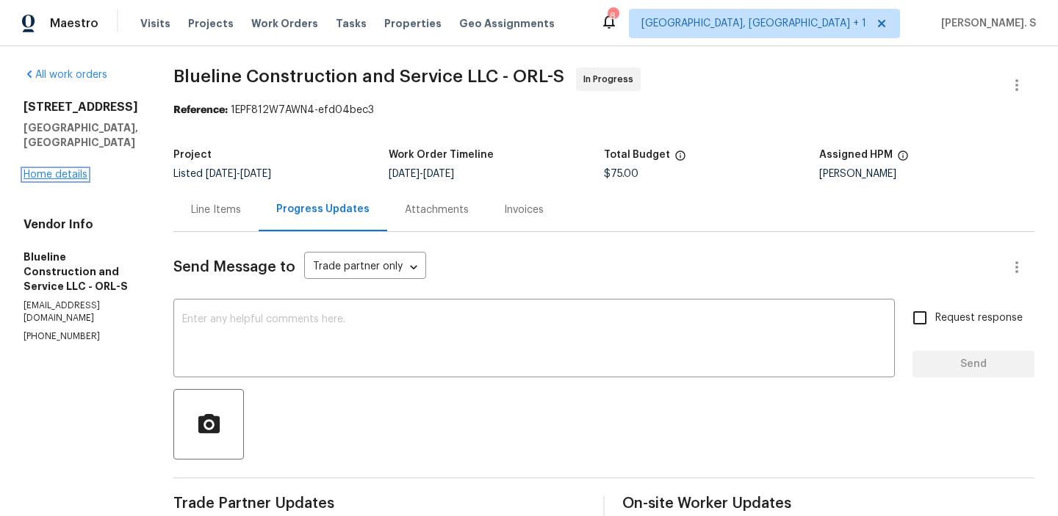
click at [57, 170] on link "Home details" at bounding box center [56, 175] width 64 height 10
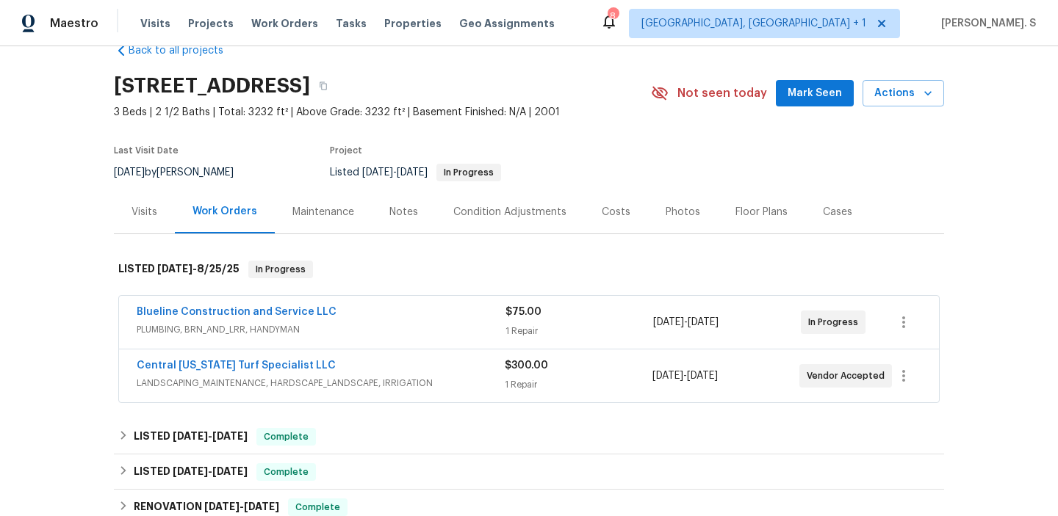
scroll to position [39, 0]
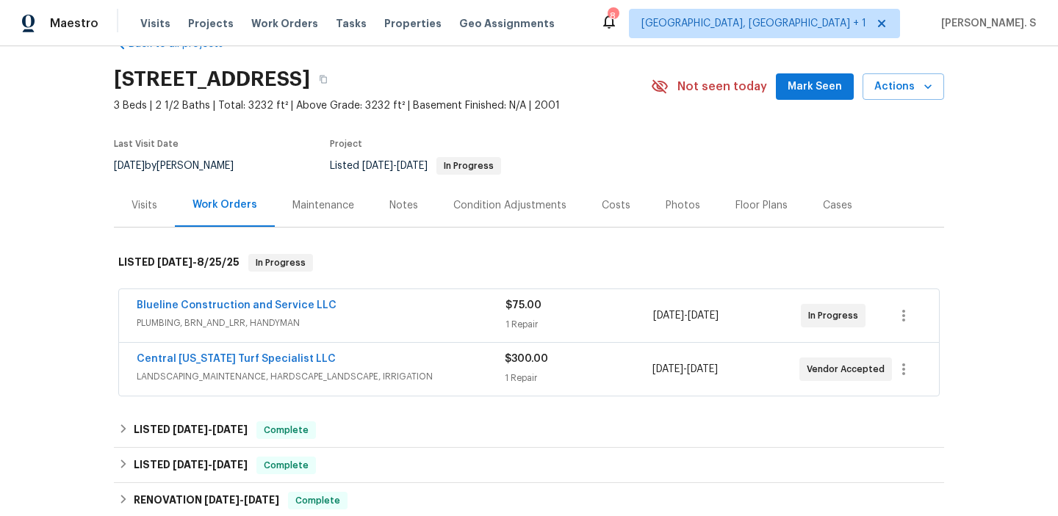
click at [311, 371] on span "LANDSCAPING_MAINTENANCE, HARDSCAPE_LANDSCAPE, IRRIGATION" at bounding box center [321, 376] width 368 height 15
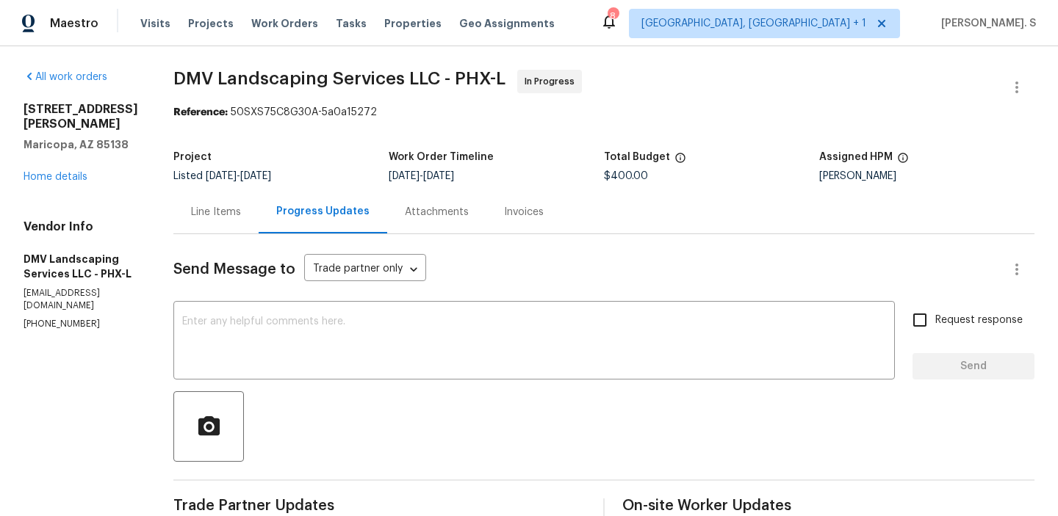
scroll to position [257, 0]
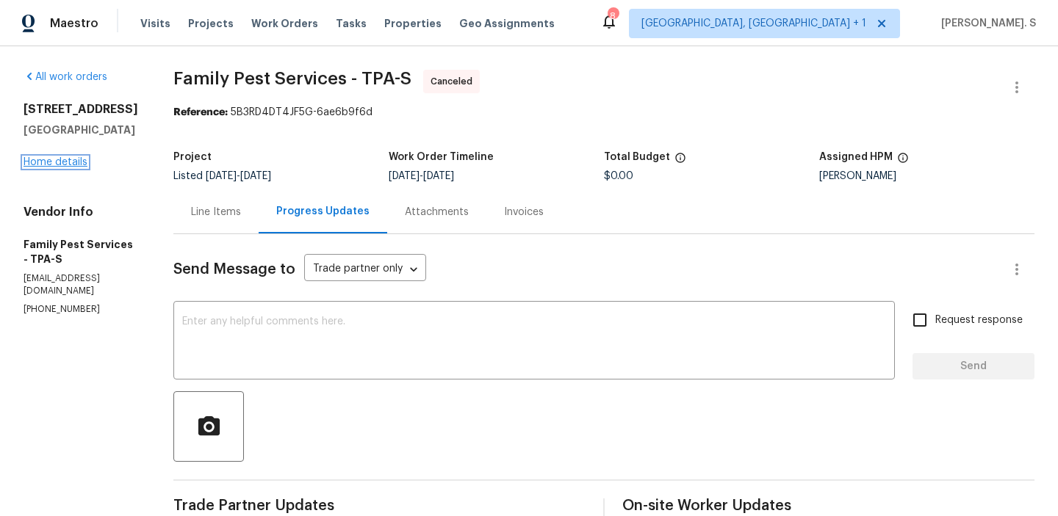
click at [78, 164] on link "Home details" at bounding box center [56, 162] width 64 height 10
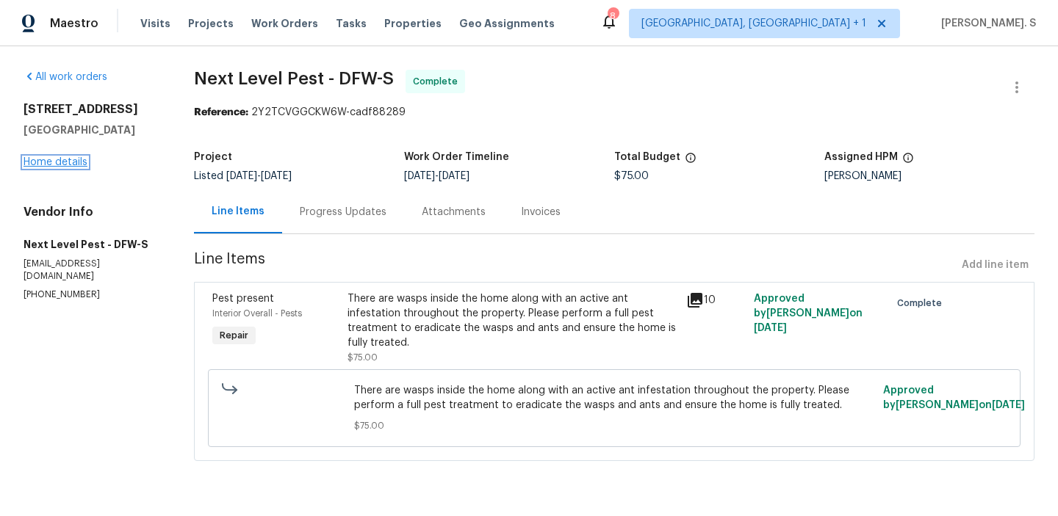
click at [71, 161] on link "Home details" at bounding box center [56, 162] width 64 height 10
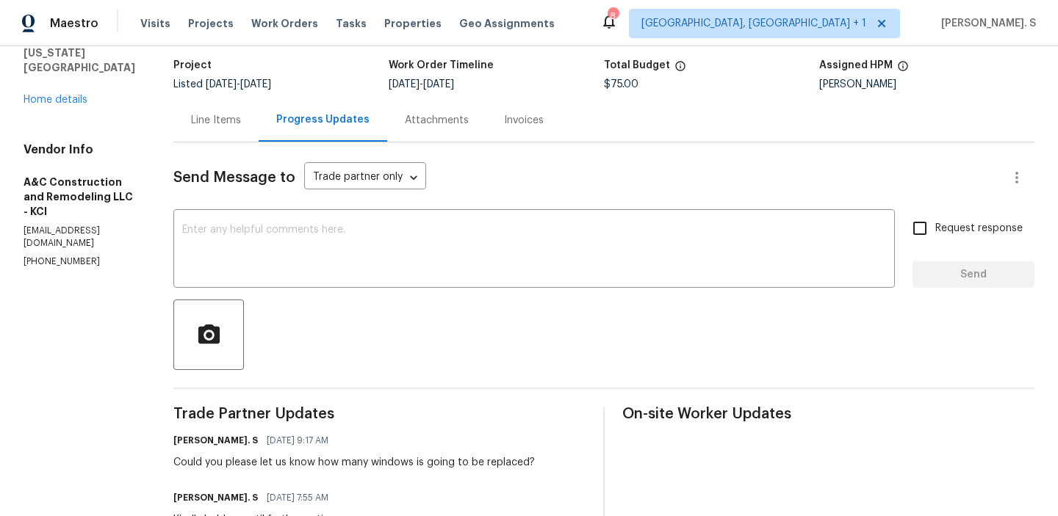
scroll to position [180, 0]
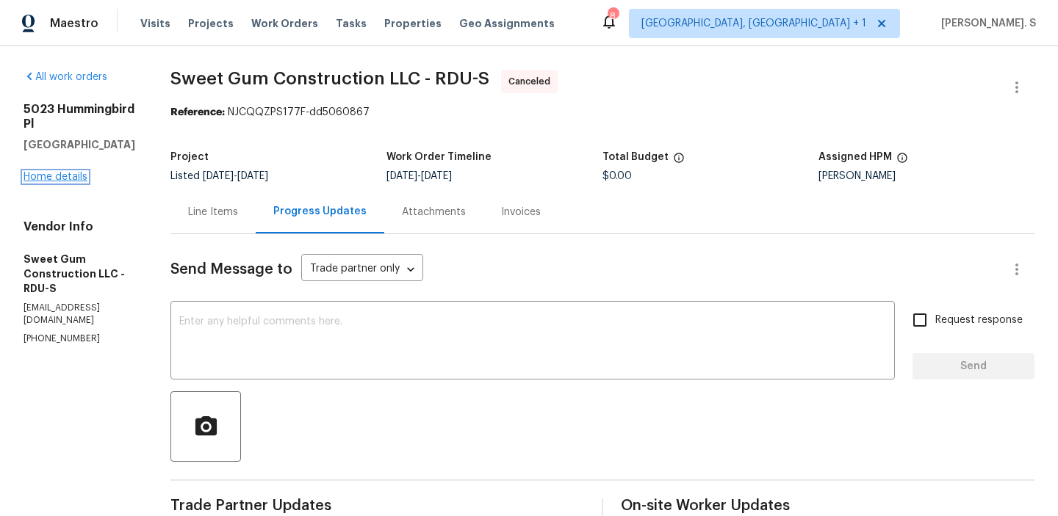
click at [68, 172] on link "Home details" at bounding box center [56, 177] width 64 height 10
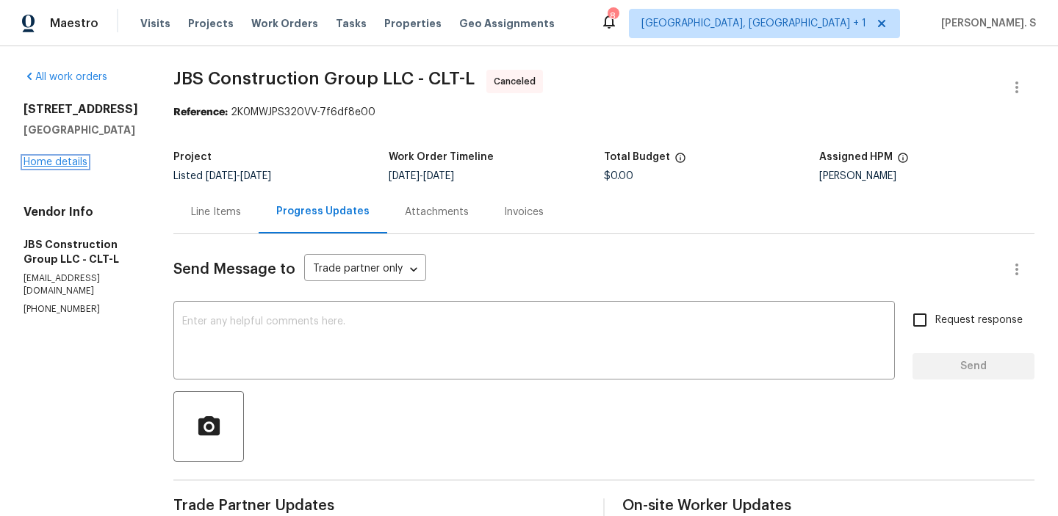
click at [66, 159] on link "Home details" at bounding box center [56, 162] width 64 height 10
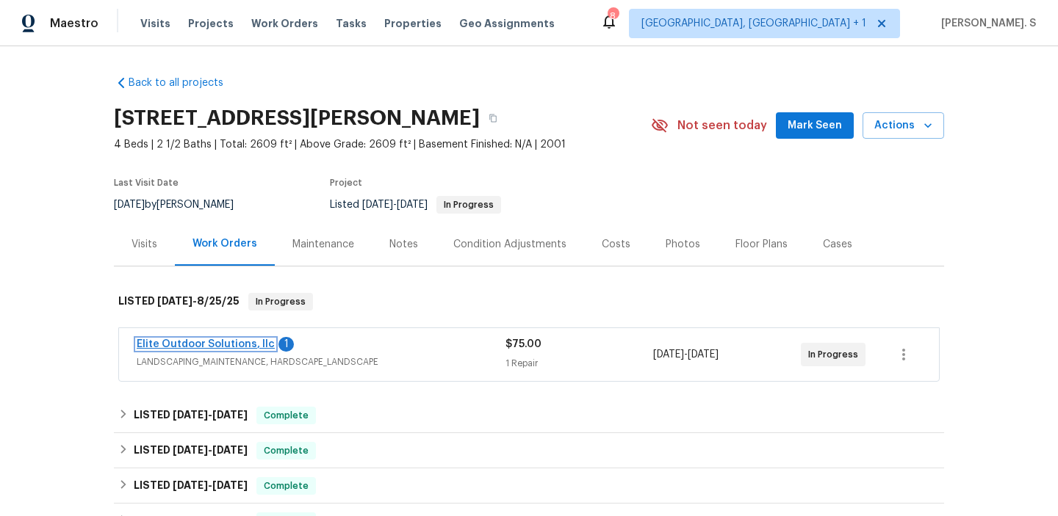
click at [239, 342] on link "Elite Outdoor Solutions, llc" at bounding box center [206, 344] width 138 height 10
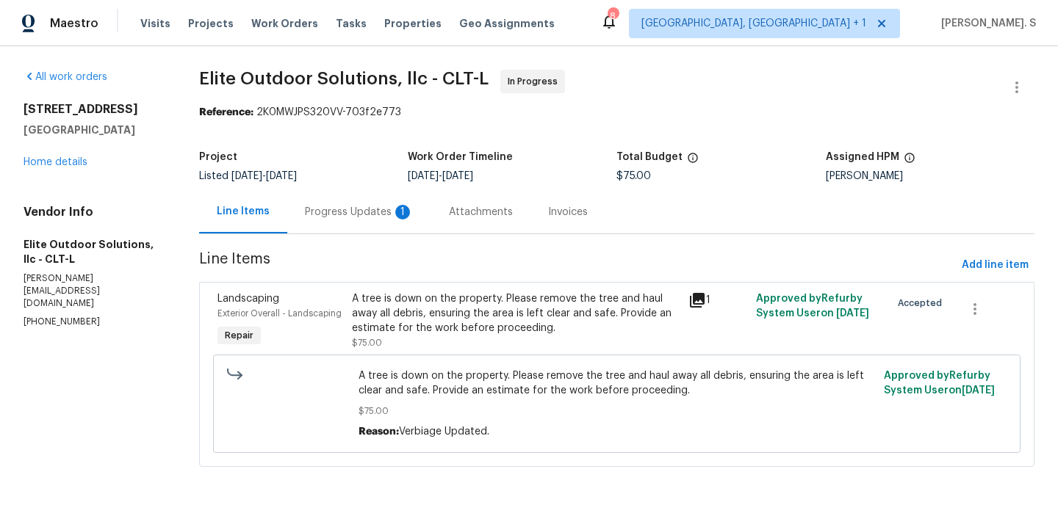
click at [343, 217] on div "Progress Updates 1" at bounding box center [359, 212] width 109 height 15
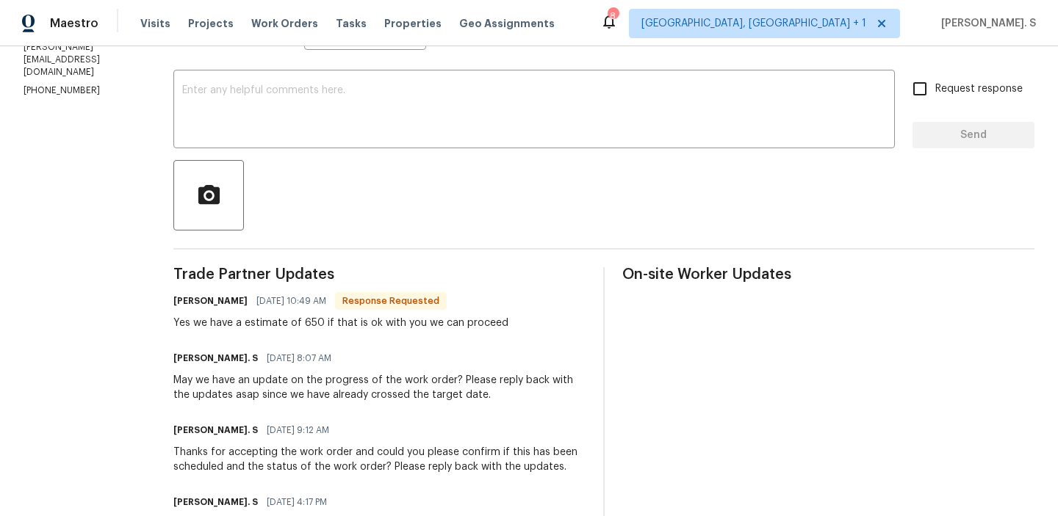
scroll to position [258, 0]
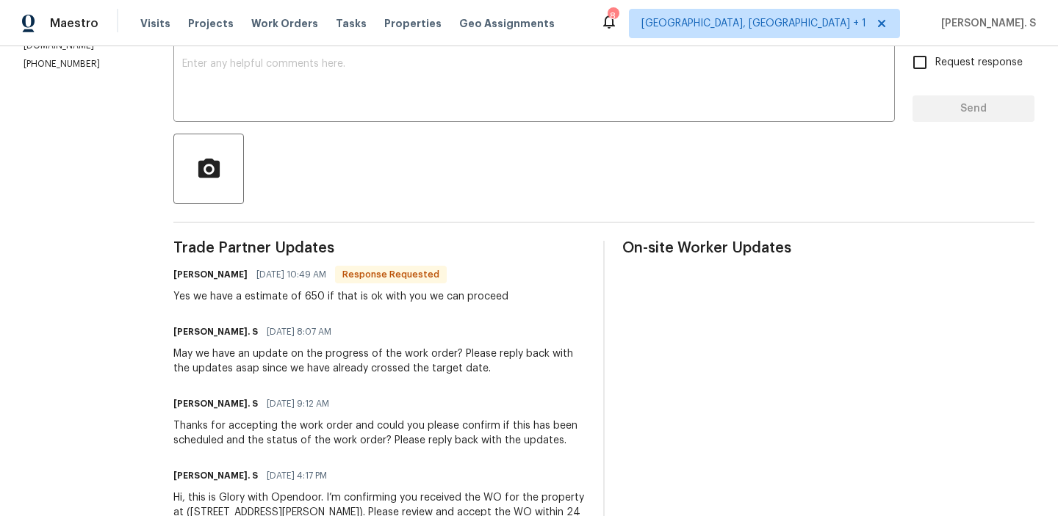
click at [350, 303] on div "Yes we have a estimate of 650 if that is ok with you we can proceed" at bounding box center [340, 296] width 335 height 15
copy div "Yes we have a estimate of 650 if that is ok with you we can proceed"
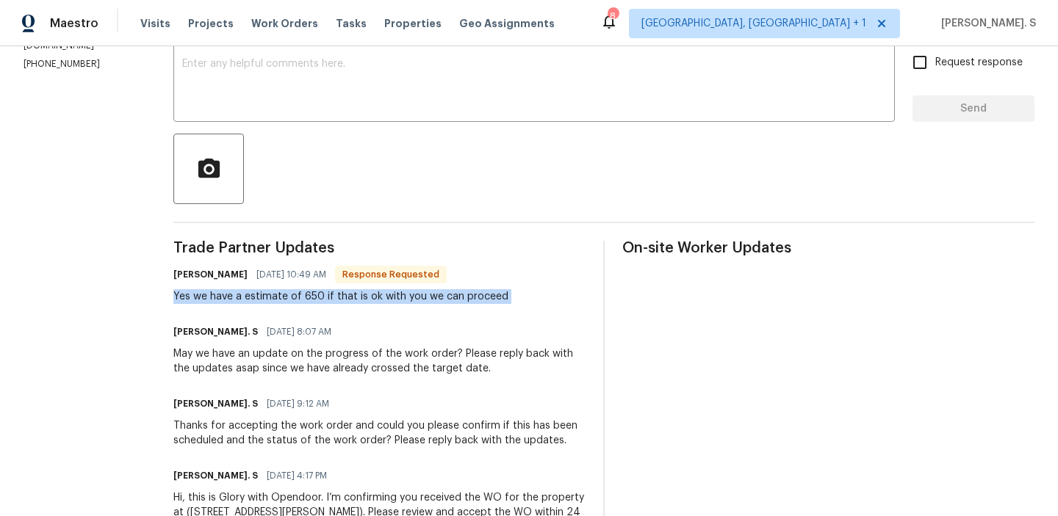
copy div "Yes we have a estimate of 650 if that is ok with you we can proceed"
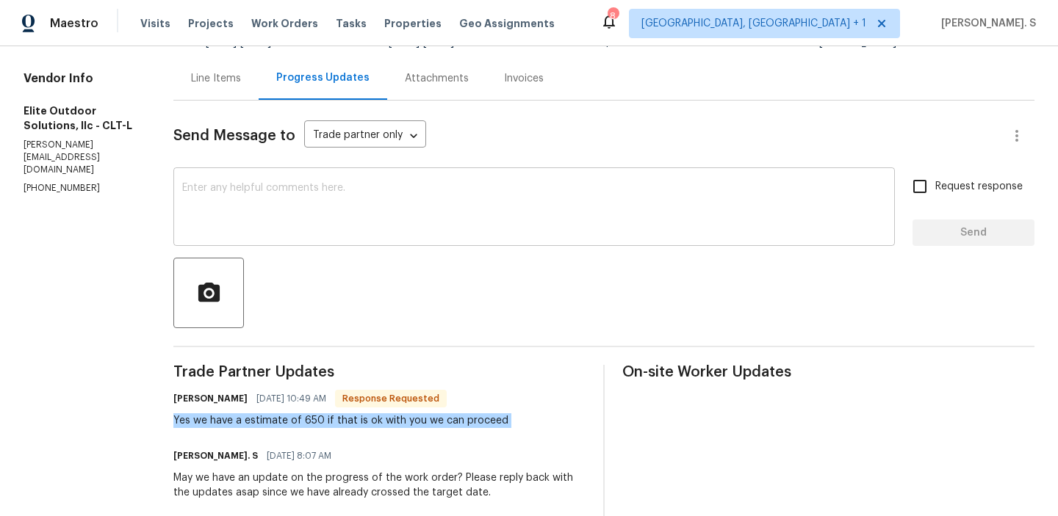
scroll to position [0, 0]
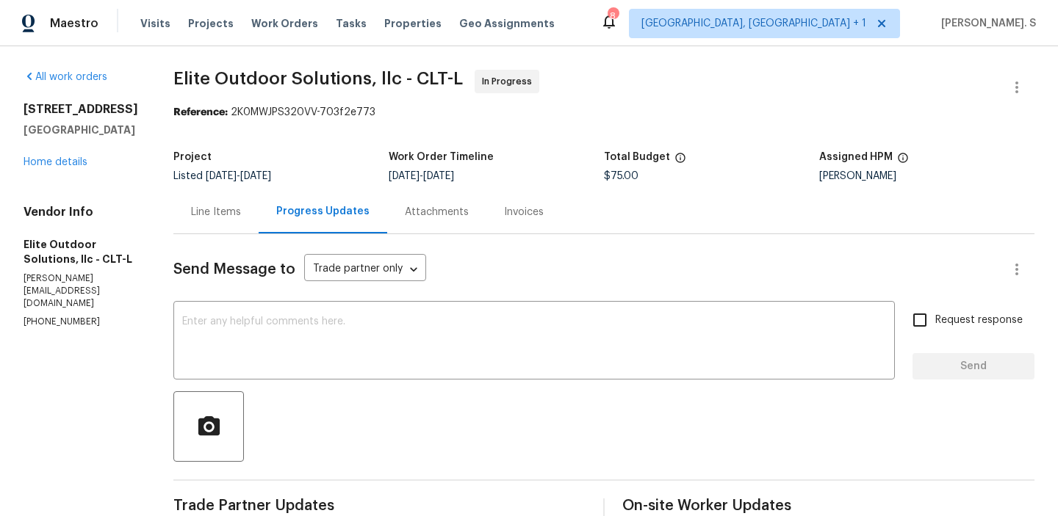
click at [298, 75] on span "Elite Outdoor Solutions, llc - CLT-L" at bounding box center [317, 79] width 289 height 18
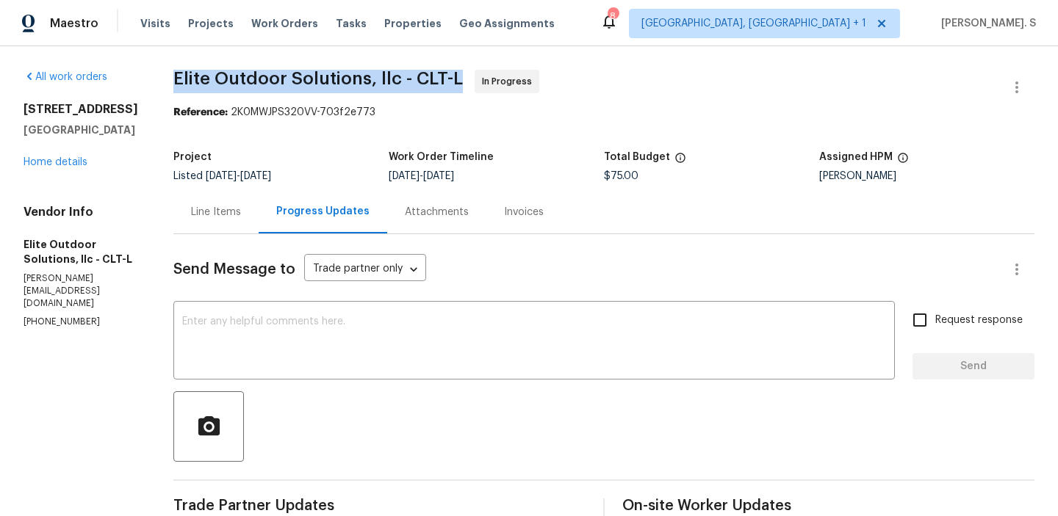
copy span "Elite Outdoor Solutions, llc - CLT-L"
click at [196, 208] on div "Line Items" at bounding box center [216, 212] width 50 height 15
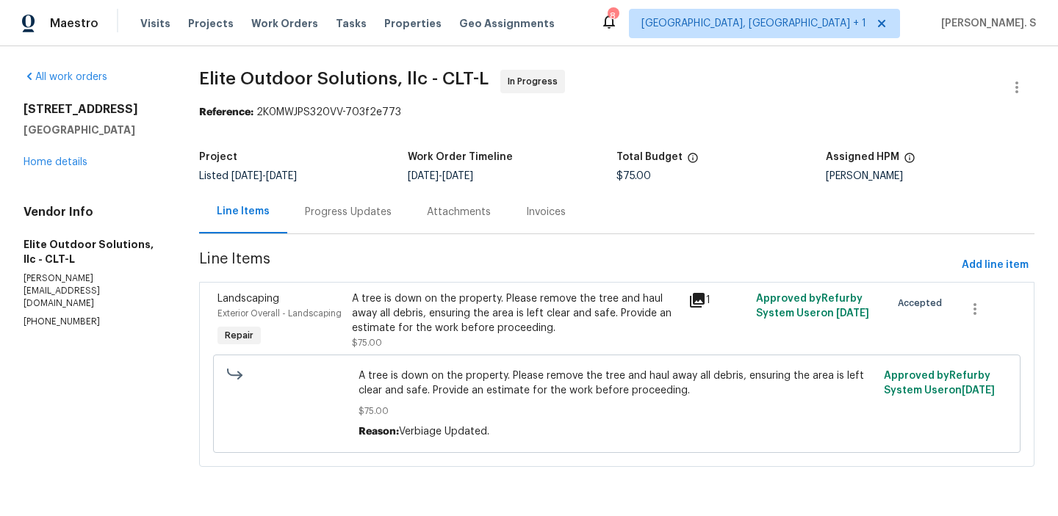
click at [447, 375] on span "A tree is down on the property. Please remove the tree and haul away all debris…" at bounding box center [616, 383] width 516 height 29
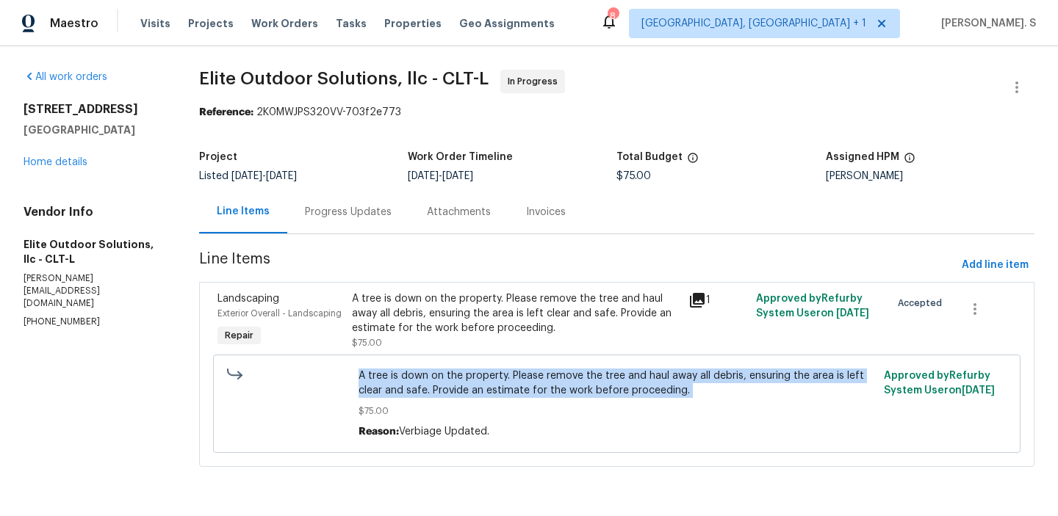
copy span "A tree is down on the property. Please remove the tree and haul away all debris…"
click at [336, 188] on div "Project Listed [DATE] - [DATE] Work Order Timeline [DATE] - [DATE] Total Budget…" at bounding box center [616, 166] width 835 height 47
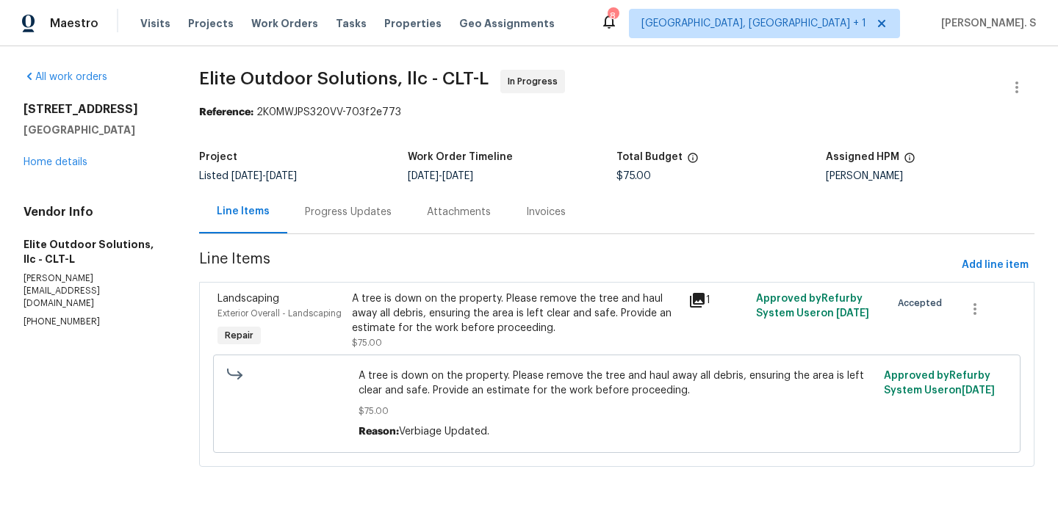
click at [334, 198] on div "Progress Updates" at bounding box center [348, 211] width 122 height 43
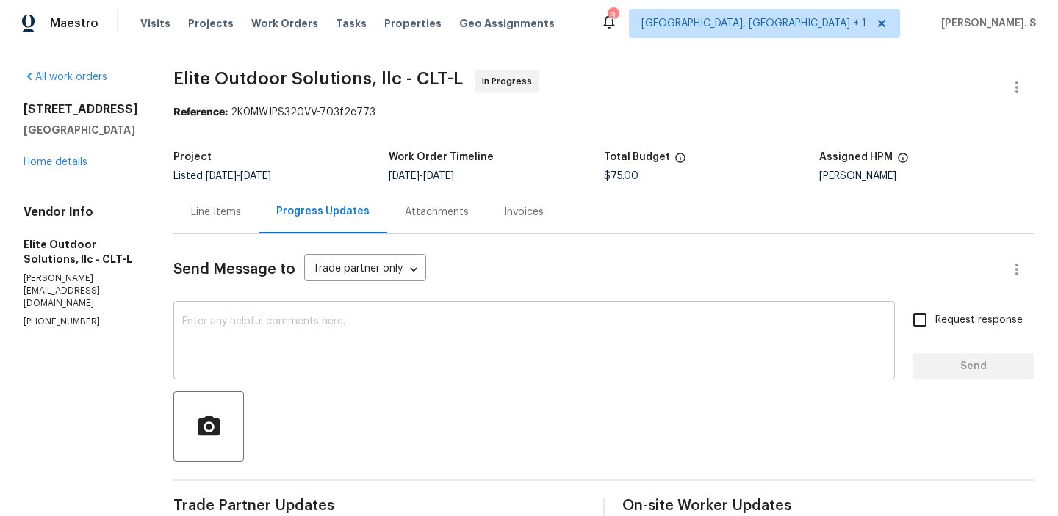
click at [317, 347] on textarea at bounding box center [534, 342] width 704 height 51
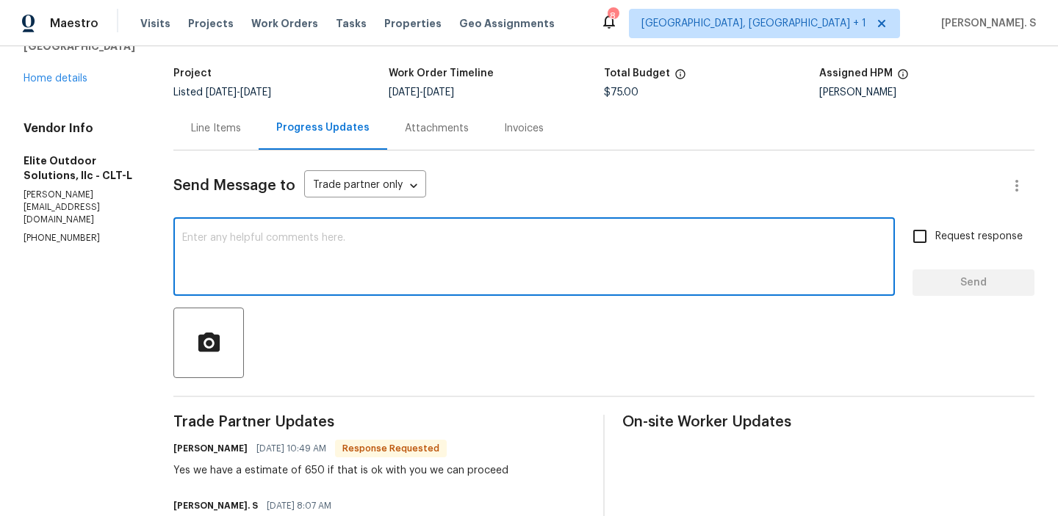
scroll to position [91, 0]
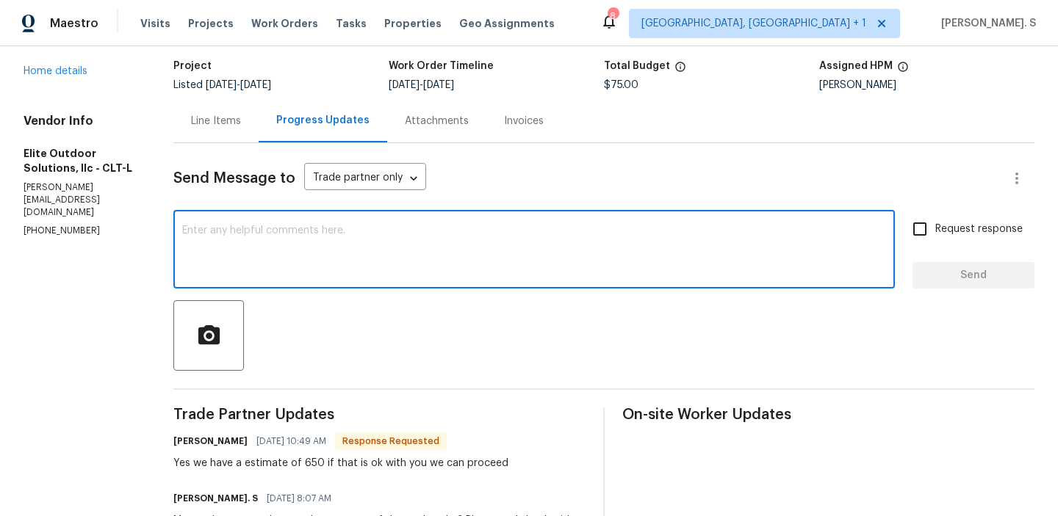
type textarea "T"
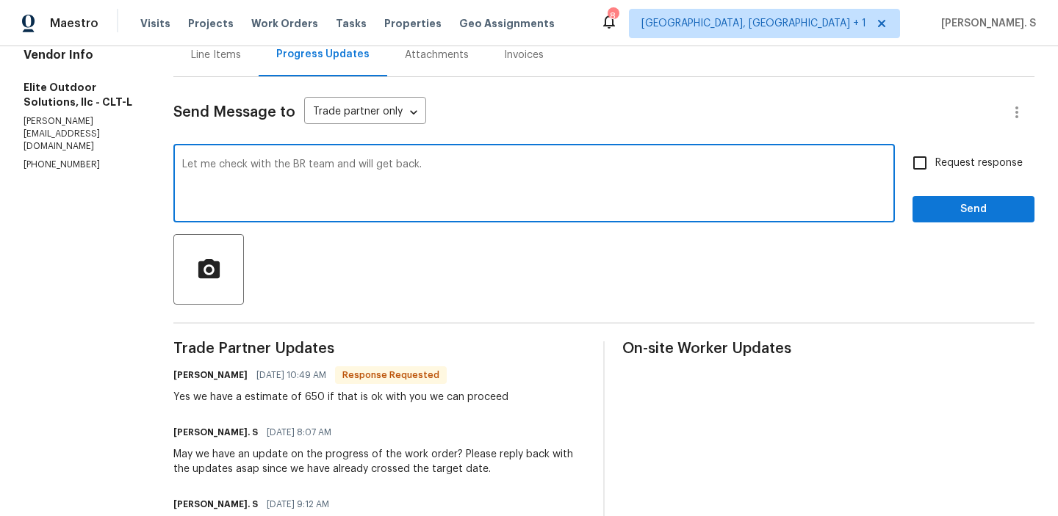
scroll to position [164, 0]
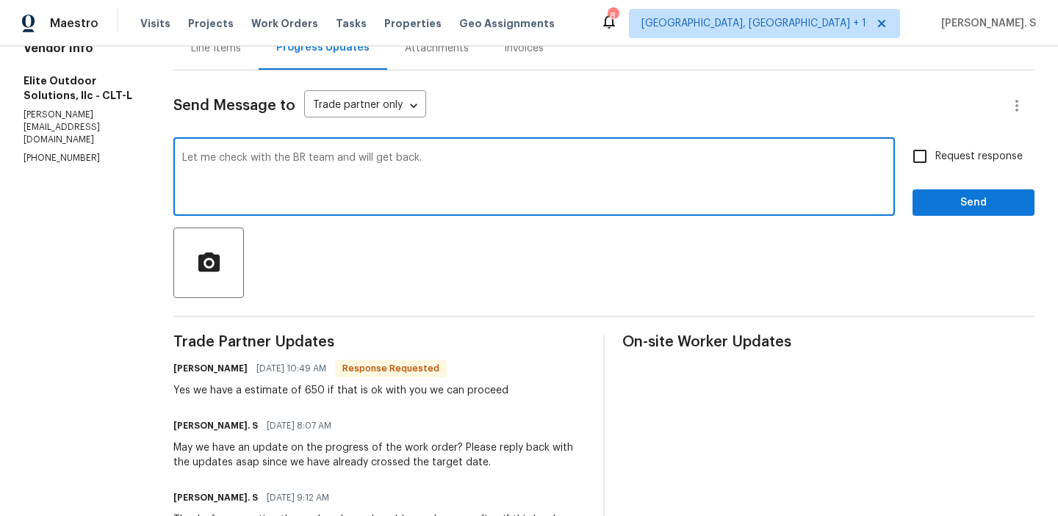
click at [180, 386] on div "Yes we have a estimate of 650 if that is ok with you we can proceed" at bounding box center [340, 390] width 335 height 15
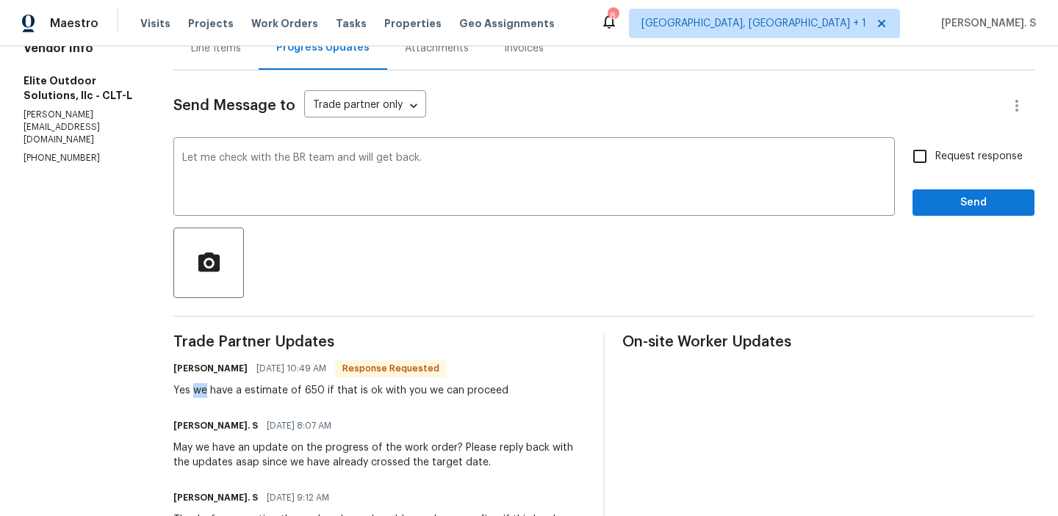
click at [180, 386] on div "Yes we have a estimate of 650 if that is ok with you we can proceed" at bounding box center [340, 390] width 335 height 15
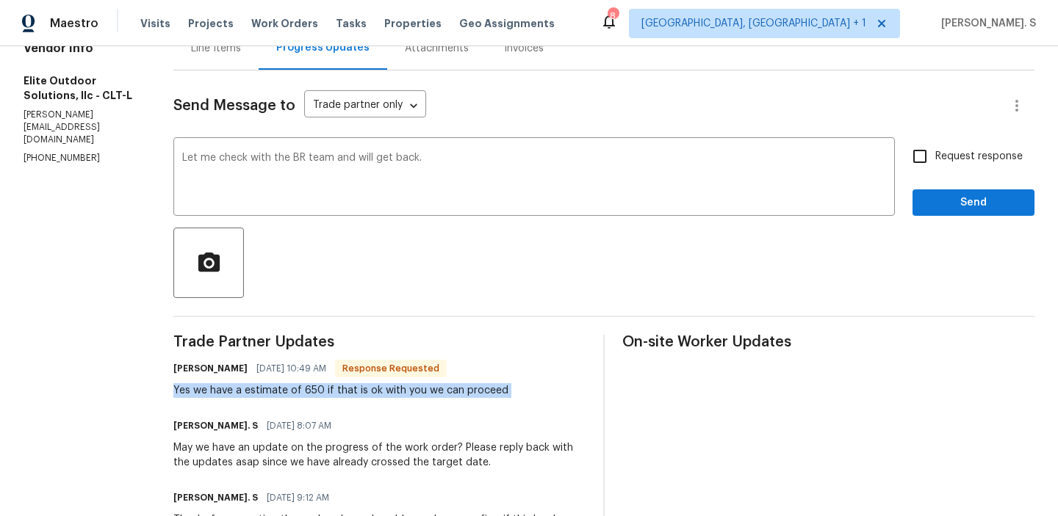
copy div "Yes we have a estimate of 650 if that is ok with you we can proceed"
click at [0, 0] on div "Add" at bounding box center [0, 0] width 0 height 0
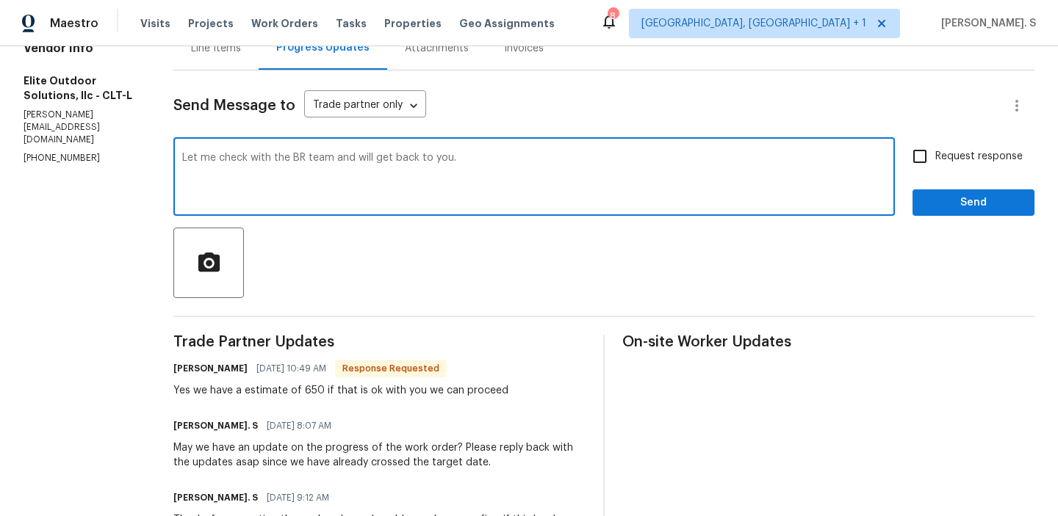
type textarea "Let me check with the BR team and will get back to you."
click at [948, 161] on span "Request response" at bounding box center [978, 156] width 87 height 15
click at [935, 161] on input "Request response" at bounding box center [919, 156] width 31 height 31
checkbox input "true"
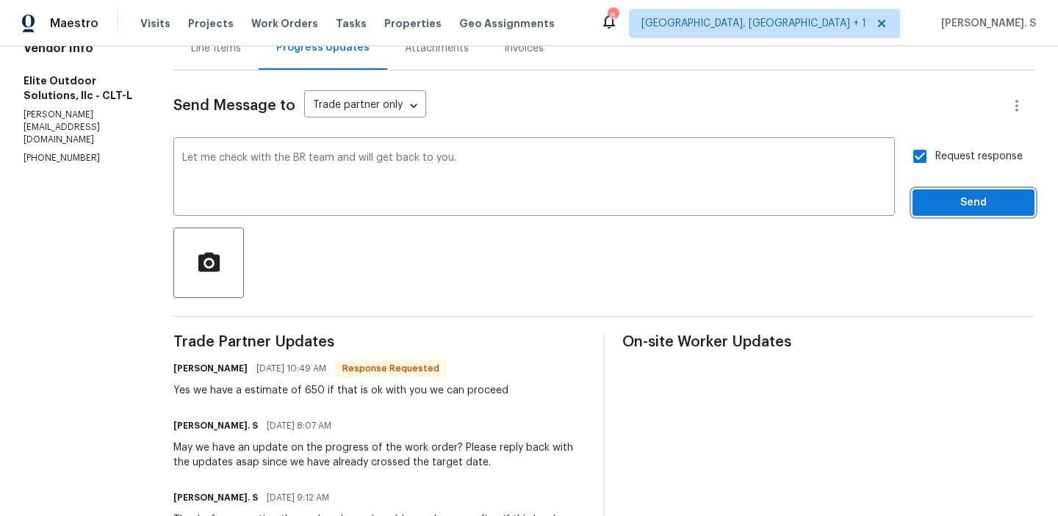
click at [934, 214] on button "Send" at bounding box center [973, 202] width 122 height 27
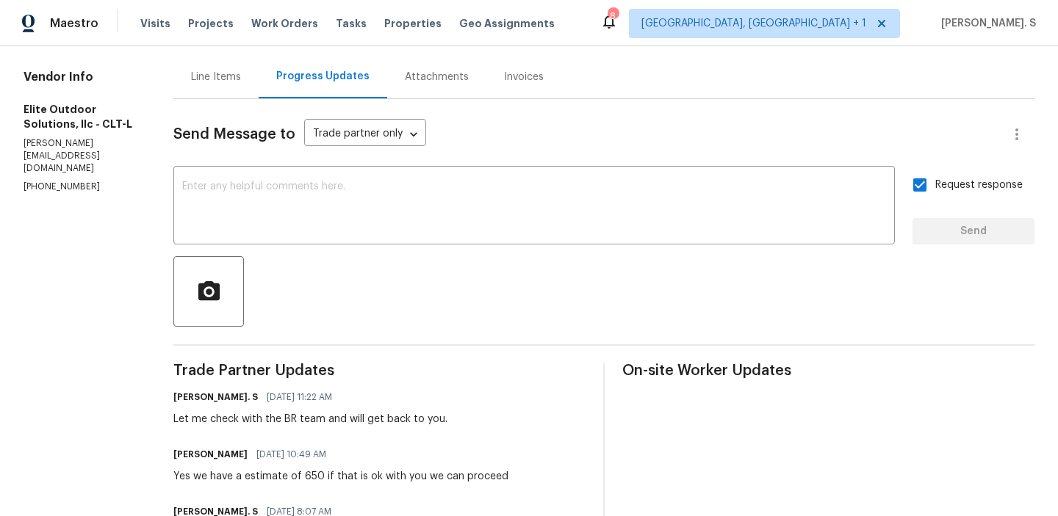
scroll to position [0, 0]
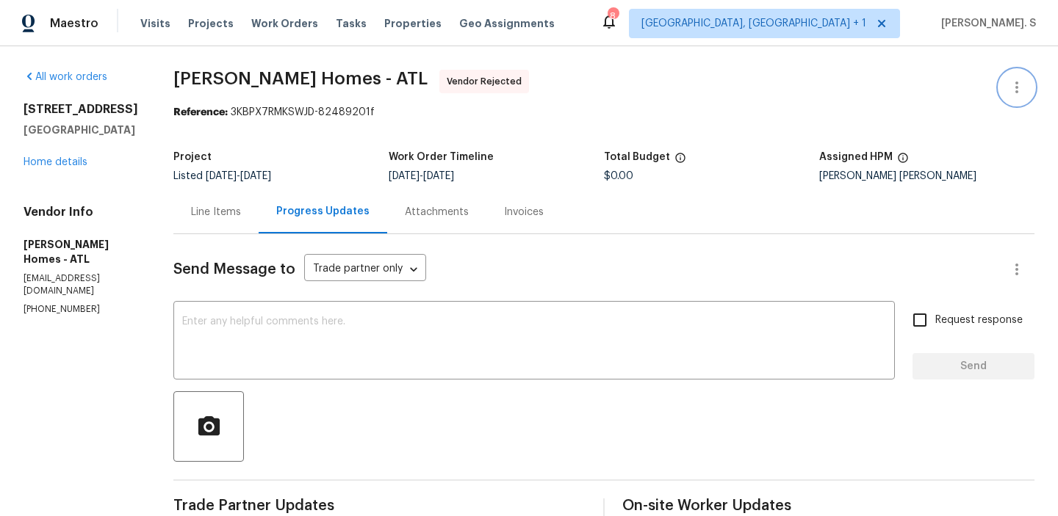
click at [1014, 89] on icon "button" at bounding box center [1017, 88] width 18 height 18
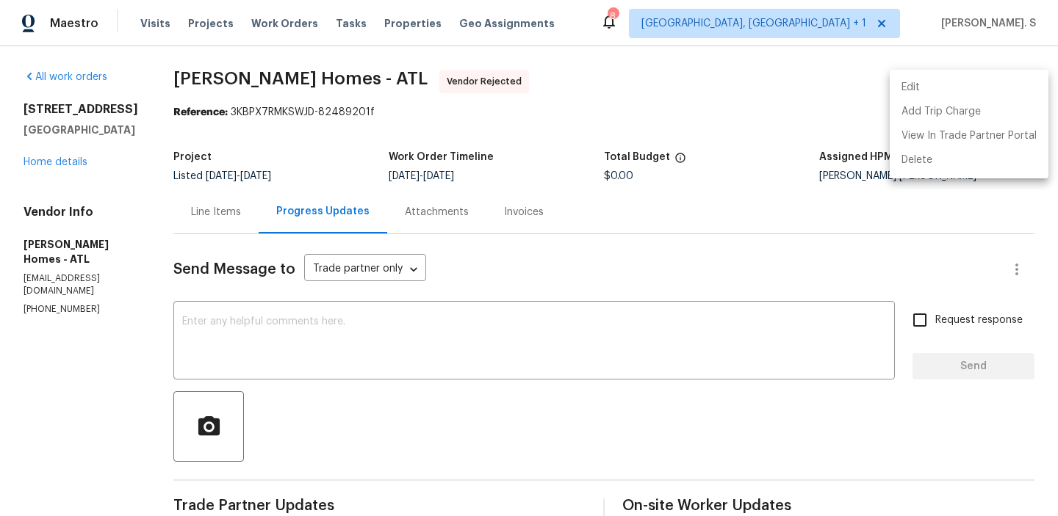
click at [976, 82] on li "Edit" at bounding box center [968, 88] width 159 height 24
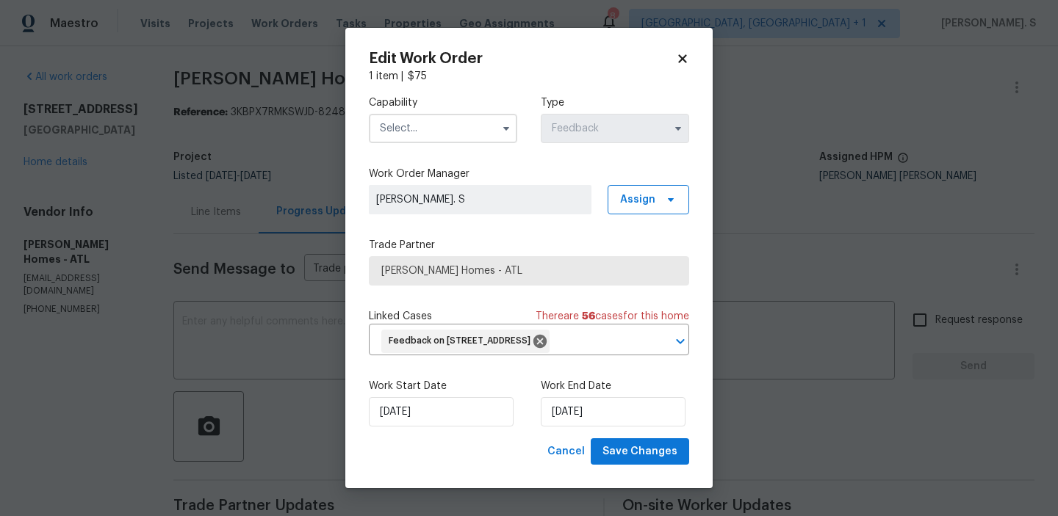
click at [446, 121] on input "text" at bounding box center [443, 128] width 148 height 29
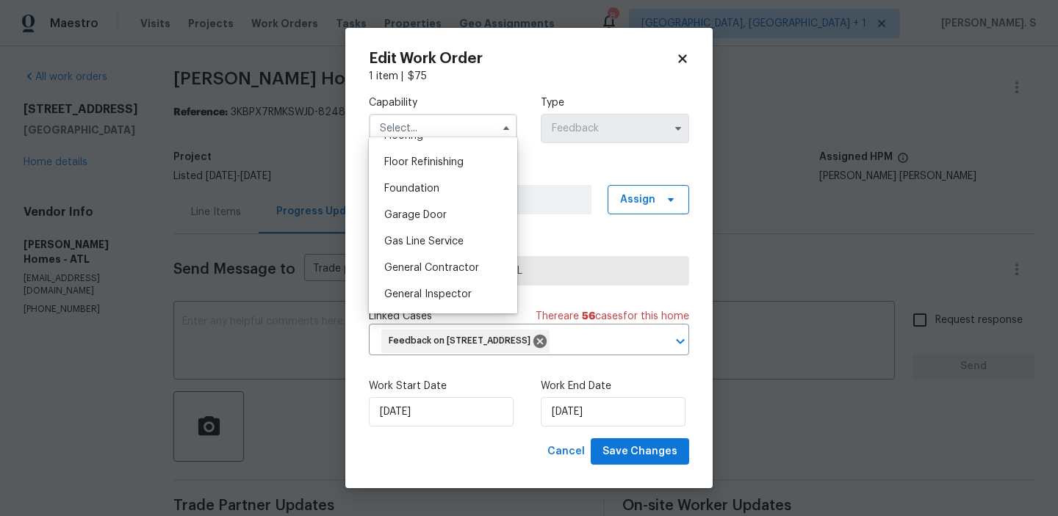
scroll to position [633, 0]
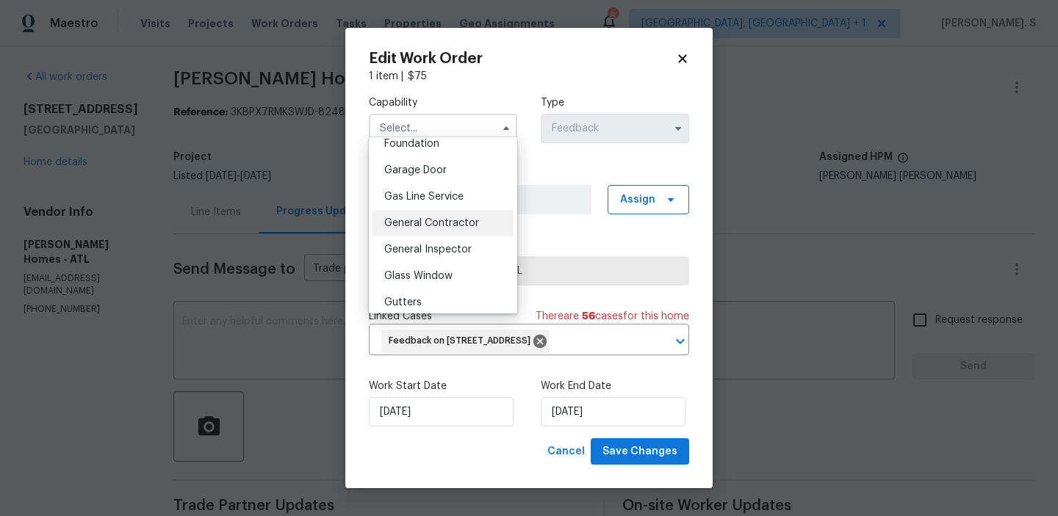
click at [441, 221] on span "General Contractor" at bounding box center [431, 223] width 95 height 10
type input "General Contractor"
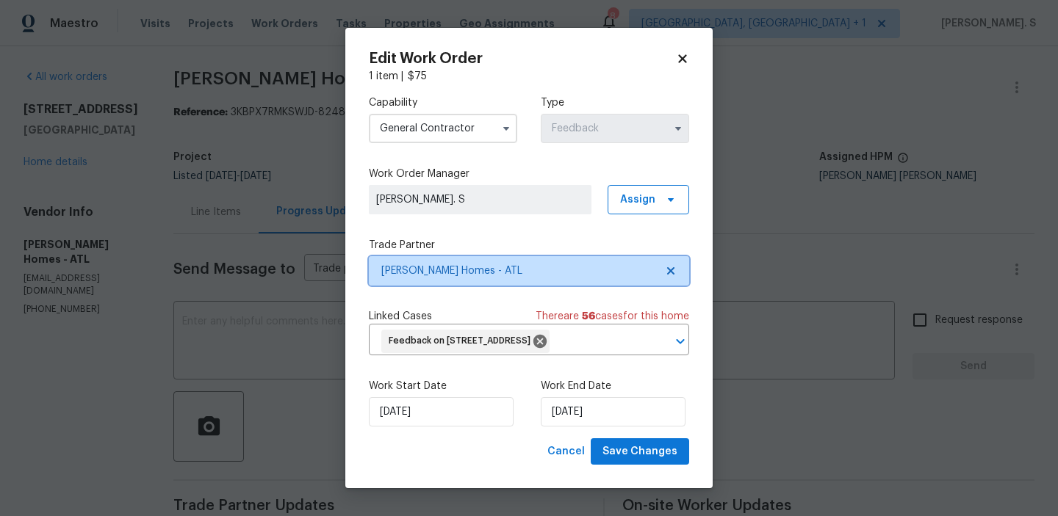
click at [667, 265] on icon at bounding box center [671, 271] width 12 height 12
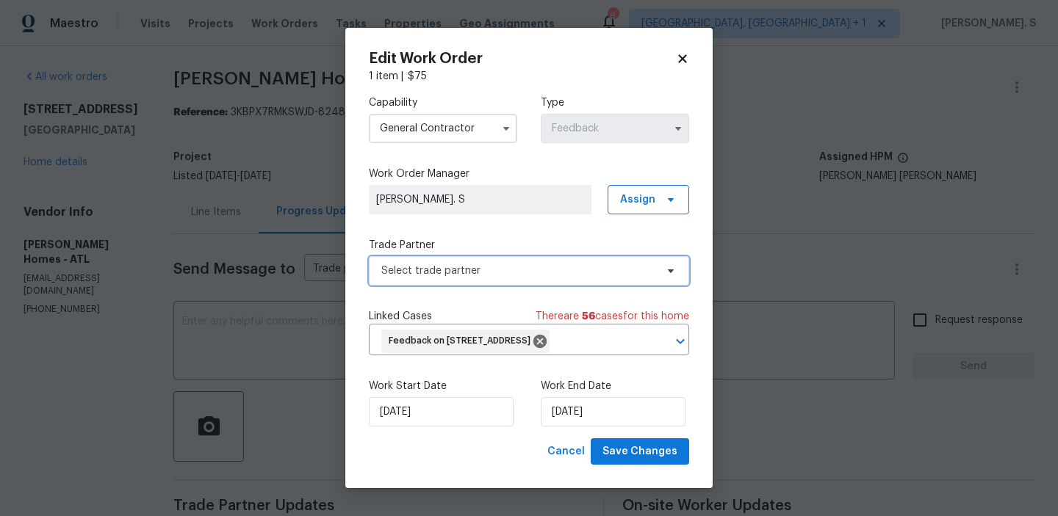
click at [667, 265] on icon at bounding box center [671, 271] width 12 height 12
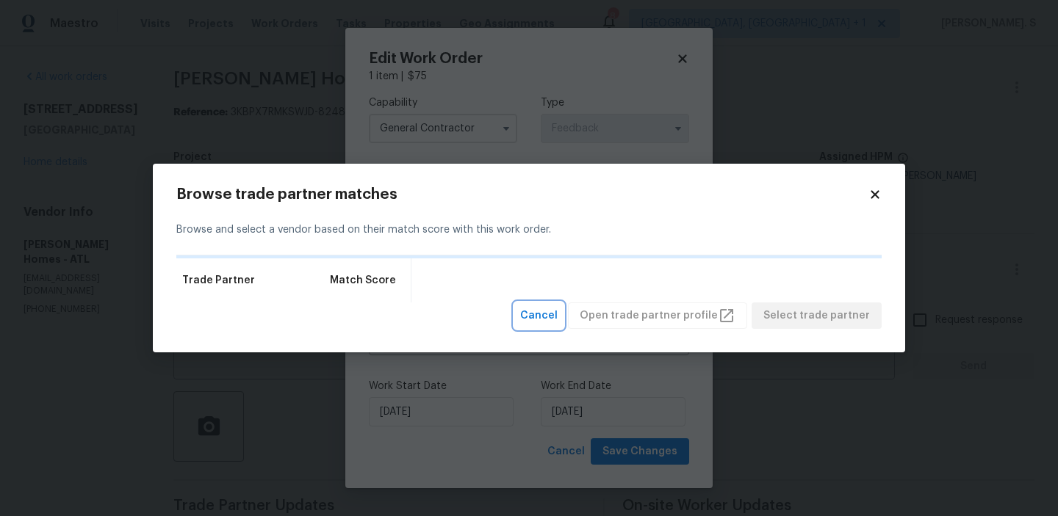
click at [557, 315] on span "Cancel" at bounding box center [538, 316] width 37 height 18
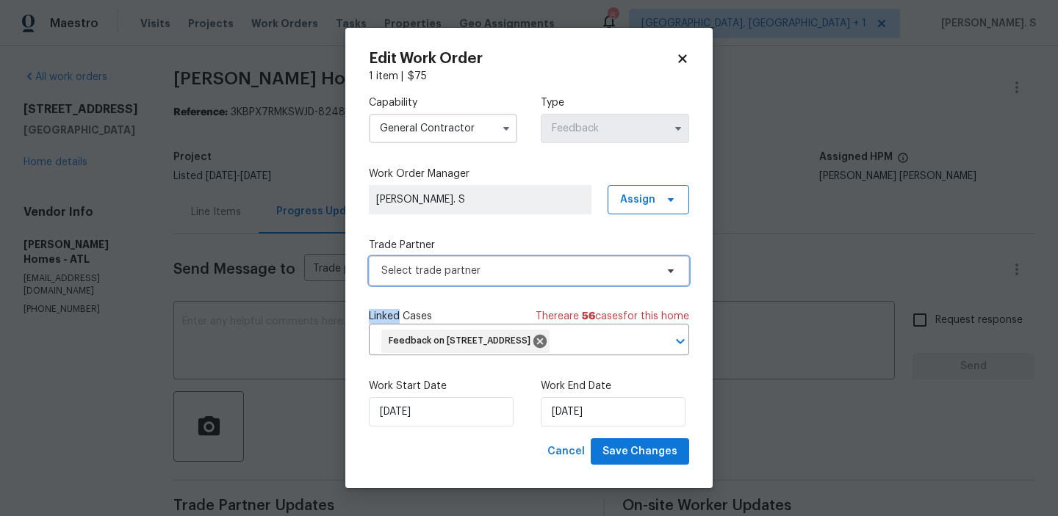
click at [563, 264] on span "Select trade partner" at bounding box center [518, 271] width 274 height 15
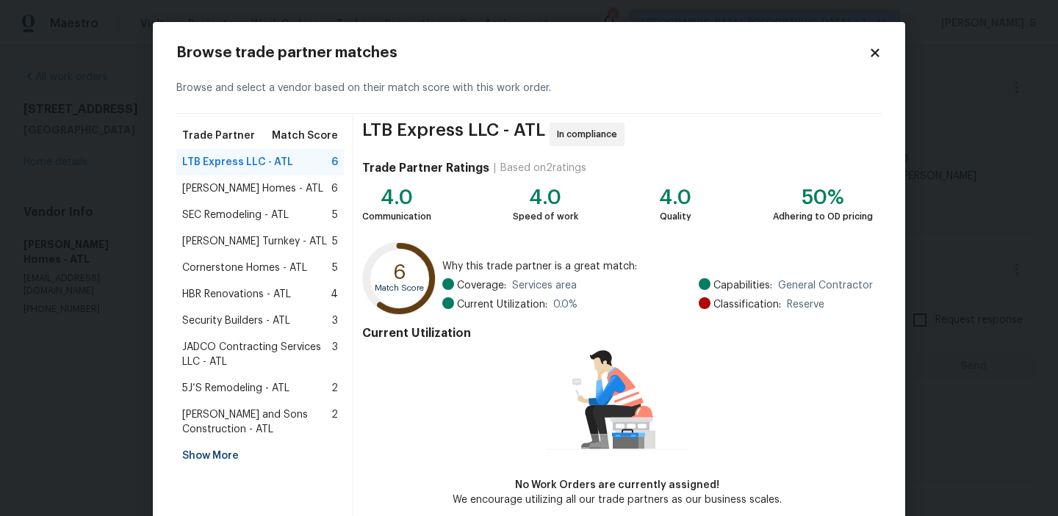
click at [300, 213] on div "SEC Remodeling - ATL 5" at bounding box center [260, 215] width 156 height 15
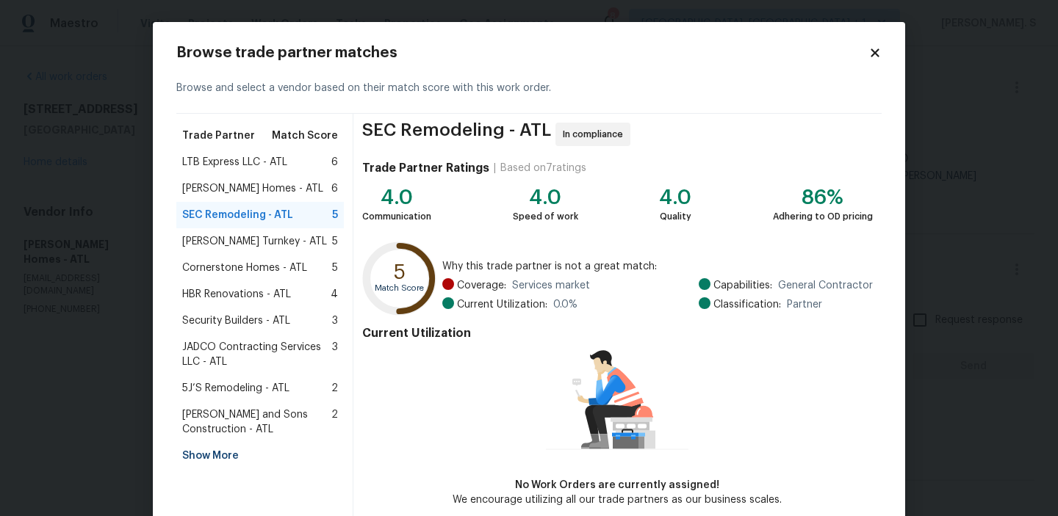
scroll to position [71, 0]
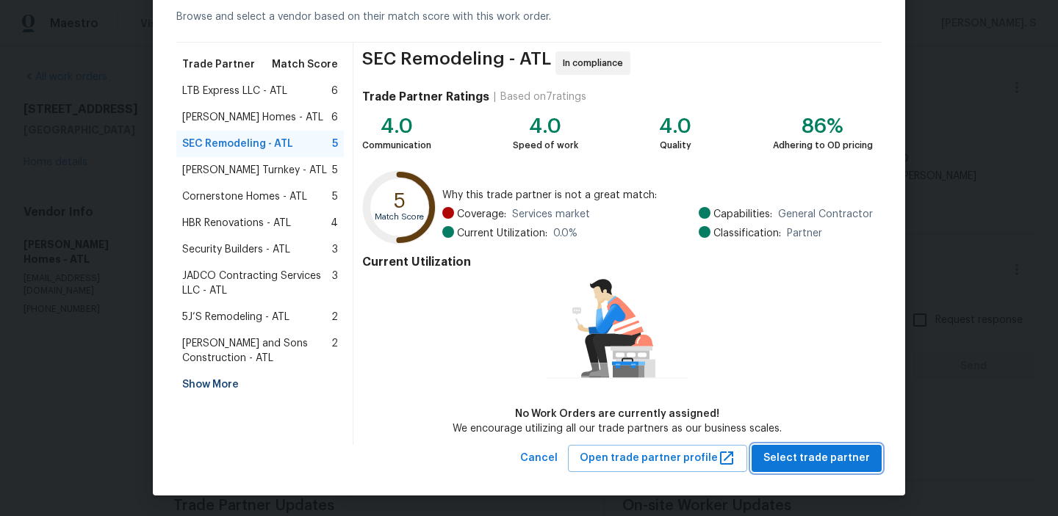
click at [841, 453] on span "Select trade partner" at bounding box center [816, 459] width 106 height 18
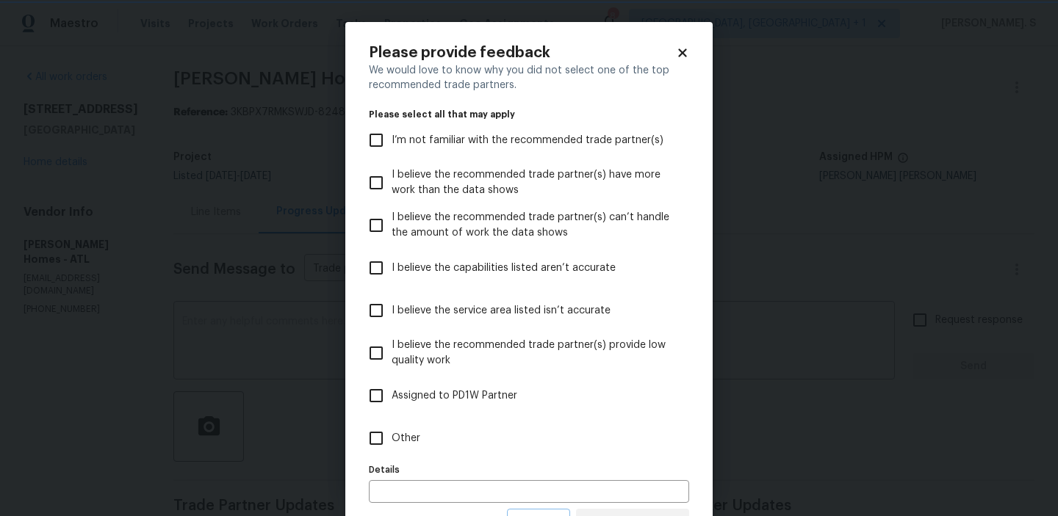
scroll to position [0, 0]
click at [418, 433] on span "Other" at bounding box center [405, 438] width 29 height 15
click at [391, 433] on input "Other" at bounding box center [376, 438] width 31 height 31
click at [418, 433] on span "Other" at bounding box center [405, 438] width 29 height 15
click at [391, 433] on input "Other" at bounding box center [376, 438] width 31 height 31
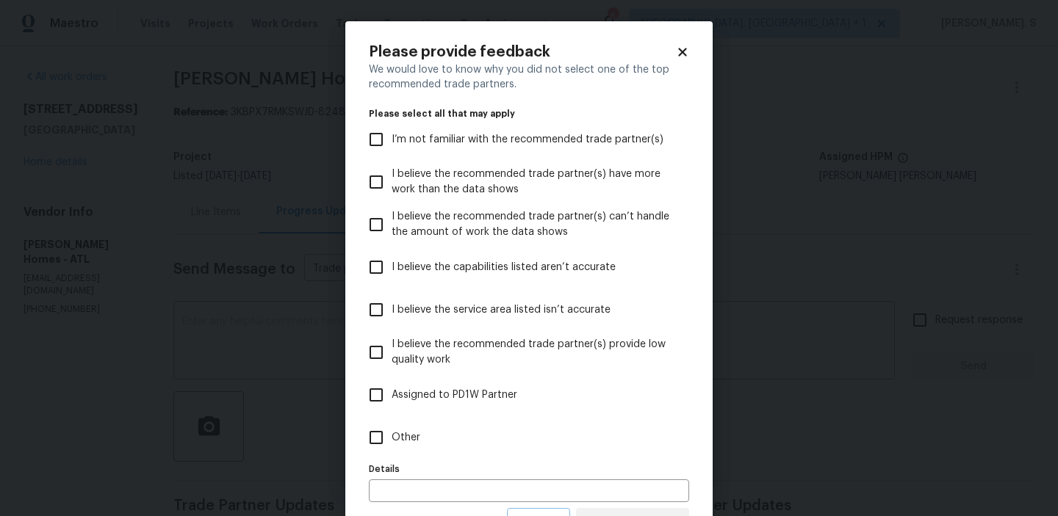
click at [419, 433] on label "Other" at bounding box center [519, 437] width 317 height 43
click at [391, 433] on input "Other" at bounding box center [376, 437] width 31 height 31
checkbox input "true"
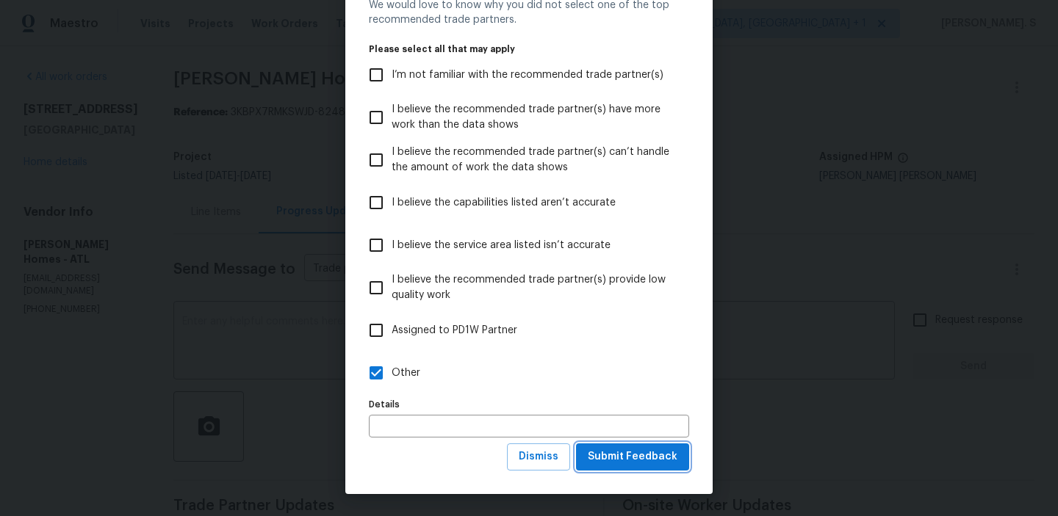
click at [651, 452] on span "Submit Feedback" at bounding box center [633, 457] width 90 height 18
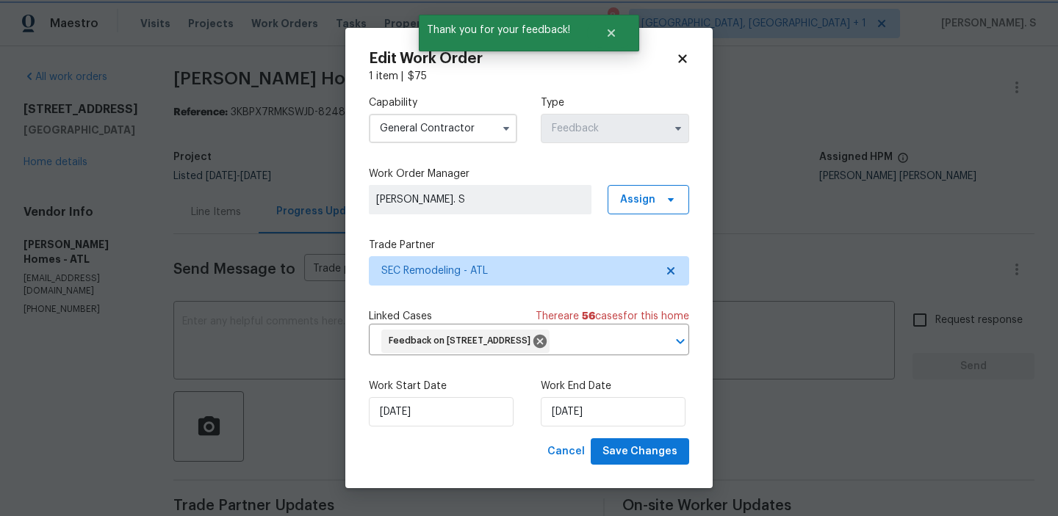
scroll to position [0, 0]
click at [636, 461] on span "Save Changes" at bounding box center [639, 452] width 75 height 18
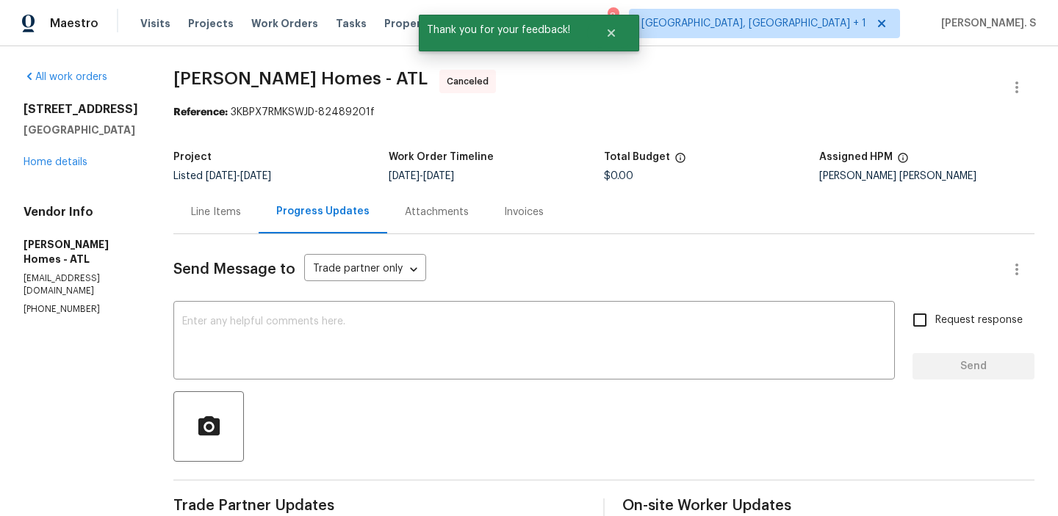
click at [197, 350] on body "Maestro Visits Projects Work Orders Tasks Properties Geo Assignments 8 Albuquer…" at bounding box center [529, 258] width 1058 height 516
click at [197, 350] on textarea at bounding box center [534, 342] width 704 height 51
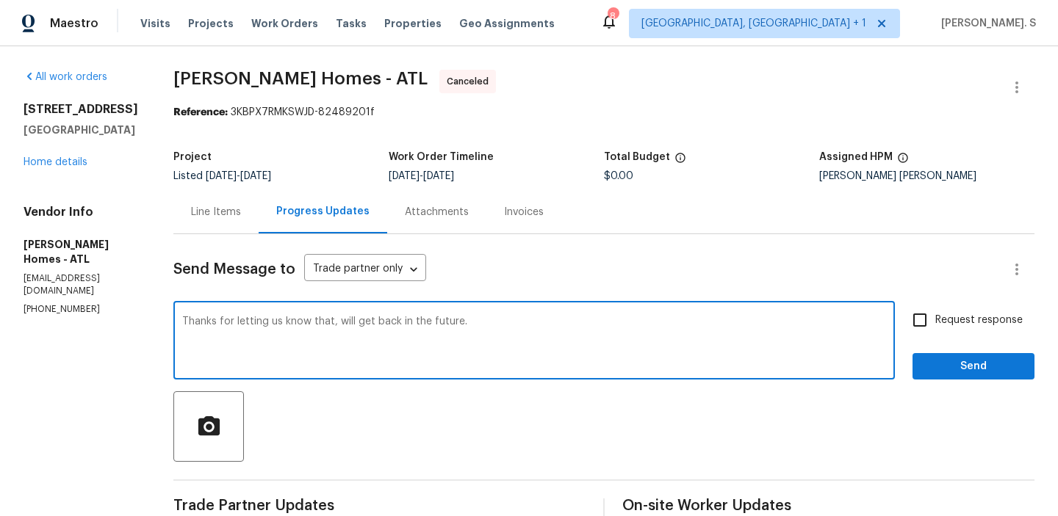
type textarea "Thanks for letting us know that, will get back in the future."
click at [962, 319] on span "Request response" at bounding box center [978, 320] width 87 height 15
click at [935, 319] on input "Request response" at bounding box center [919, 320] width 31 height 31
checkbox input "true"
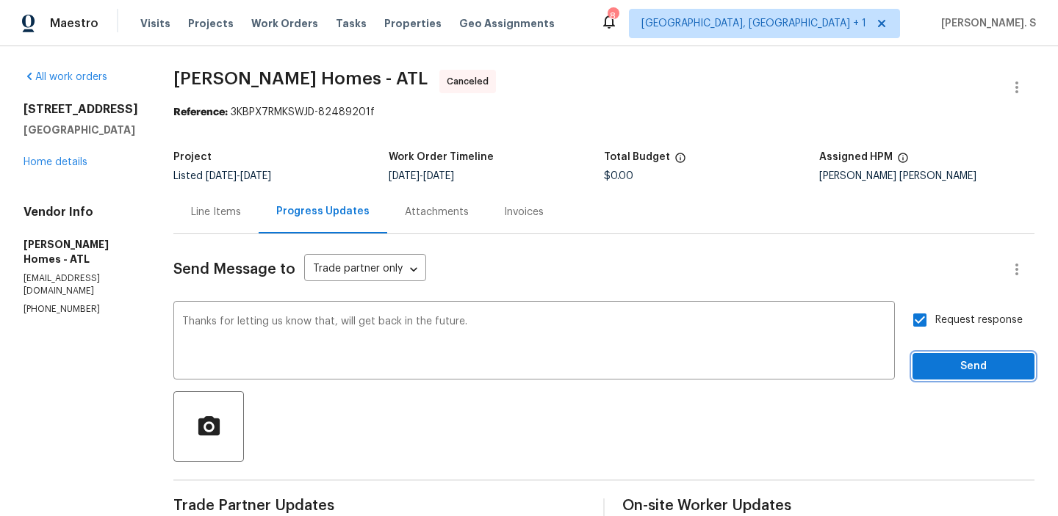
click at [955, 361] on span "Send" at bounding box center [973, 367] width 98 height 18
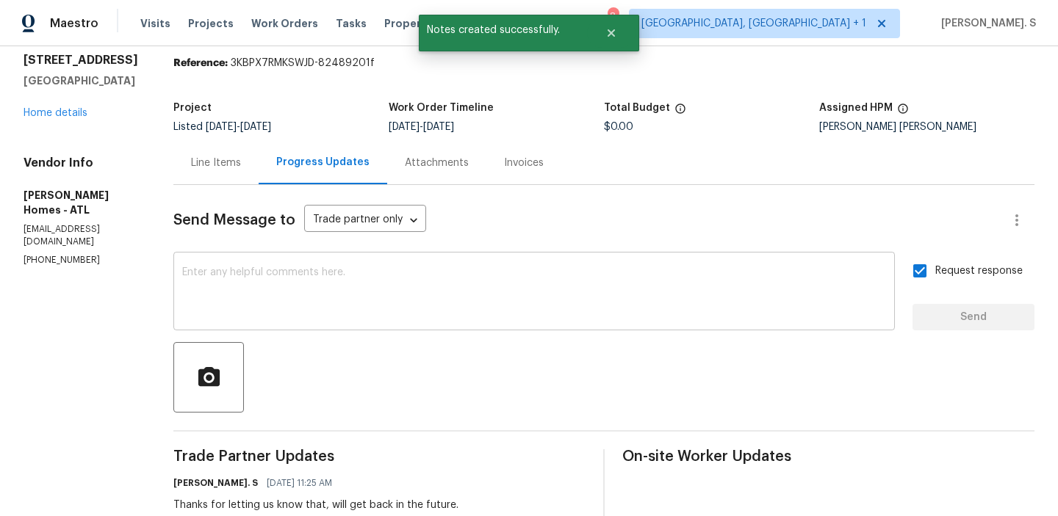
scroll to position [120, 0]
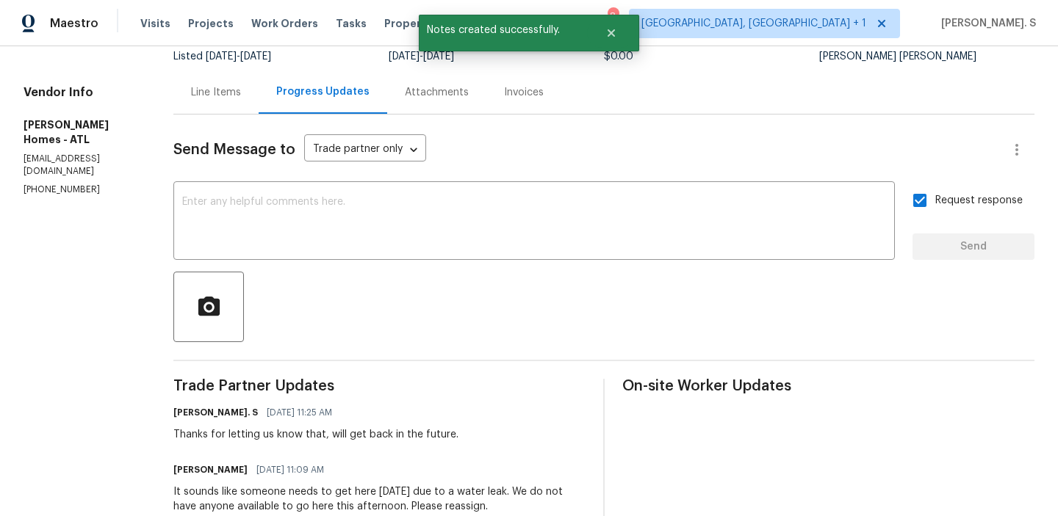
click at [357, 474] on div "Bob Therrien 08/27/2025 11:09 AM" at bounding box center [379, 470] width 412 height 21
click at [363, 499] on div "It sounds like someone needs to get here today due to a water leak. We do not h…" at bounding box center [379, 499] width 412 height 29
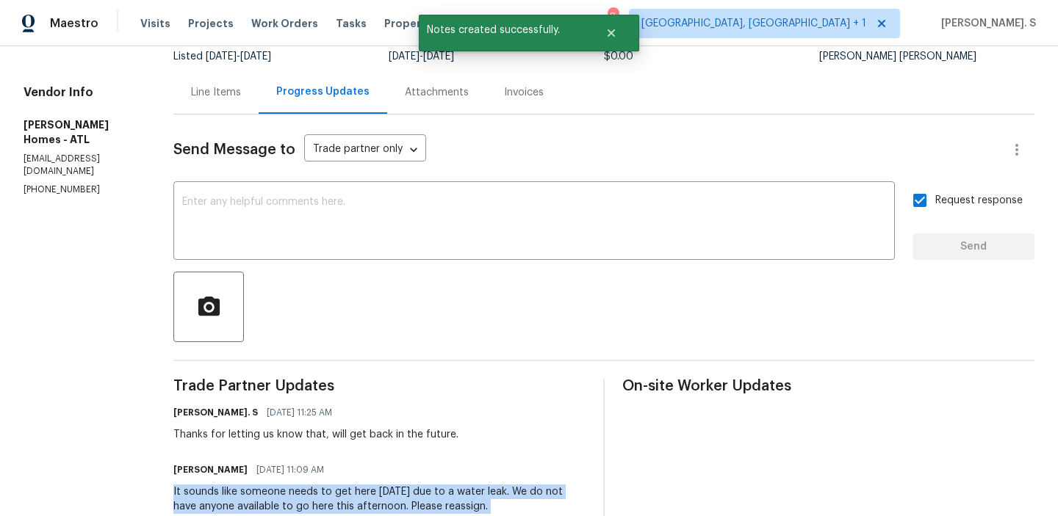
click at [363, 499] on div "It sounds like someone needs to get here today due to a water leak. We do not h…" at bounding box center [379, 499] width 412 height 29
copy div "It sounds like someone needs to get here today due to a water leak. We do not h…"
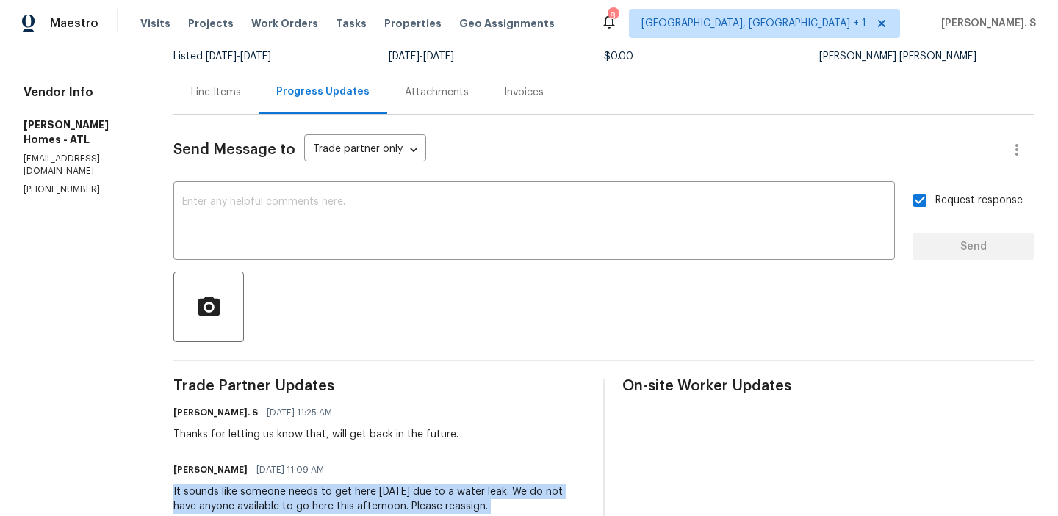
scroll to position [0, 0]
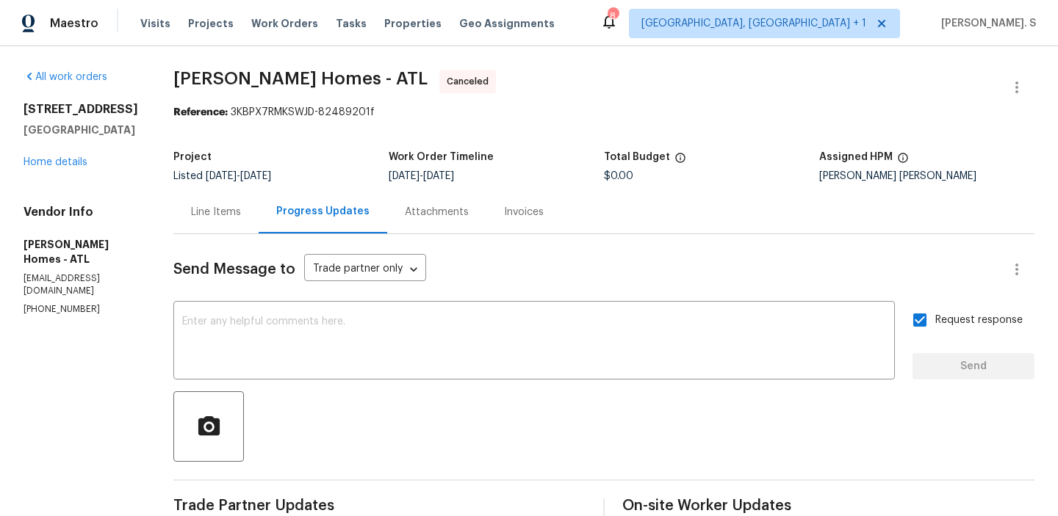
click at [275, 66] on div "All work orders 170 Pinehurst Dr Stockbridge, GA 30281 Home details Vendor Info…" at bounding box center [529, 418] width 1058 height 745
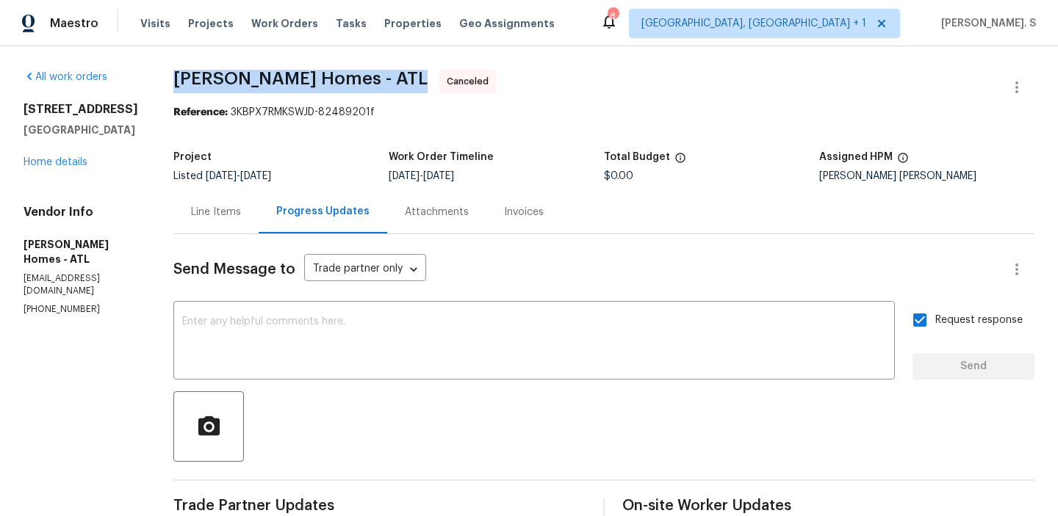
copy span "Therrien Homes - ATL"
click at [60, 167] on link "Home details" at bounding box center [56, 162] width 64 height 10
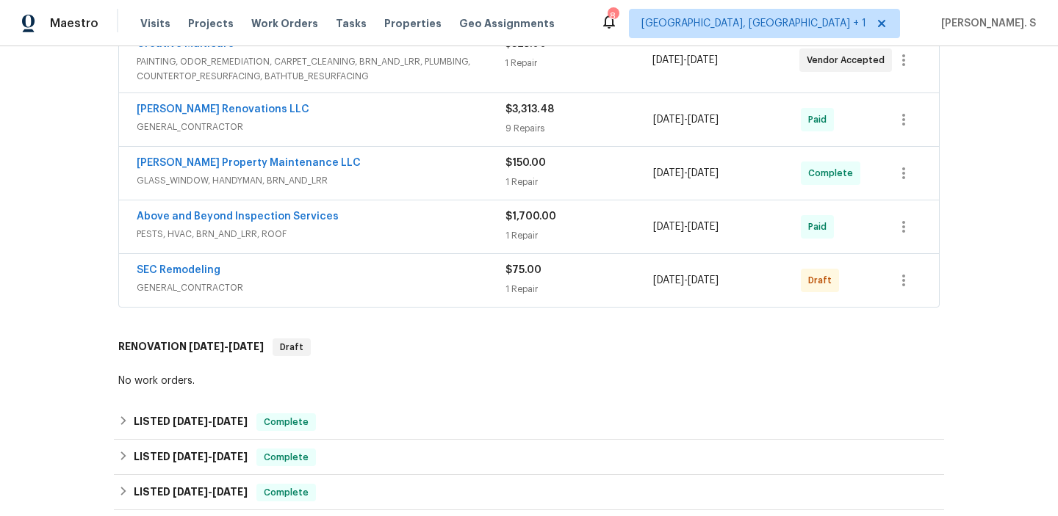
scroll to position [331, 0]
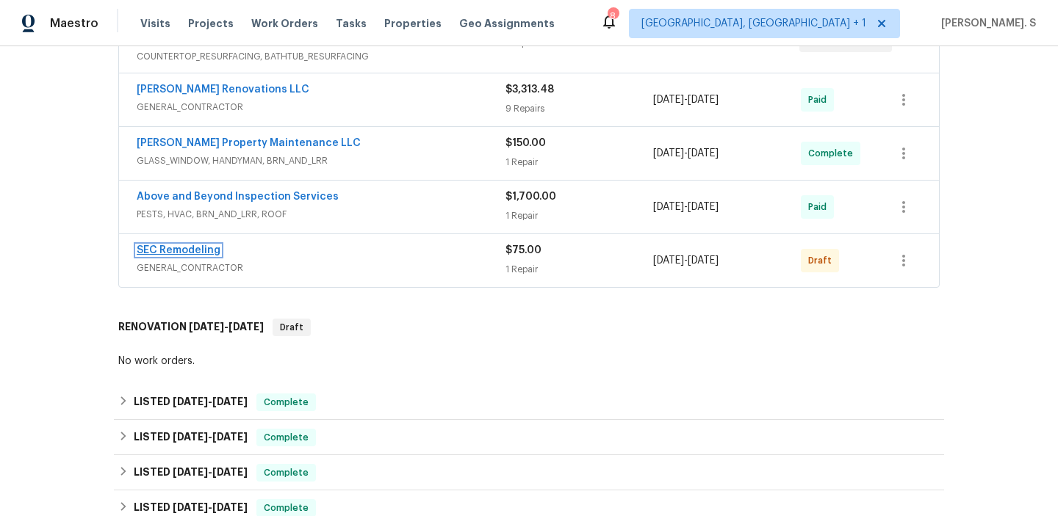
click at [207, 245] on link "SEC Remodeling" at bounding box center [179, 250] width 84 height 10
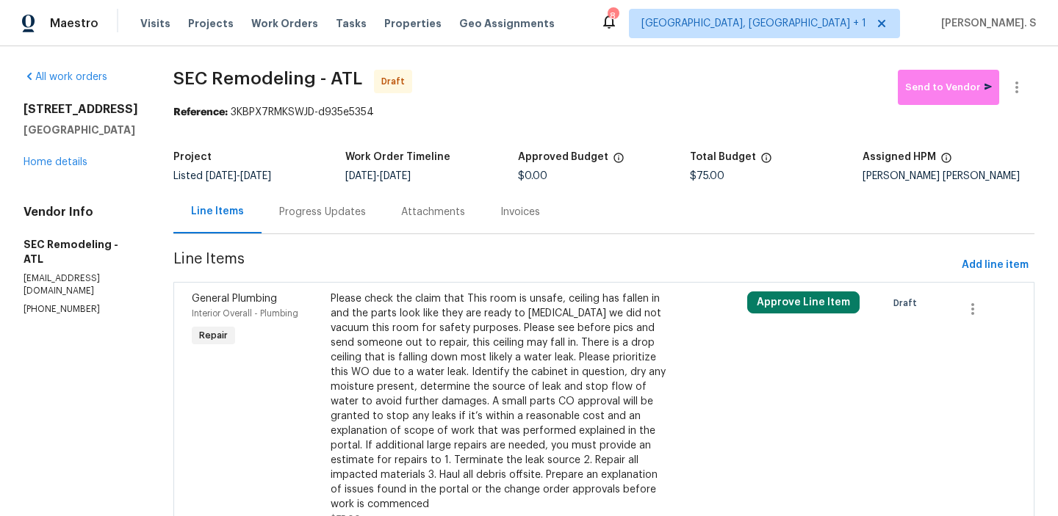
click at [421, 416] on div "Please check the claim that This room is unsafe, ceiling has fallen in and the …" at bounding box center [500, 402] width 339 height 220
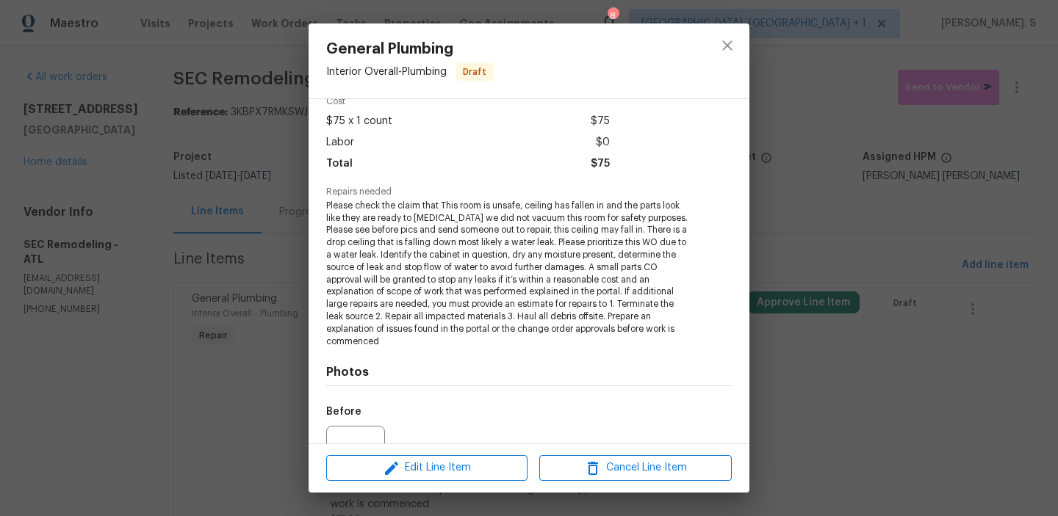
scroll to position [201, 0]
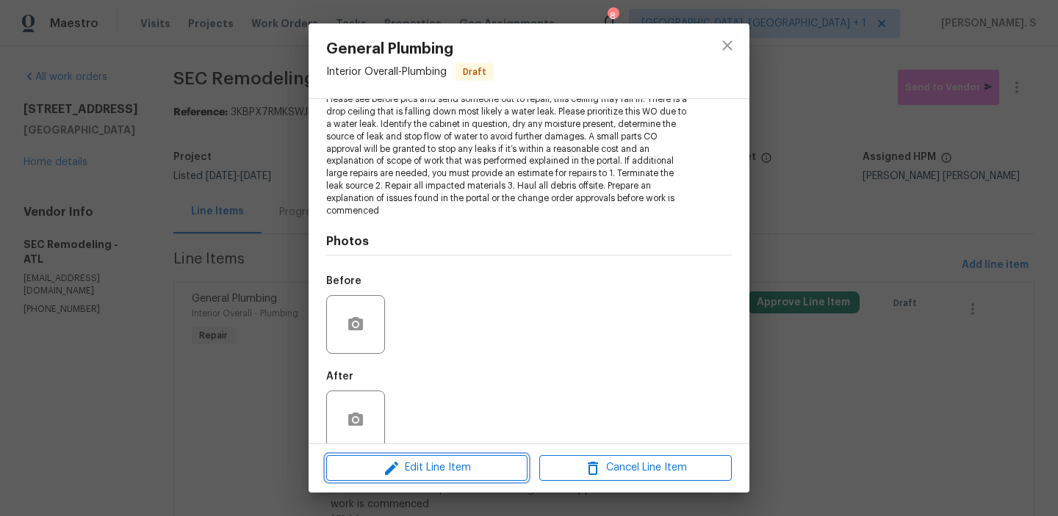
click at [425, 467] on span "Edit Line Item" at bounding box center [427, 468] width 192 height 18
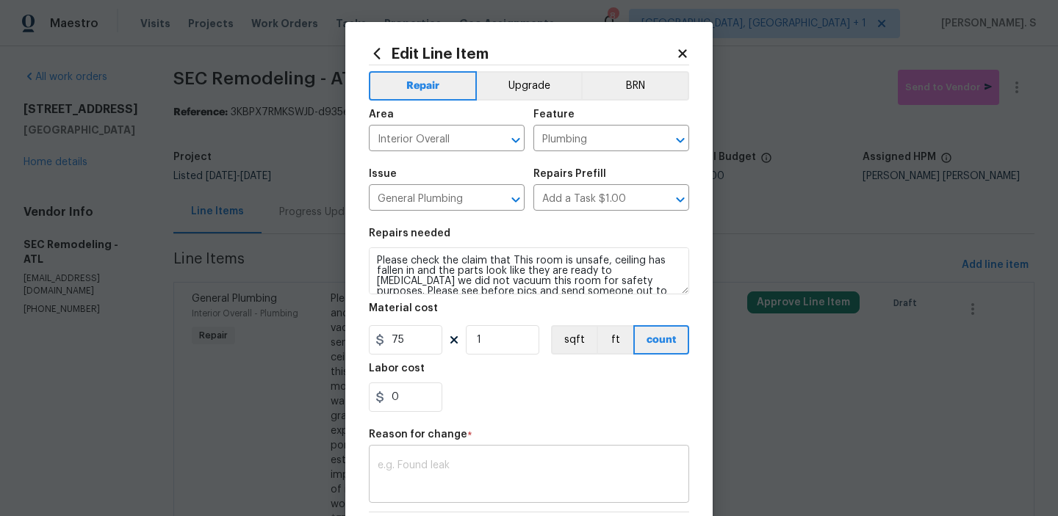
click at [436, 465] on textarea at bounding box center [529, 476] width 303 height 31
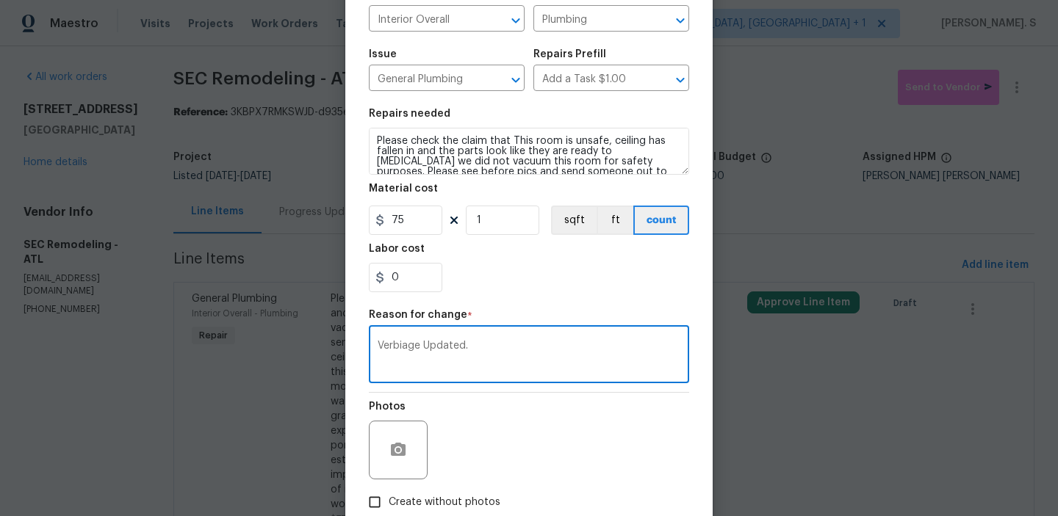
scroll to position [148, 0]
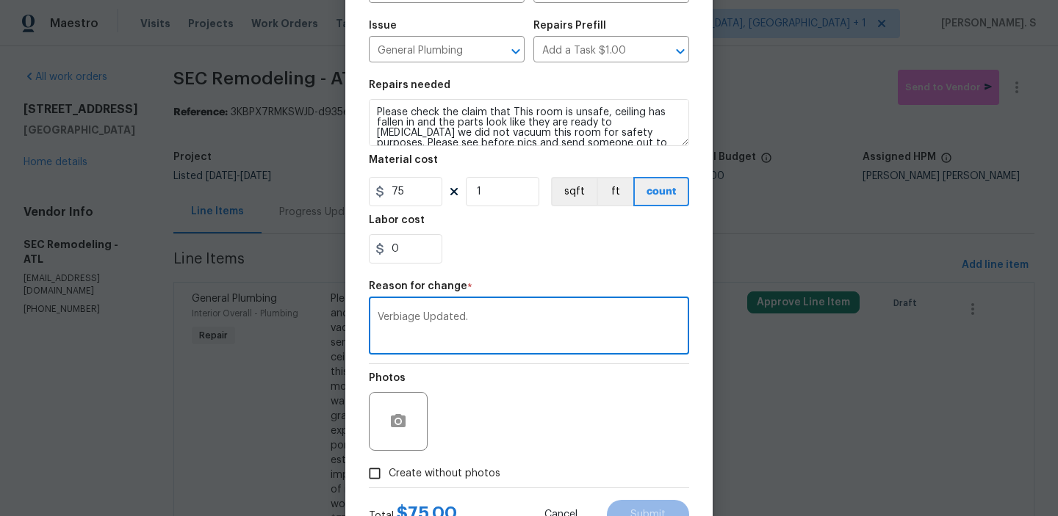
type textarea "Verbiage Updated."
click at [475, 462] on label "Create without photos" at bounding box center [431, 474] width 140 height 28
click at [389, 462] on input "Create without photos" at bounding box center [375, 474] width 28 height 28
checkbox input "true"
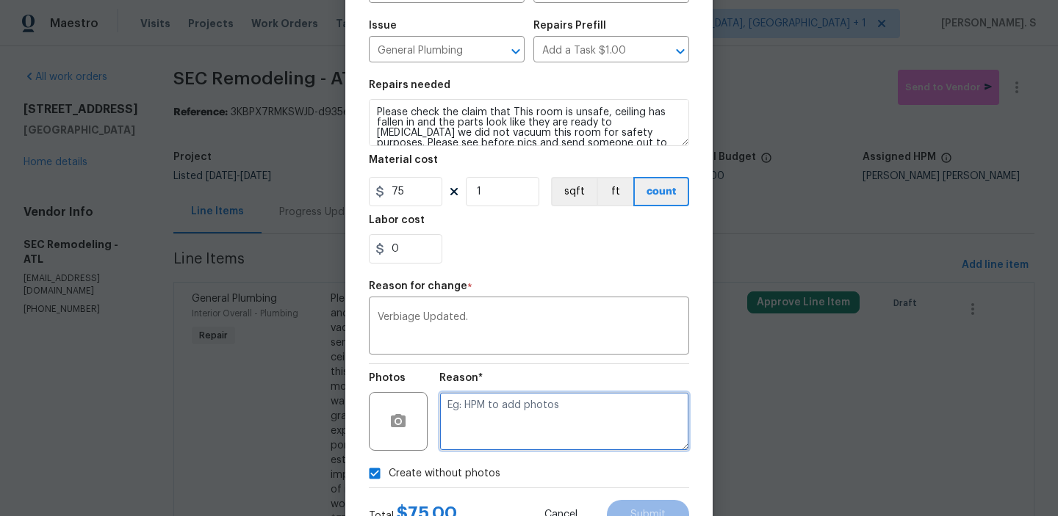
click at [560, 436] on textarea at bounding box center [564, 421] width 250 height 59
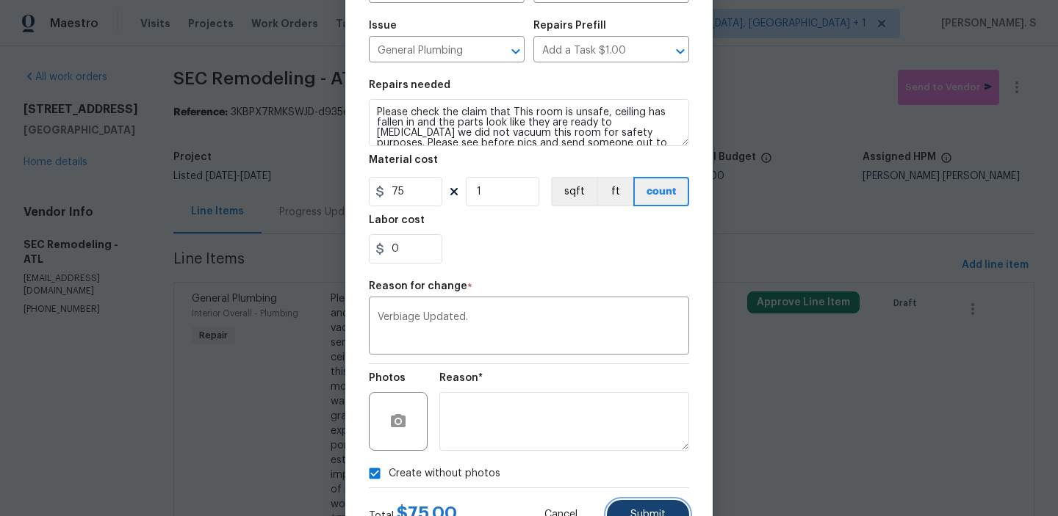
click at [654, 507] on button "Submit" at bounding box center [648, 514] width 82 height 29
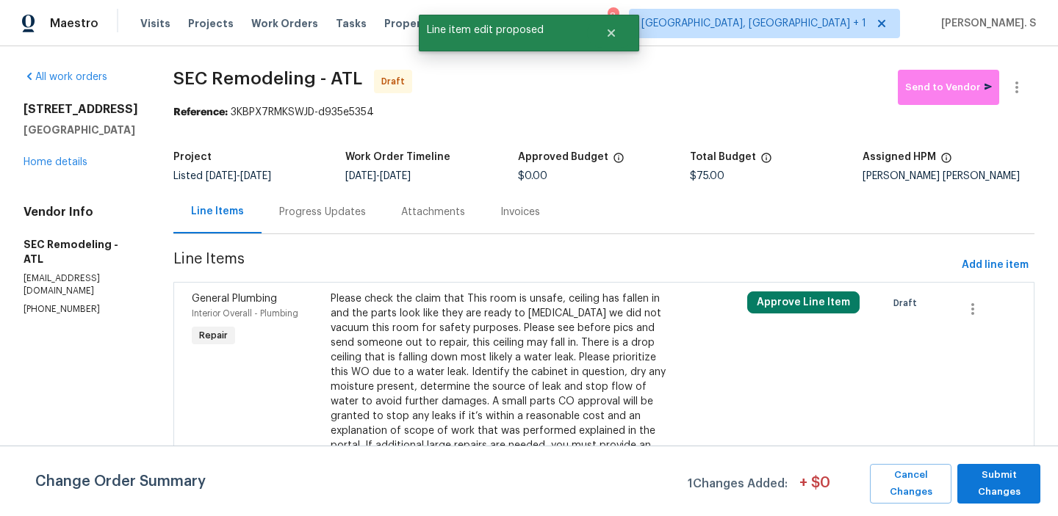
scroll to position [0, 0]
click at [999, 493] on span "Submit Changes" at bounding box center [998, 484] width 68 height 34
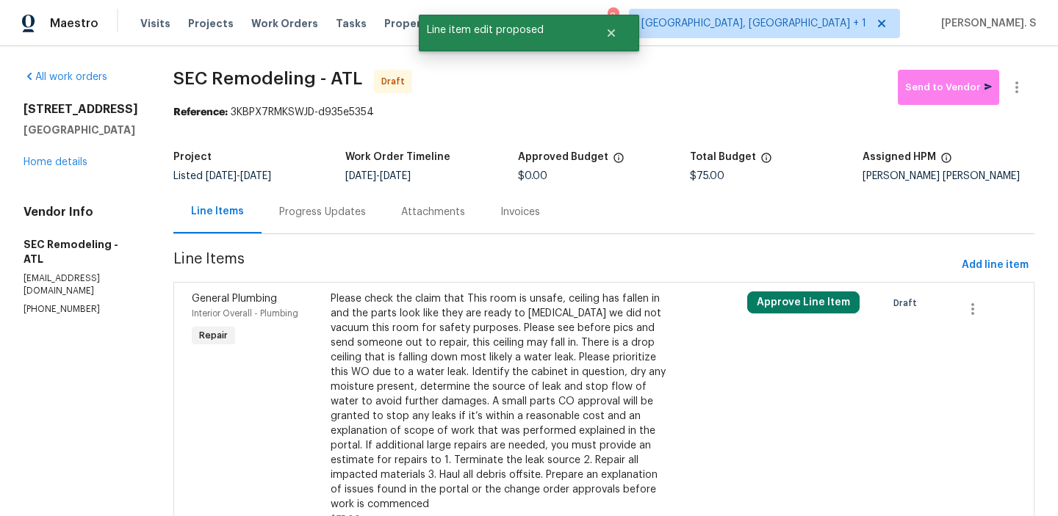
click at [296, 201] on div "Progress Updates" at bounding box center [322, 211] width 122 height 43
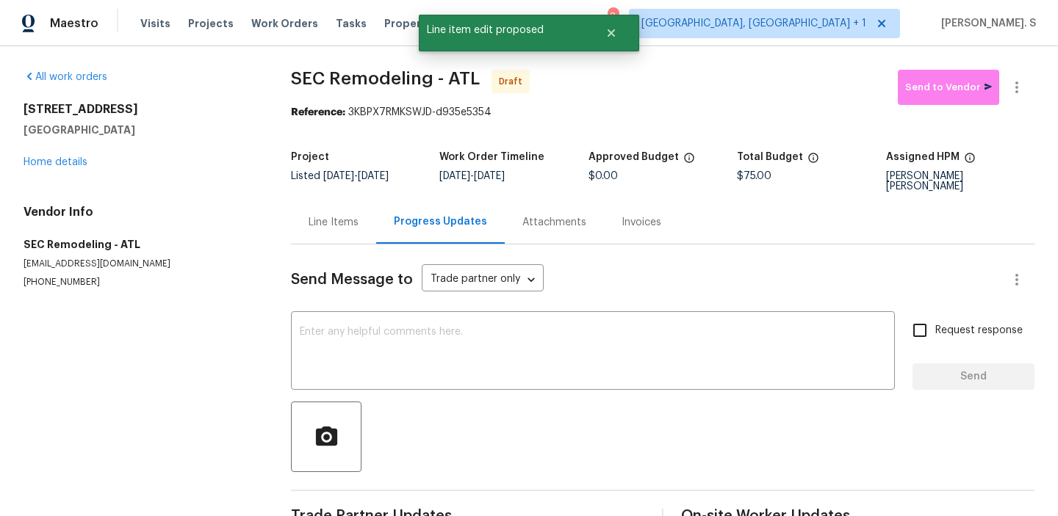
click at [358, 385] on div "Send Message to Trade partner only Trade partner only ​ x ​ Request response Se…" at bounding box center [662, 390] width 743 height 291
click at [375, 337] on textarea at bounding box center [593, 352] width 586 height 51
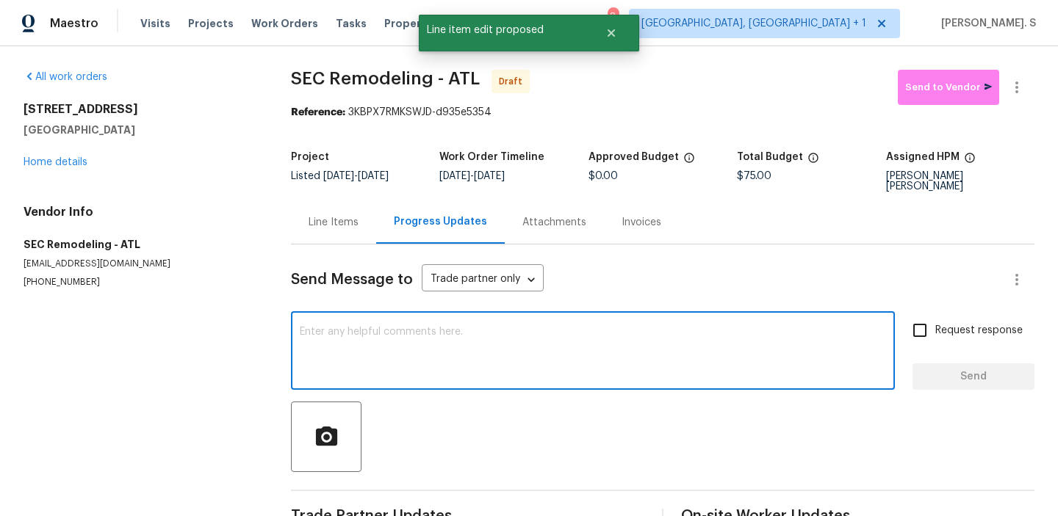
paste textarea "Hi, this is Glory with Opendoor. I’m confirming you received the WO for the pro…"
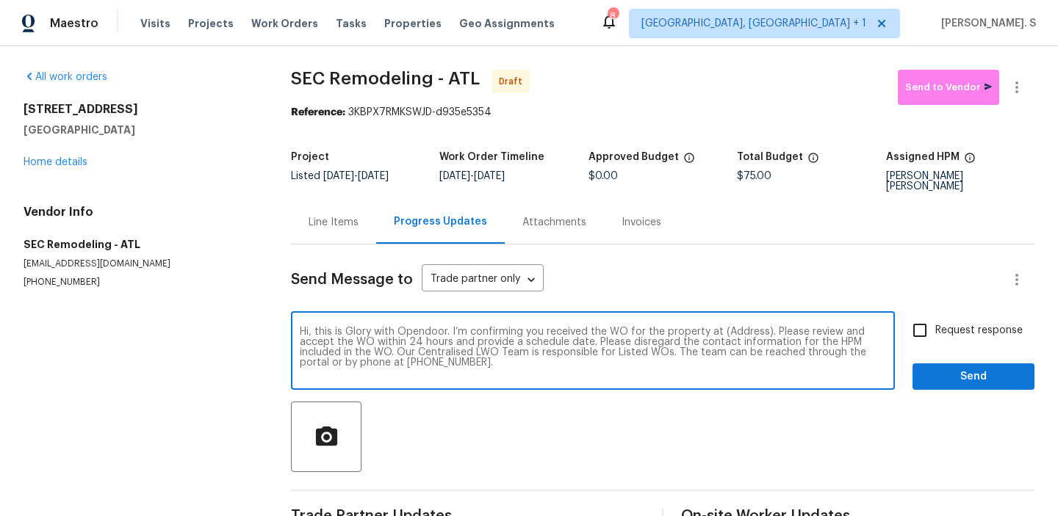
click at [742, 327] on textarea "Hi, this is Glory with Opendoor. I’m confirming you received the WO for the pro…" at bounding box center [593, 352] width 586 height 51
paste textarea "170 Pinehurst Dr, Stockbridge, GA 30281"
type textarea "Hi, this is Glory with Opendoor. I’m confirming you received the WO for the pro…"
click at [365, 78] on span "SEC Remodeling - ATL" at bounding box center [385, 79] width 189 height 18
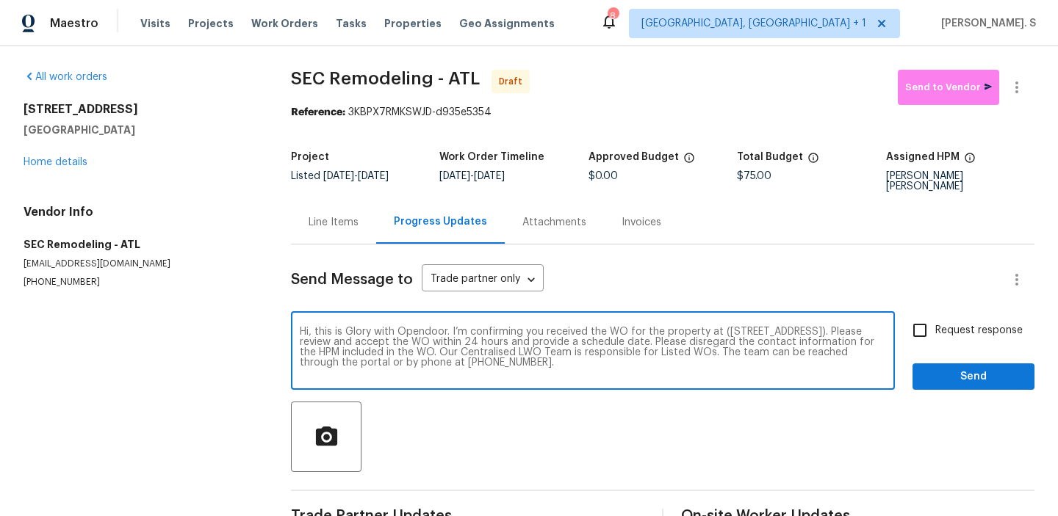
click at [365, 78] on span "SEC Remodeling - ATL" at bounding box center [385, 79] width 189 height 18
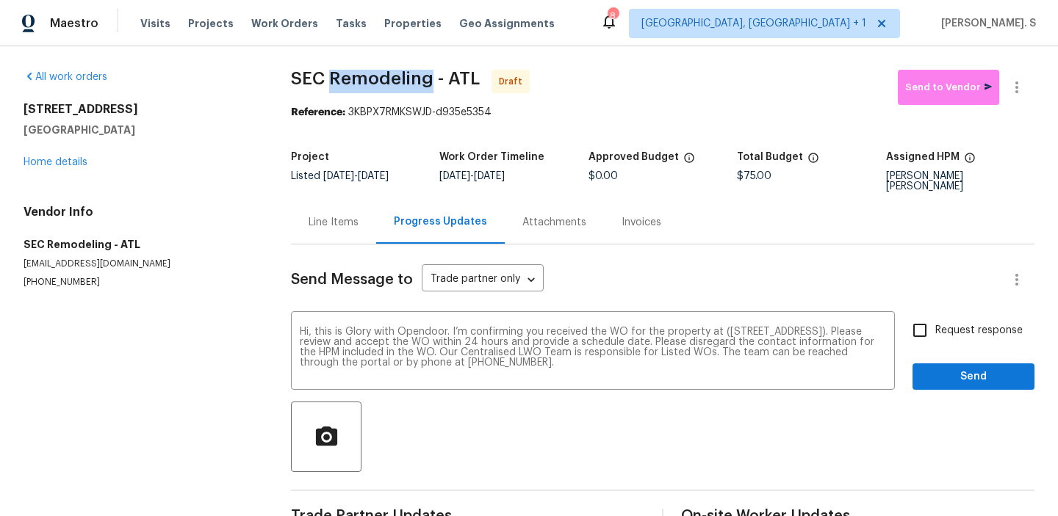
click at [365, 78] on span "SEC Remodeling - ATL" at bounding box center [385, 79] width 189 height 18
copy span "SEC Remodeling - ATL"
click at [1026, 96] on button "button" at bounding box center [1016, 87] width 35 height 35
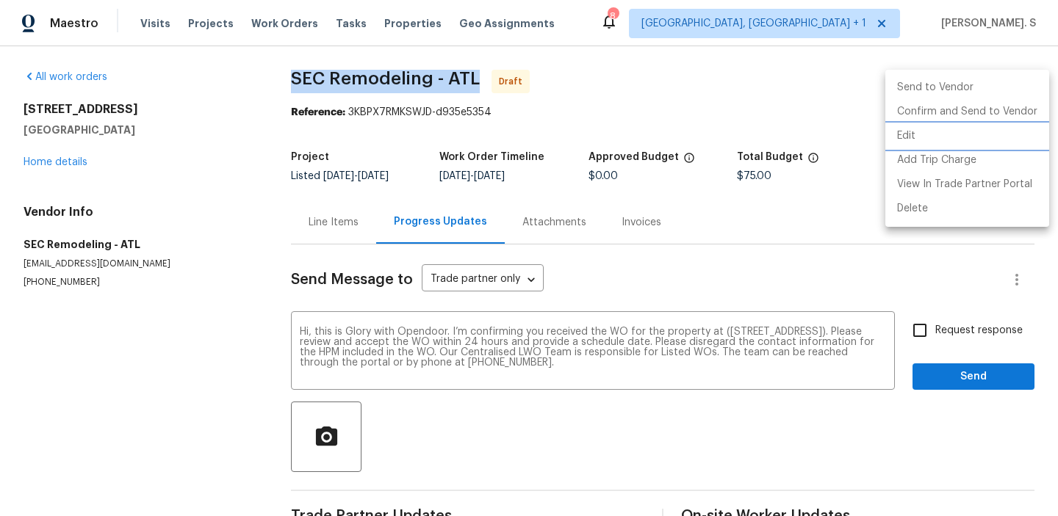
click at [969, 136] on li "Edit" at bounding box center [967, 136] width 164 height 24
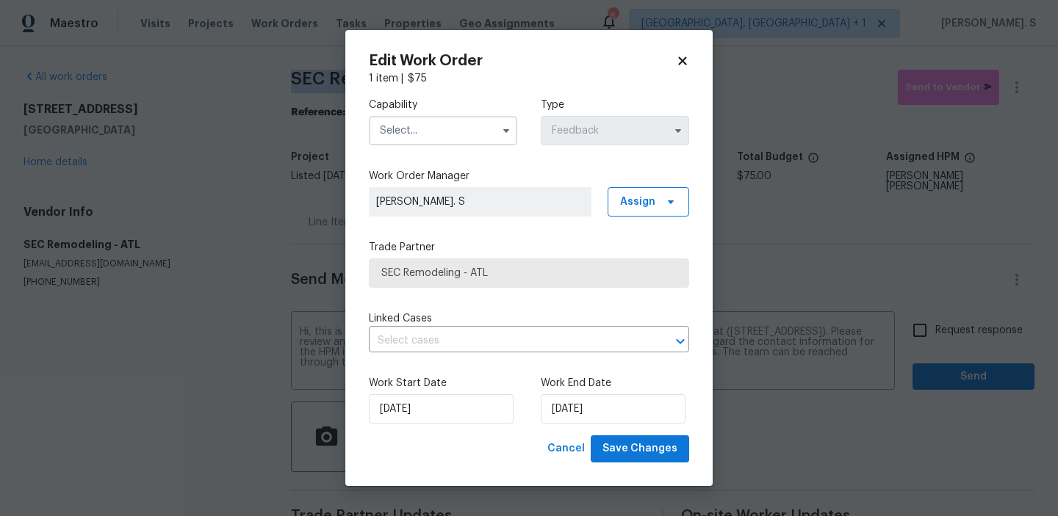
click at [345, 145] on div "Edit Work Order 1 item | $ 75 Capability Type Feedback Work Order Manager Glory…" at bounding box center [528, 258] width 367 height 456
click at [423, 135] on input "text" at bounding box center [443, 130] width 148 height 29
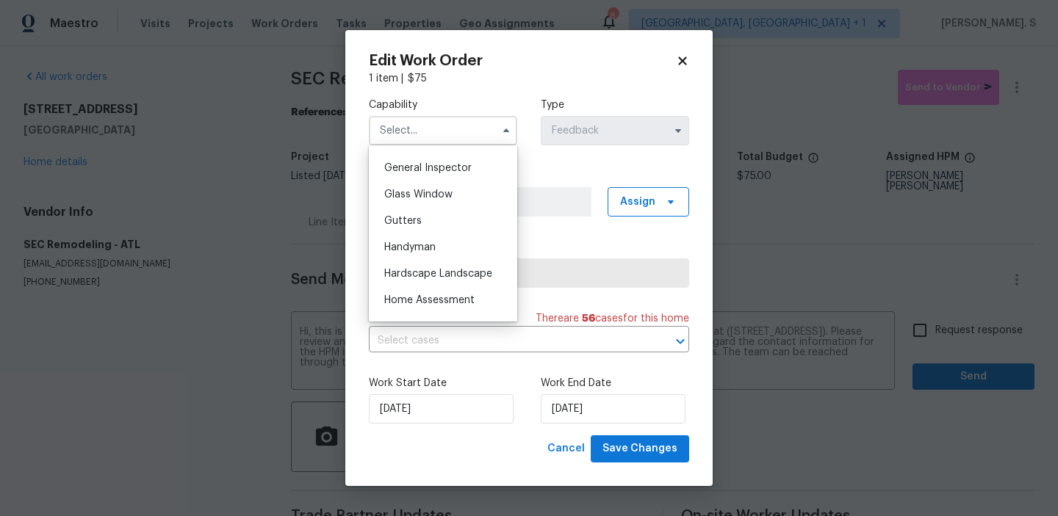
scroll to position [748, 0]
click at [427, 224] on span "Handyman" at bounding box center [409, 222] width 51 height 10
type input "Handyman"
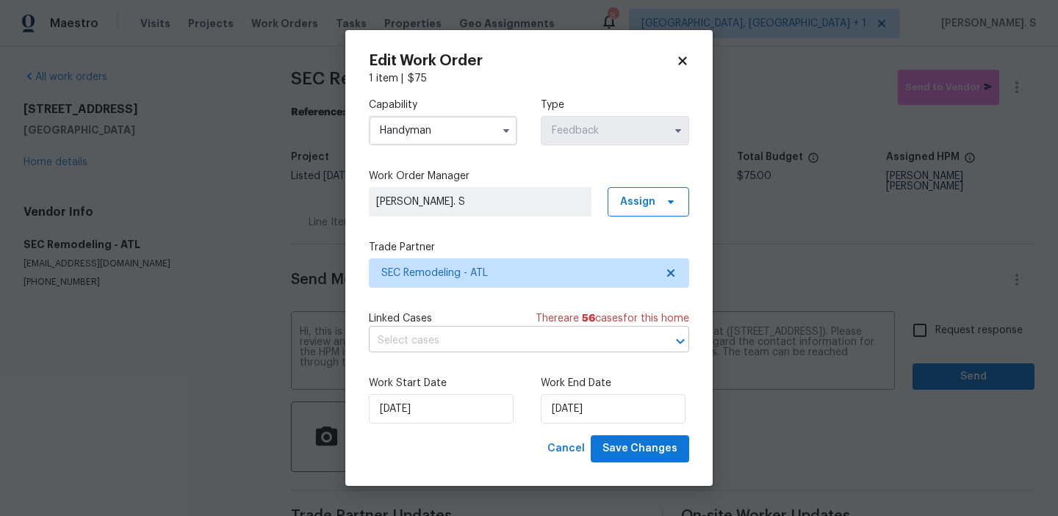
click at [456, 344] on input "text" at bounding box center [508, 341] width 279 height 23
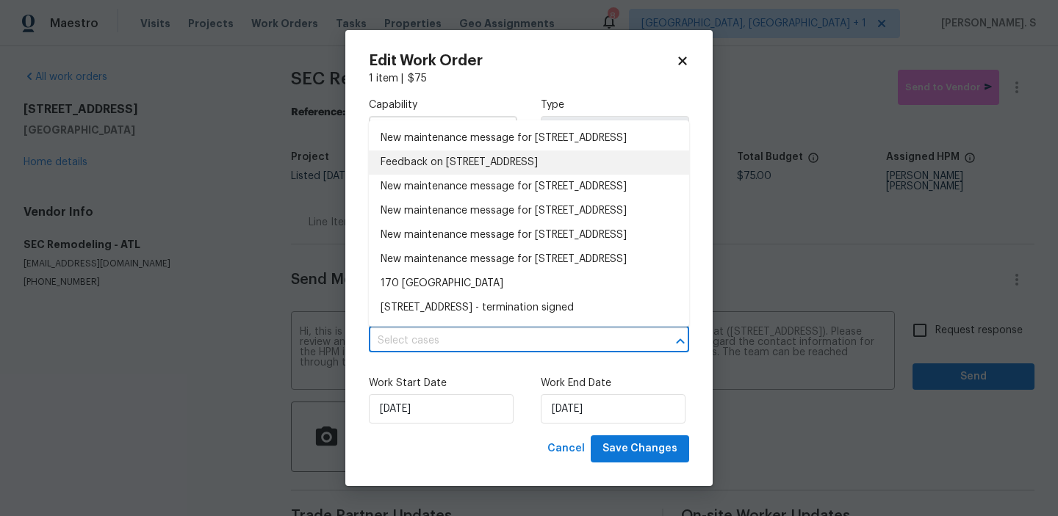
click at [456, 173] on li "Feedback on 170 Pinehurst Dr, Stockbridge, GA 30281" at bounding box center [529, 163] width 320 height 24
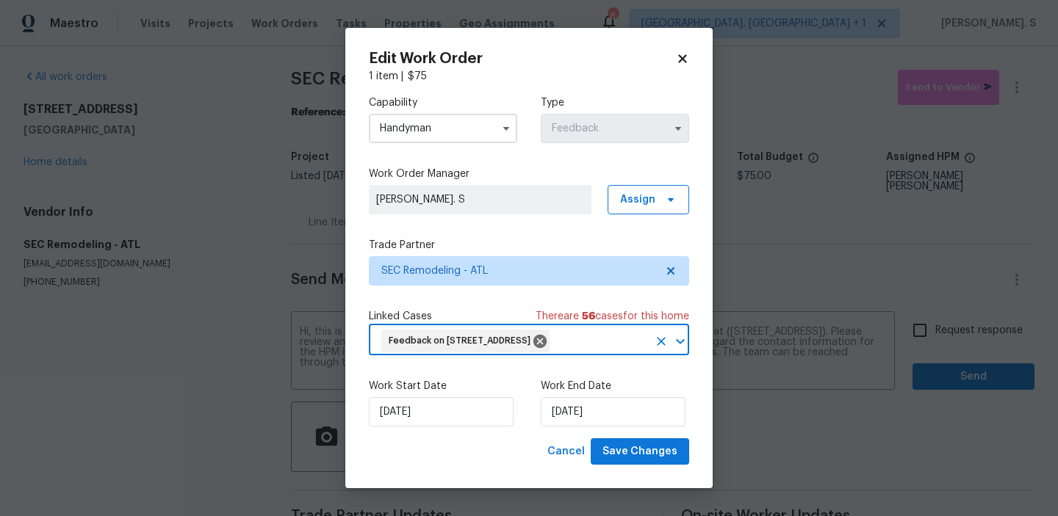
click at [630, 485] on div "Edit Work Order 1 item | $ 75 Capability Handyman Type Feedback Work Order Mana…" at bounding box center [528, 258] width 367 height 461
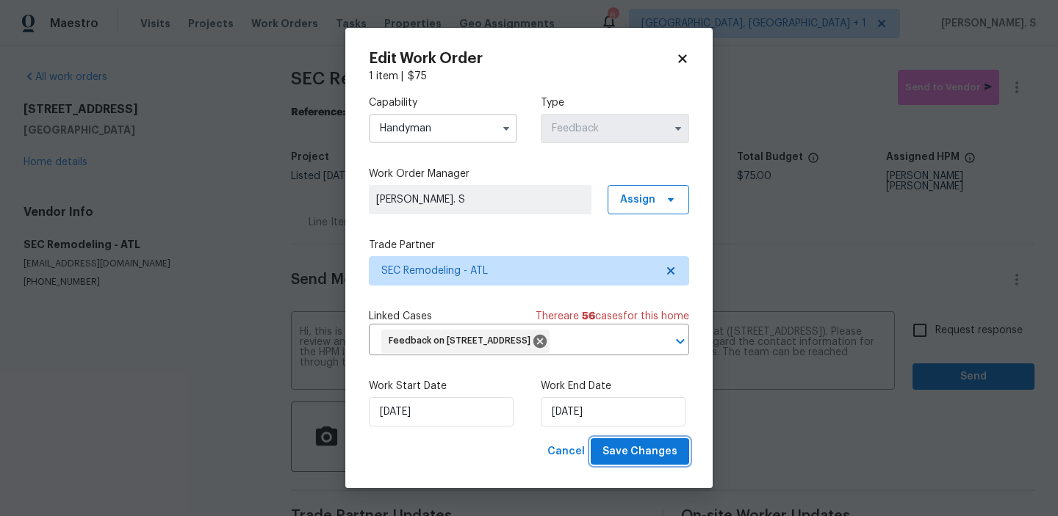
click at [673, 460] on span "Save Changes" at bounding box center [639, 452] width 75 height 18
click at [967, 324] on body "Maestro Visits Projects Work Orders Tasks Properties Geo Assignments 8 Albuquer…" at bounding box center [529, 258] width 1058 height 516
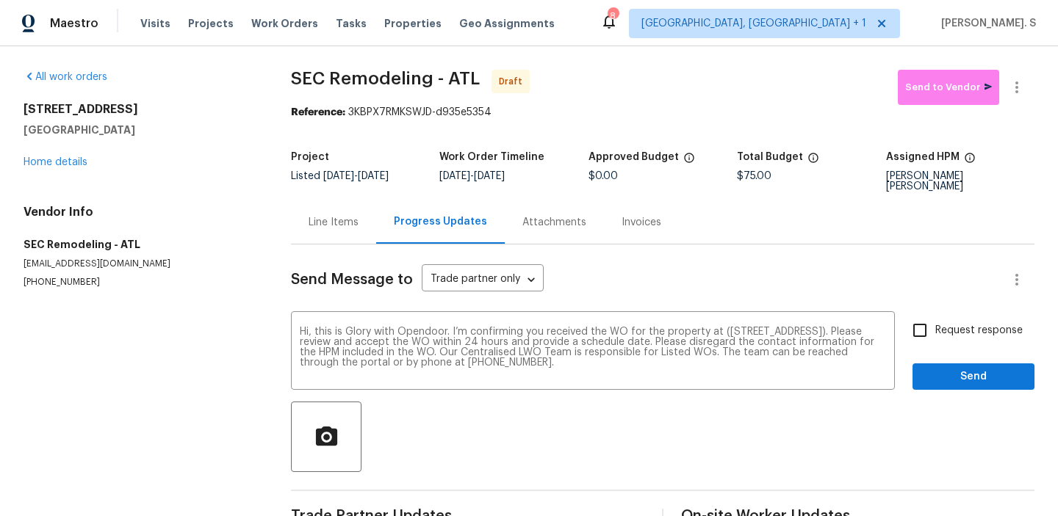
click at [967, 324] on span "Request response" at bounding box center [978, 330] width 87 height 15
click at [935, 324] on input "Request response" at bounding box center [919, 330] width 31 height 31
checkbox input "true"
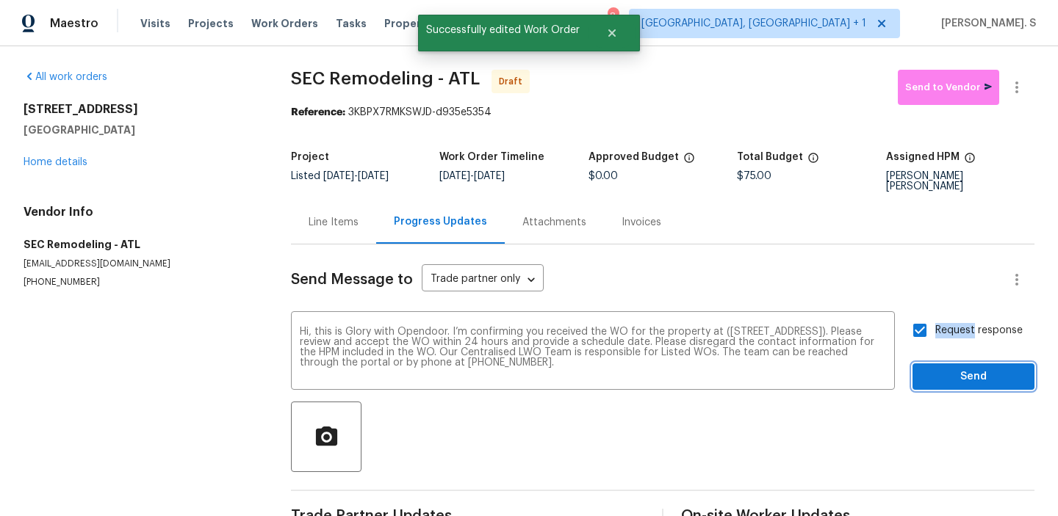
click at [965, 368] on span "Send" at bounding box center [973, 377] width 98 height 18
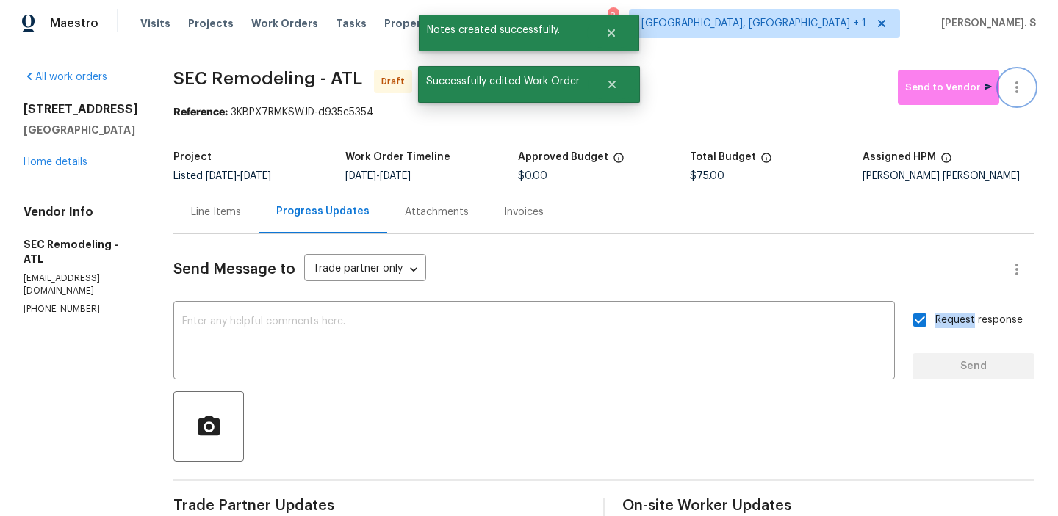
click at [1019, 93] on icon "button" at bounding box center [1017, 88] width 18 height 18
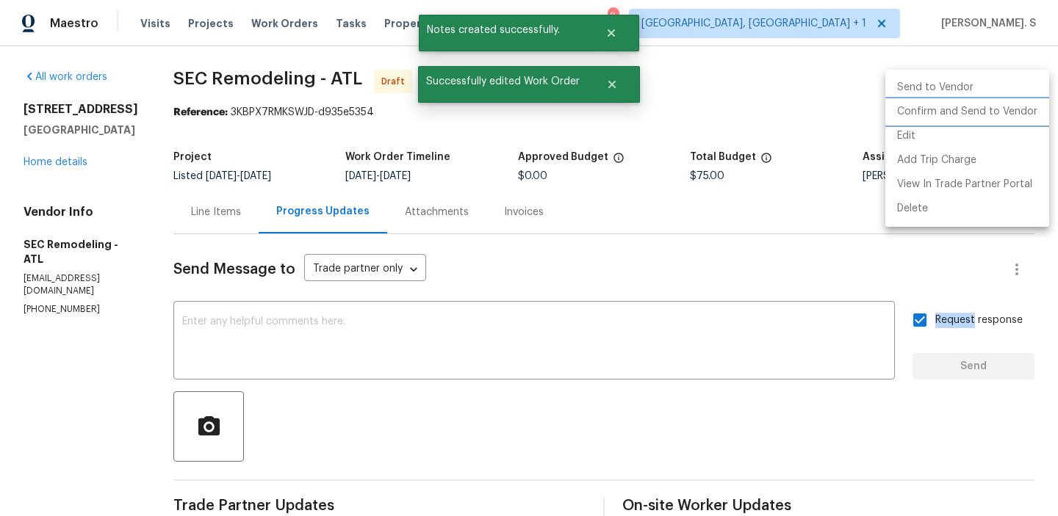
click at [1016, 115] on li "Confirm and Send to Vendor" at bounding box center [967, 112] width 164 height 24
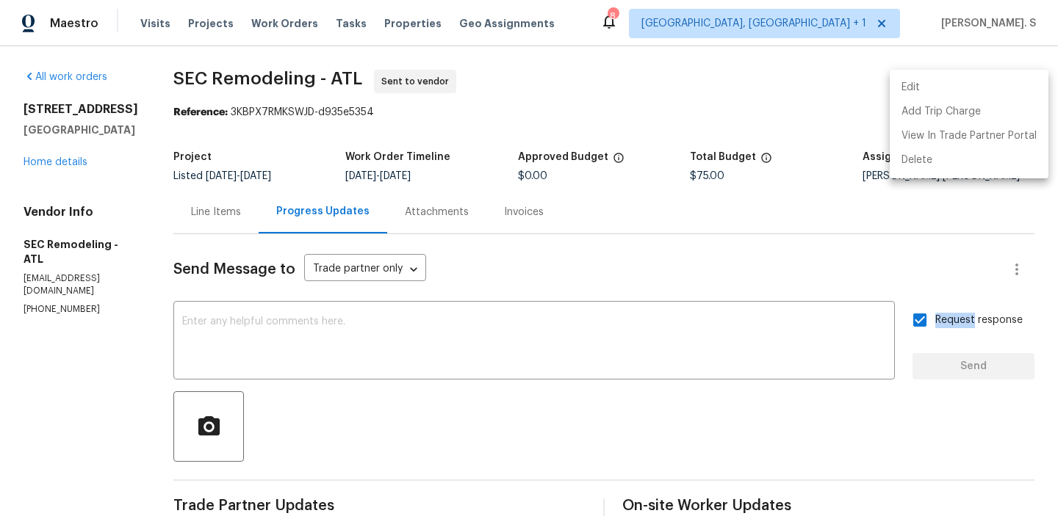
click at [594, 236] on div at bounding box center [529, 258] width 1058 height 516
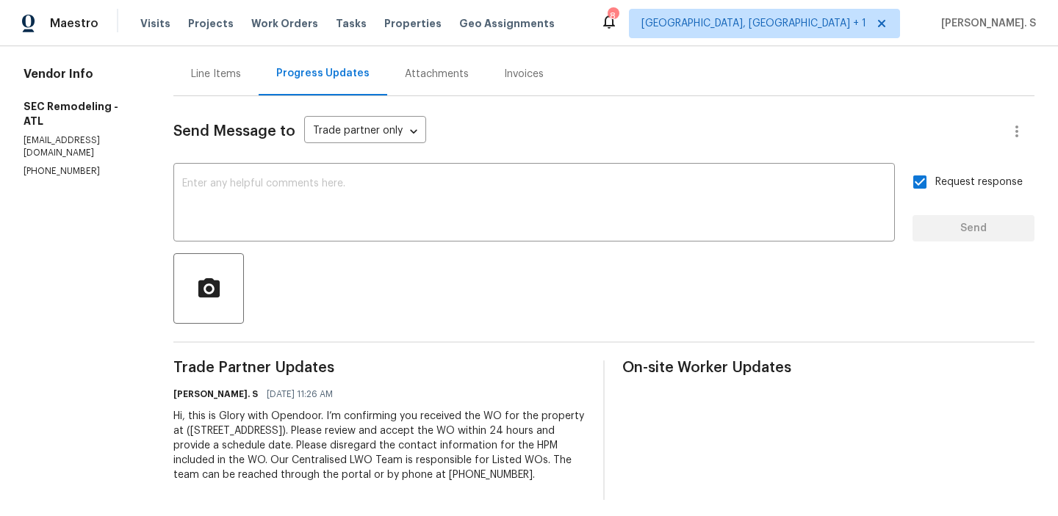
scroll to position [145, 0]
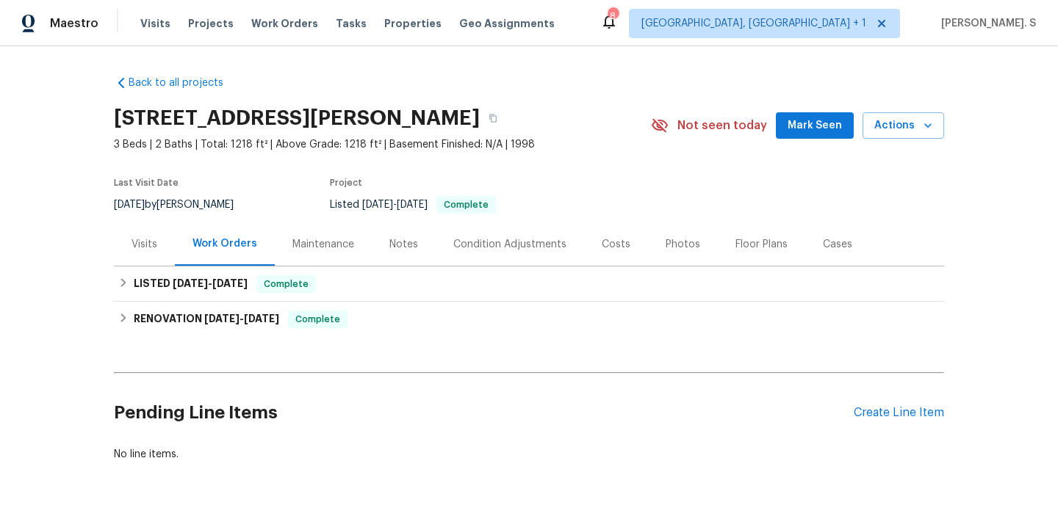
scroll to position [46, 0]
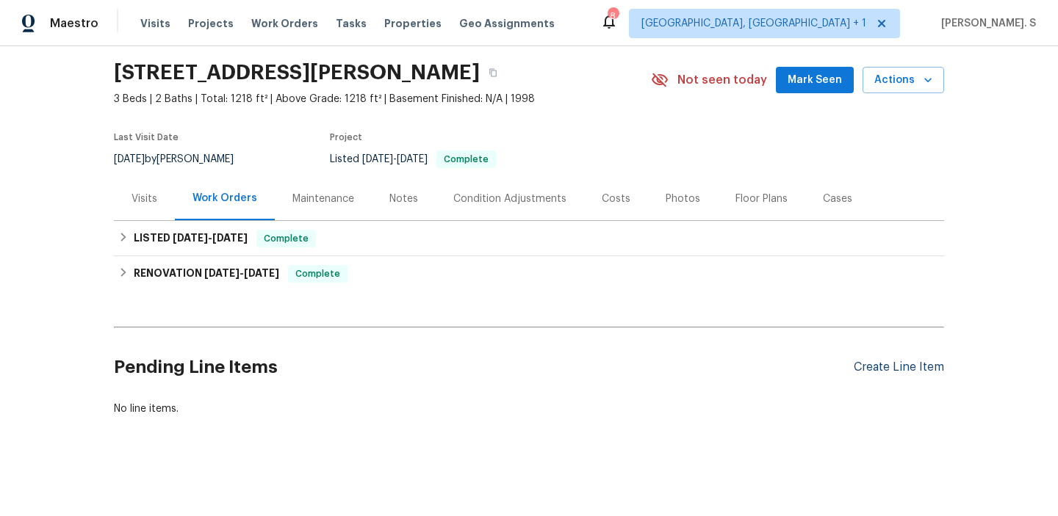
click at [924, 366] on div "Create Line Item" at bounding box center [898, 368] width 90 height 14
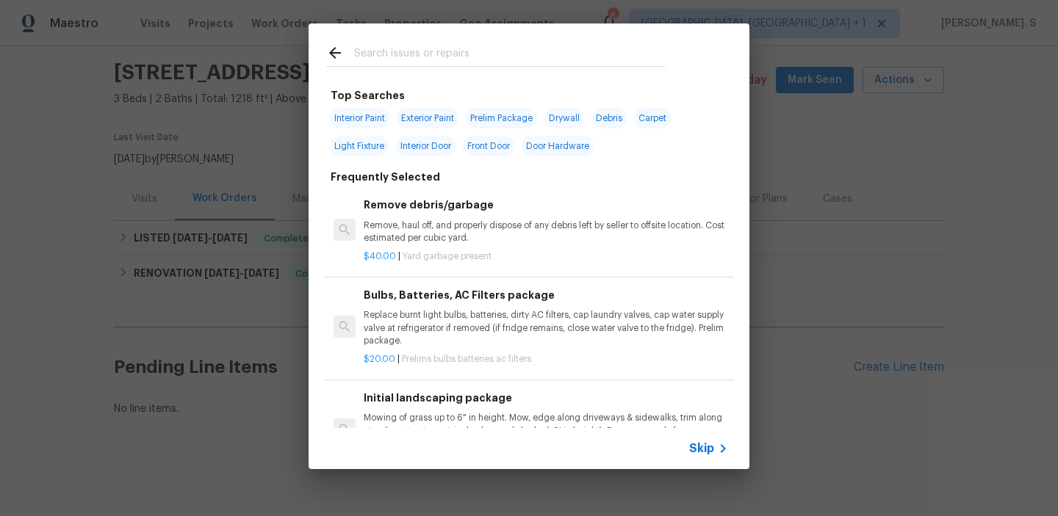
click at [463, 297] on h6 "Bulbs, Batteries, AC Filters package" at bounding box center [546, 295] width 364 height 16
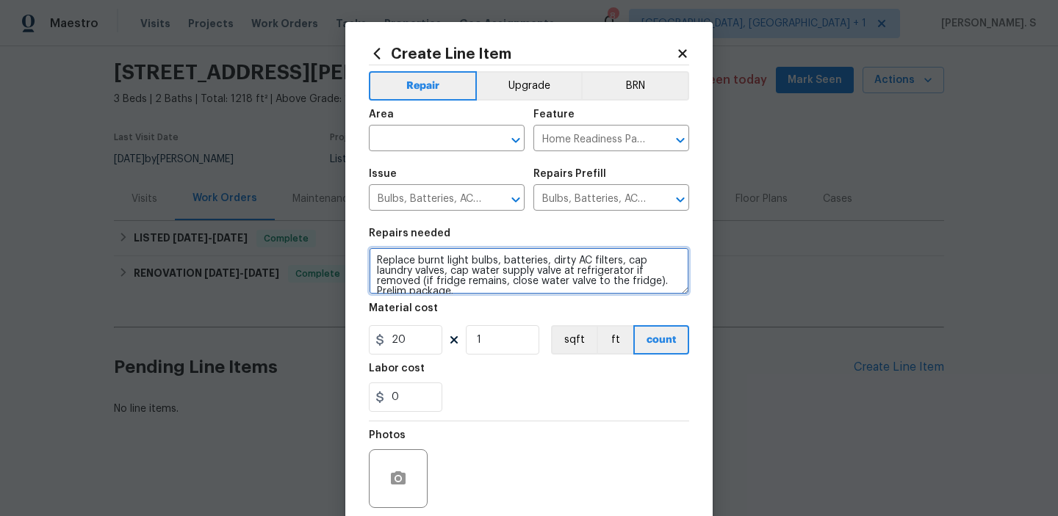
click at [486, 278] on textarea "Replace burnt light bulbs, batteries, dirty AC filters, cap laundry valves, cap…" at bounding box center [529, 271] width 320 height 47
paste textarea "Evaporative cooler is leaking off the roof, also need a digital thermostat as s…"
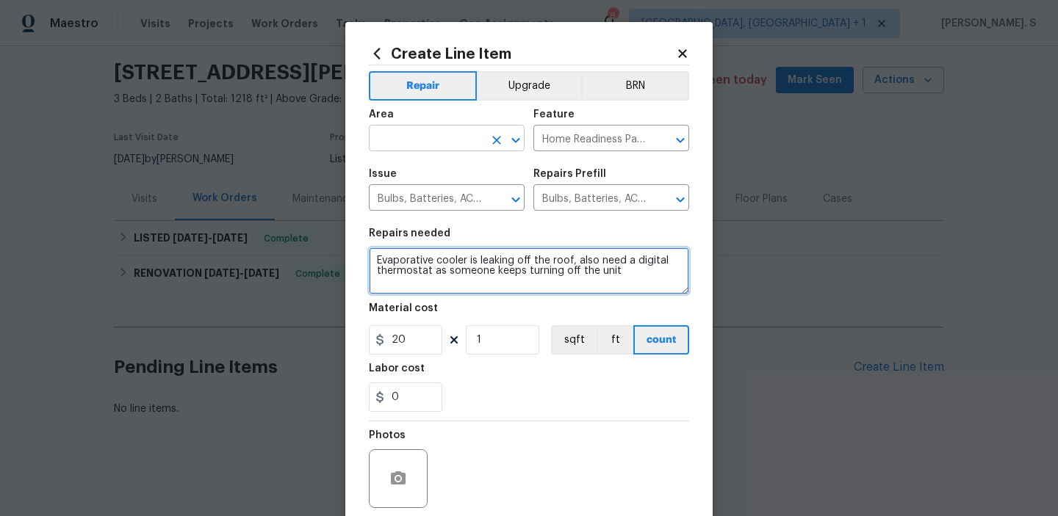
click at [521, 143] on icon "Open" at bounding box center [516, 140] width 18 height 18
type textarea "Evaporative cooler is leaking off the roof, also need a digital thermostat as s…"
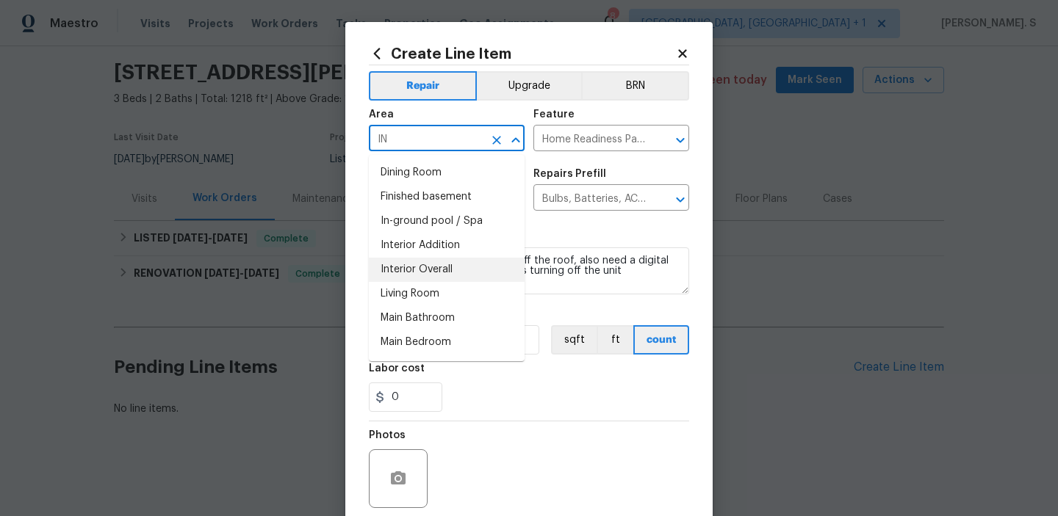
click at [407, 259] on li "Interior Overall" at bounding box center [447, 270] width 156 height 24
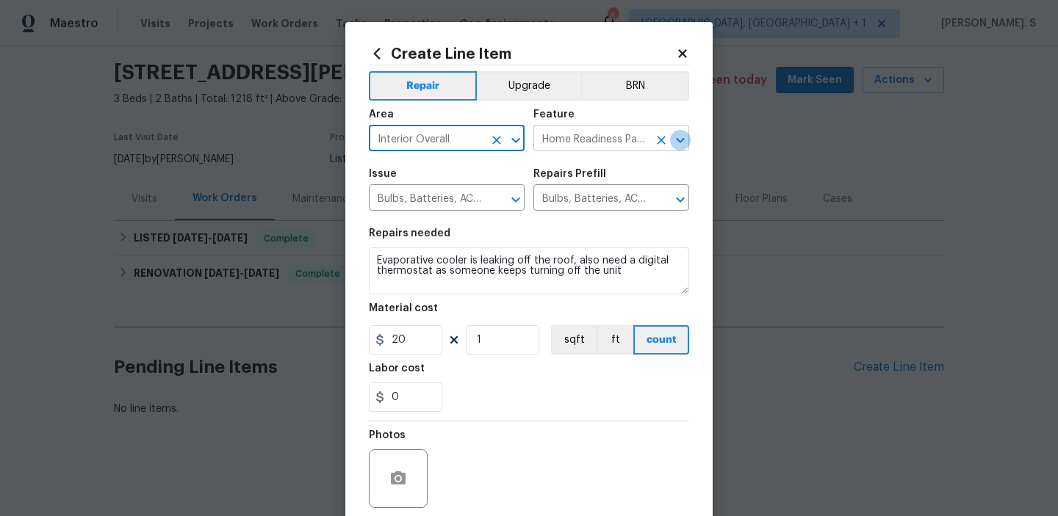
click at [684, 131] on icon "Open" at bounding box center [680, 140] width 18 height 18
type input "Interior Overall"
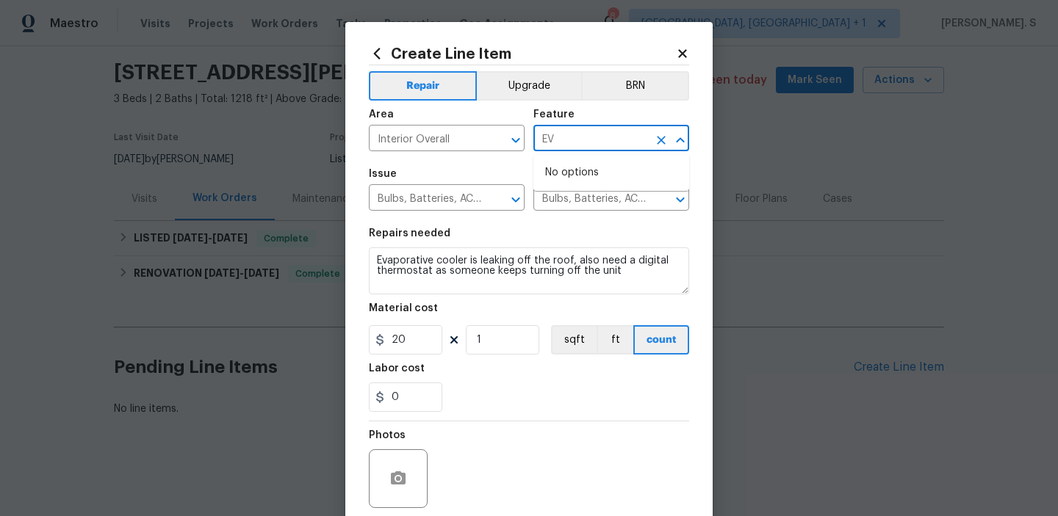
type input "E"
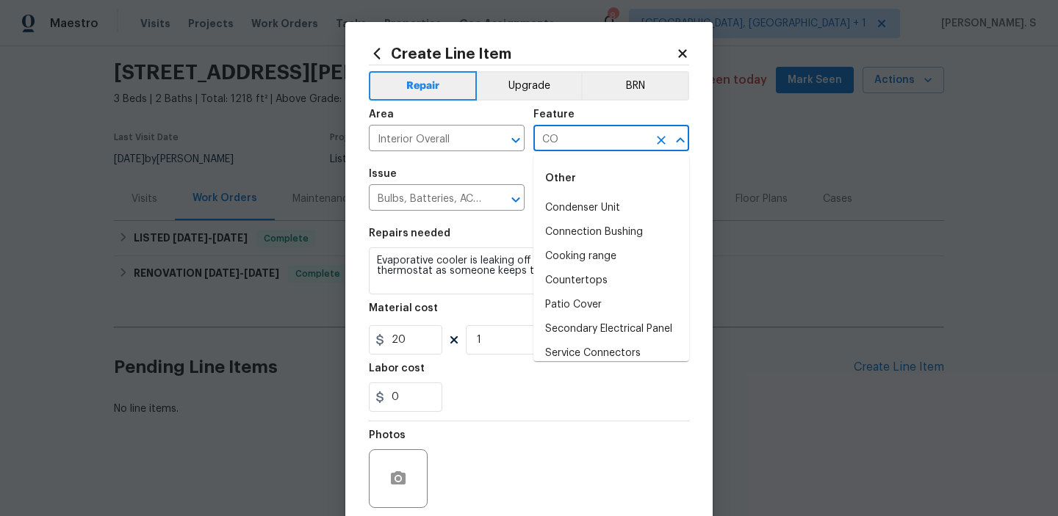
type input "C"
type input "E"
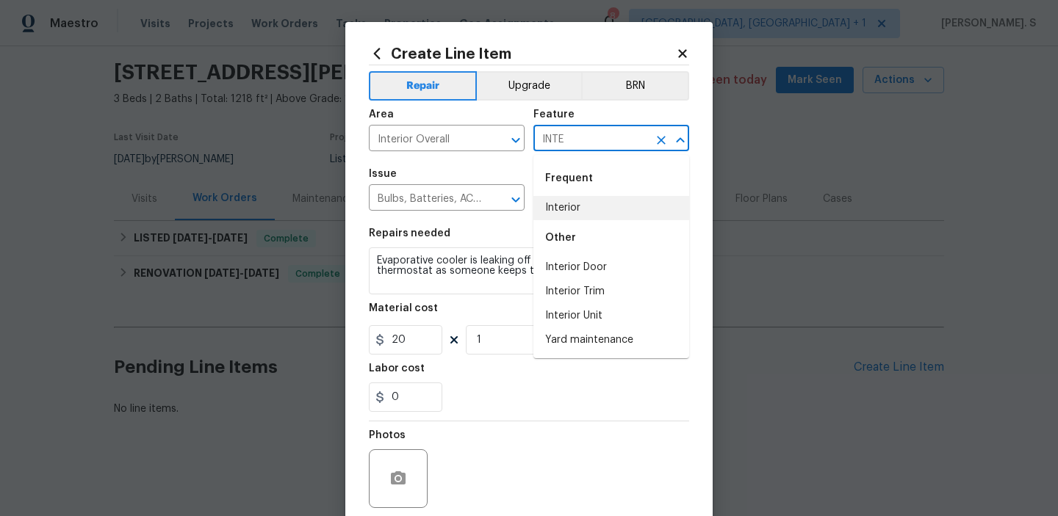
click at [568, 205] on li "Interior" at bounding box center [611, 208] width 156 height 24
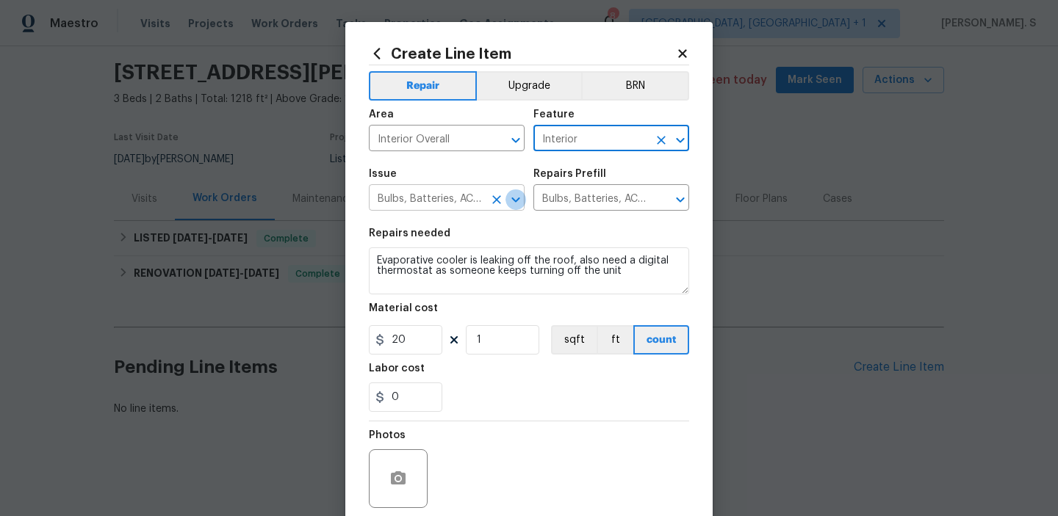
click at [512, 201] on icon "Open" at bounding box center [516, 200] width 18 height 18
type input "Interior"
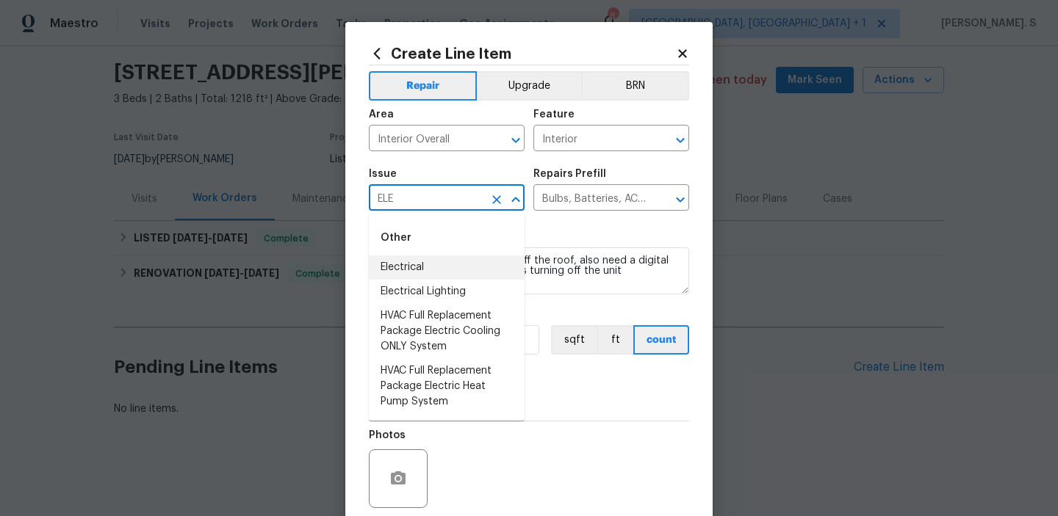
click at [442, 268] on li "Electrical" at bounding box center [447, 268] width 156 height 24
type input "Electrical"
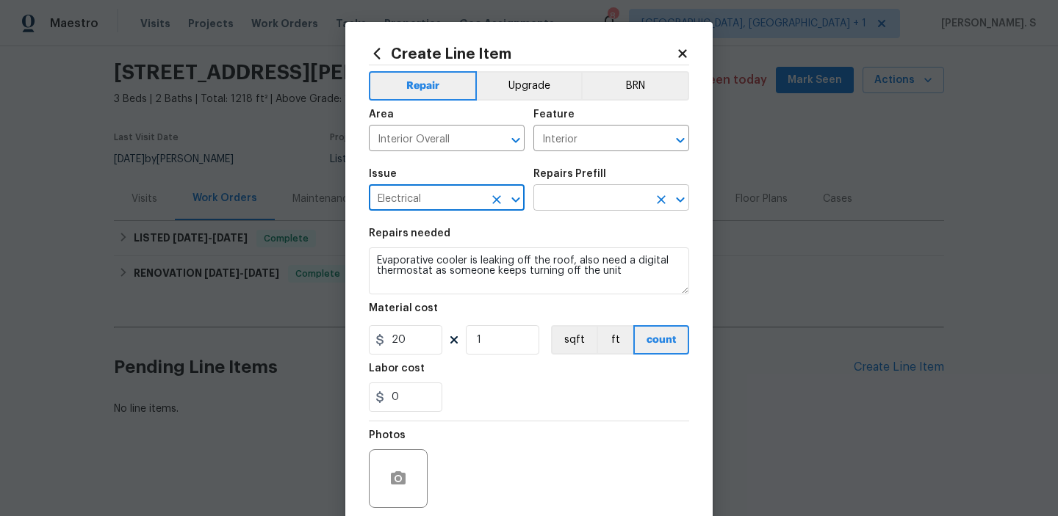
click at [677, 204] on icon "Open" at bounding box center [680, 200] width 18 height 18
type input "Electrical"
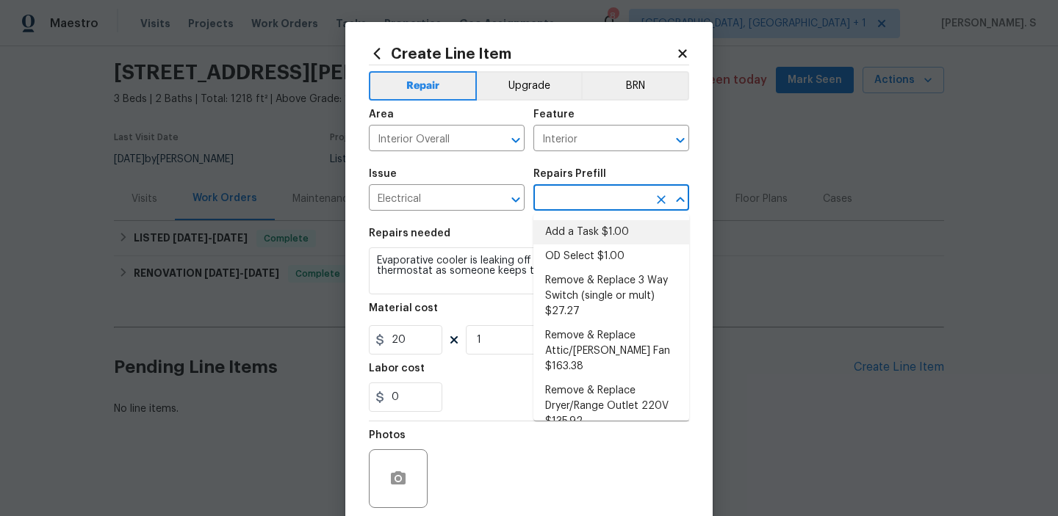
click at [594, 231] on li "Add a Task $1.00" at bounding box center [611, 232] width 156 height 24
type input "Add a Task $1.00"
type textarea "HPM to detail"
type input "1"
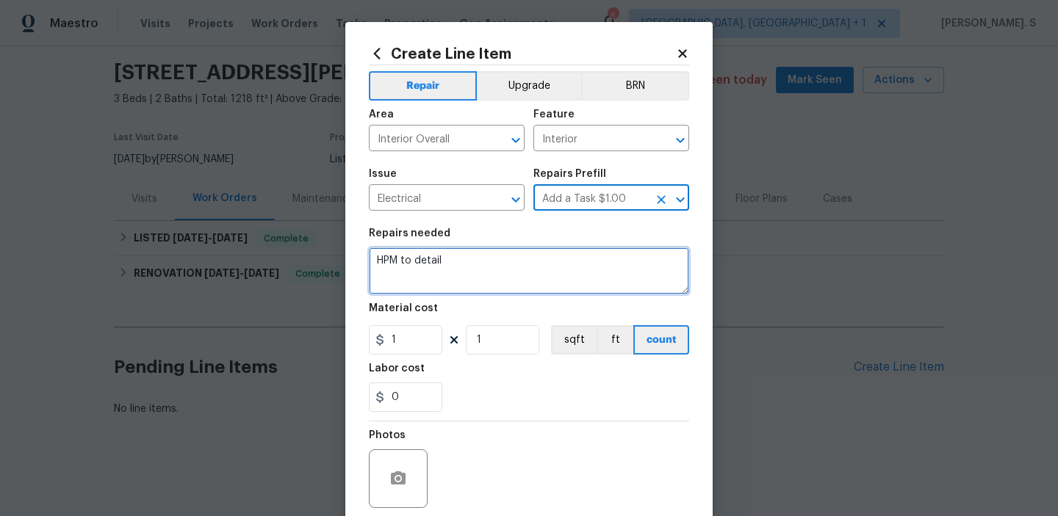
click at [500, 270] on textarea "HPM to detail" at bounding box center [529, 271] width 320 height 47
paste textarea "Evaporative cooler is leaking off the roof, also need a digital thermostat as s…"
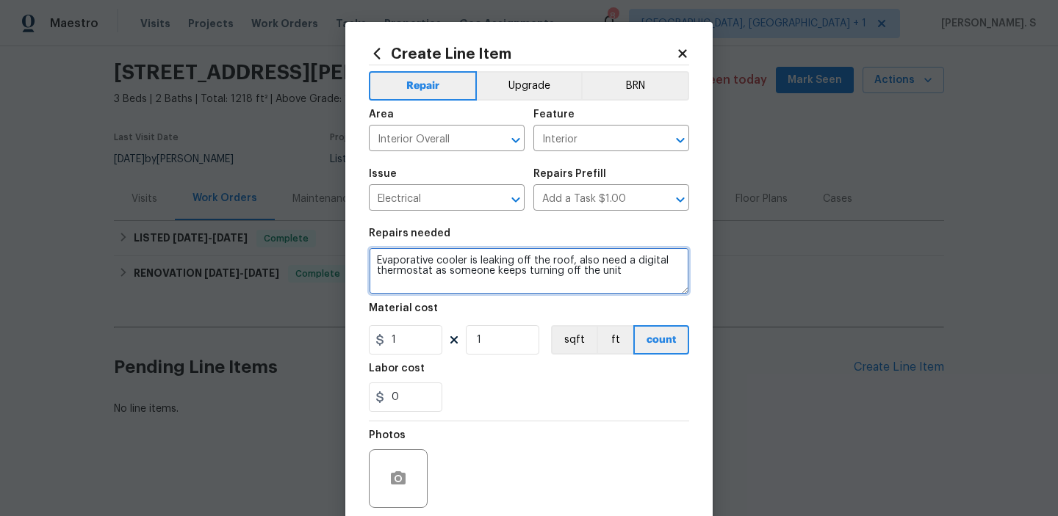
scroll to position [3, 0]
click at [380, 256] on textarea "Evaporative cooler is leaking off the roof, also need a digital thermostat as s…" at bounding box center [529, 271] width 320 height 47
click at [0, 0] on div ". Also, we" at bounding box center [0, 0] width 0 height 0
click at [0, 0] on div "Add Punctuation" at bounding box center [0, 0] width 0 height 0
type textarea "Received feedback that evaporative cooler is leaking off the roof. Also, we nee…"
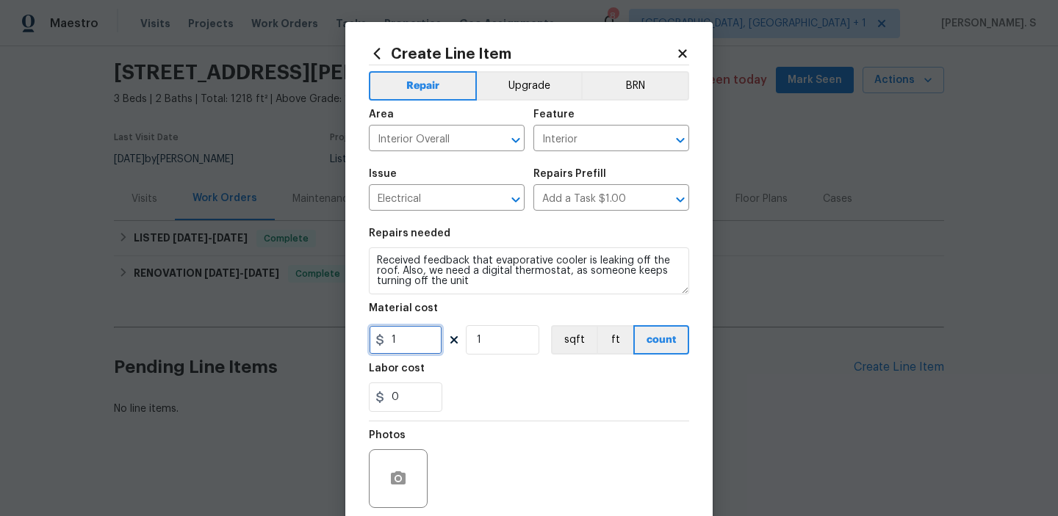
click at [412, 335] on input "1" at bounding box center [405, 339] width 73 height 29
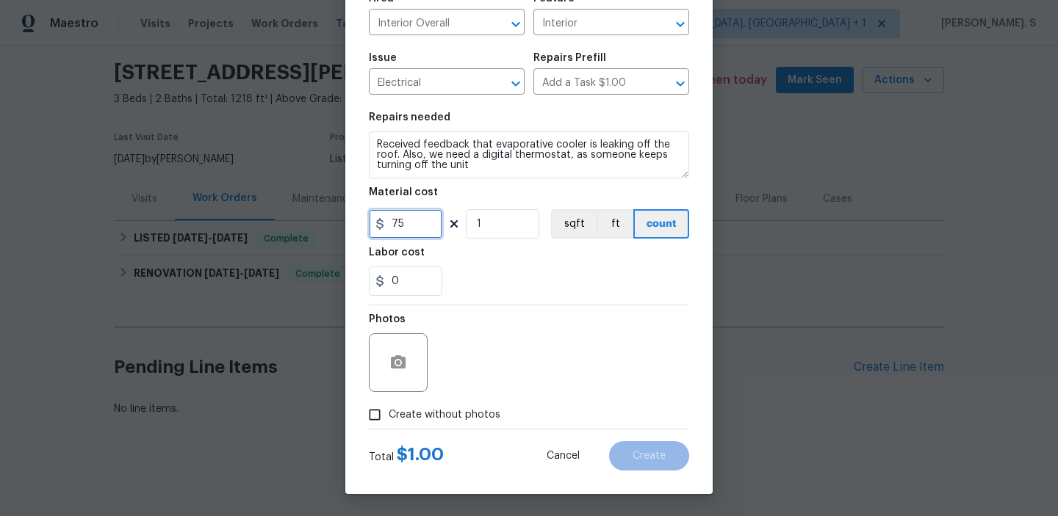
type input "75"
click at [394, 361] on icon "button" at bounding box center [398, 361] width 15 height 13
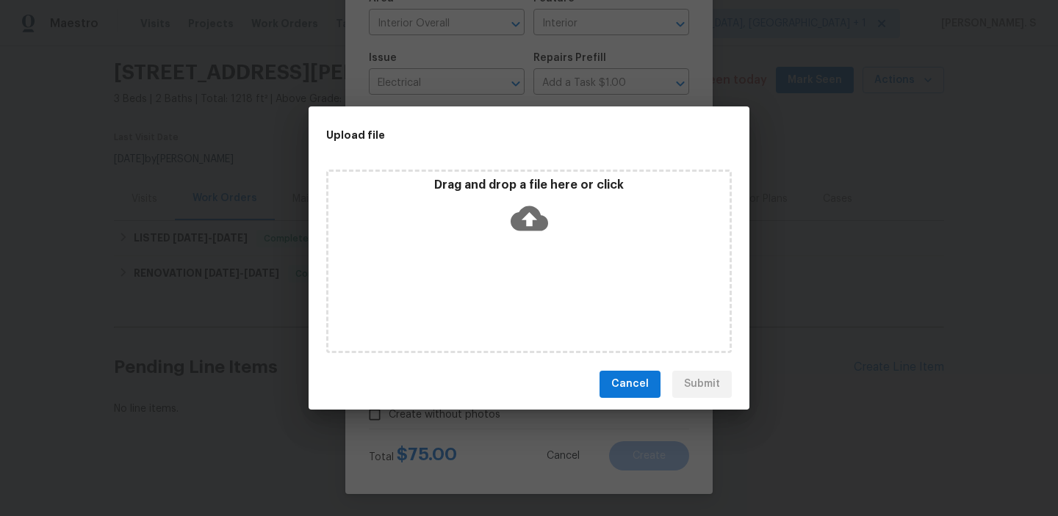
click at [533, 243] on div "Drag and drop a file here or click" at bounding box center [528, 262] width 405 height 184
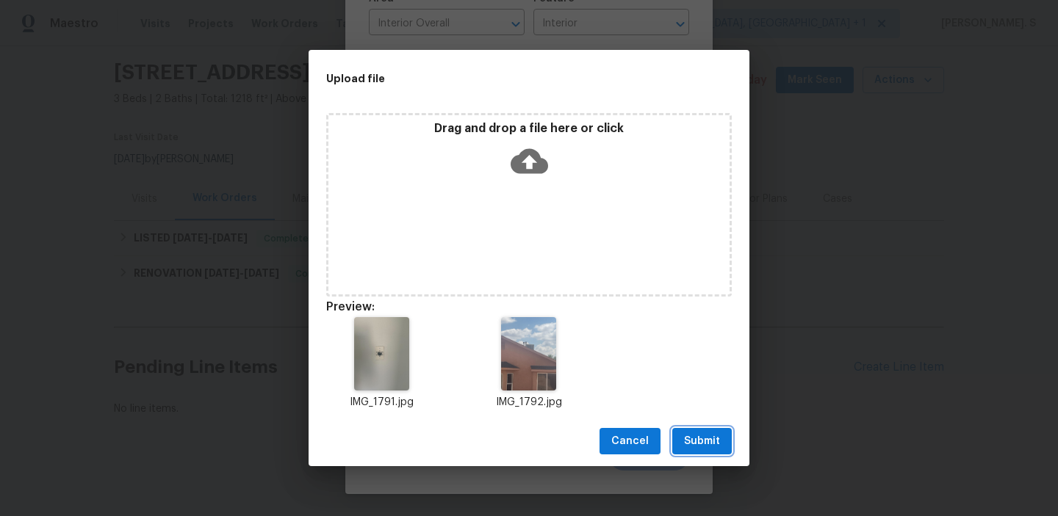
click at [692, 436] on span "Submit" at bounding box center [702, 442] width 36 height 18
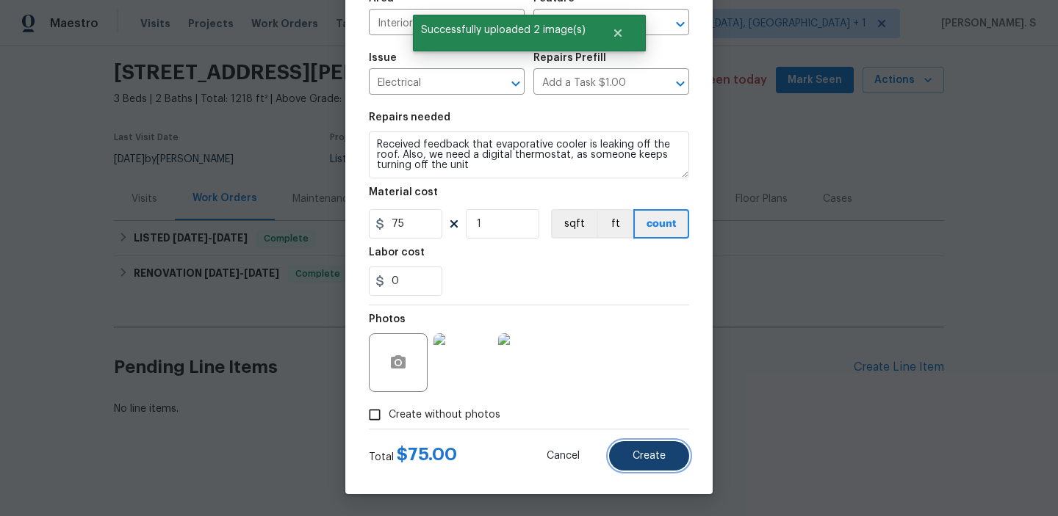
click at [623, 447] on button "Create" at bounding box center [649, 455] width 80 height 29
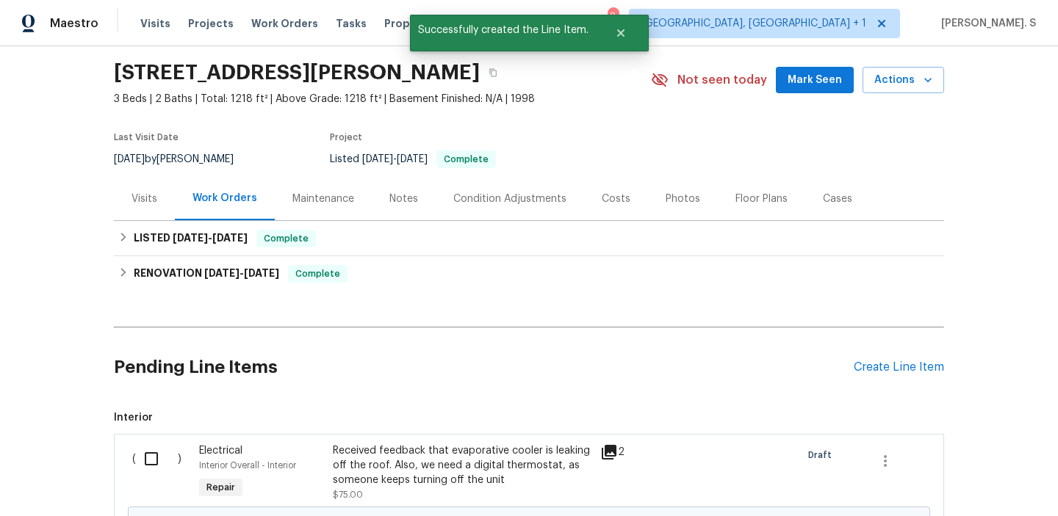
click at [159, 458] on input "checkbox" at bounding box center [157, 459] width 42 height 31
checkbox input "true"
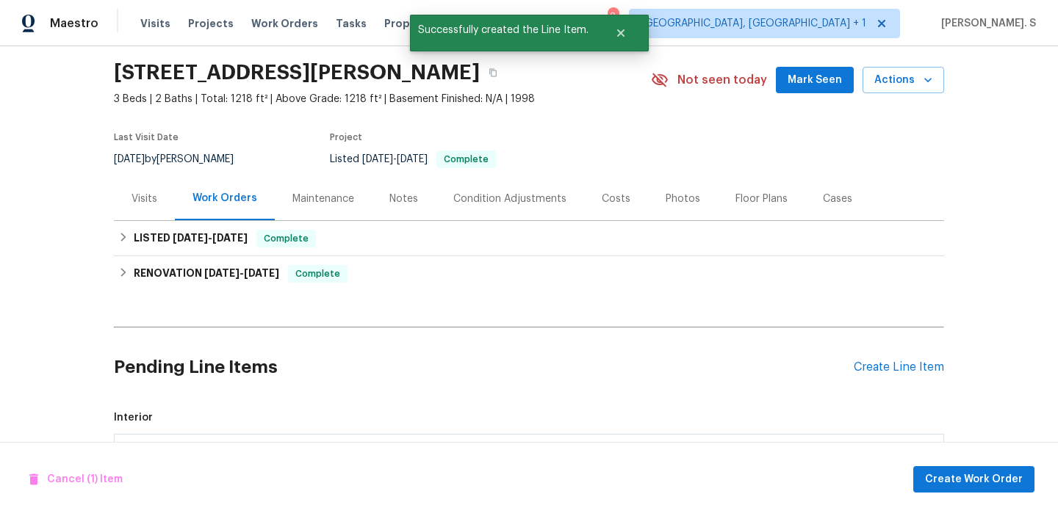
scroll to position [228, 0]
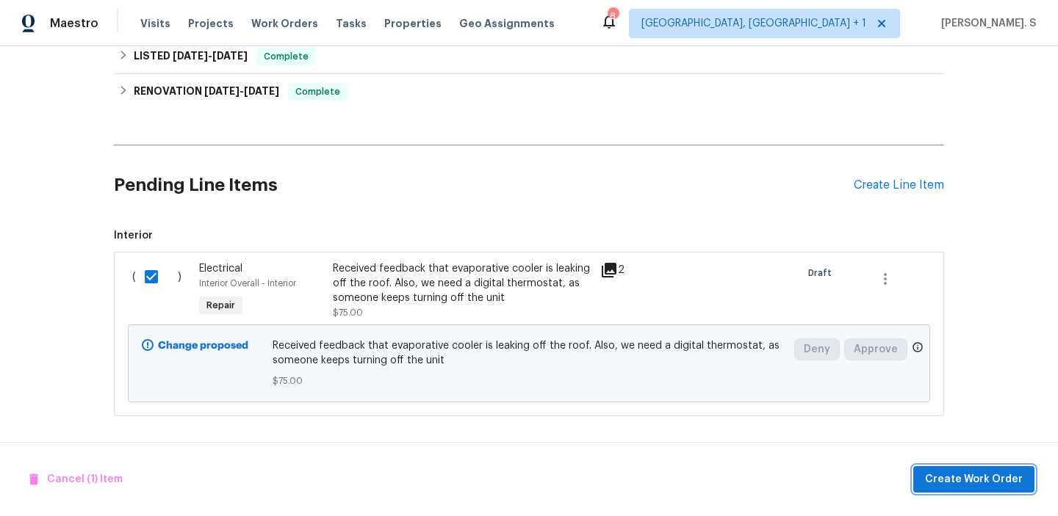
click at [948, 483] on span "Create Work Order" at bounding box center [974, 480] width 98 height 18
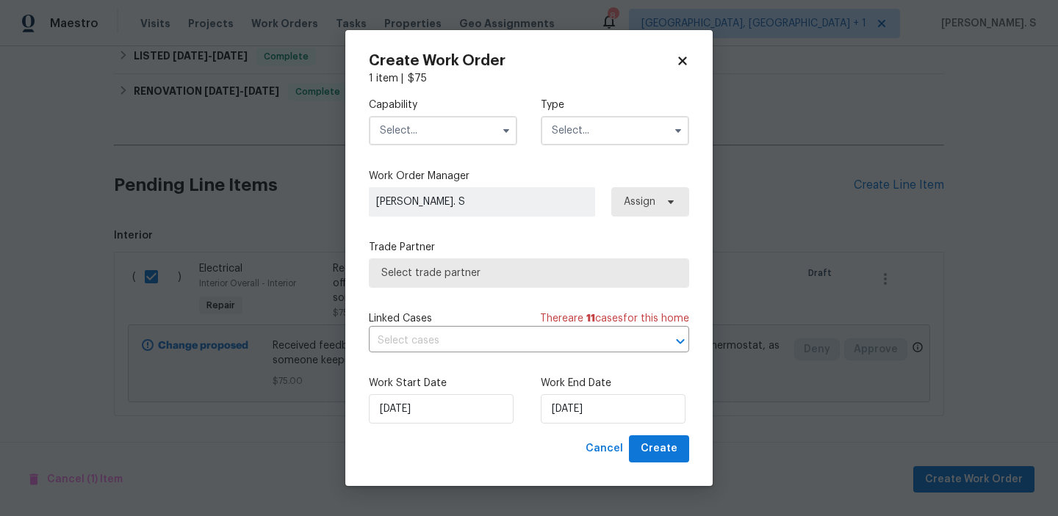
click at [501, 156] on div "Capability Type" at bounding box center [529, 121] width 320 height 71
click at [485, 119] on input "text" at bounding box center [443, 130] width 148 height 29
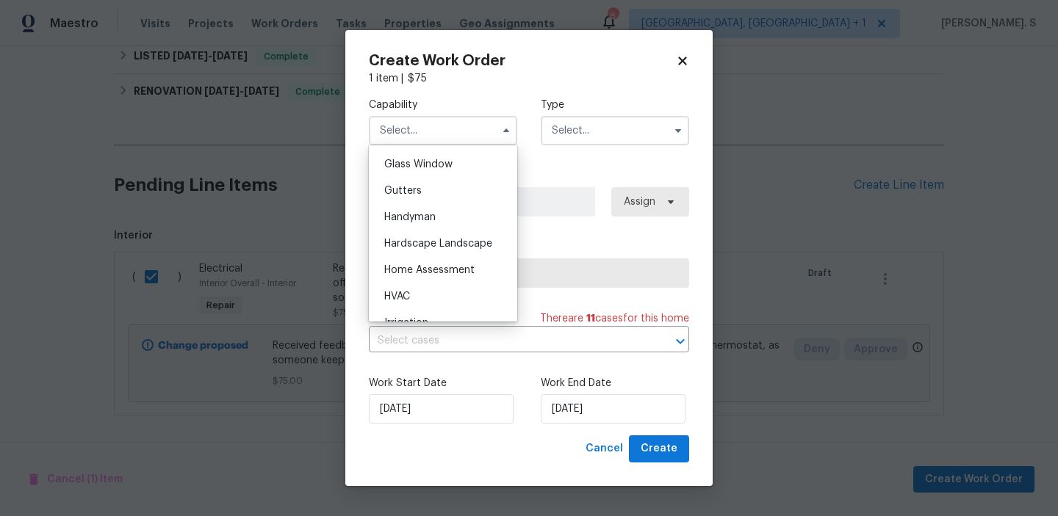
scroll to position [805, 0]
click at [434, 238] on div "HVAC" at bounding box center [442, 244] width 141 height 26
type input "HVAC"
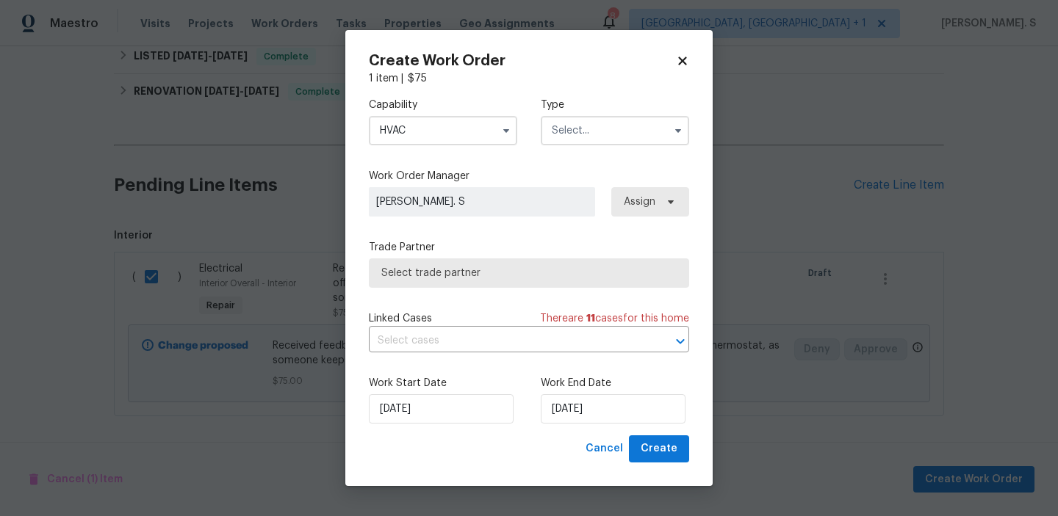
click at [606, 122] on input "text" at bounding box center [615, 130] width 148 height 29
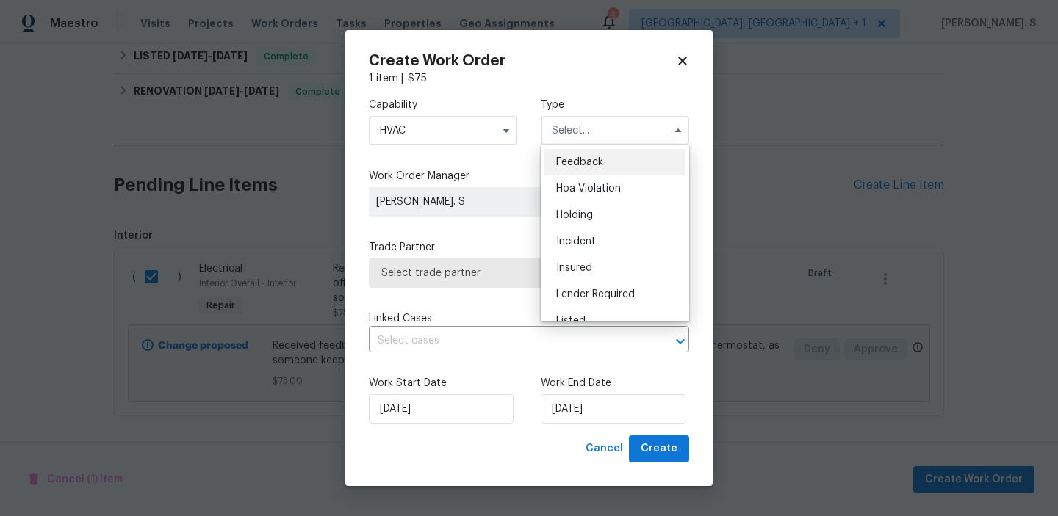
click at [607, 162] on div "Feedback" at bounding box center [614, 162] width 141 height 26
type input "Feedback"
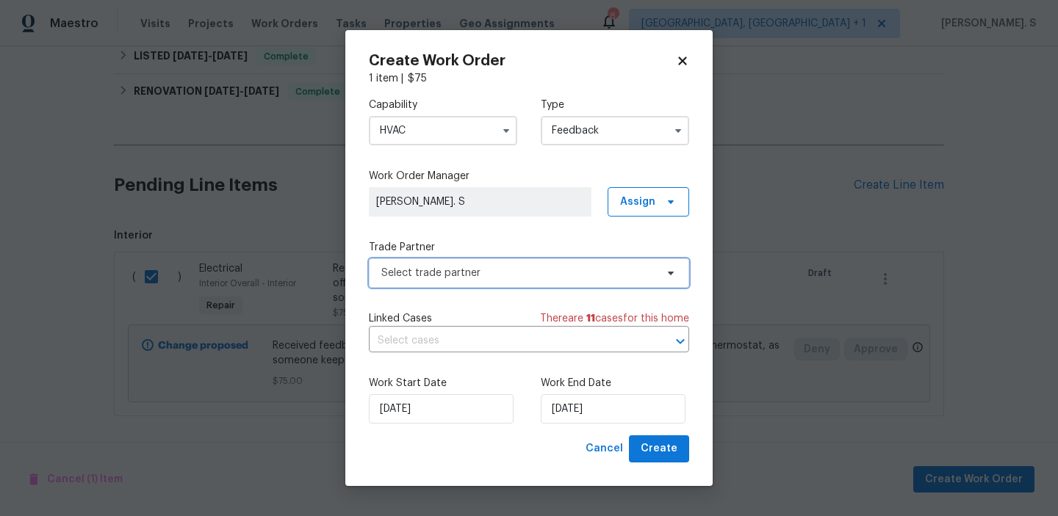
click at [536, 278] on span "Select trade partner" at bounding box center [518, 273] width 274 height 15
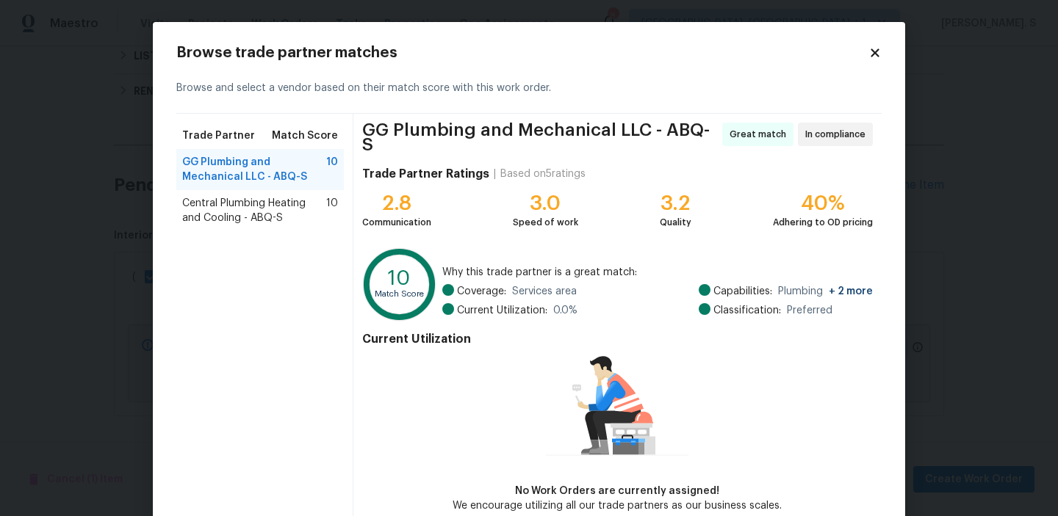
scroll to position [71, 0]
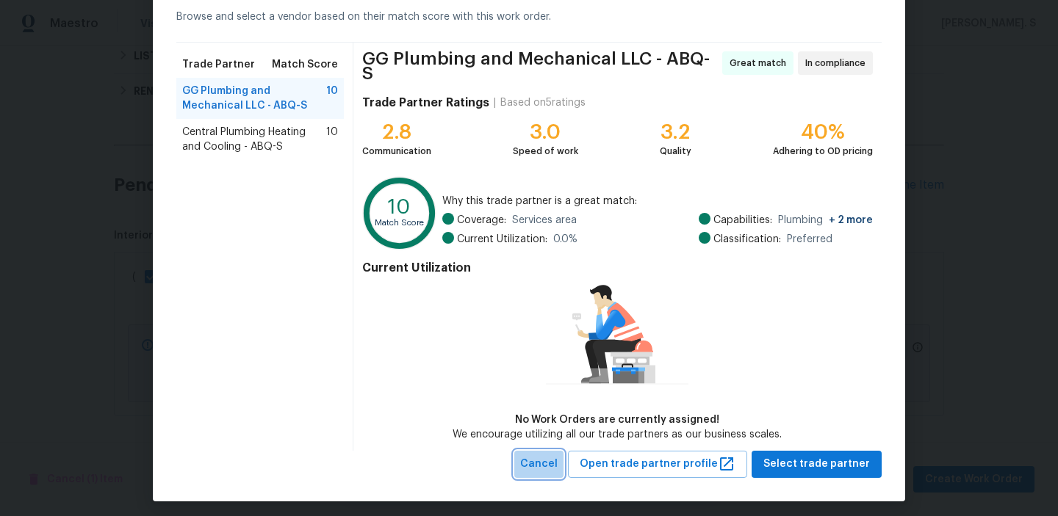
click at [539, 455] on span "Cancel" at bounding box center [538, 464] width 37 height 18
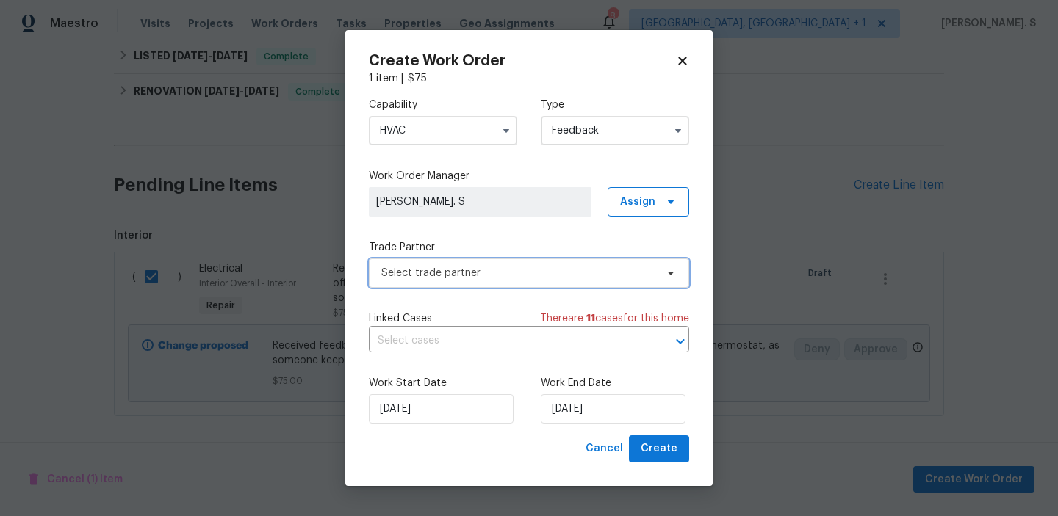
scroll to position [0, 0]
click at [440, 134] on input "HVAC" at bounding box center [443, 130] width 148 height 29
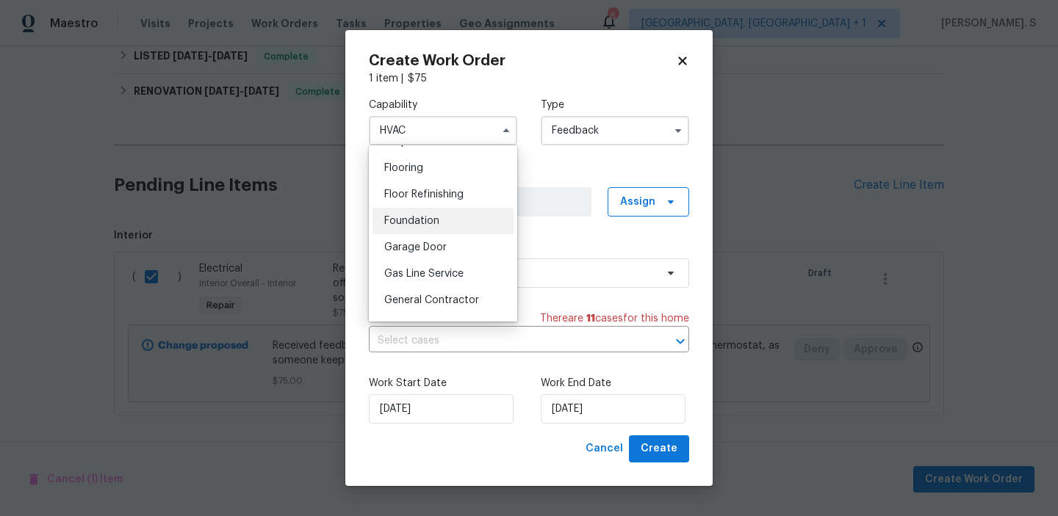
scroll to position [612, 0]
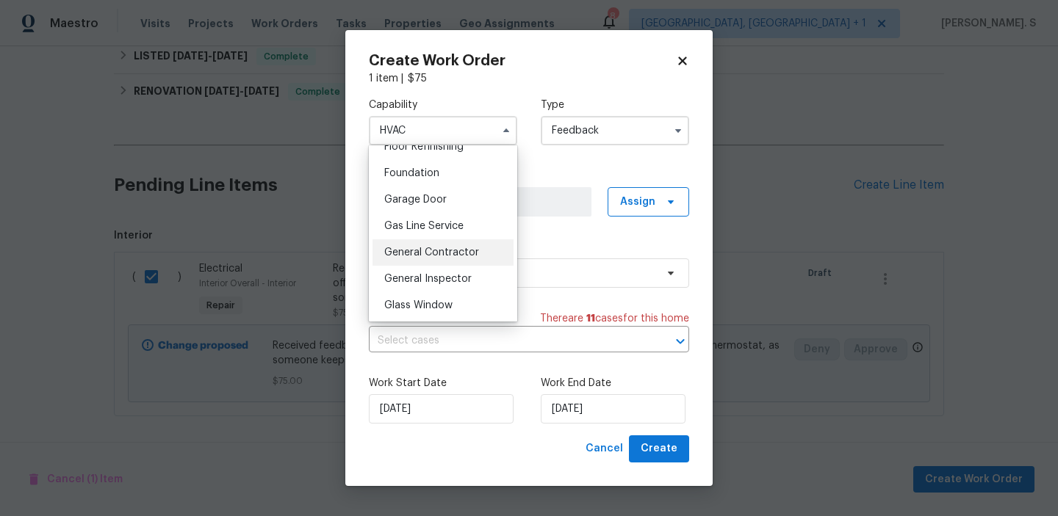
click at [437, 256] on span "General Contractor" at bounding box center [431, 253] width 95 height 10
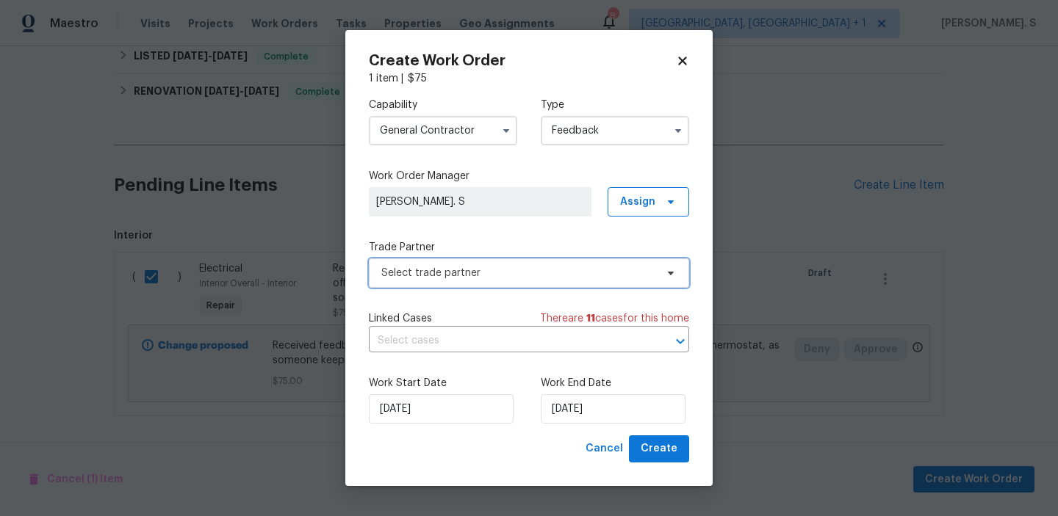
click at [449, 281] on span "Select trade partner" at bounding box center [529, 273] width 320 height 29
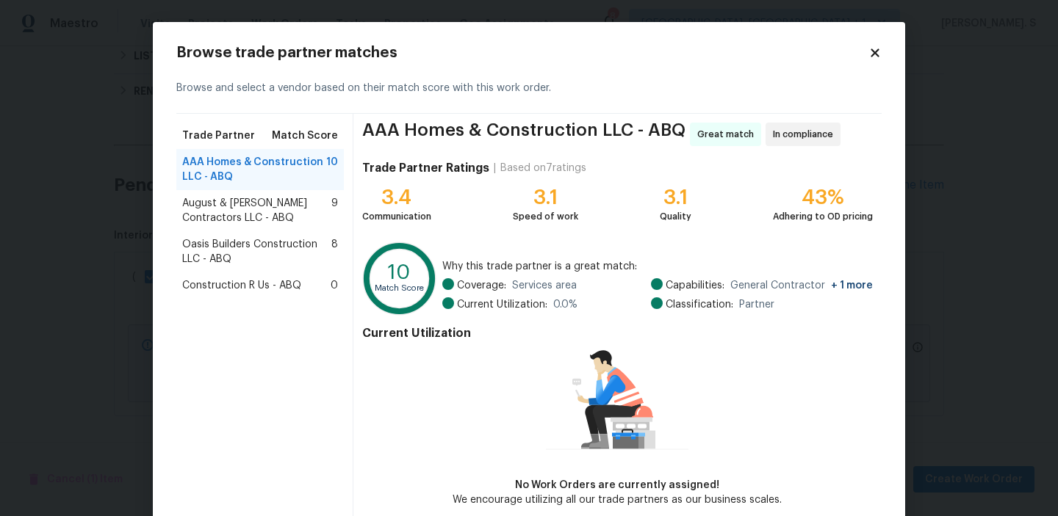
click at [248, 230] on div "August & Suttles Contractors LLC - ABQ 9" at bounding box center [259, 210] width 167 height 41
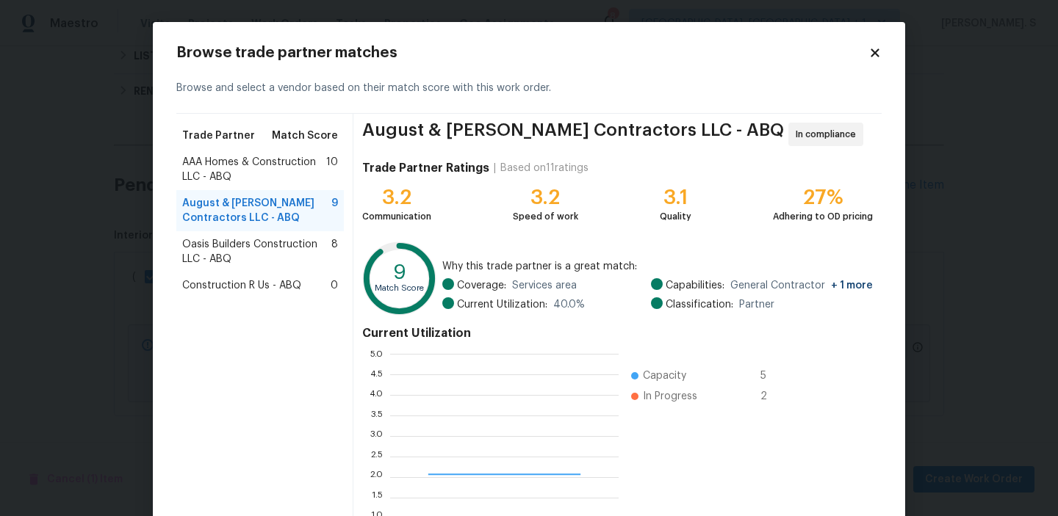
scroll to position [206, 228]
click at [880, 47] on icon at bounding box center [874, 52] width 13 height 13
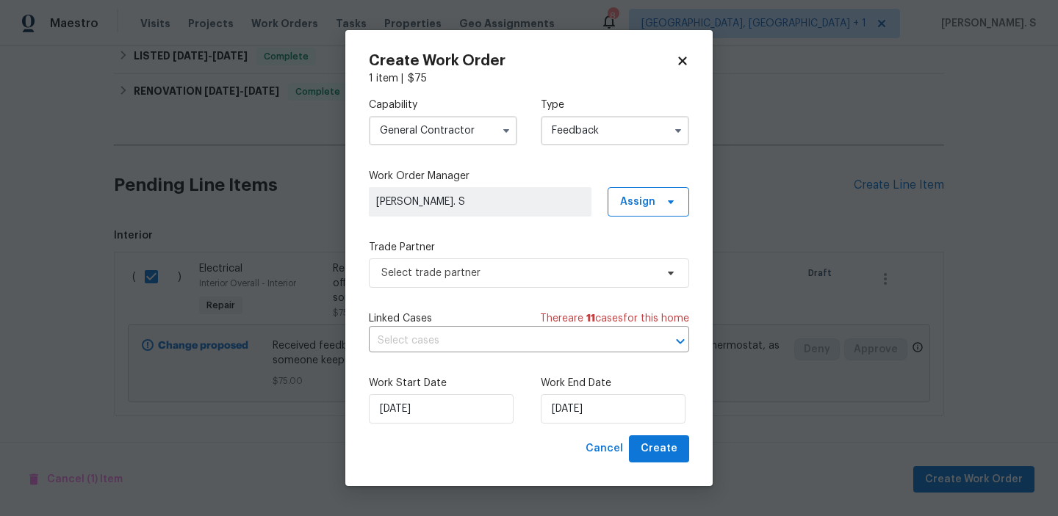
click at [494, 116] on input "General Contractor" at bounding box center [443, 130] width 148 height 29
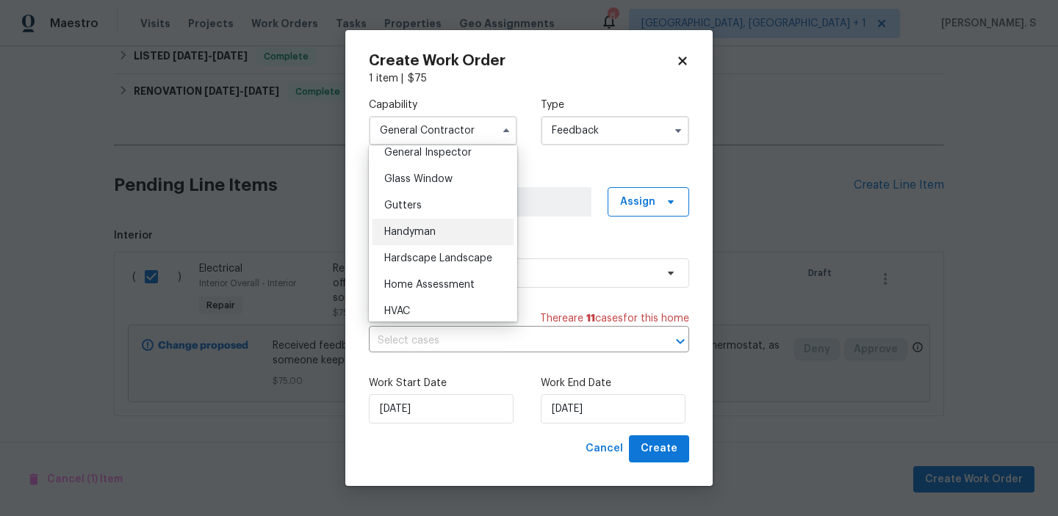
scroll to position [765, 0]
click at [450, 206] on div "Handyman" at bounding box center [442, 205] width 141 height 26
type input "Handyman"
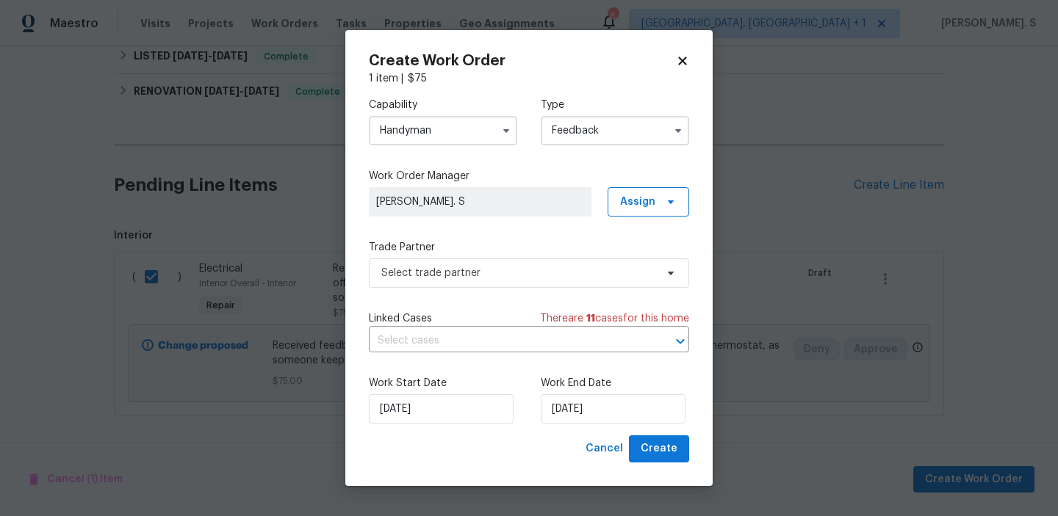
click at [502, 256] on div "Trade Partner Select trade partner" at bounding box center [529, 264] width 320 height 48
click at [499, 272] on span "Select trade partner" at bounding box center [518, 273] width 274 height 15
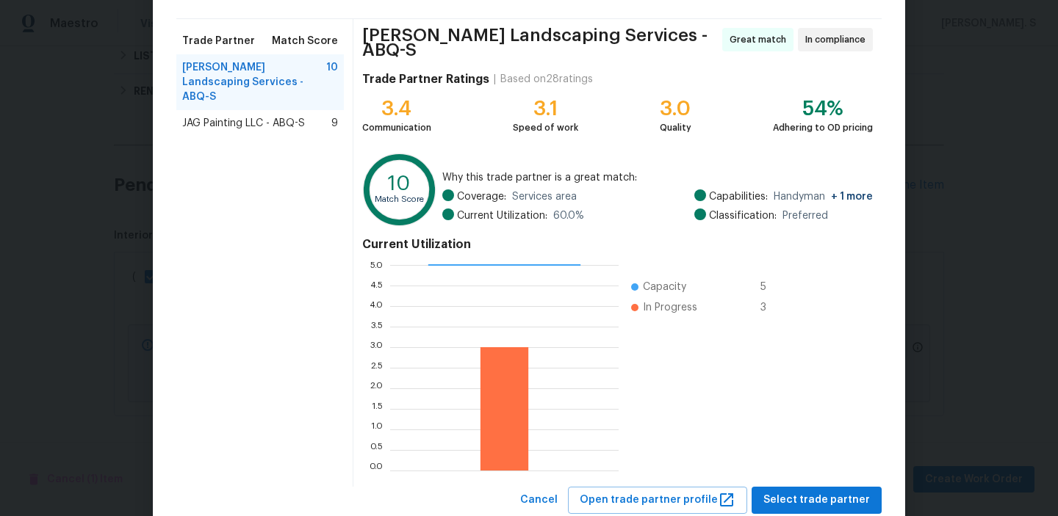
scroll to position [131, 0]
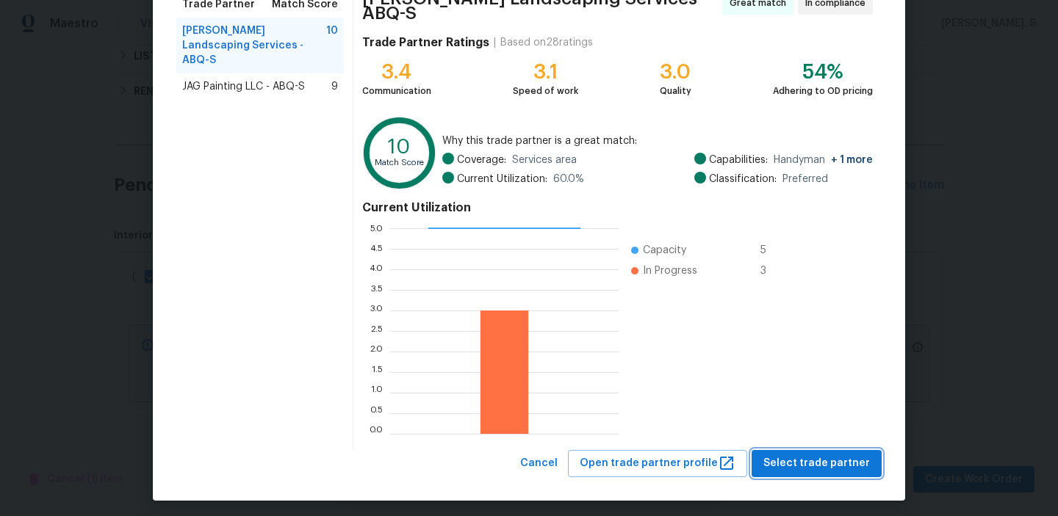
click at [796, 455] on span "Select trade partner" at bounding box center [816, 464] width 106 height 18
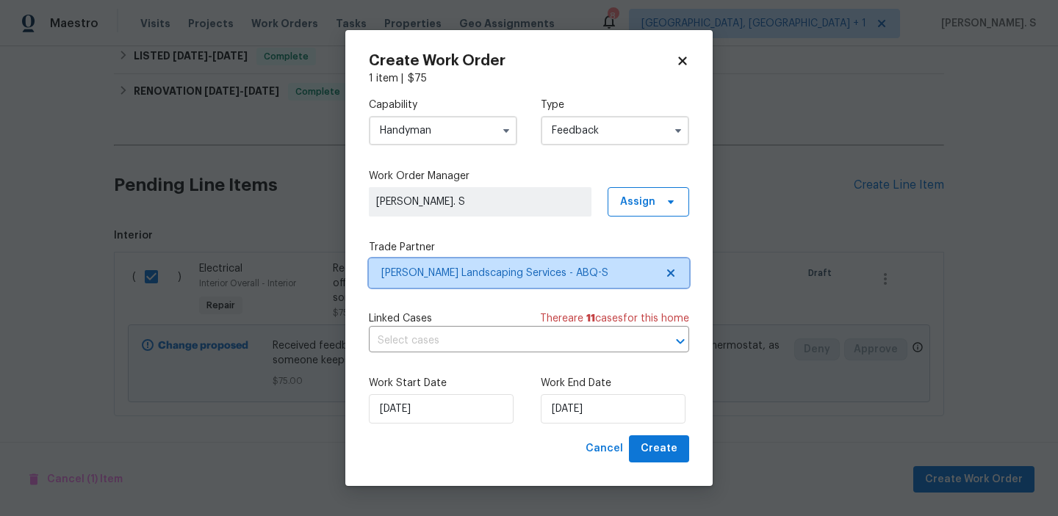
scroll to position [0, 0]
click at [530, 350] on input "text" at bounding box center [508, 341] width 279 height 23
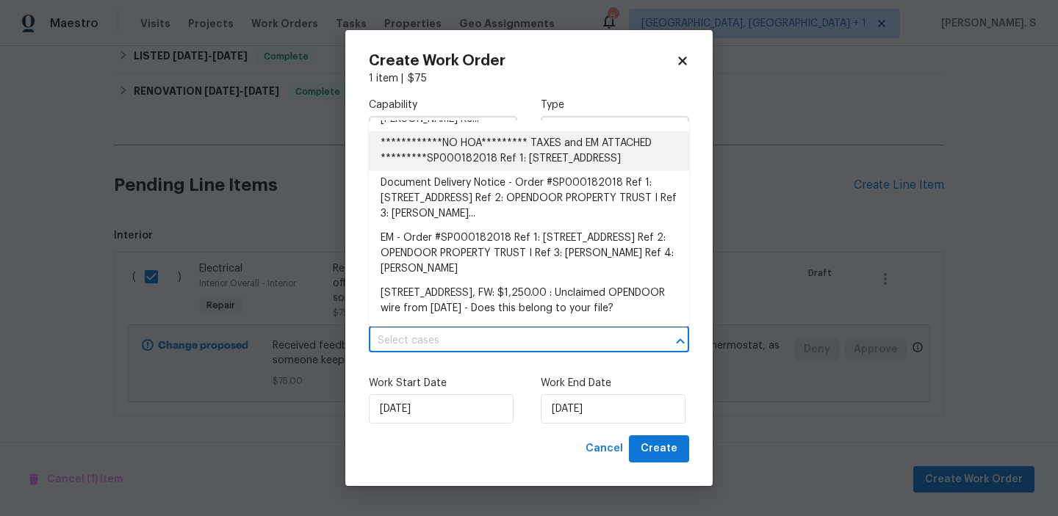
scroll to position [350, 0]
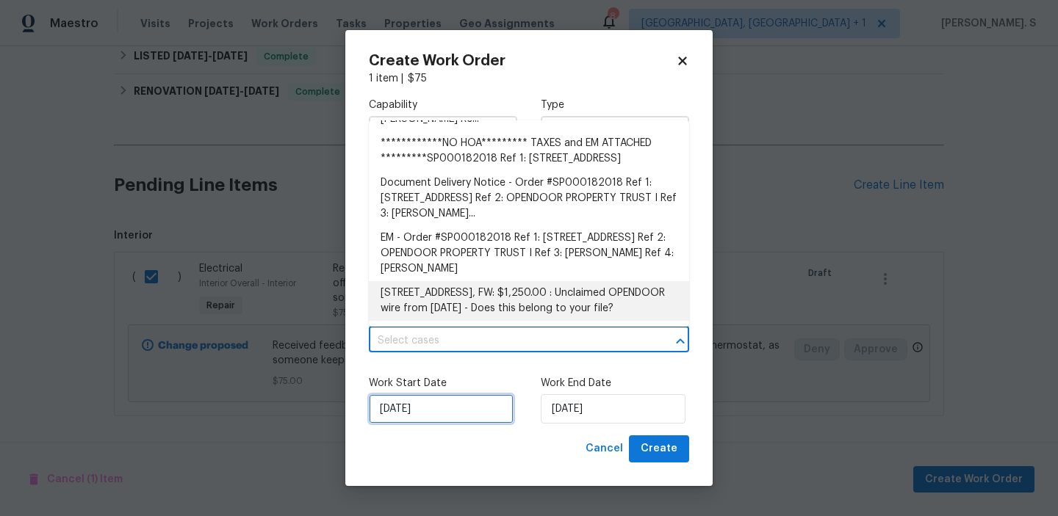
click at [462, 402] on input "[DATE]" at bounding box center [441, 408] width 145 height 29
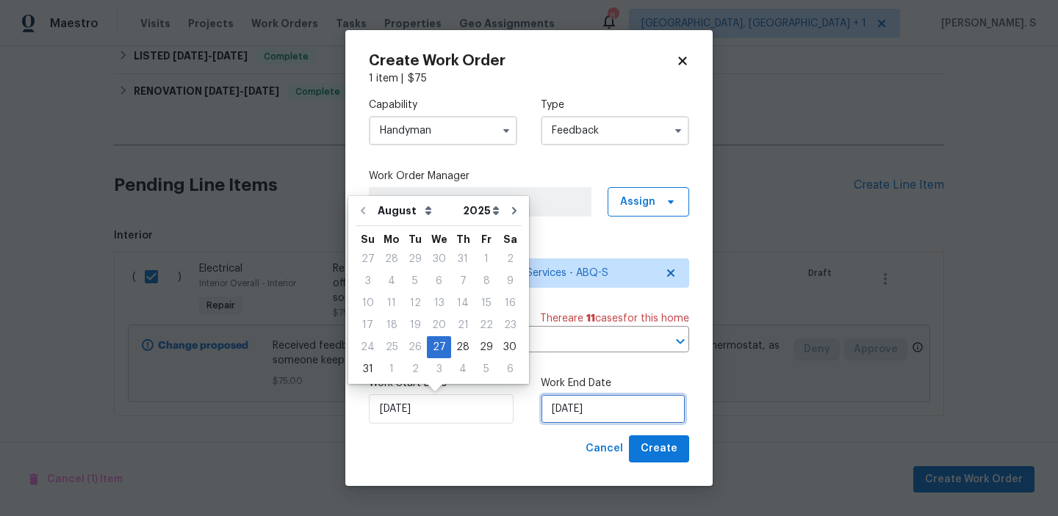
click at [587, 417] on input "[DATE]" at bounding box center [613, 408] width 145 height 29
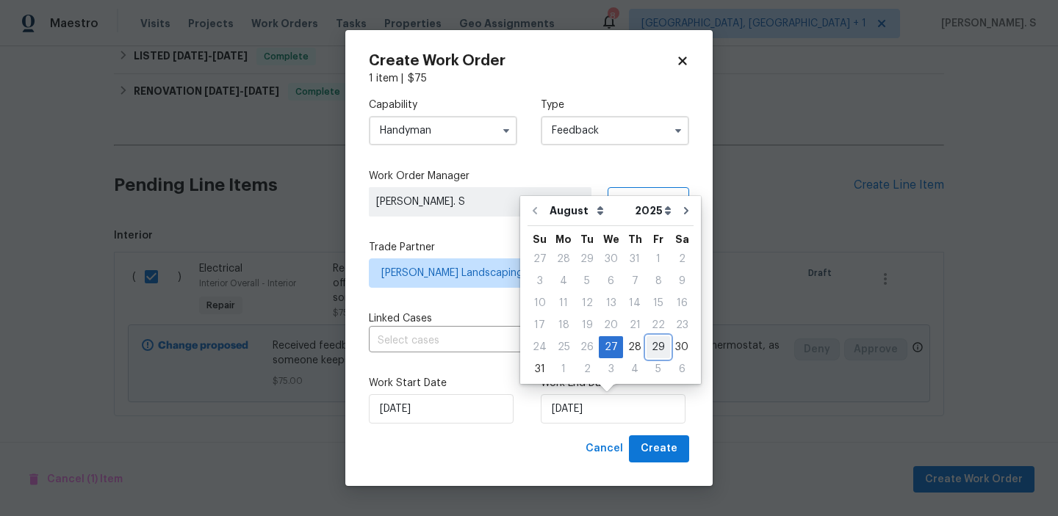
click at [650, 350] on div "29" at bounding box center [658, 347] width 24 height 21
type input "8/29/2025"
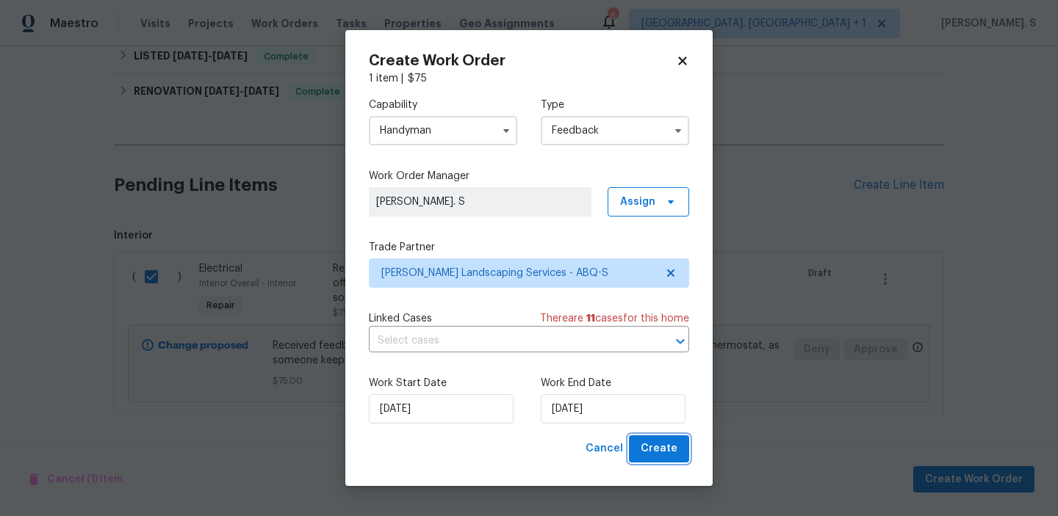
click at [671, 452] on span "Create" at bounding box center [658, 449] width 37 height 18
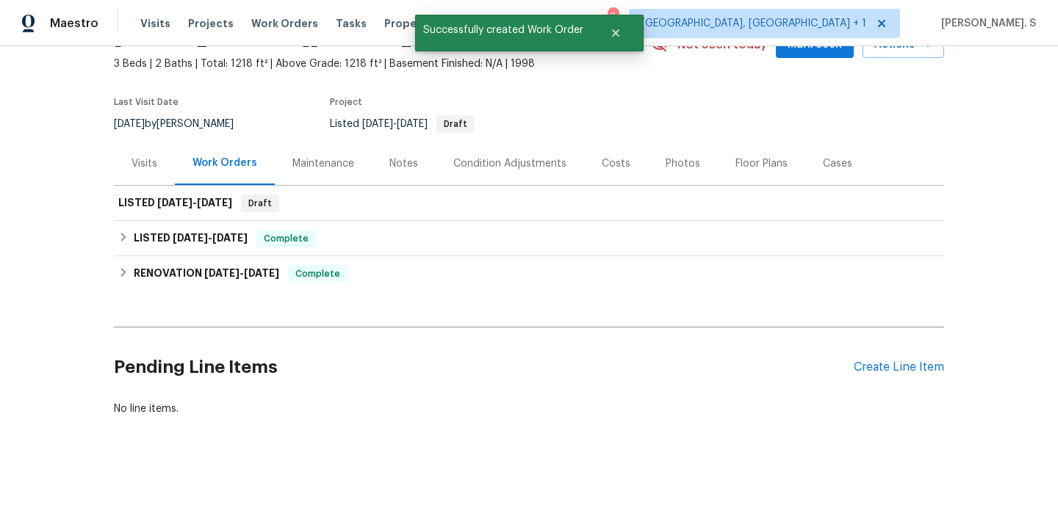
scroll to position [0, 0]
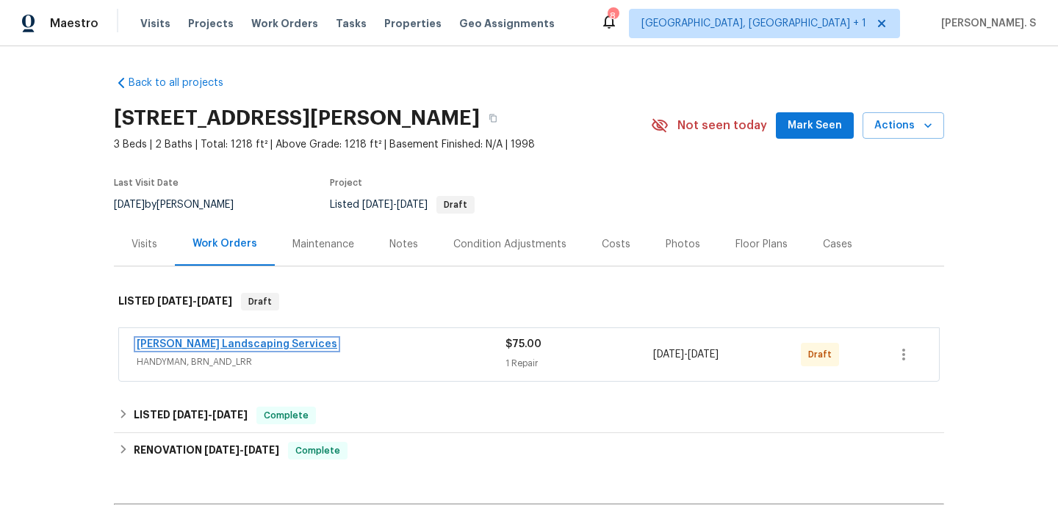
click at [173, 344] on link "[PERSON_NAME] Landscaping Services" at bounding box center [237, 344] width 201 height 10
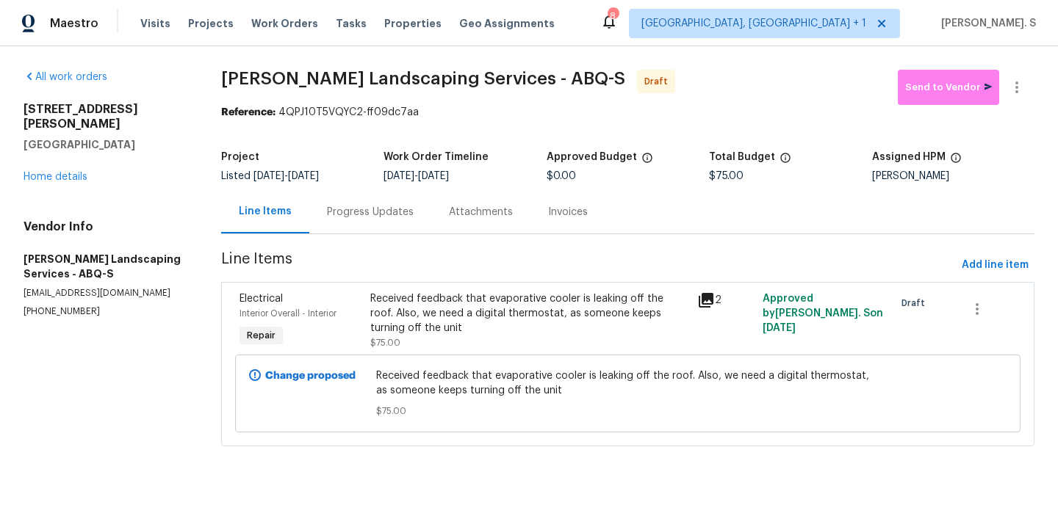
click at [371, 230] on div "Progress Updates" at bounding box center [370, 211] width 122 height 43
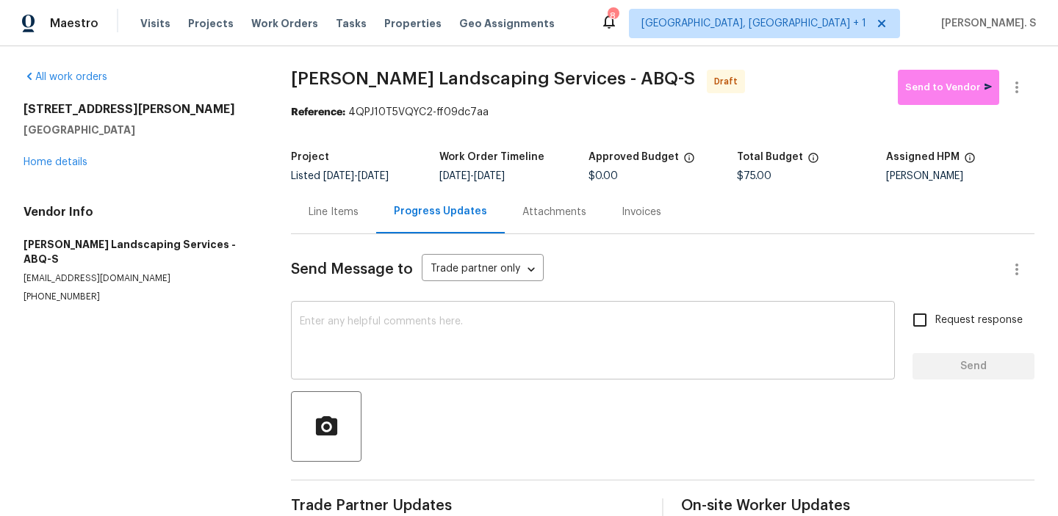
click at [384, 367] on textarea at bounding box center [593, 342] width 586 height 51
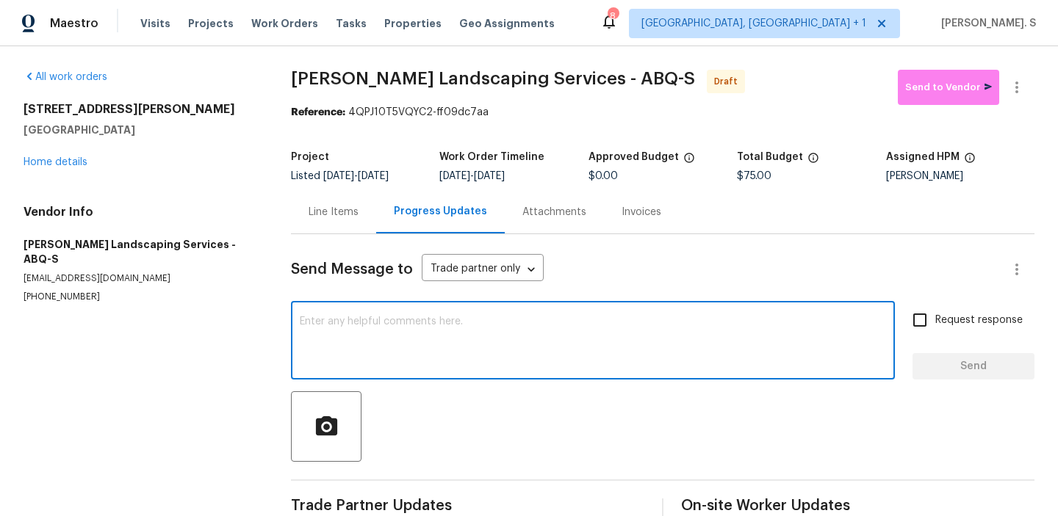
paste textarea "Hi, this is Glory with Opendoor. I’m confirming you received the WO for the pro…"
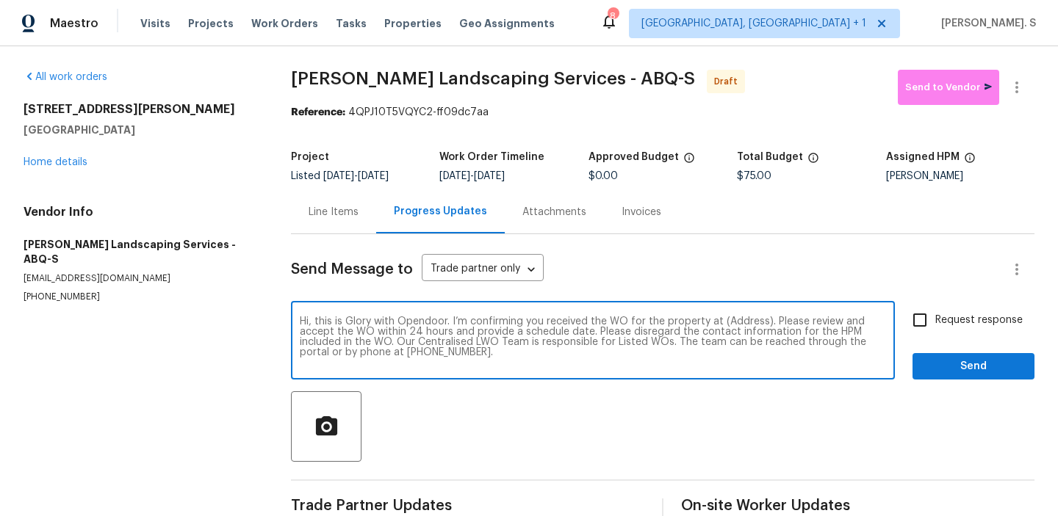
click at [743, 322] on textarea "Hi, this is Glory with Opendoor. I’m confirming you received the WO for the pro…" at bounding box center [593, 342] width 586 height 51
paste textarea "[STREET_ADDRESS][PERSON_NAME]"
type textarea "Hi, this is Glory with Opendoor. I’m confirming you received the WO for the pro…"
click at [1025, 101] on button "button" at bounding box center [1016, 87] width 35 height 35
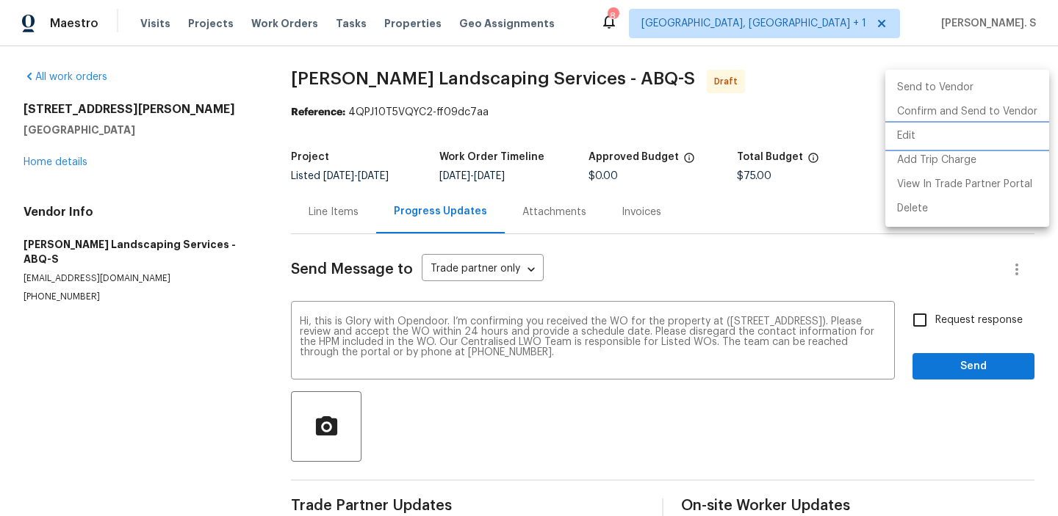
click at [961, 141] on li "Edit" at bounding box center [967, 136] width 164 height 24
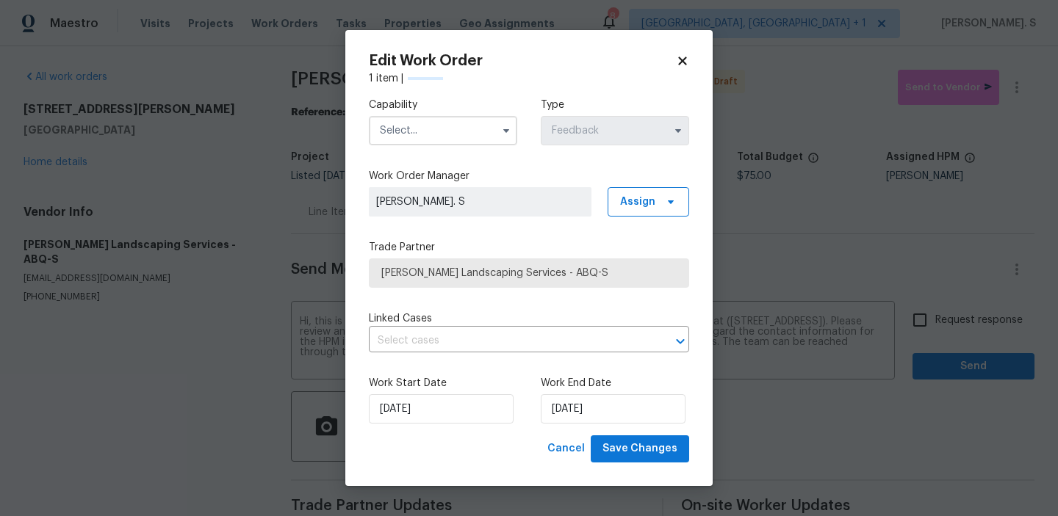
click at [486, 134] on input "text" at bounding box center [443, 130] width 148 height 29
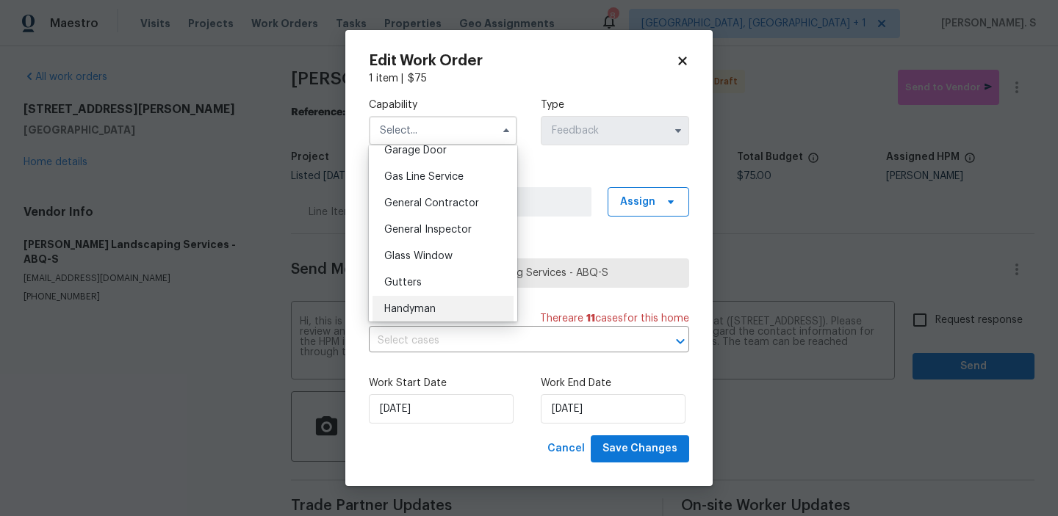
click at [458, 298] on div "Handyman" at bounding box center [442, 309] width 141 height 26
type input "Handyman"
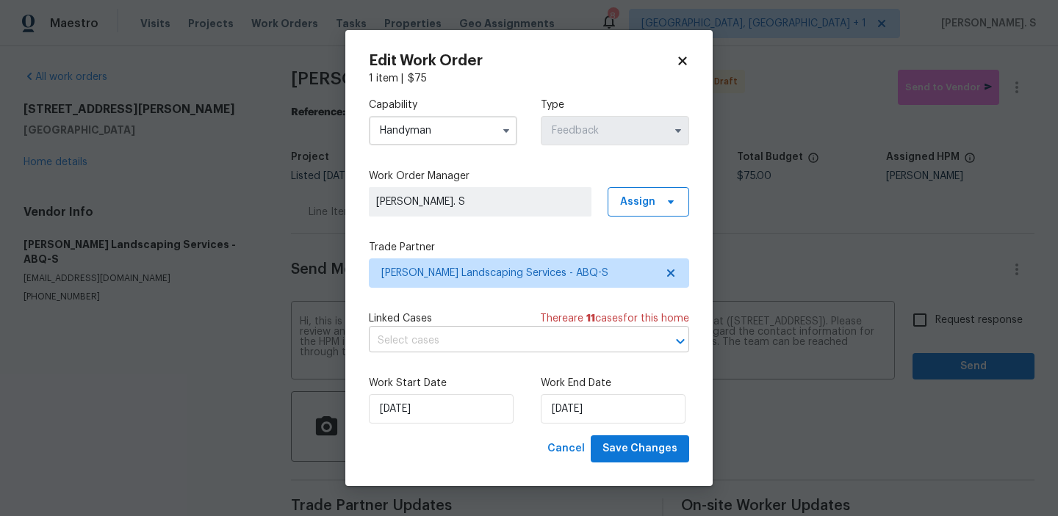
click at [493, 338] on input "text" at bounding box center [508, 341] width 279 height 23
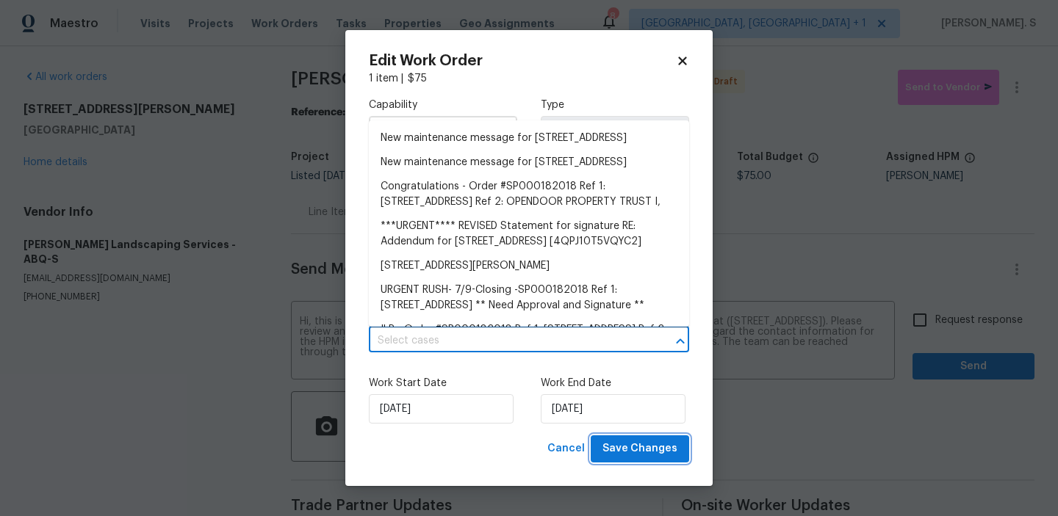
click at [666, 454] on span "Save Changes" at bounding box center [639, 449] width 75 height 18
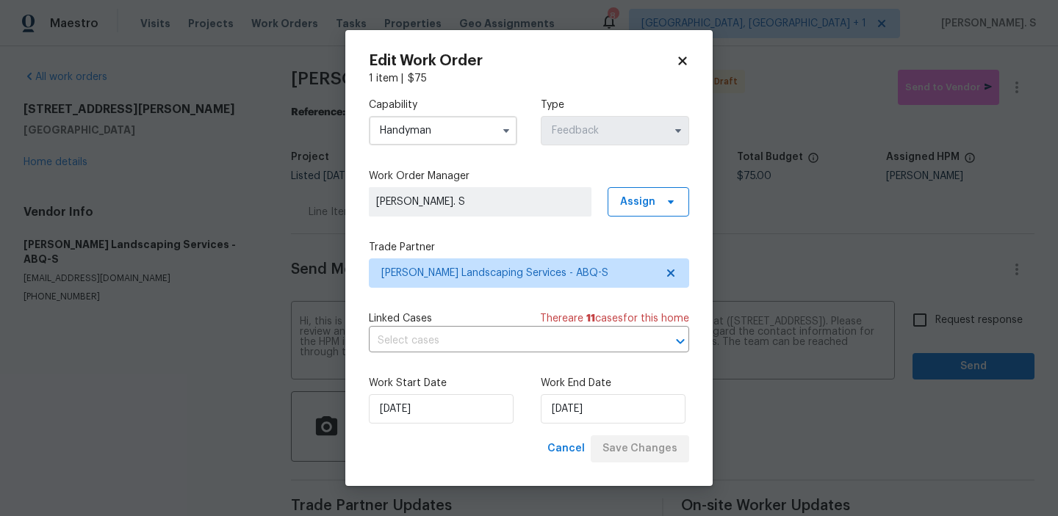
click at [936, 311] on body "Maestro Visits Projects Work Orders Tasks Properties Geo Assignments 8 Albuquer…" at bounding box center [529, 258] width 1058 height 516
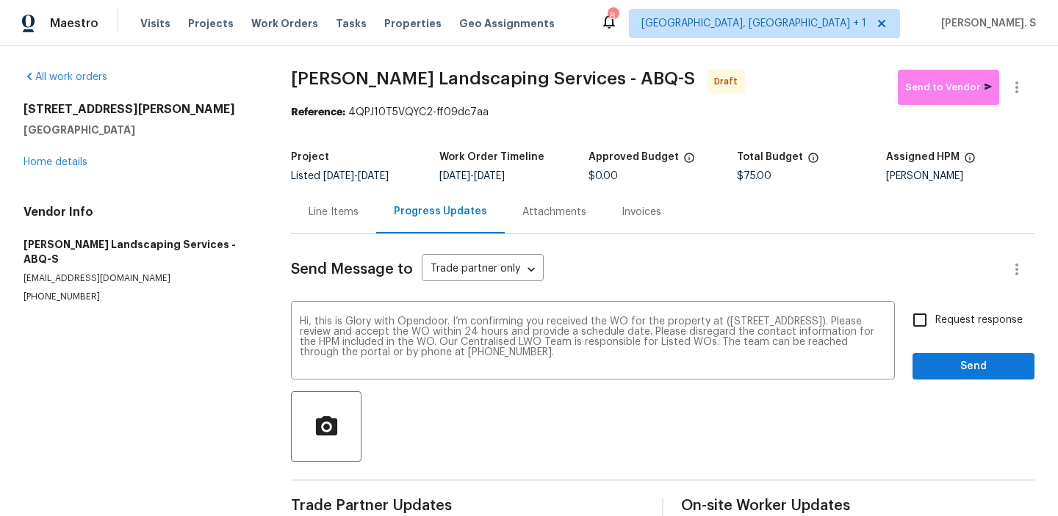
click at [939, 332] on label "Request response" at bounding box center [963, 320] width 118 height 31
click at [935, 332] on input "Request response" at bounding box center [919, 320] width 31 height 31
checkbox input "true"
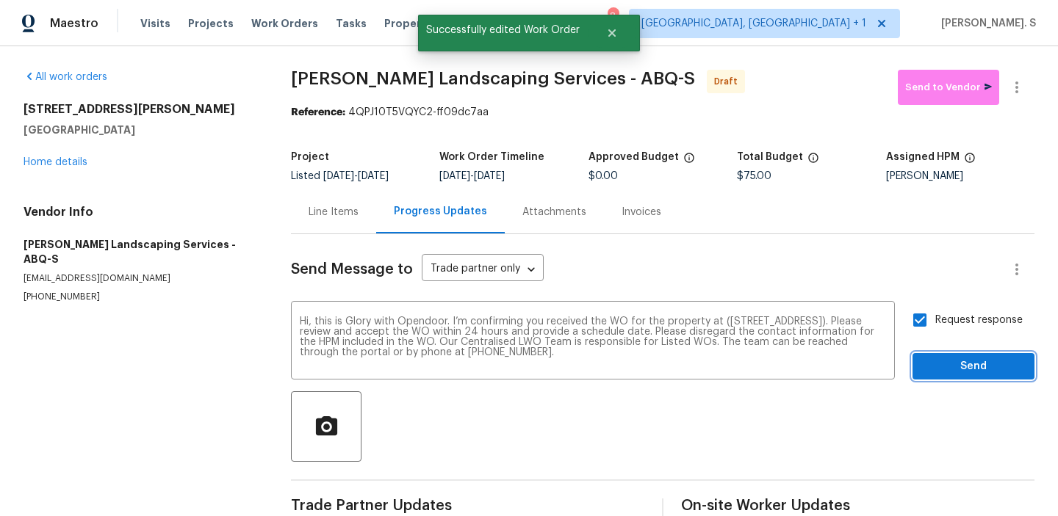
click at [942, 372] on span "Send" at bounding box center [973, 367] width 98 height 18
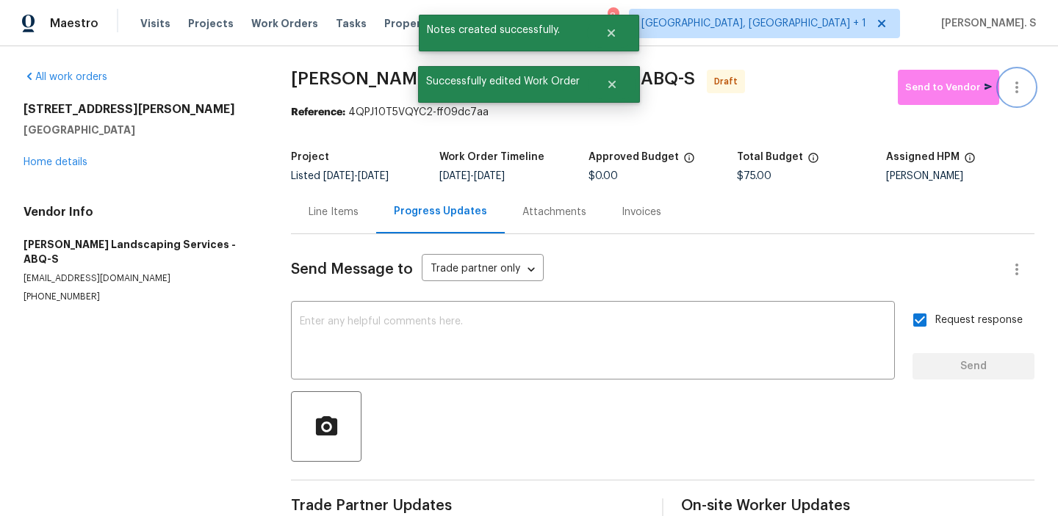
click at [1021, 96] on button "button" at bounding box center [1016, 87] width 35 height 35
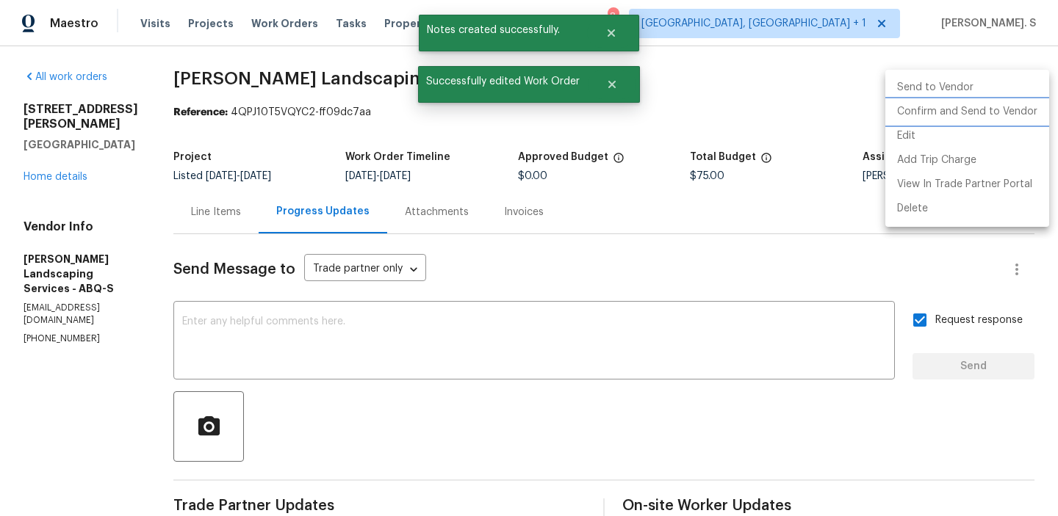
click at [1003, 120] on li "Confirm and Send to Vendor" at bounding box center [967, 112] width 164 height 24
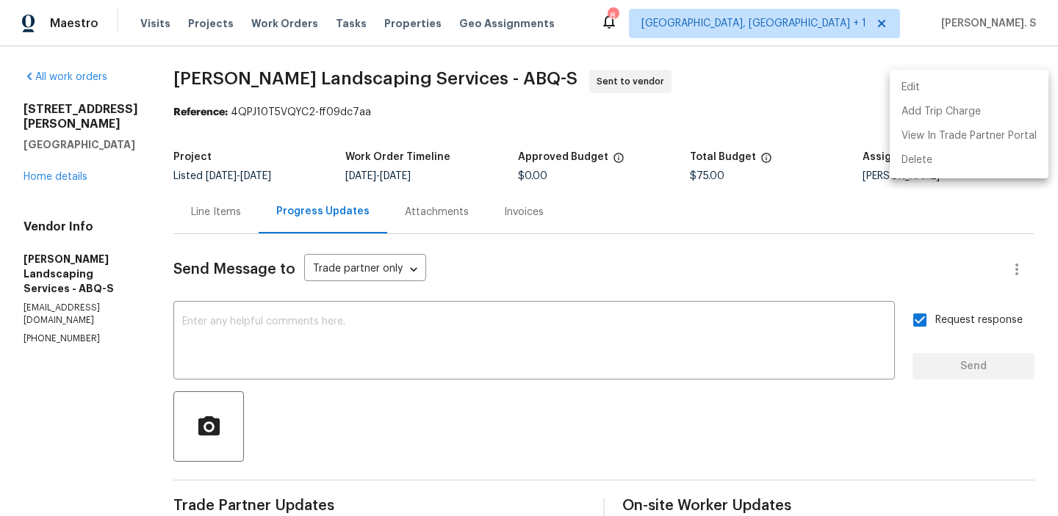
click at [501, 85] on div at bounding box center [529, 258] width 1058 height 516
click at [501, 85] on div "Edit Add Trip Charge View In Trade Partner Portal Delete" at bounding box center [529, 258] width 1058 height 516
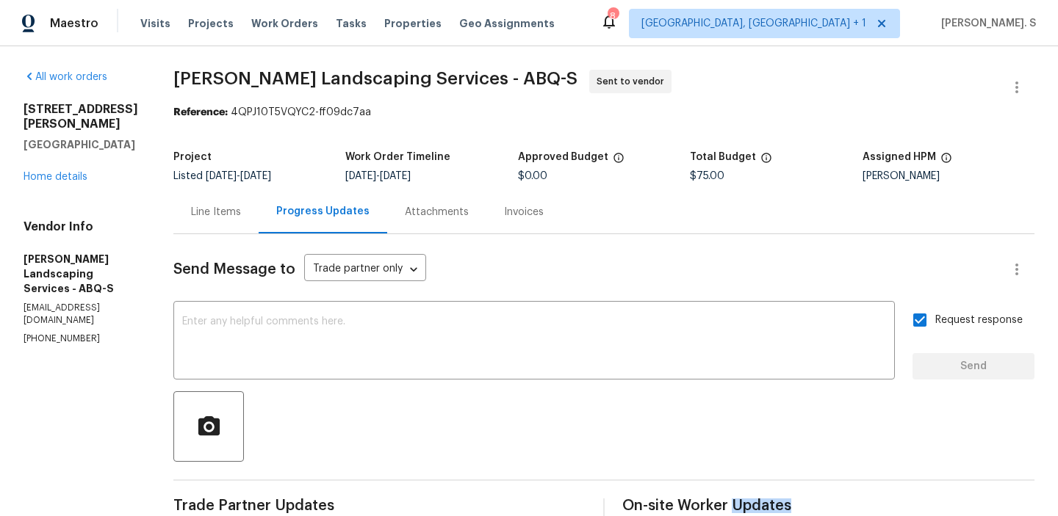
click at [501, 85] on span "Rodriguez Landscaping Services - ABQ-S" at bounding box center [375, 79] width 404 height 18
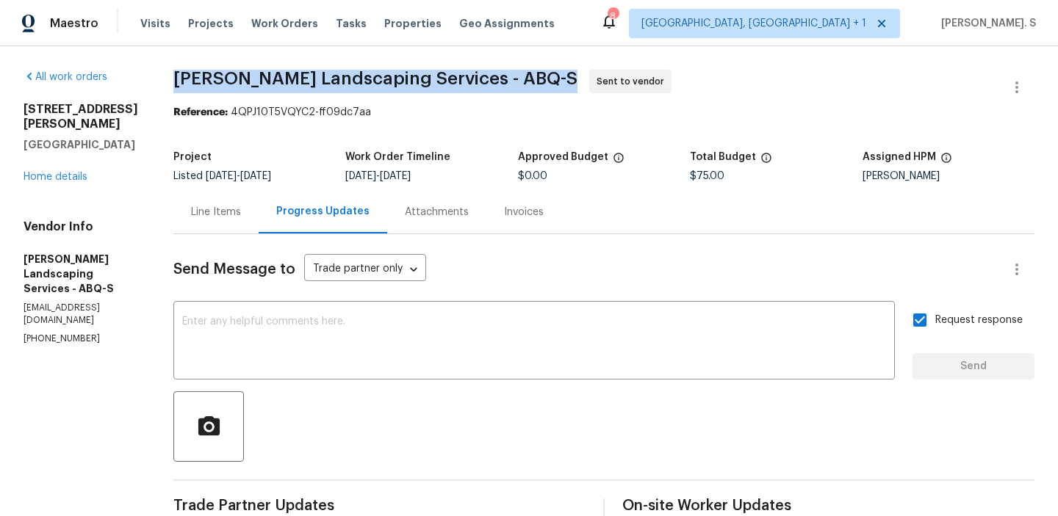
click at [501, 85] on span "Rodriguez Landscaping Services - ABQ-S" at bounding box center [375, 79] width 404 height 18
copy span "Rodriguez Landscaping Services - ABQ-S"
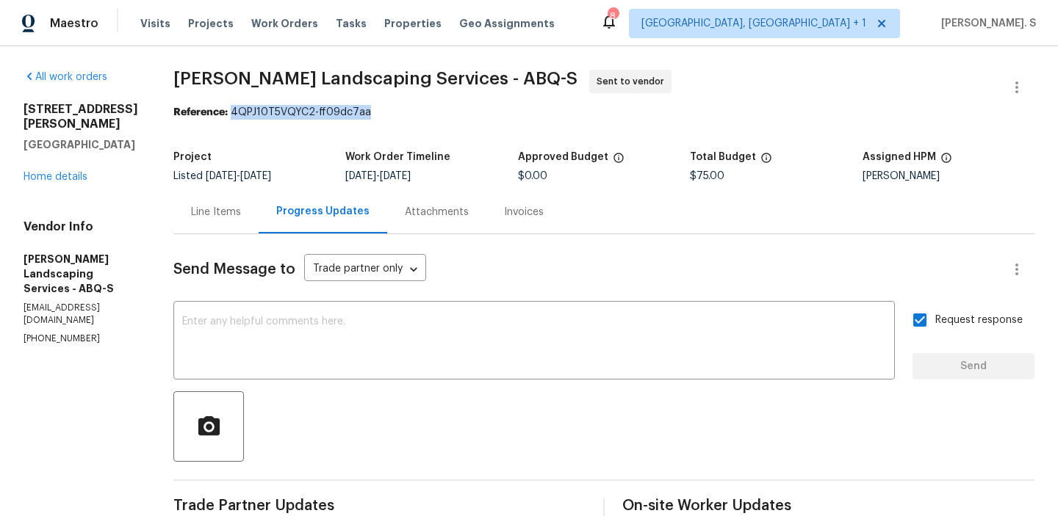
drag, startPoint x: 266, startPoint y: 111, endPoint x: 495, endPoint y: 111, distance: 229.2
click at [494, 111] on div "Reference: 4QPJ10T5VQYC2-ff09dc7aa" at bounding box center [603, 112] width 861 height 15
copy div "4QPJ10T5VQYC2-ff09dc7aa"
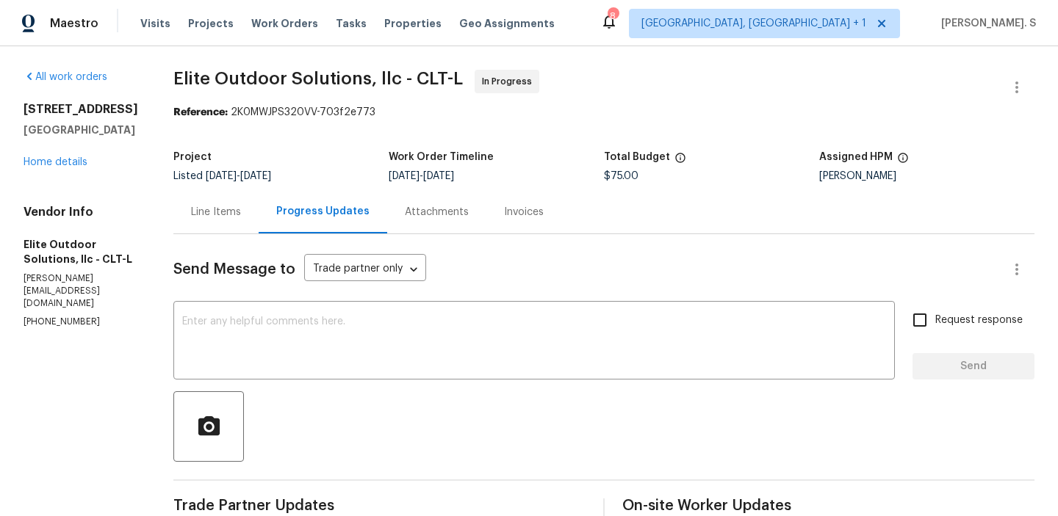
click at [192, 195] on div "Line Items" at bounding box center [215, 211] width 85 height 43
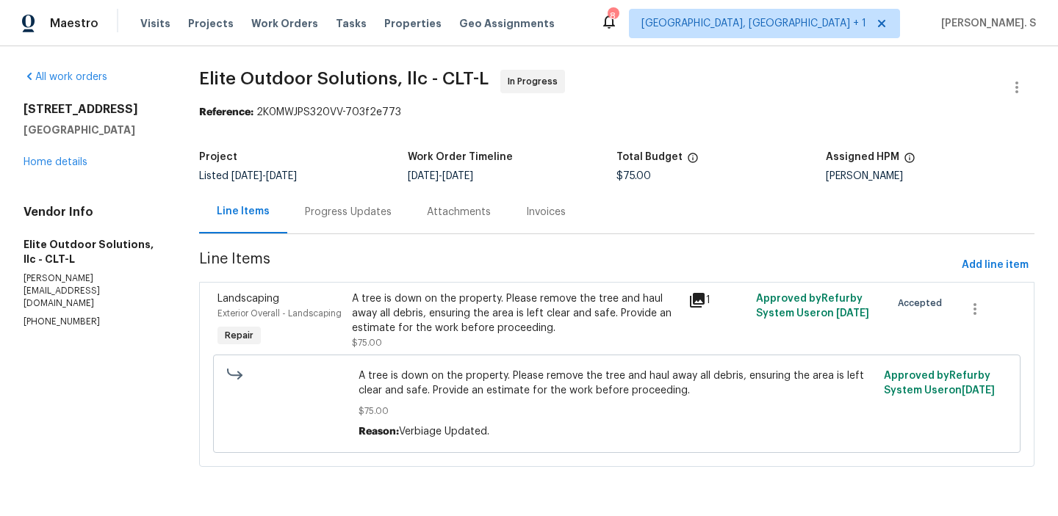
click at [378, 331] on div "A tree is down on the property. Please remove the tree and haul away all debris…" at bounding box center [516, 314] width 328 height 44
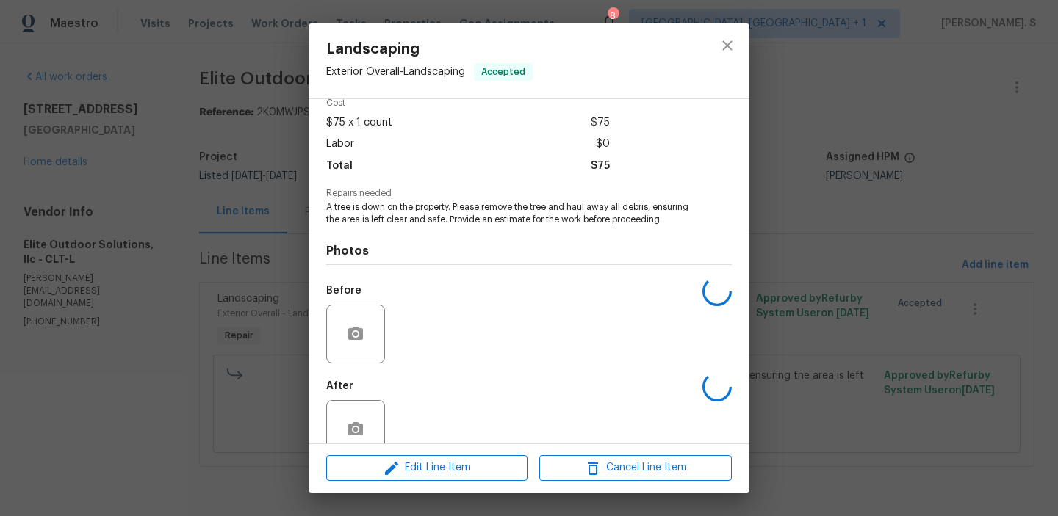
scroll to position [111, 0]
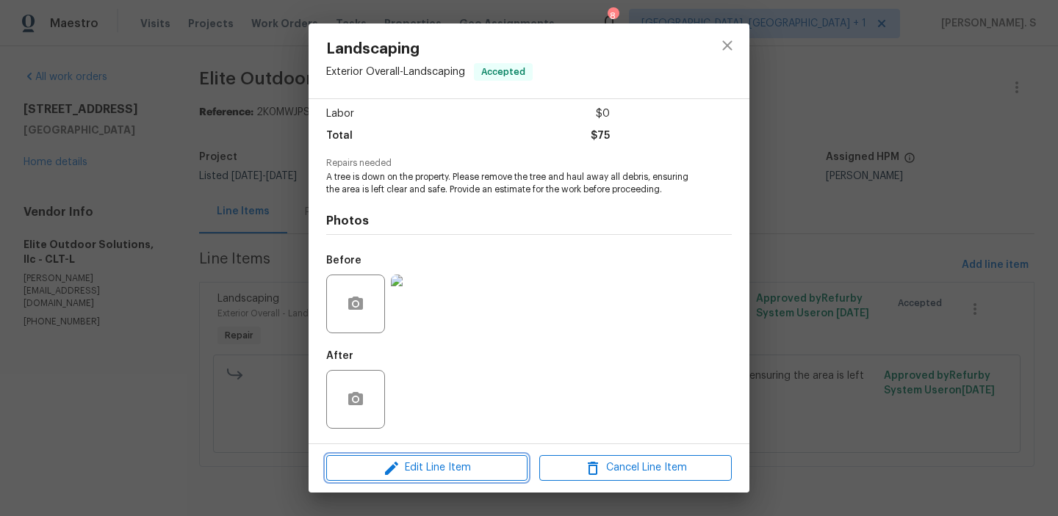
click at [417, 466] on span "Edit Line Item" at bounding box center [427, 468] width 192 height 18
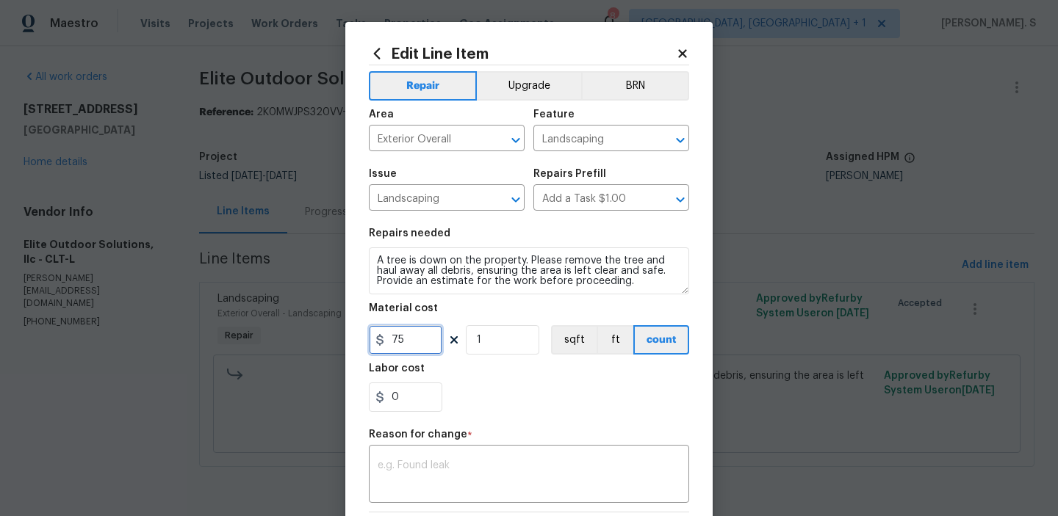
click at [409, 352] on input "75" at bounding box center [405, 339] width 73 height 29
type input "650"
click at [541, 481] on textarea at bounding box center [529, 476] width 303 height 31
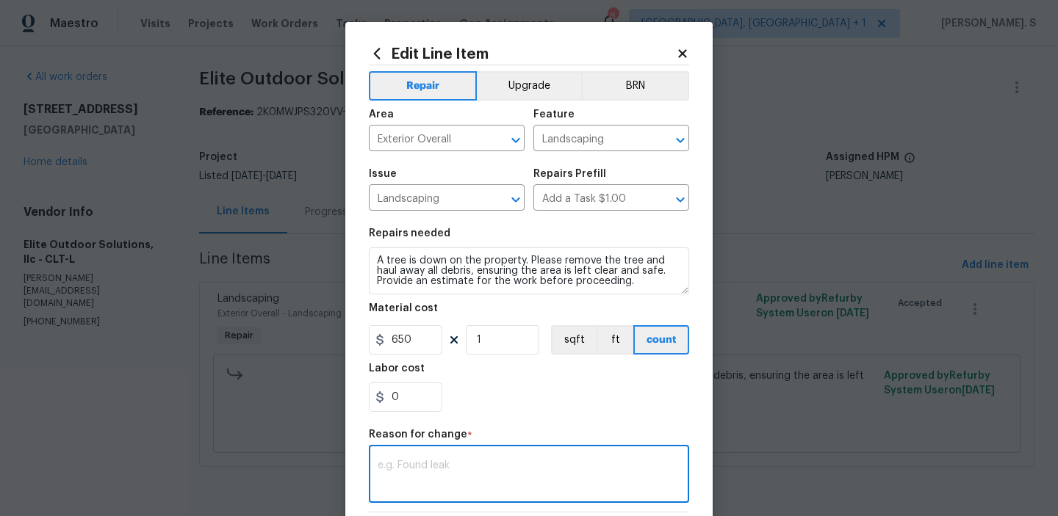
paste textarea "(GJ) Updated cost per BR team approval."
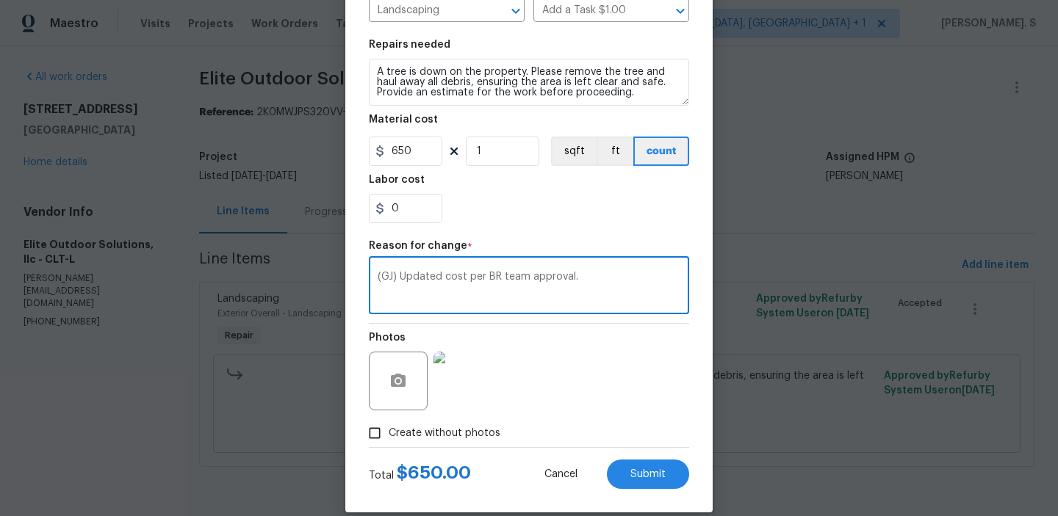
scroll to position [208, 0]
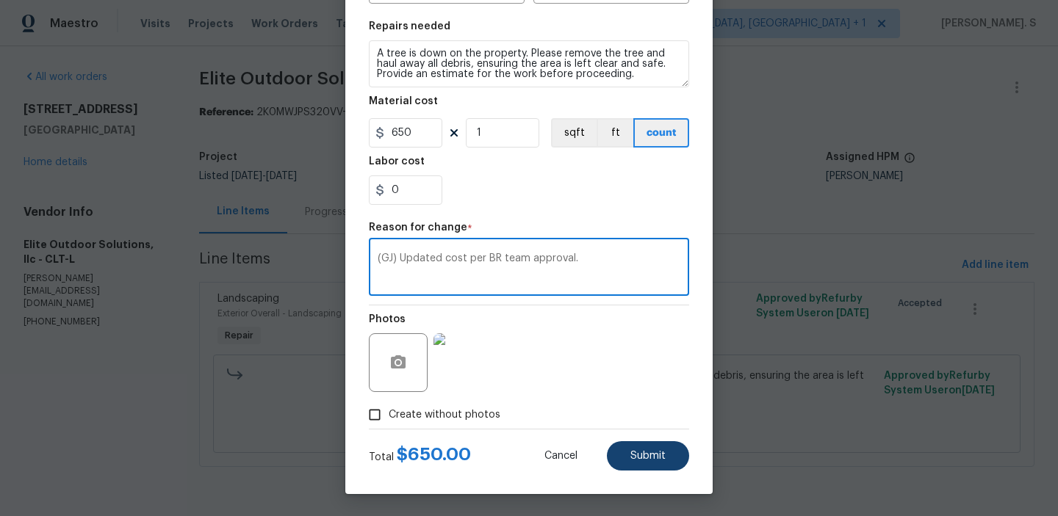
type textarea "(GJ) Updated cost per BR team approval."
click at [617, 469] on button "Submit" at bounding box center [648, 455] width 82 height 29
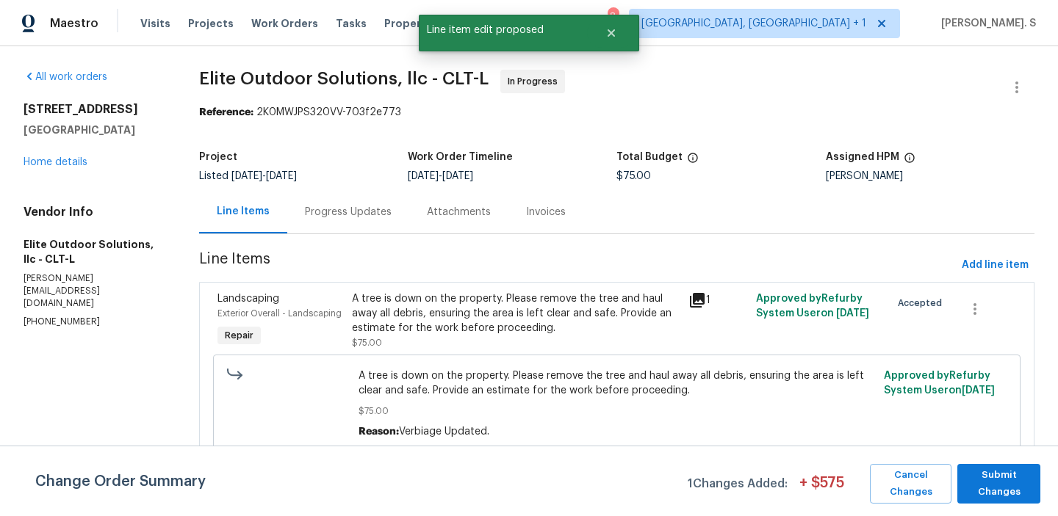
scroll to position [0, 0]
click at [1015, 480] on span "Submit Changes" at bounding box center [998, 484] width 68 height 34
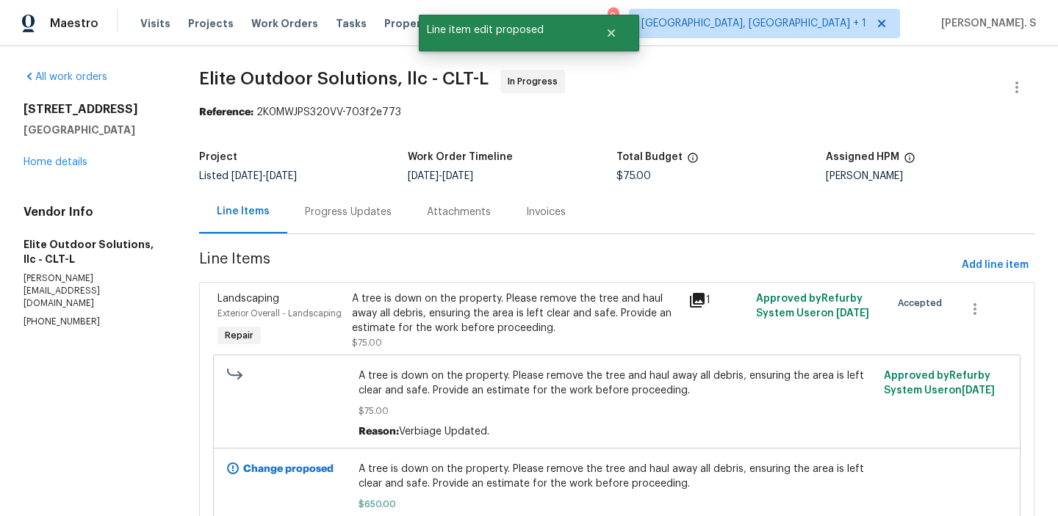
click at [342, 222] on div "Progress Updates" at bounding box center [348, 211] width 122 height 43
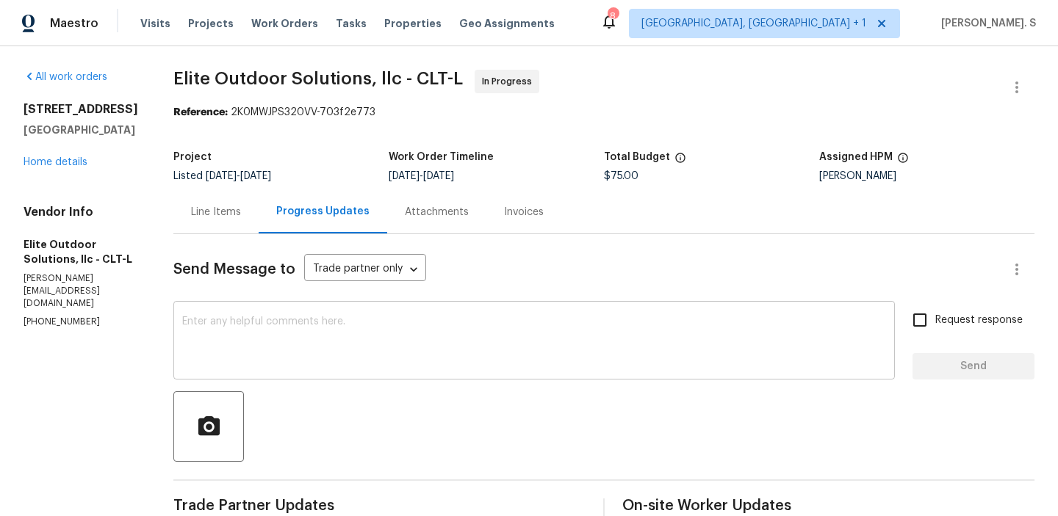
click at [312, 319] on textarea at bounding box center [534, 342] width 704 height 51
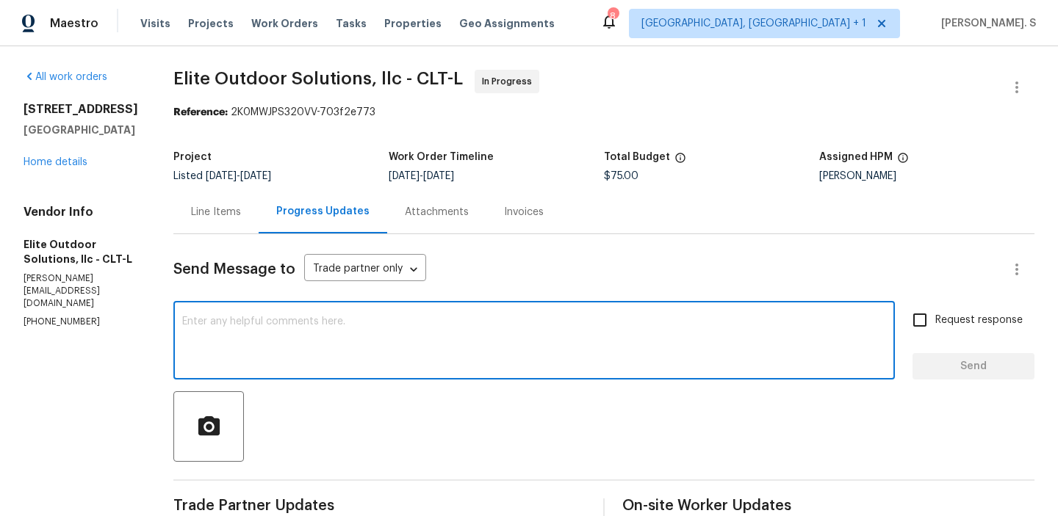
paste textarea "The BR team has approved the cost, and it has been updated."
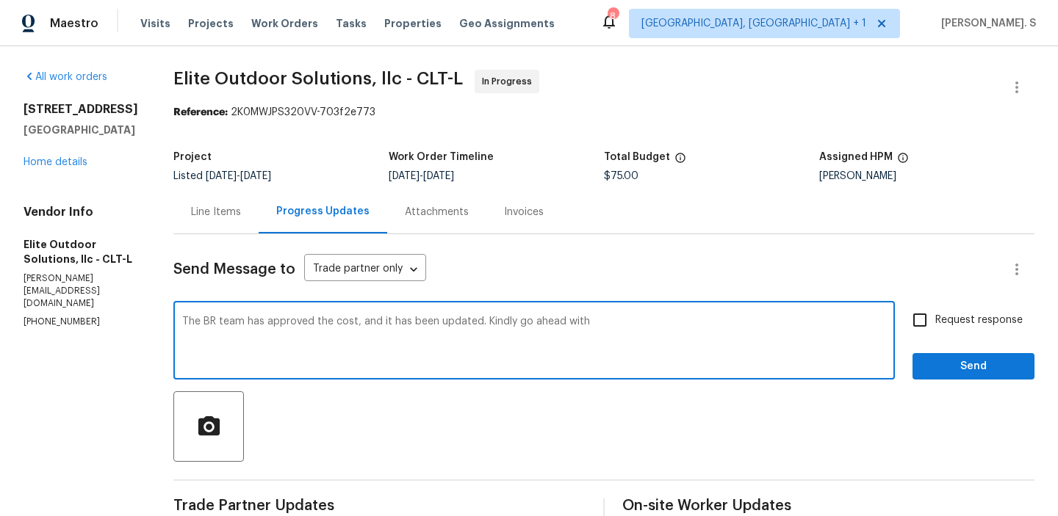
type textarea "The BR team has approved the cost, and it has been updated. Kindly go ahead with"
click at [295, 337] on textarea "The BR team has approved the cost, and it has been updated. Kindly go ahead with" at bounding box center [534, 342] width 704 height 51
click at [191, 207] on div "Line Items" at bounding box center [216, 212] width 50 height 15
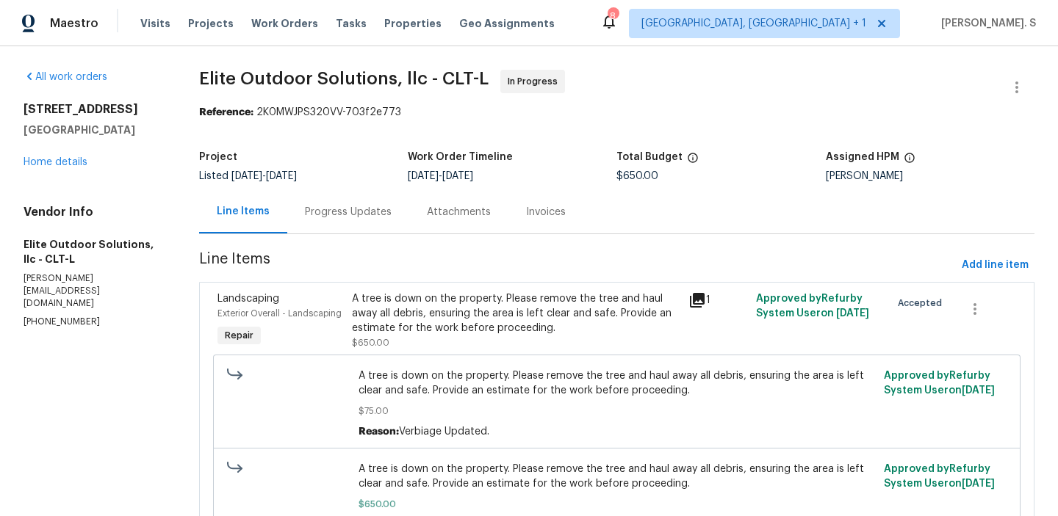
click at [320, 235] on section "Elite Outdoor Solutions, llc - CLT-L In Progress Reference: 2K0MWJPS320VV-703f2…" at bounding box center [616, 324] width 835 height 508
click at [325, 221] on div "Progress Updates" at bounding box center [348, 211] width 122 height 43
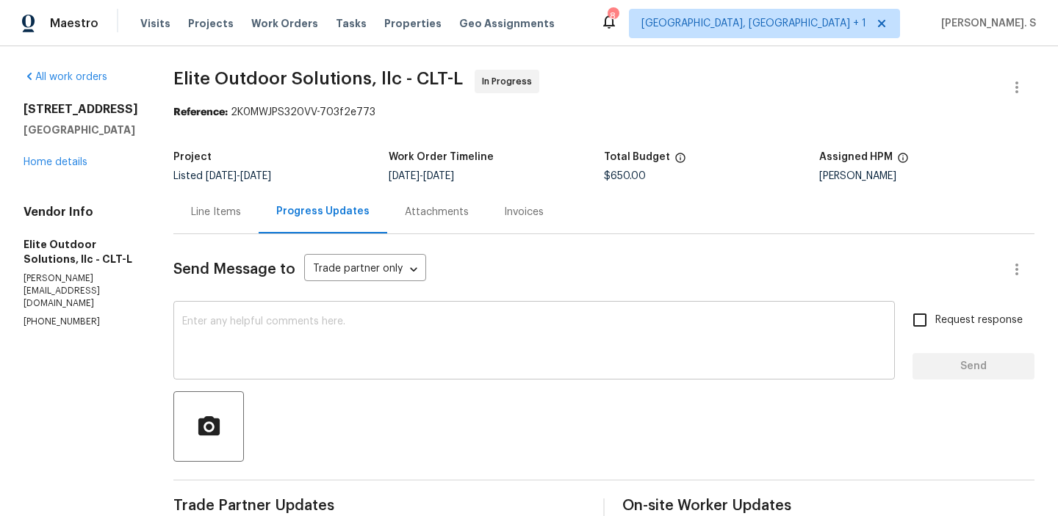
click at [430, 356] on textarea at bounding box center [534, 342] width 704 height 51
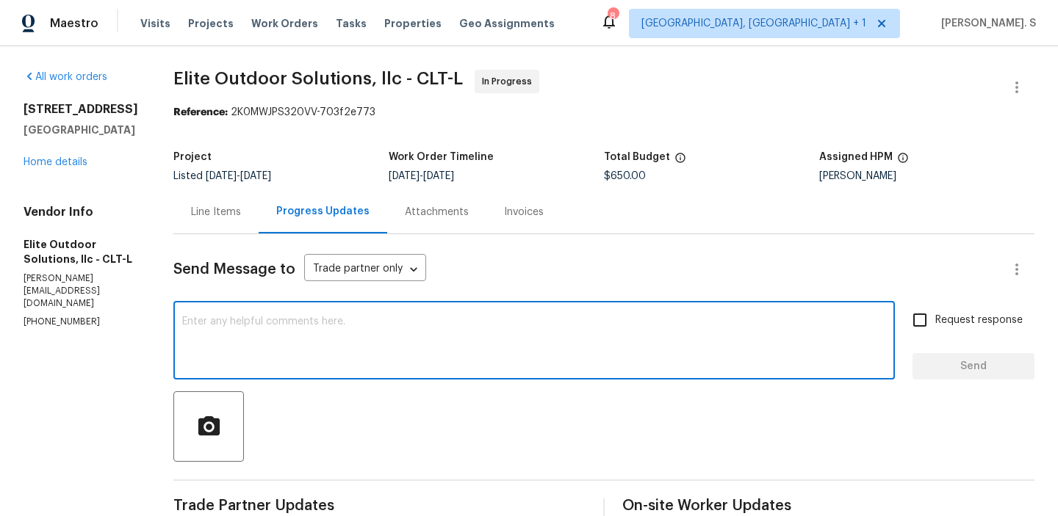
paste textarea "The BR team has approved the cost, and it has been updated. Kindly go ahead with"
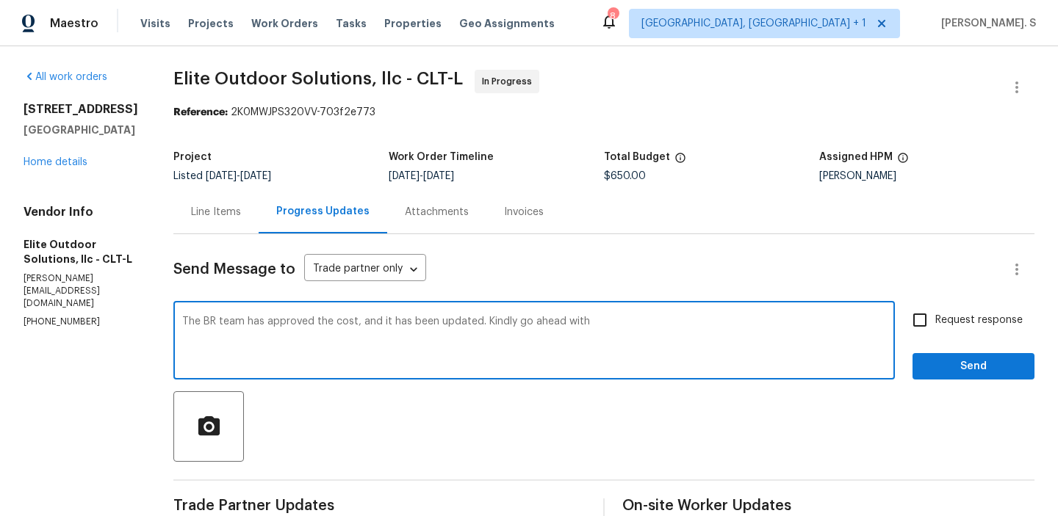
drag, startPoint x: 537, startPoint y: 322, endPoint x: 624, endPoint y: 314, distance: 87.1
click at [622, 322] on textarea "The BR team has approved the cost, and it has been updated. Kindly go ahead with" at bounding box center [534, 342] width 704 height 51
click at [620, 323] on textarea "The BR team has approved the cost, and it has been updated. Kindly go ahead wit…" at bounding box center [534, 342] width 704 height 51
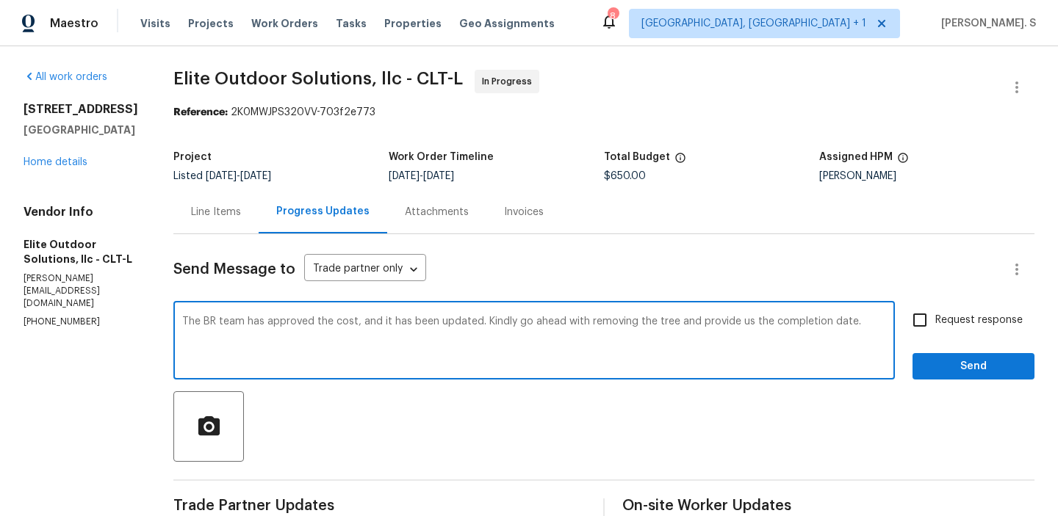
type textarea "The BR team has approved the cost, and it has been updated. Kindly go ahead wit…"
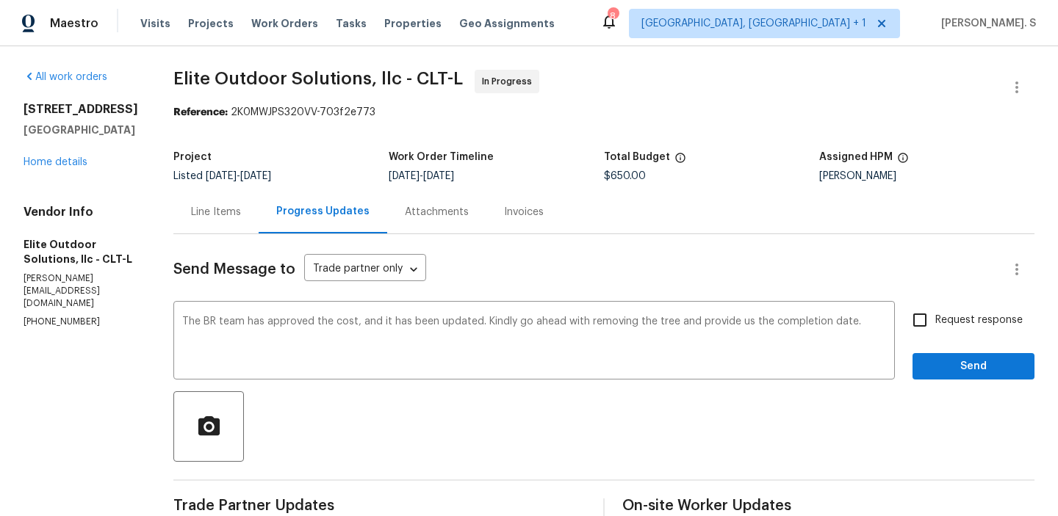
click at [945, 313] on span "Request response" at bounding box center [978, 320] width 87 height 15
click at [935, 313] on input "Request response" at bounding box center [919, 320] width 31 height 31
checkbox input "true"
click at [947, 352] on div "Request response Send" at bounding box center [973, 342] width 122 height 75
click at [924, 364] on button "Send" at bounding box center [973, 366] width 122 height 27
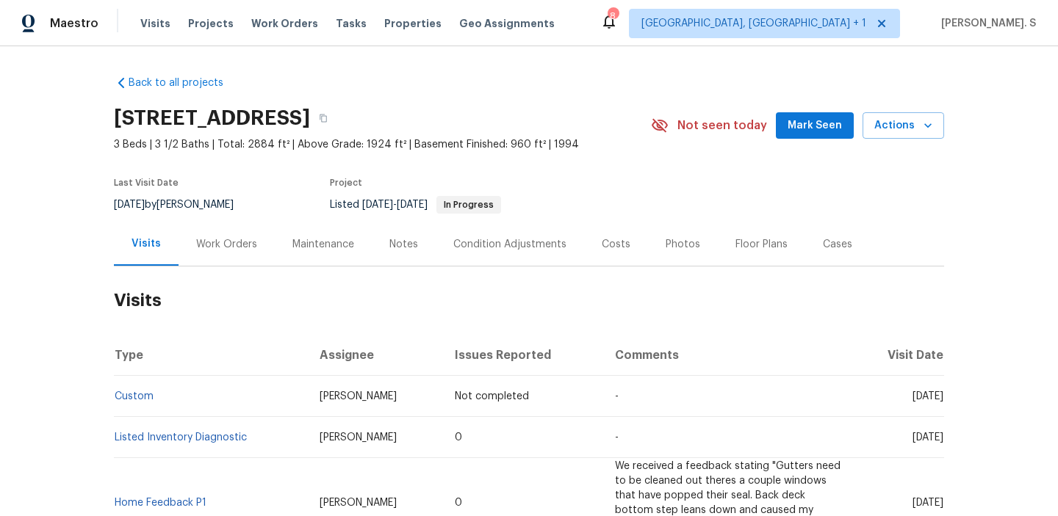
click at [256, 237] on div "Work Orders" at bounding box center [226, 244] width 96 height 43
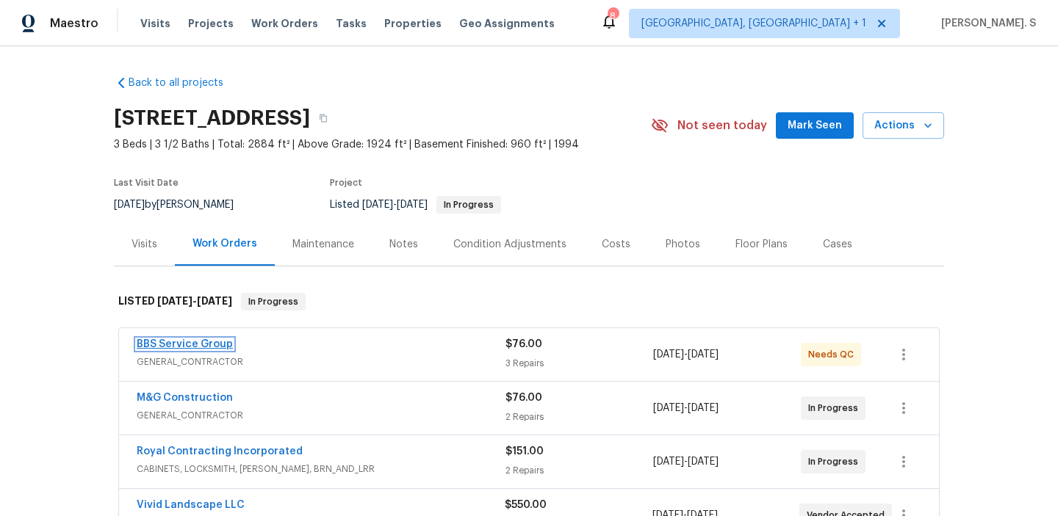
click at [219, 342] on link "BBS Service Group" at bounding box center [185, 344] width 96 height 10
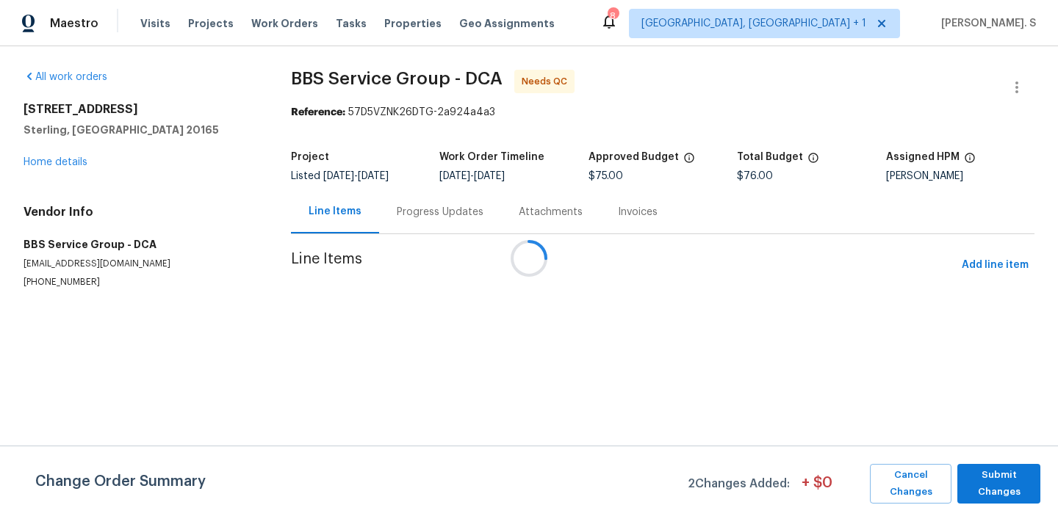
click at [396, 219] on div at bounding box center [529, 258] width 1058 height 516
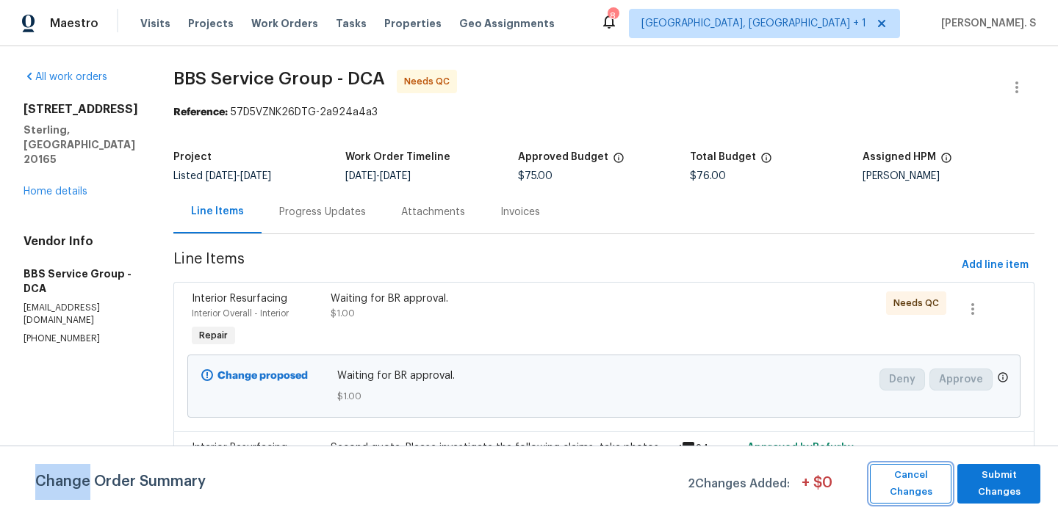
click at [930, 488] on span "Cancel Changes" at bounding box center [910, 484] width 67 height 34
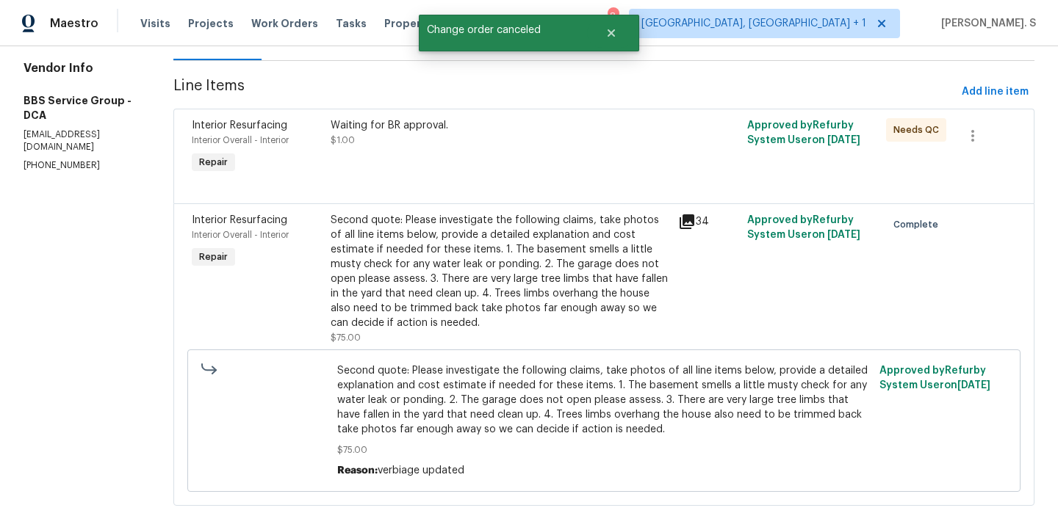
scroll to position [190, 0]
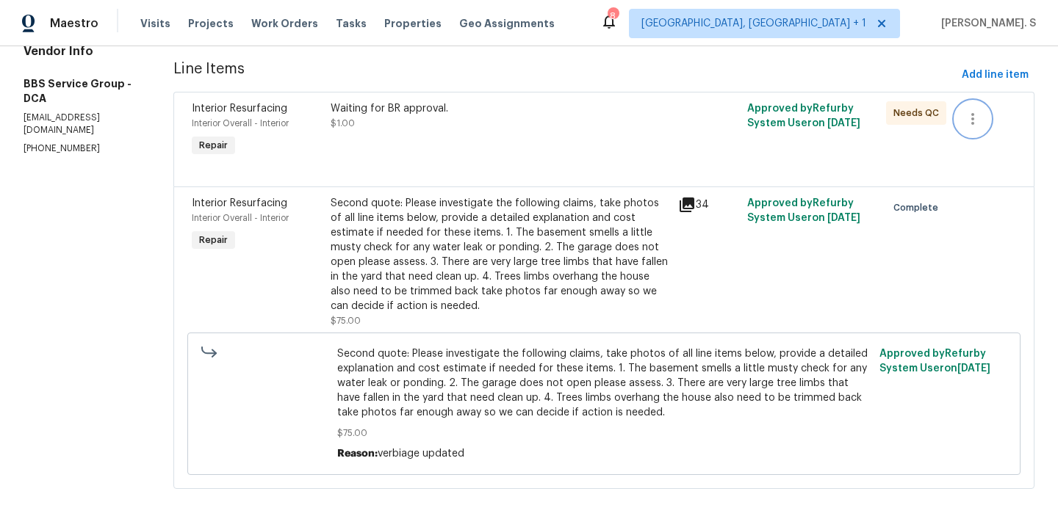
click at [971, 123] on icon "button" at bounding box center [972, 119] width 3 height 12
click at [494, 259] on div at bounding box center [529, 258] width 1058 height 516
click at [646, 142] on div "Waiting for BR approval. $1.00" at bounding box center [499, 131] width 347 height 68
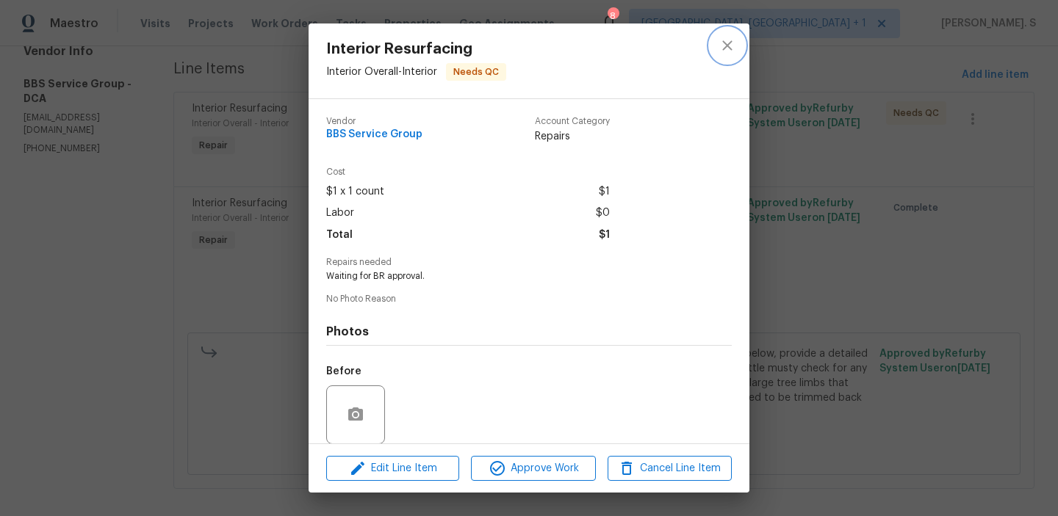
click at [732, 43] on icon "close" at bounding box center [727, 46] width 18 height 18
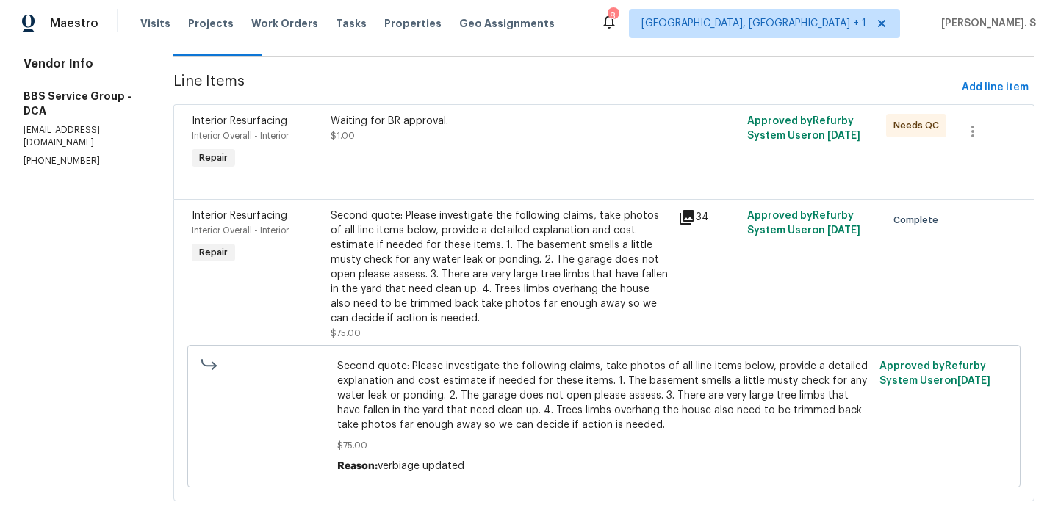
scroll to position [0, 0]
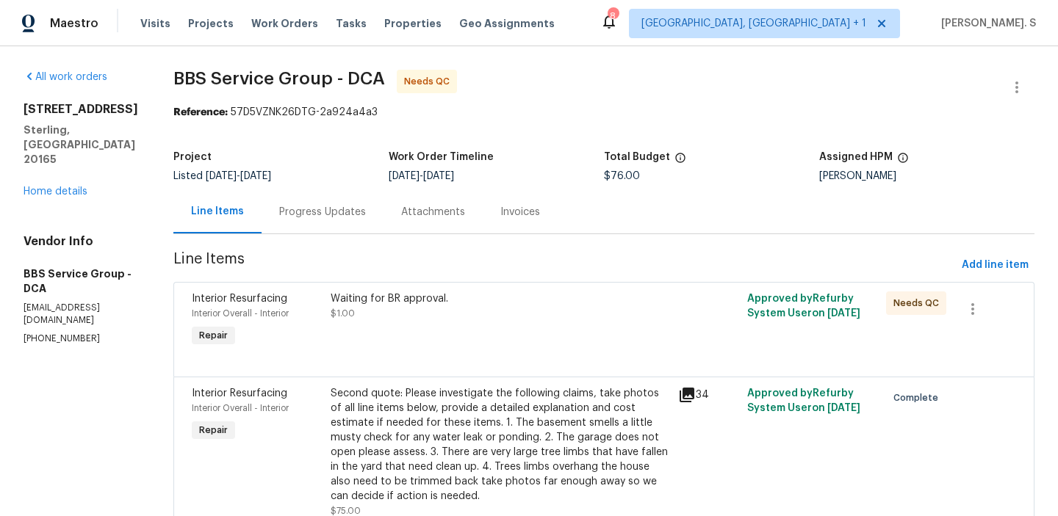
click at [284, 212] on div "Progress Updates" at bounding box center [322, 212] width 87 height 15
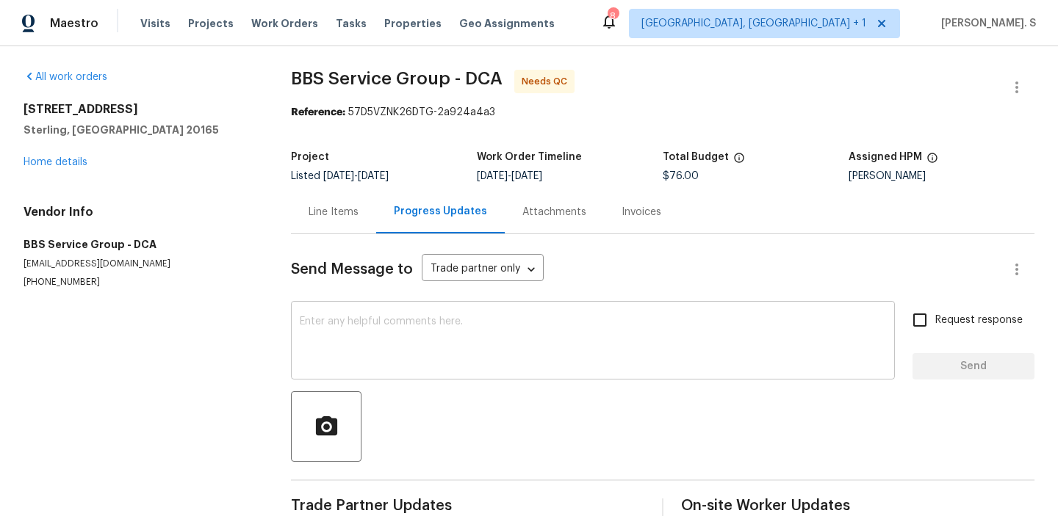
click at [343, 355] on textarea at bounding box center [593, 342] width 586 height 51
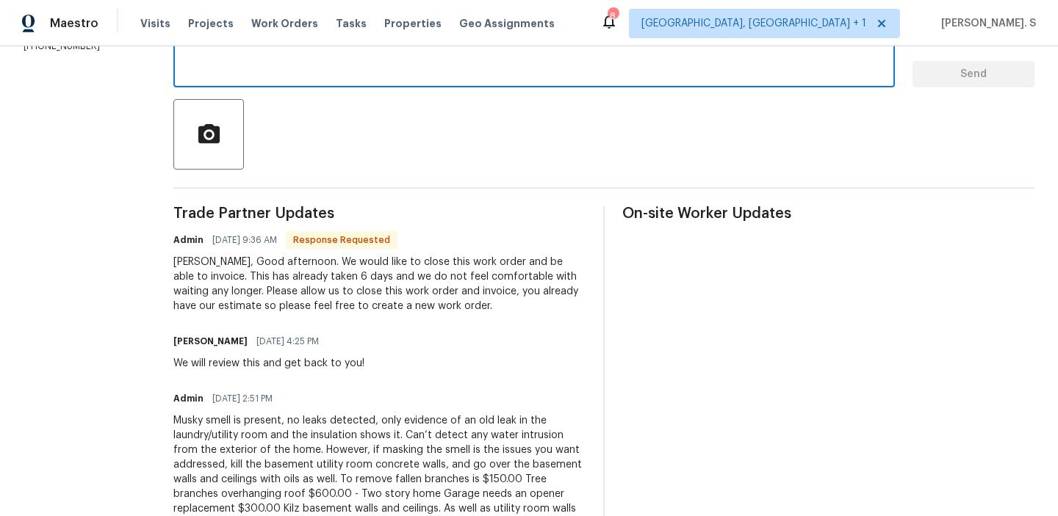
scroll to position [270, 0]
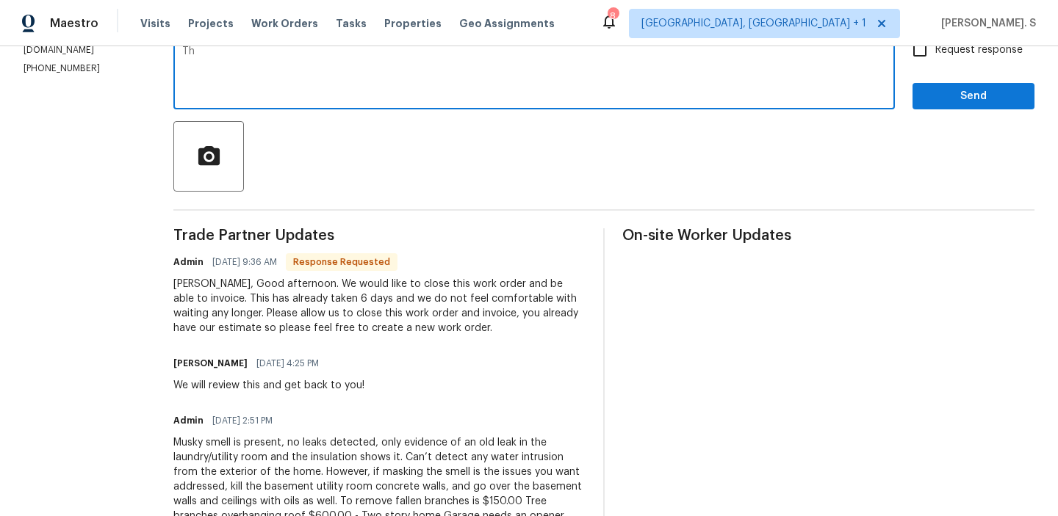
type textarea "T"
type textarea "Hi, we have decided not to go ahead with the repairs as of now, and we can clos…"
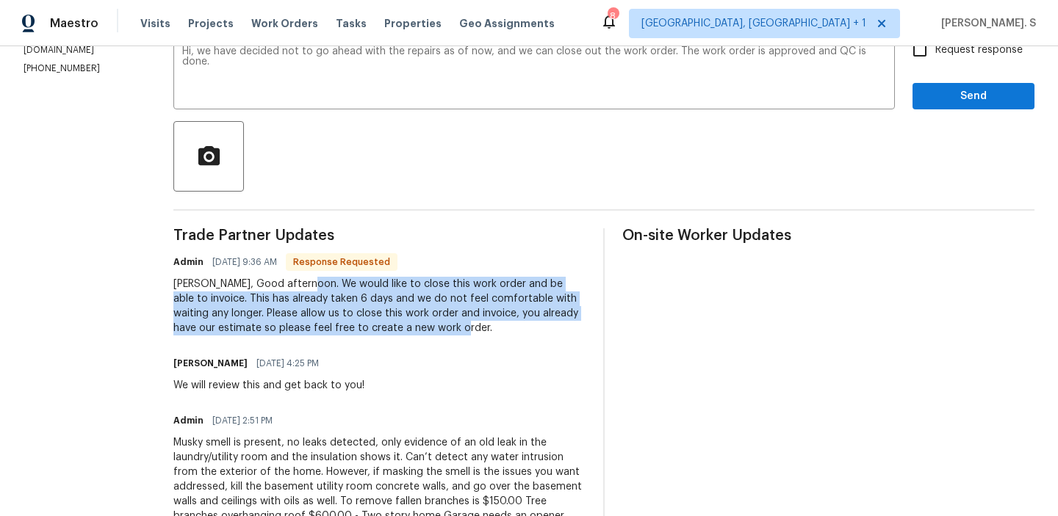
drag, startPoint x: 281, startPoint y: 285, endPoint x: 406, endPoint y: 336, distance: 135.7
click at [406, 336] on div "Trade Partner Updates Admin [DATE] 9:36 AM Response Requested [PERSON_NAME], Go…" at bounding box center [379, 457] width 412 height 458
copy div "We would like to close this work order and be able to invoice. This has already…"
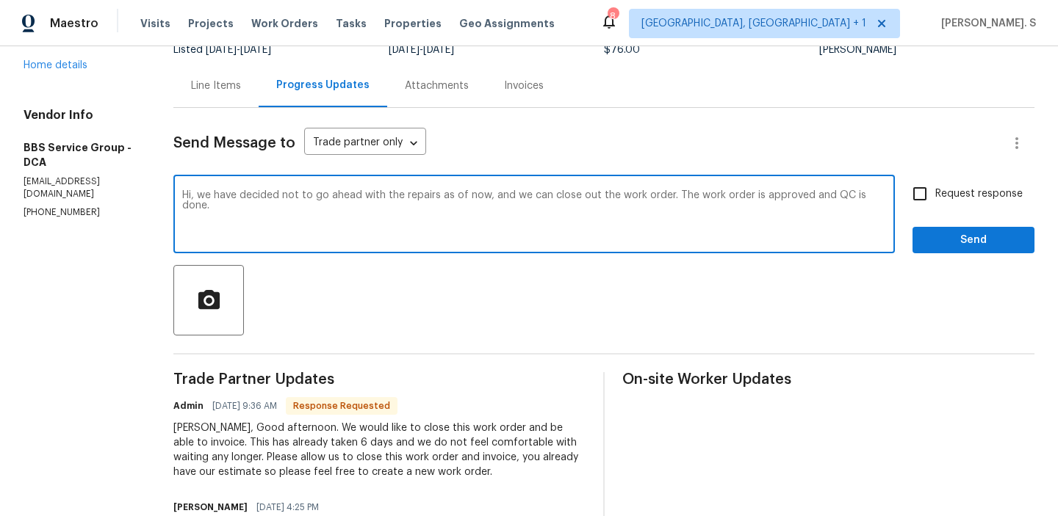
drag, startPoint x: 176, startPoint y: 198, endPoint x: 849, endPoint y: 198, distance: 672.8
click at [850, 199] on textarea "Hi, we have decided not to go ahead with the repairs as of now, and we can clos…" at bounding box center [534, 215] width 704 height 51
click at [927, 189] on input "Request response" at bounding box center [919, 193] width 31 height 31
checkbox input "true"
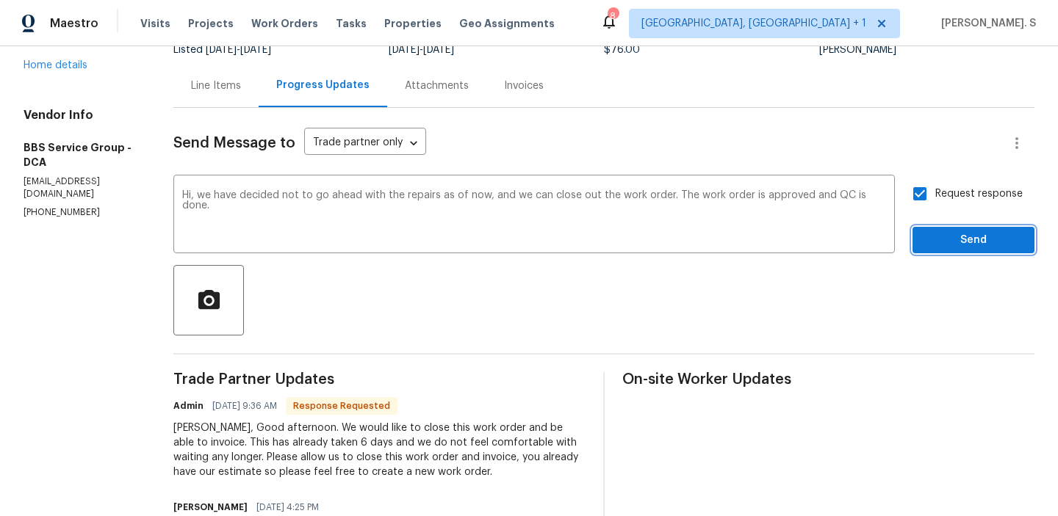
click at [952, 252] on button "Send" at bounding box center [973, 240] width 122 height 27
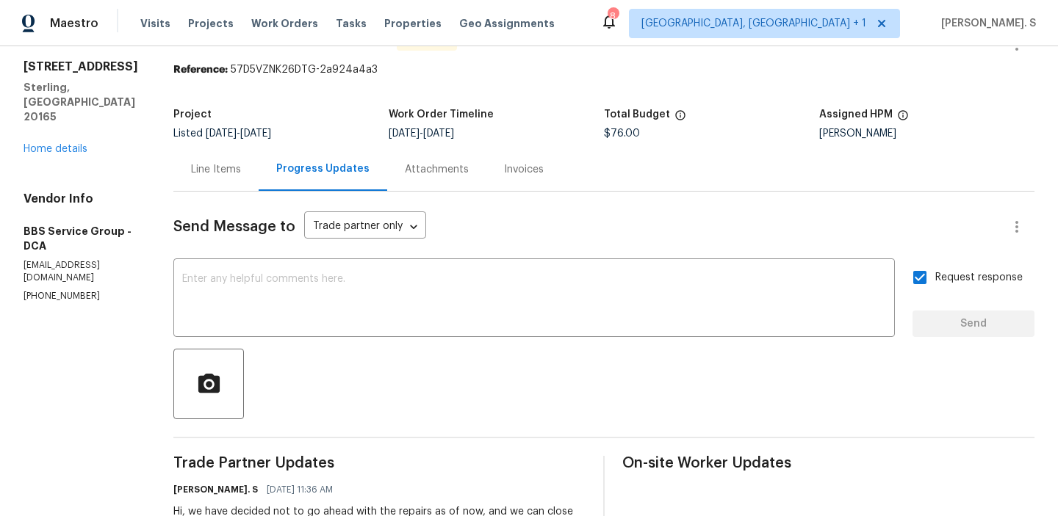
scroll to position [0, 0]
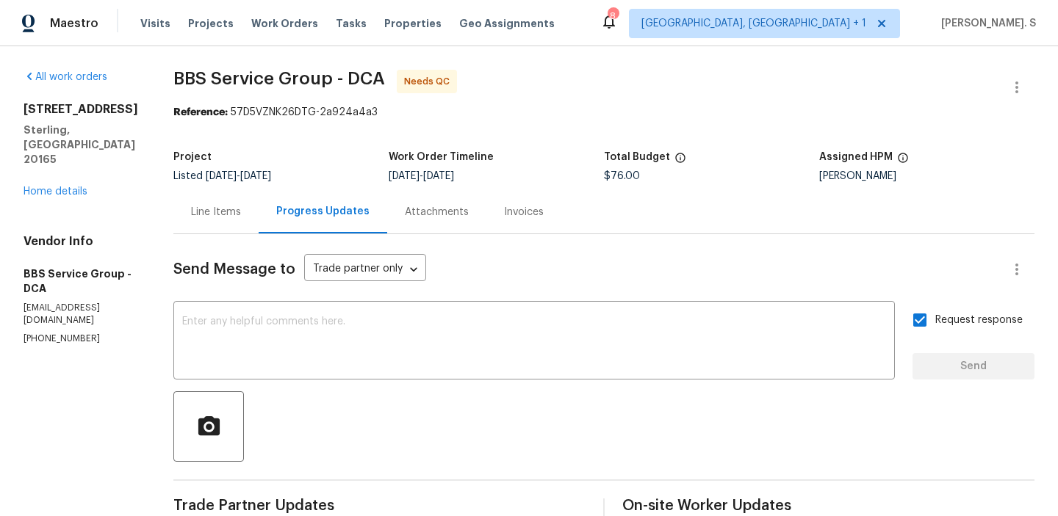
click at [280, 98] on span "BBS Service Group - DCA Needs QC" at bounding box center [586, 87] width 826 height 35
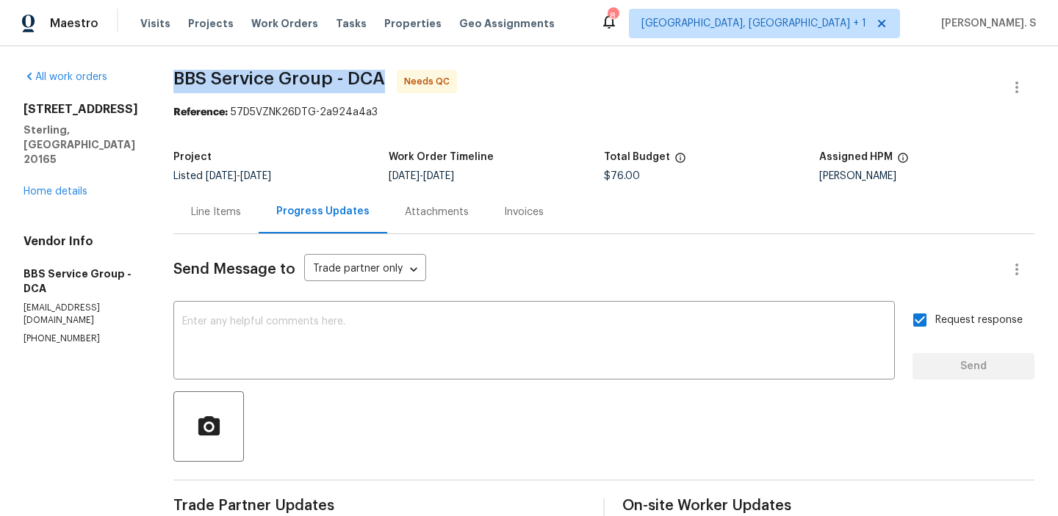
copy span "BBS Service Group - DCA"
click at [173, 229] on div "Line Items" at bounding box center [215, 211] width 85 height 43
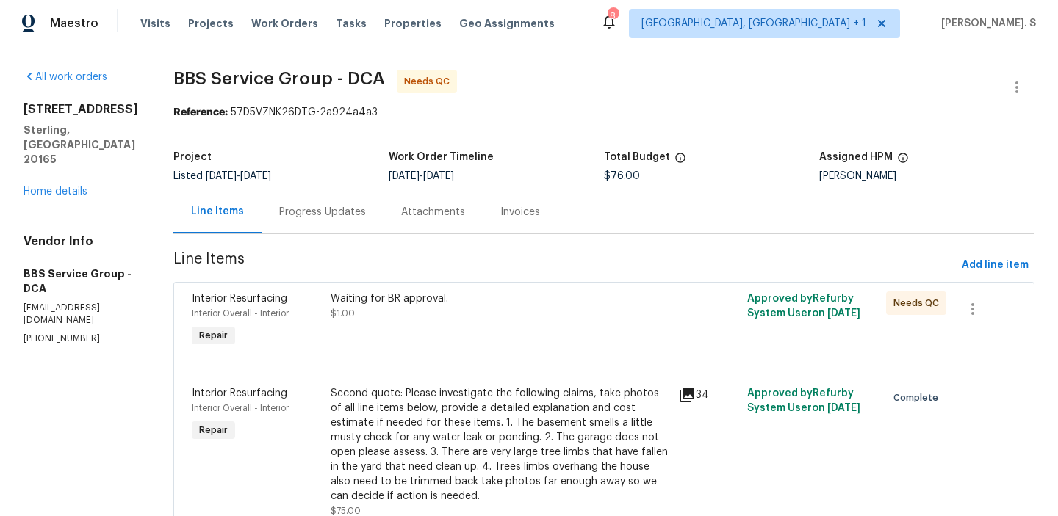
click at [398, 329] on div "Waiting for BR approval. $1.00" at bounding box center [499, 321] width 347 height 68
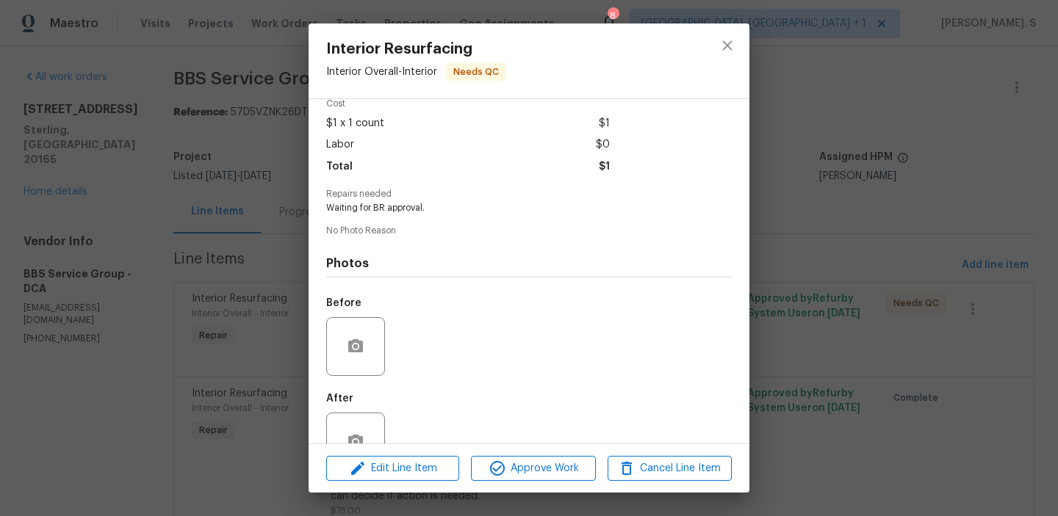
scroll to position [110, 0]
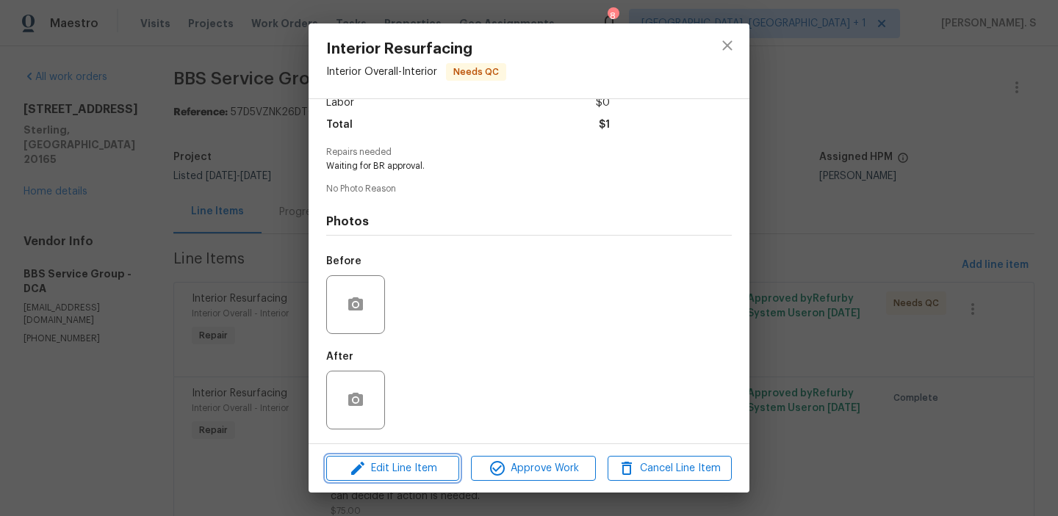
click at [381, 469] on span "Edit Line Item" at bounding box center [393, 469] width 124 height 18
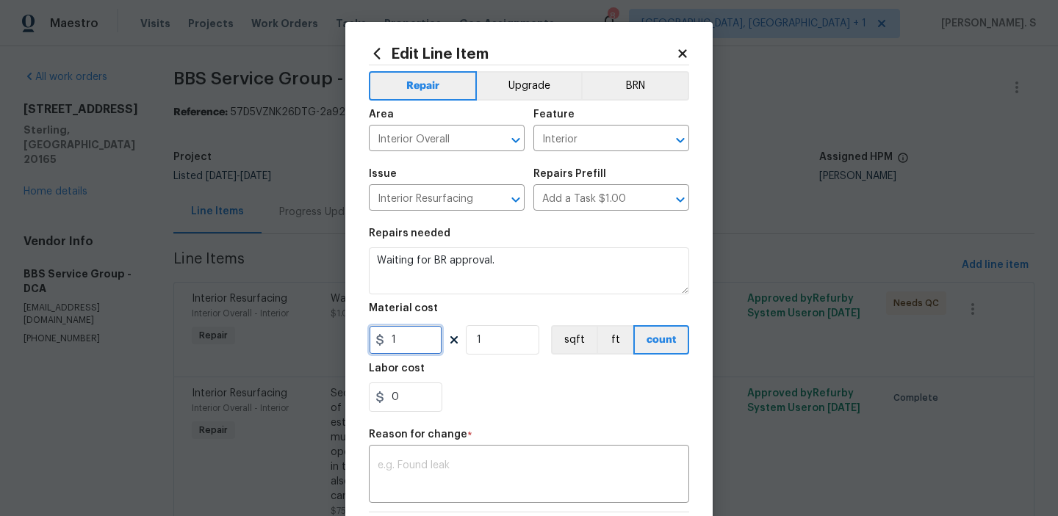
click at [411, 336] on input "1" at bounding box center [405, 339] width 73 height 29
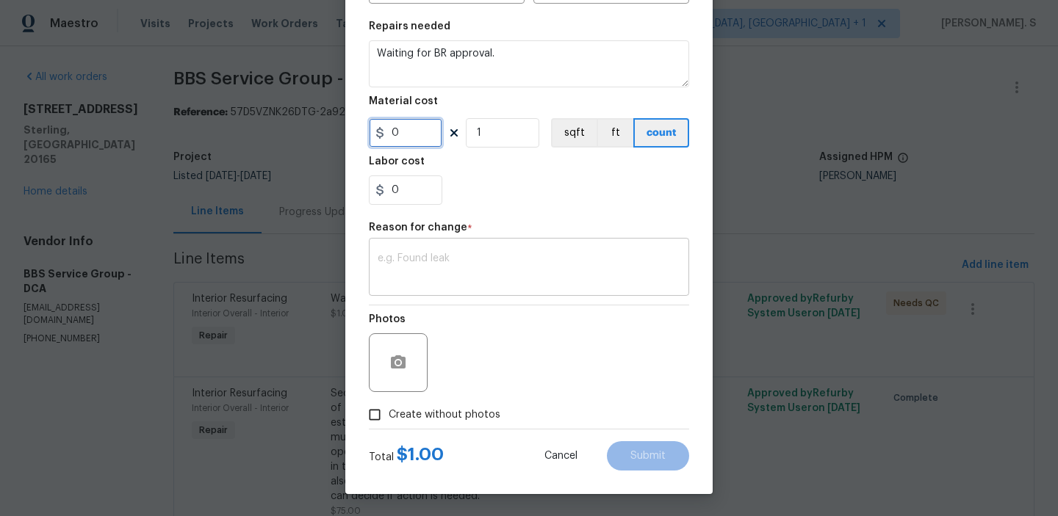
type input "0"
click at [425, 270] on textarea at bounding box center [529, 268] width 303 height 31
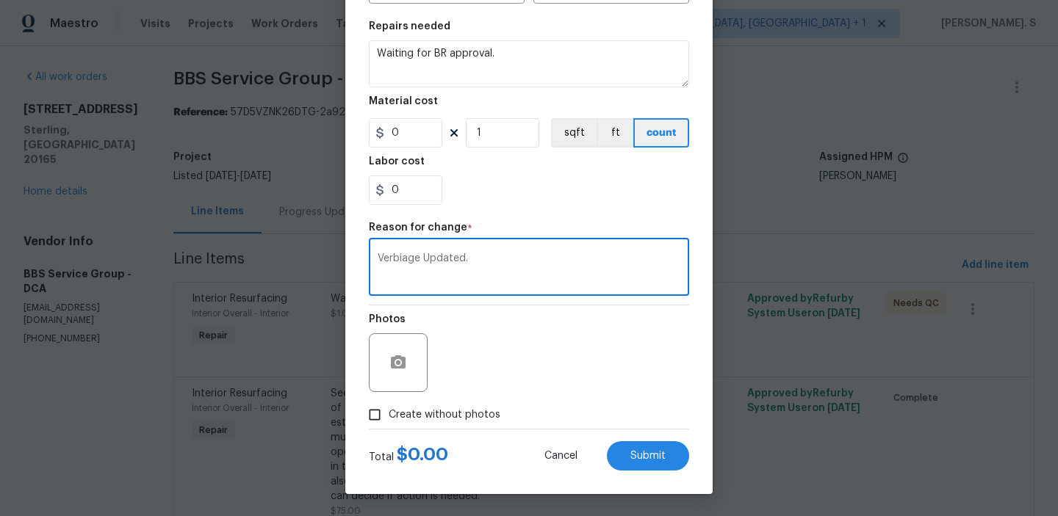
type textarea "Verbiage Updated."
click at [683, 476] on div "Edit Line Item Repair Upgrade BRN Area Interior Overall ​ Feature Interior ​ Is…" at bounding box center [528, 154] width 367 height 679
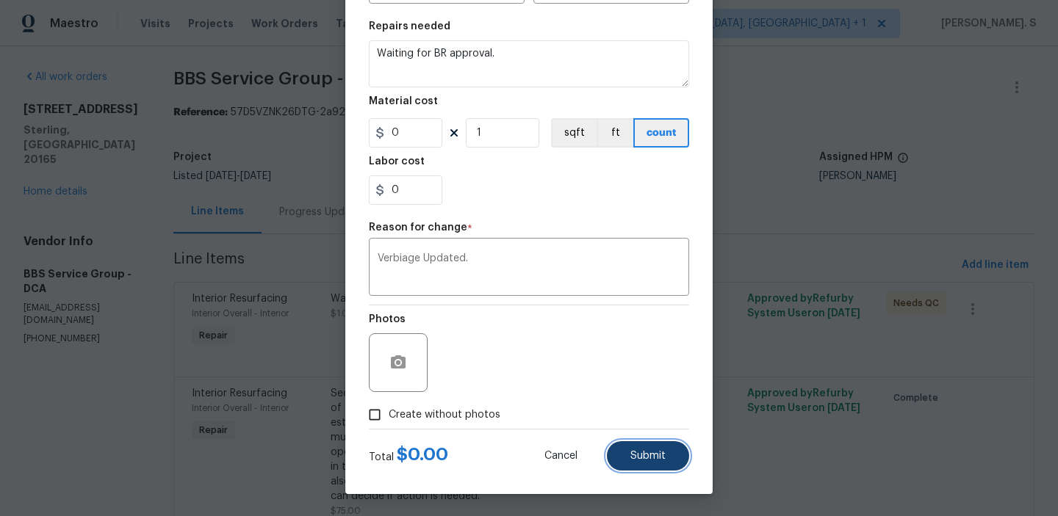
click at [671, 466] on button "Submit" at bounding box center [648, 455] width 82 height 29
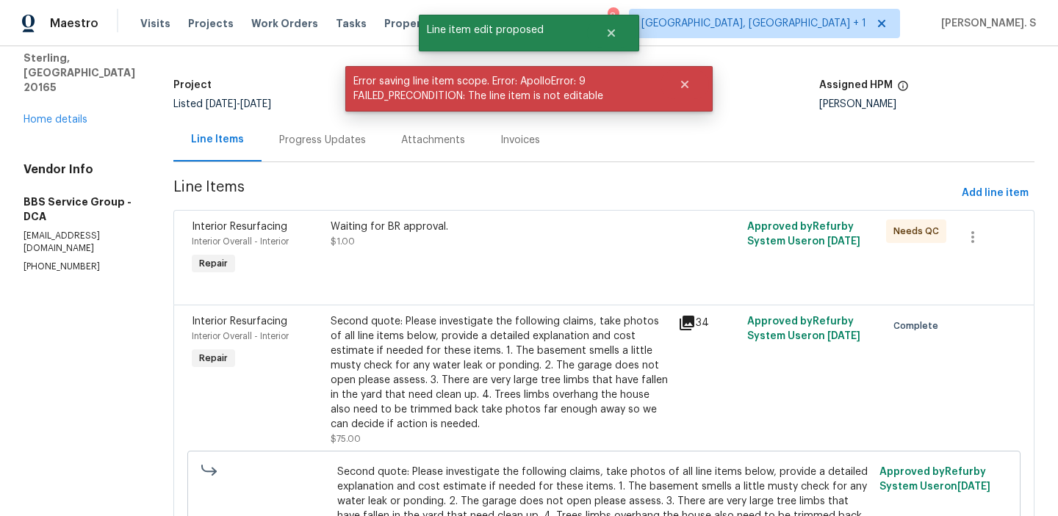
scroll to position [95, 0]
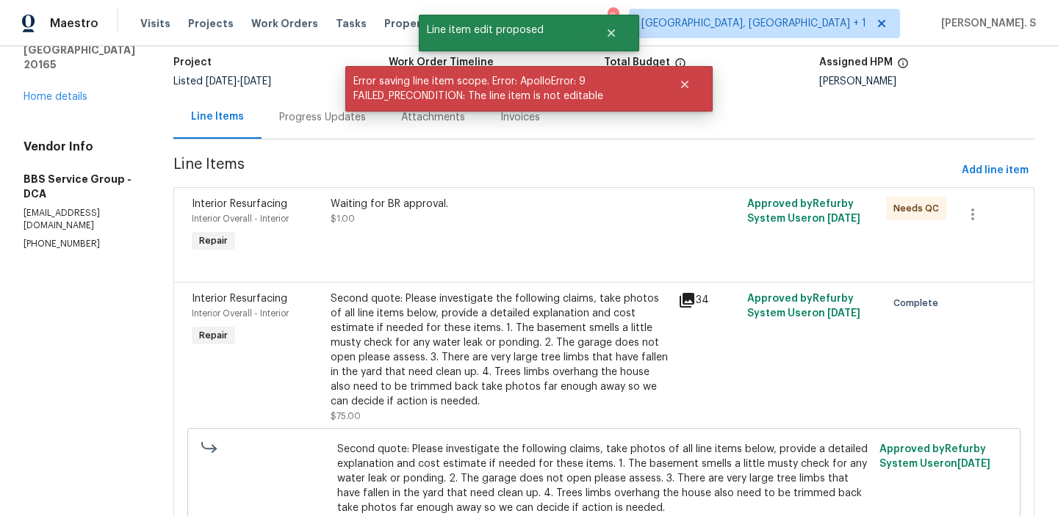
click at [382, 183] on span "Line Items" at bounding box center [564, 170] width 782 height 27
click at [376, 220] on div "Waiting for BR approval. $1.00" at bounding box center [500, 211] width 339 height 29
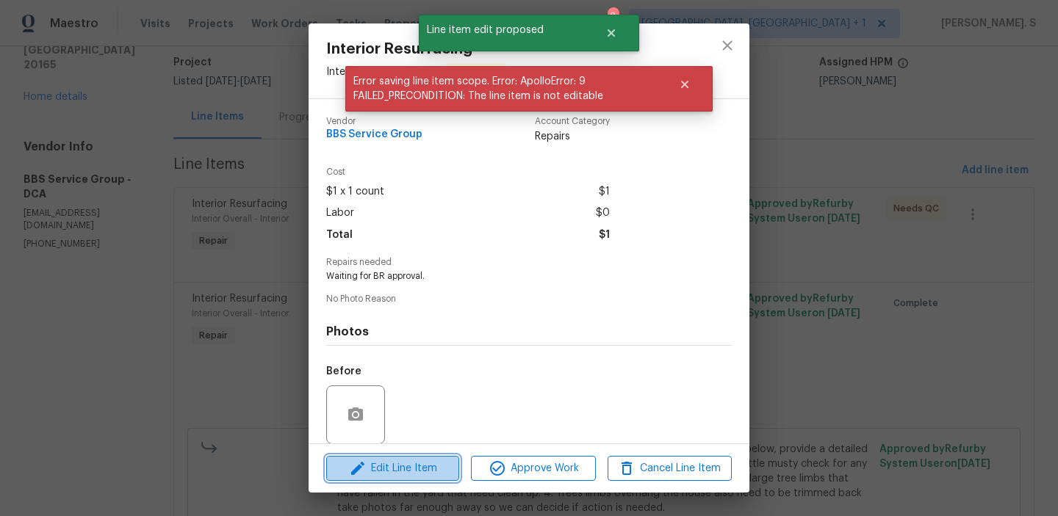
click at [402, 469] on span "Edit Line Item" at bounding box center [393, 469] width 124 height 18
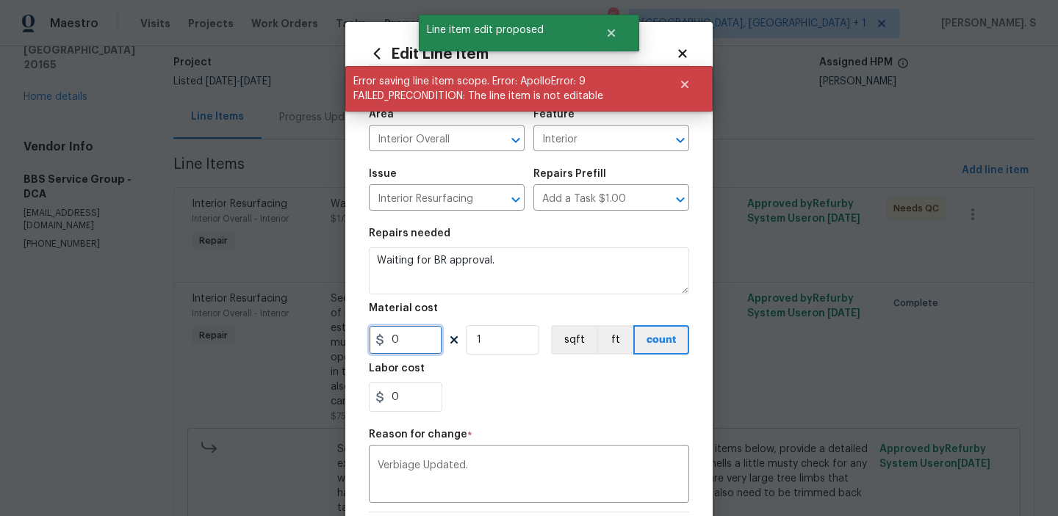
click at [394, 329] on input "0" at bounding box center [405, 339] width 73 height 29
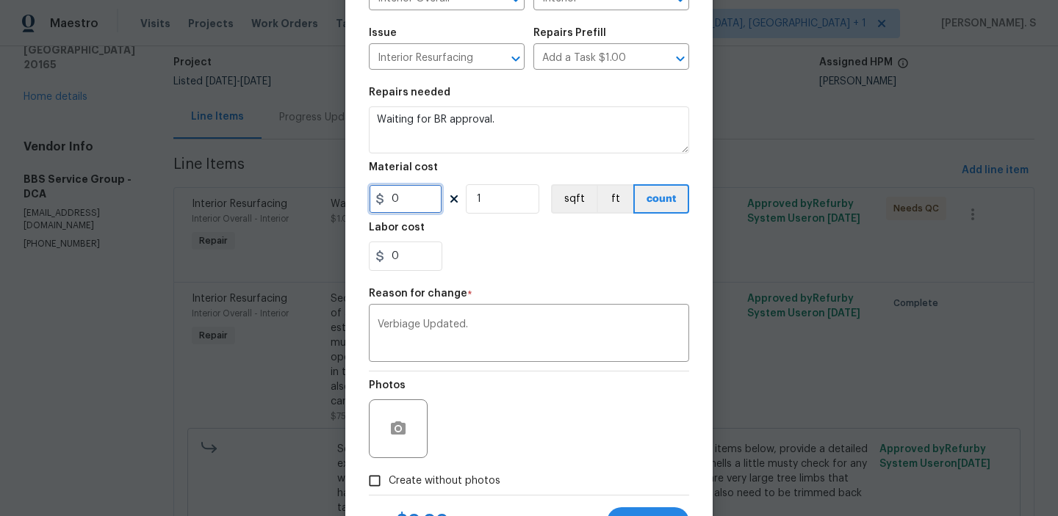
scroll to position [155, 0]
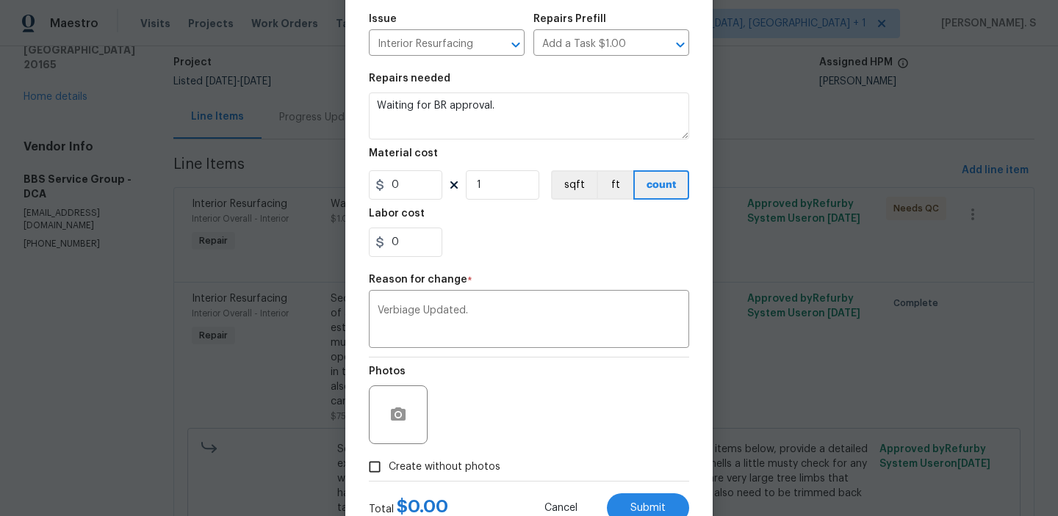
click at [435, 272] on div "Repair Upgrade BRN Area Interior Overall ​ Feature Interior ​ Issue Interior Re…" at bounding box center [529, 195] width 320 height 571
click at [441, 312] on textarea "Verbiage Updated." at bounding box center [529, 321] width 303 height 31
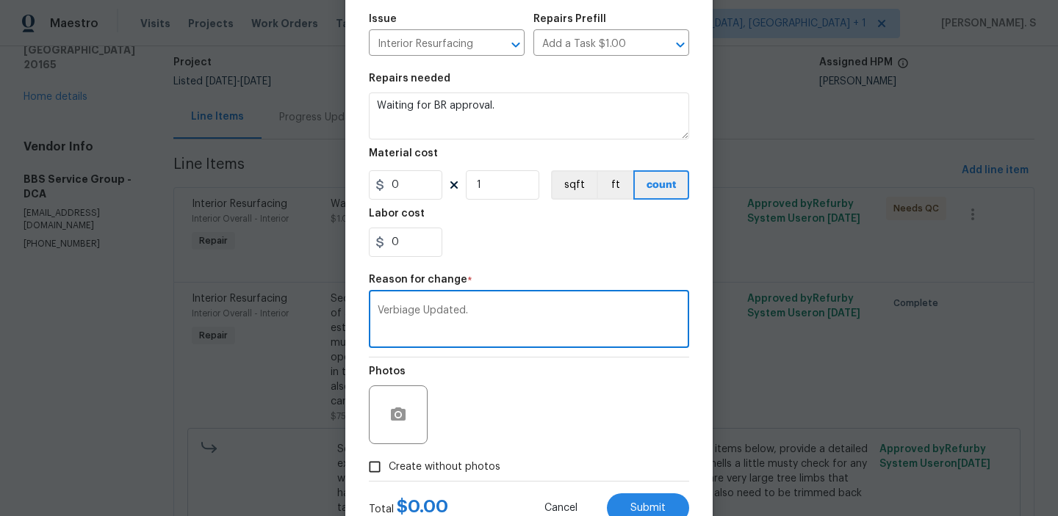
click at [441, 312] on textarea "Verbiage Updated." at bounding box center [529, 321] width 303 height 31
click at [450, 453] on label "Create without photos" at bounding box center [431, 467] width 140 height 28
click at [389, 453] on input "Create without photos" at bounding box center [375, 467] width 28 height 28
checkbox input "true"
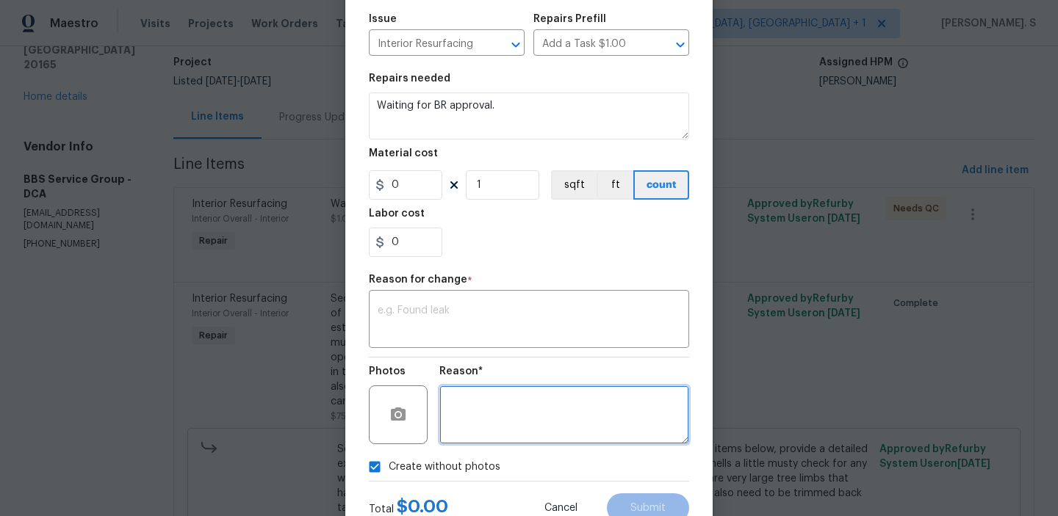
click at [566, 398] on textarea at bounding box center [564, 415] width 250 height 59
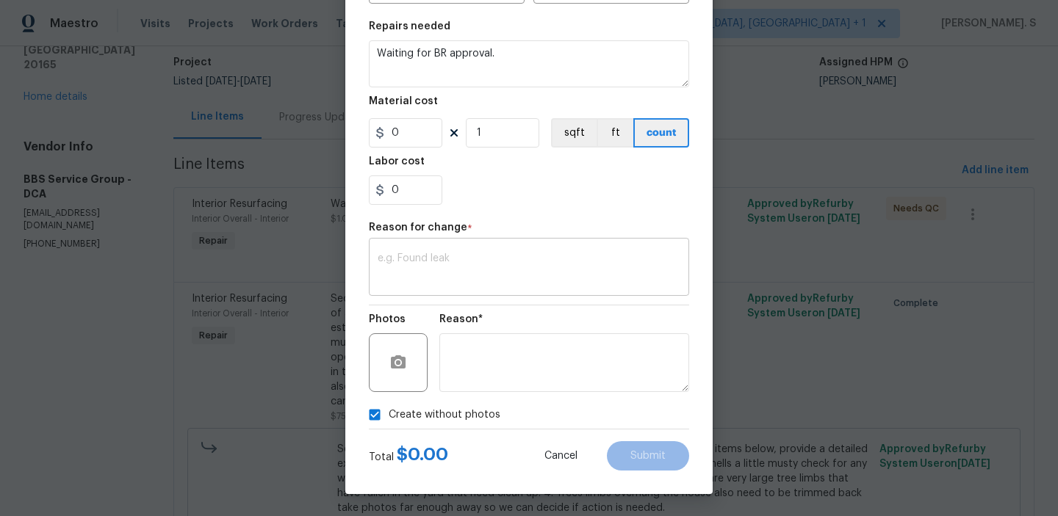
click at [571, 267] on textarea at bounding box center [529, 268] width 303 height 31
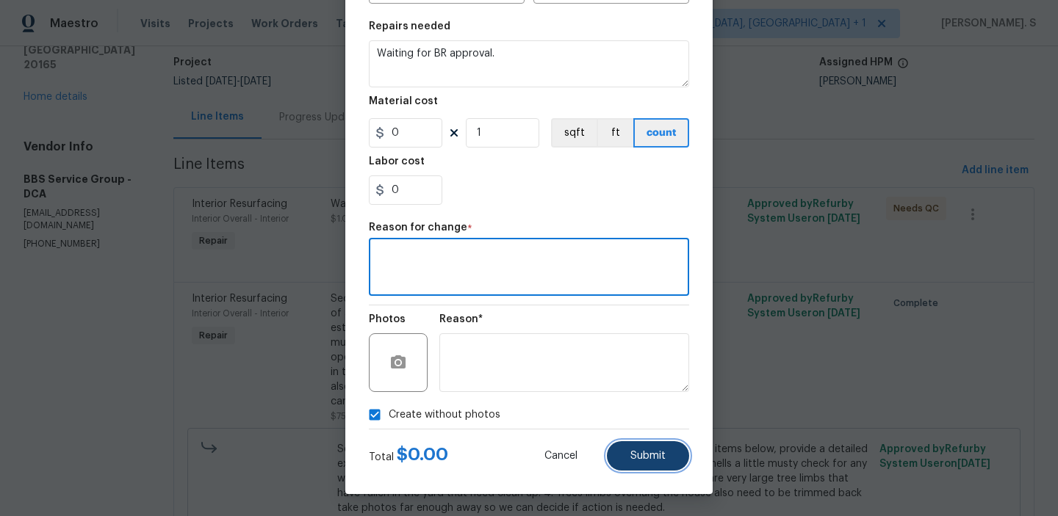
click at [632, 456] on span "Submit" at bounding box center [647, 456] width 35 height 11
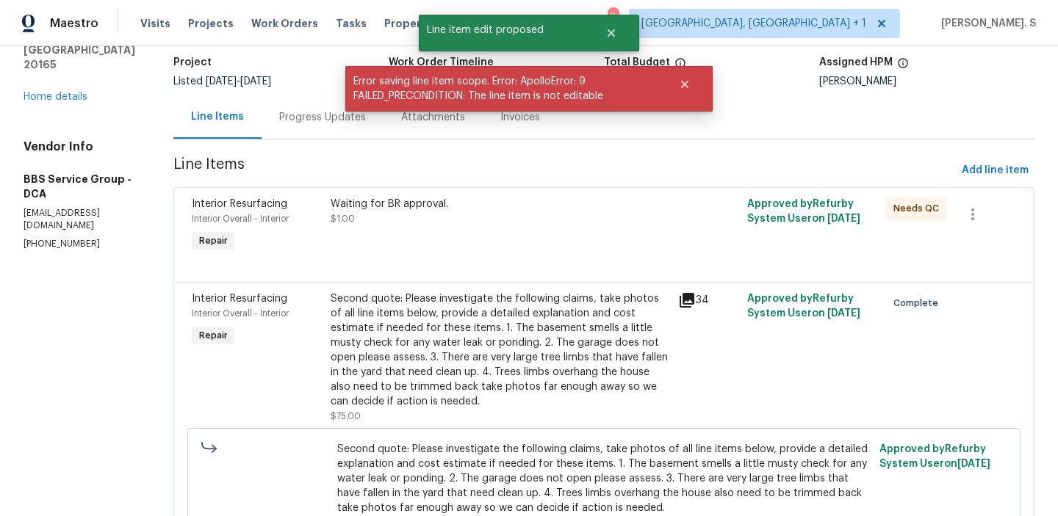
scroll to position [0, 0]
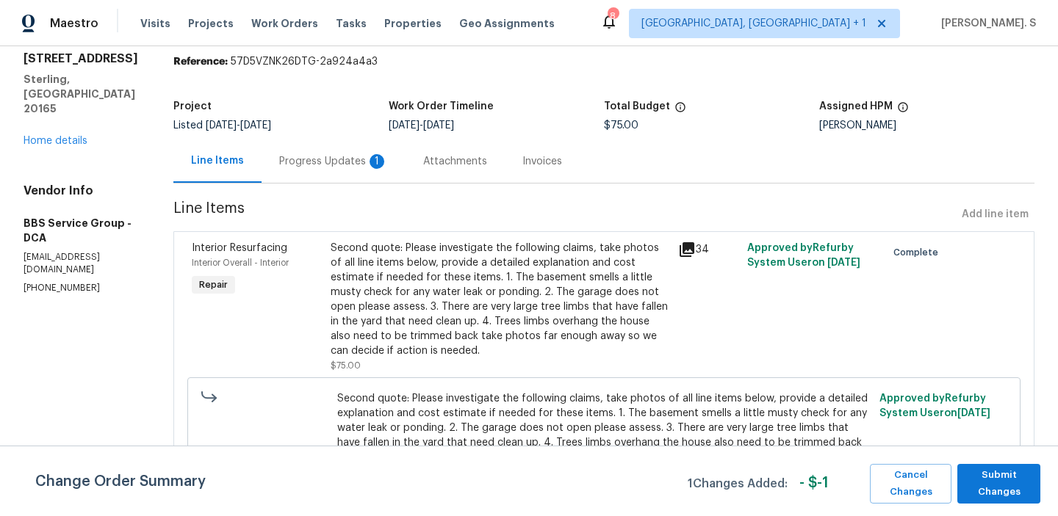
scroll to position [95, 0]
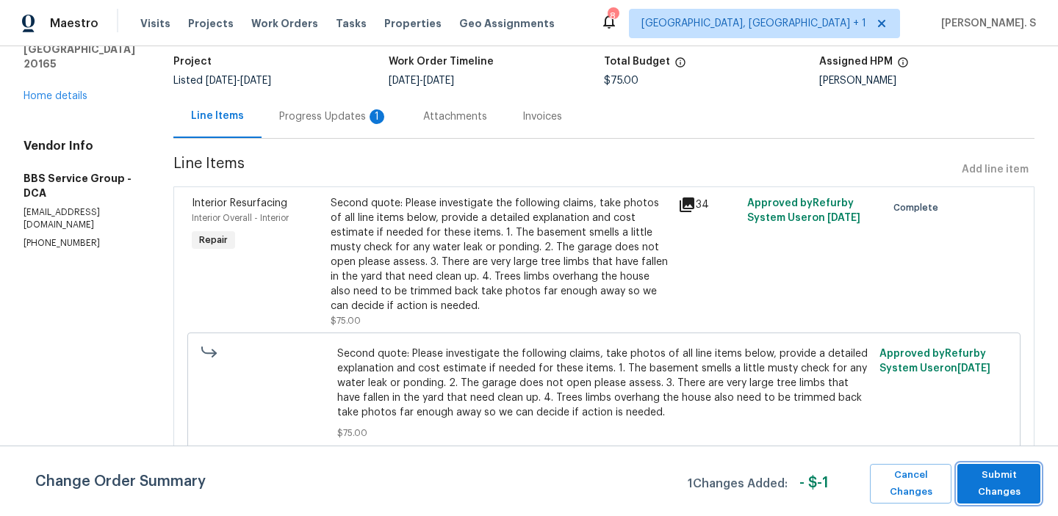
click at [980, 494] on span "Submit Changes" at bounding box center [998, 484] width 68 height 34
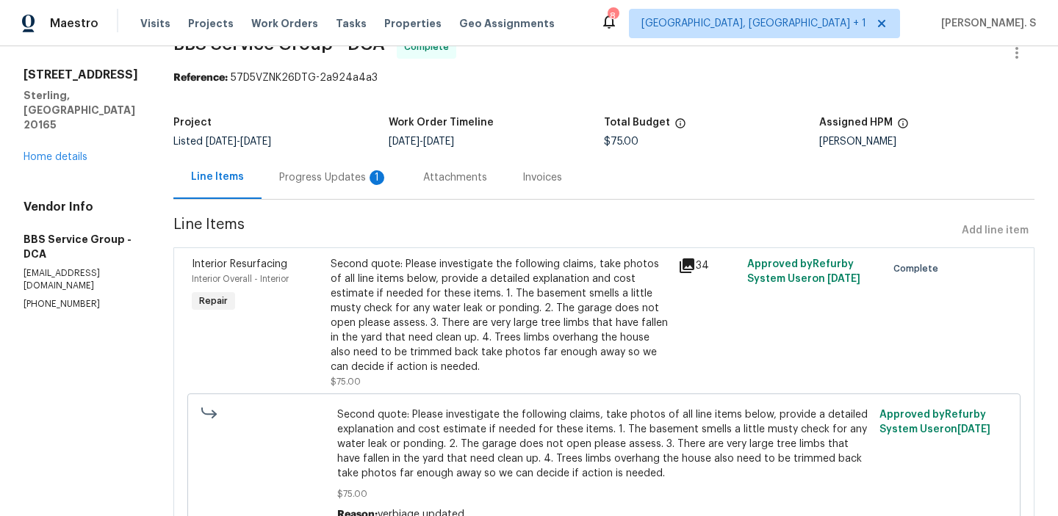
scroll to position [0, 0]
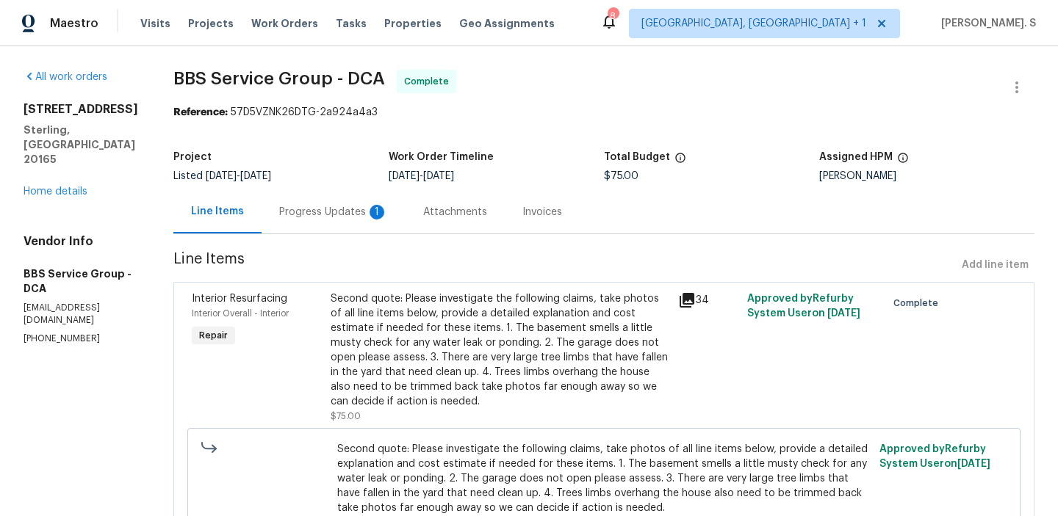
click at [327, 198] on div "Progress Updates 1" at bounding box center [333, 211] width 144 height 43
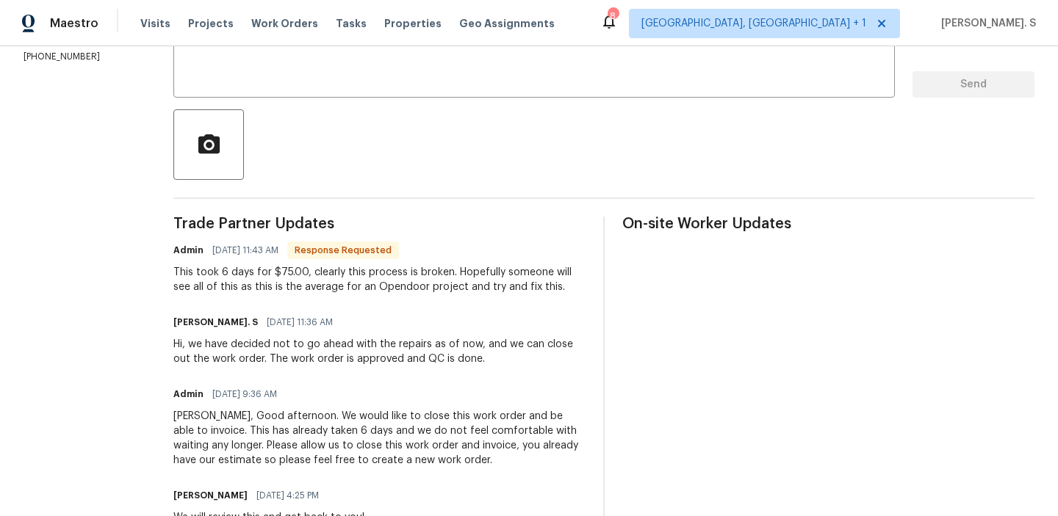
scroll to position [283, 0]
click at [399, 275] on div "This took 6 days for $75.00, clearly this process is broken. Hopefully someone …" at bounding box center [379, 278] width 412 height 29
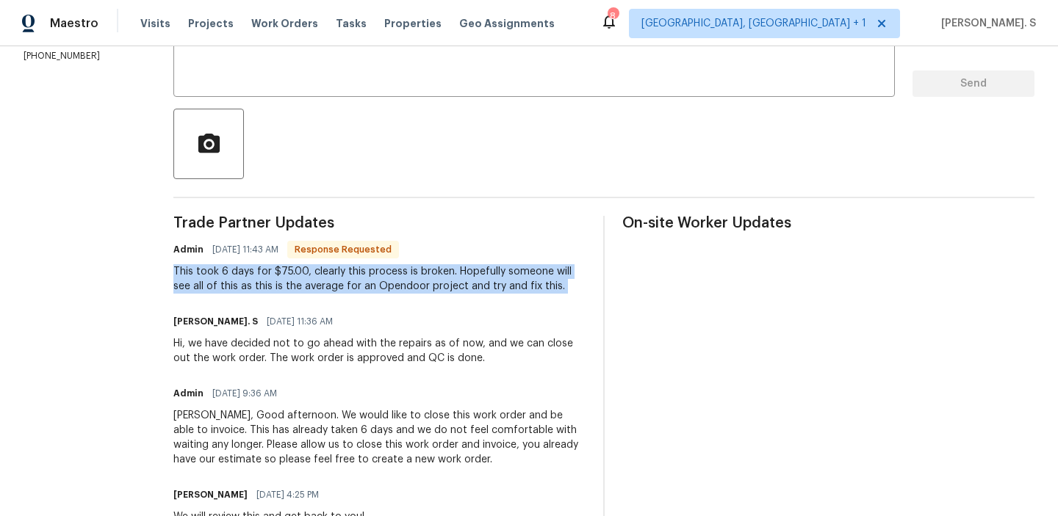
click at [399, 275] on div "This took 6 days for $75.00, clearly this process is broken. Hopefully someone …" at bounding box center [379, 278] width 412 height 29
copy div "This took 6 days for $75.00, clearly this process is broken. Hopefully someone …"
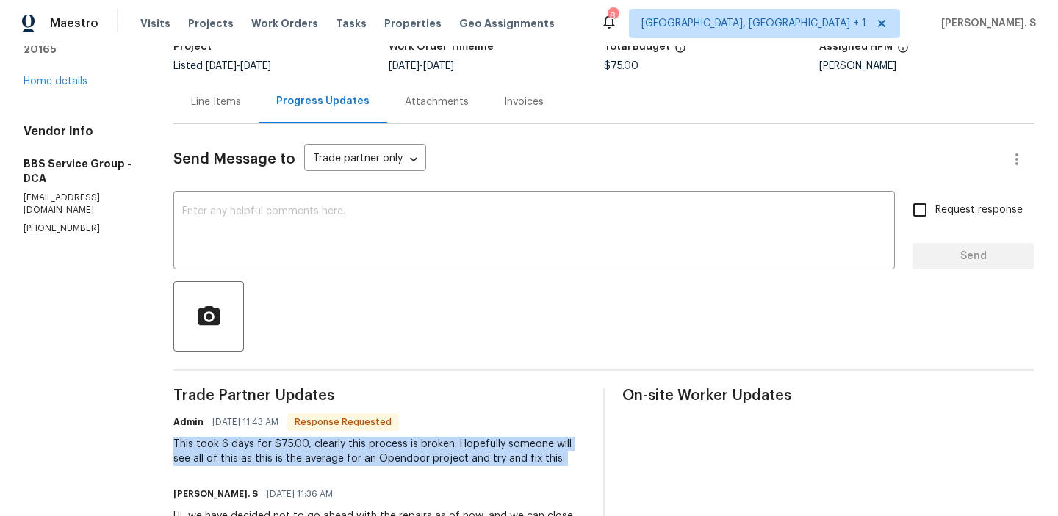
scroll to position [0, 0]
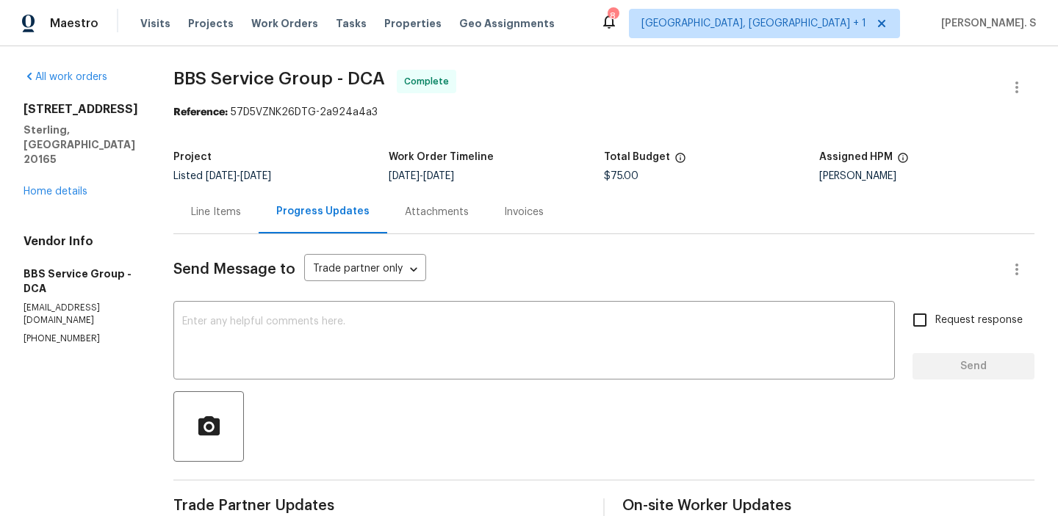
click at [256, 83] on span "BBS Service Group - DCA" at bounding box center [279, 79] width 212 height 18
copy span "BBS Service Group - DCA"
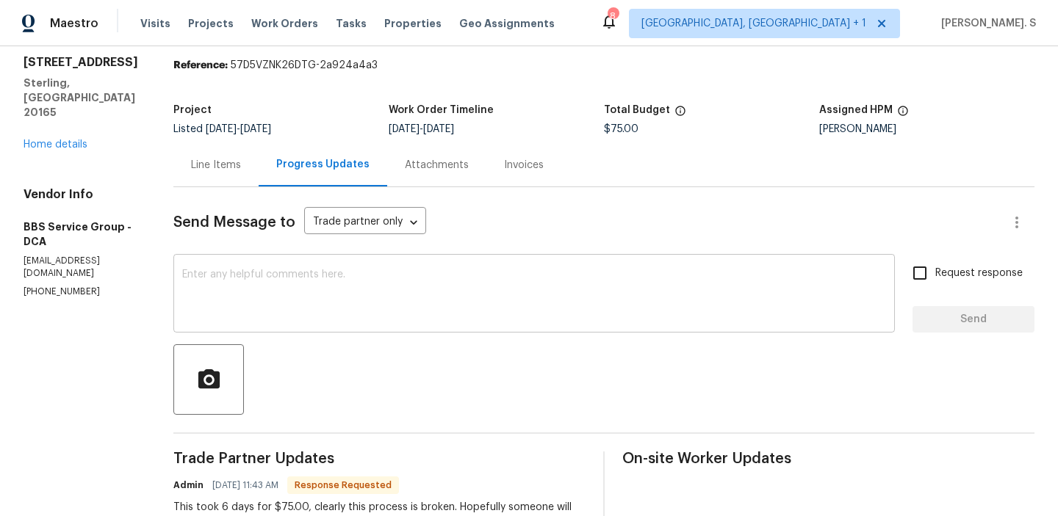
scroll to position [154, 0]
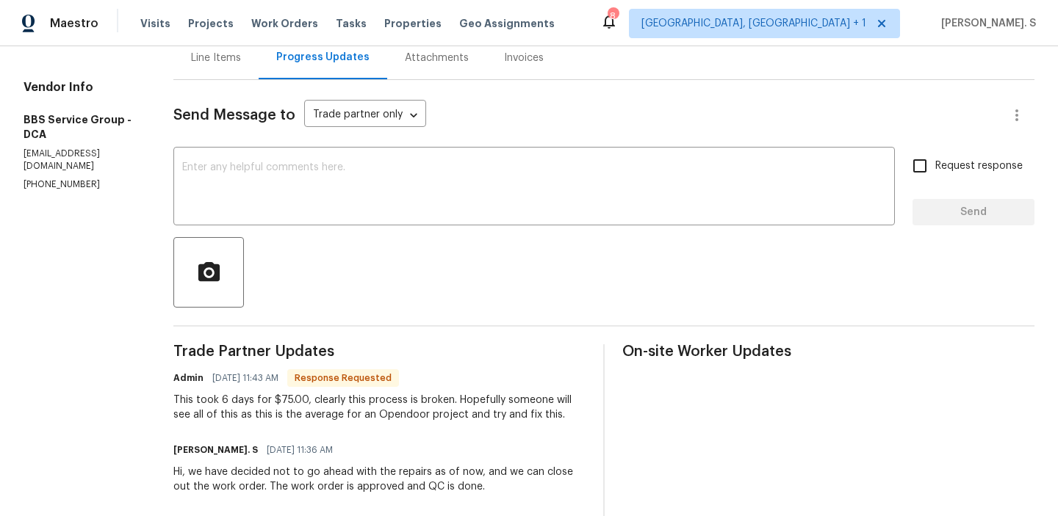
click at [361, 408] on div "This took 6 days for $75.00, clearly this process is broken. Hopefully someone …" at bounding box center [379, 407] width 412 height 29
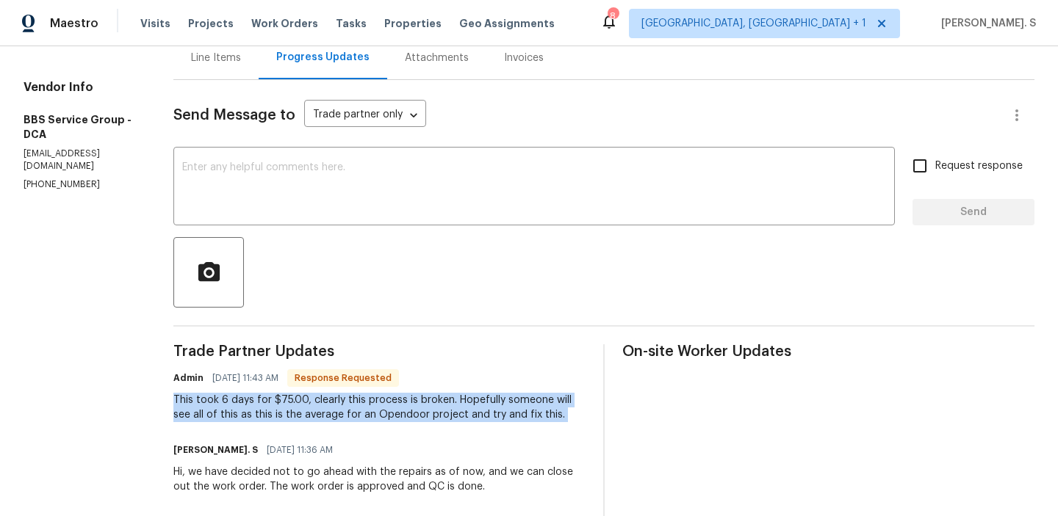
copy div "This took 6 days for $75.00, clearly this process is broken. Hopefully someone …"
click at [321, 201] on textarea at bounding box center [534, 187] width 704 height 51
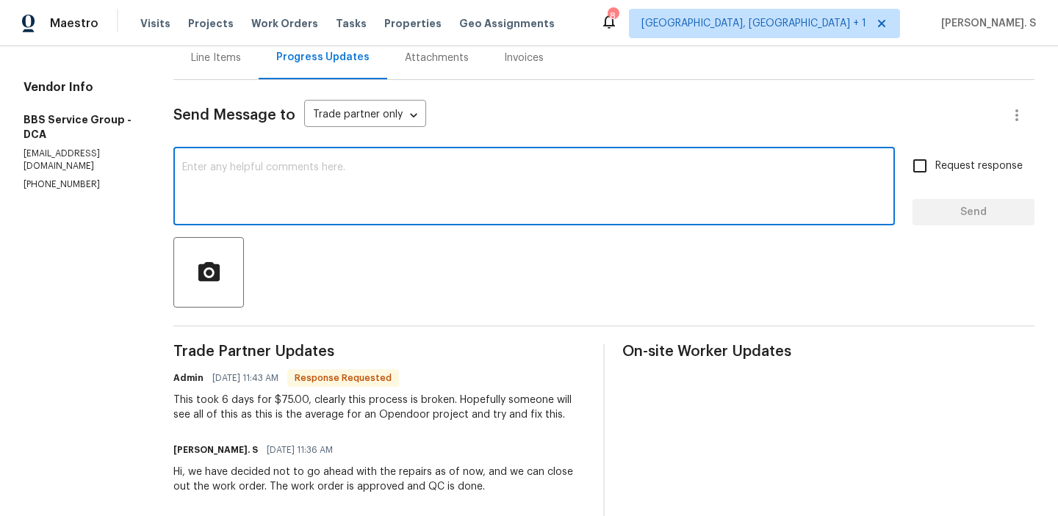
click at [375, 166] on textarea at bounding box center [534, 187] width 704 height 51
paste textarea "Please ask the TP the what work they completed and the amount needed to be whol…"
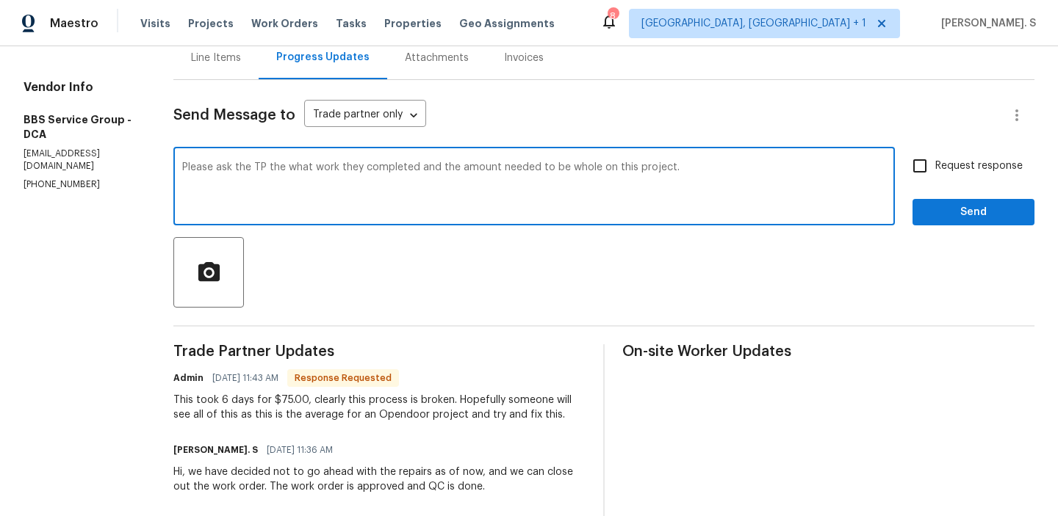
scroll to position [0, 0]
drag, startPoint x: 242, startPoint y: 168, endPoint x: 86, endPoint y: 168, distance: 156.4
click at [87, 168] on div "All work orders 20687 Smithfield Ct Sterling, VA 20165 Home details Vendor Info…" at bounding box center [529, 431] width 1058 height 1078
click at [382, 170] on textarea "Could you please let us know the what work they completed and the amount needed…" at bounding box center [534, 187] width 704 height 51
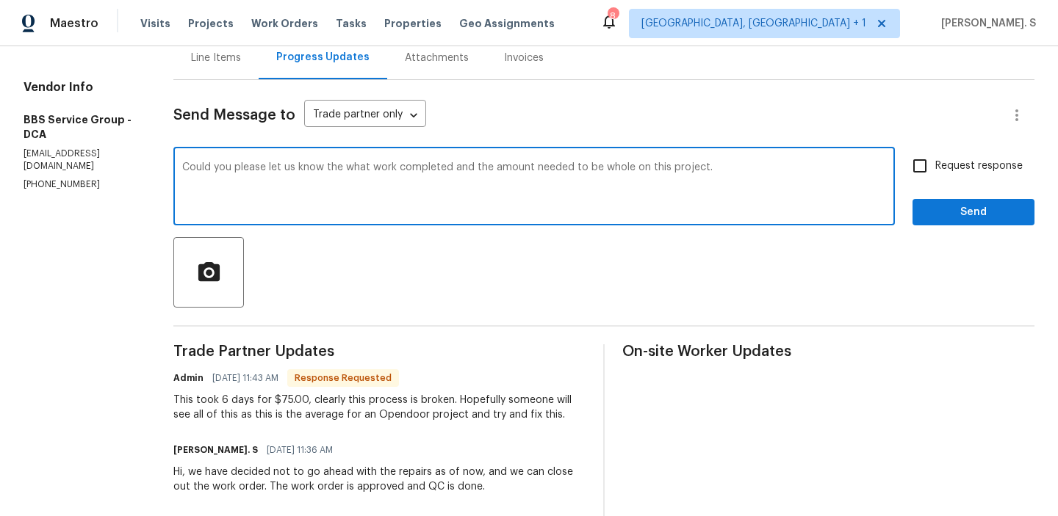
click at [685, 171] on textarea "Could you please let us know the what work completed and the amount needed to b…" at bounding box center [534, 187] width 704 height 51
click at [0, 0] on div "Correct the article" at bounding box center [0, 0] width 0 height 0
click at [0, 0] on div "Fix the auxiliary or modal verb" at bounding box center [0, 0] width 0 height 0
type textarea "Could you please let us know what work is completed and the amount needed to be…"
click at [953, 178] on label "Request response" at bounding box center [963, 166] width 118 height 31
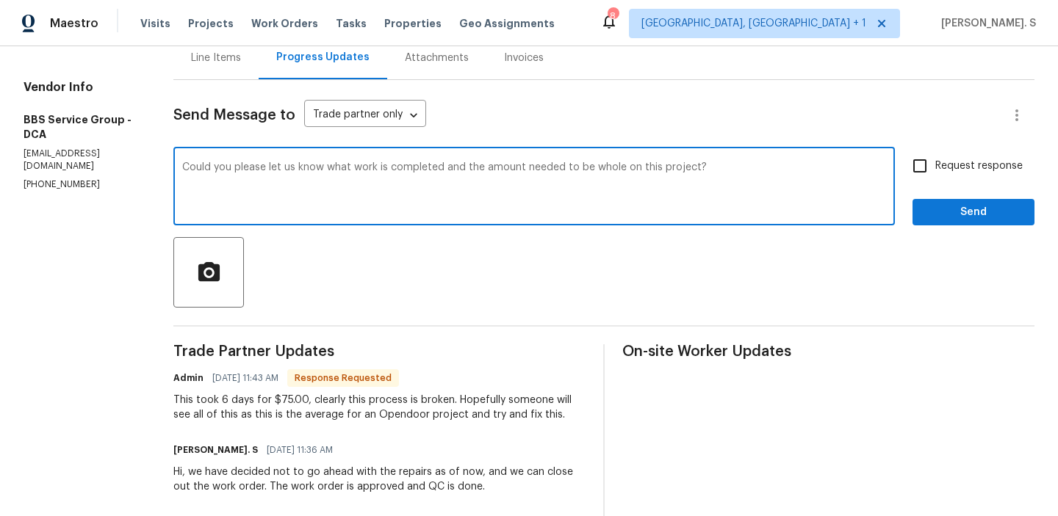
click at [935, 178] on input "Request response" at bounding box center [919, 166] width 31 height 31
checkbox input "true"
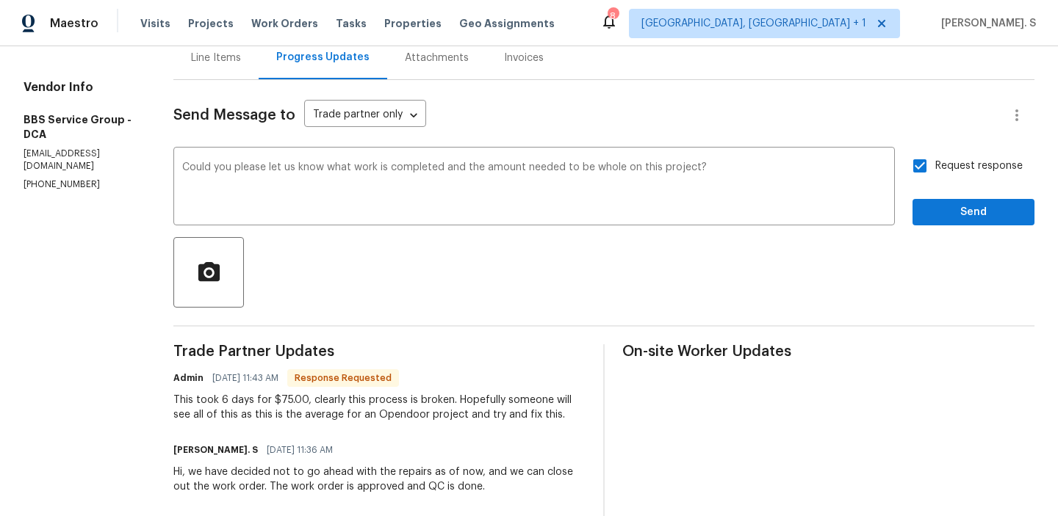
click at [941, 196] on div "Request response Send" at bounding box center [973, 188] width 122 height 75
click at [358, 400] on div "This took 6 days for $75.00, clearly this process is broken. Hopefully someone …" at bounding box center [379, 407] width 412 height 29
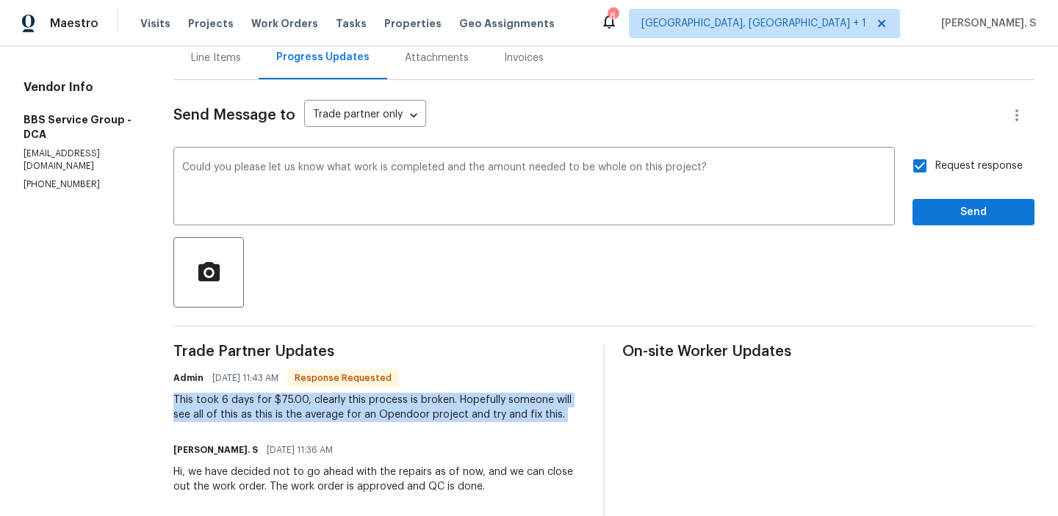
copy div "This took 6 days for $75.00, clearly this process is broken. Hopefully someone …"
click at [976, 201] on button "Send" at bounding box center [973, 212] width 122 height 27
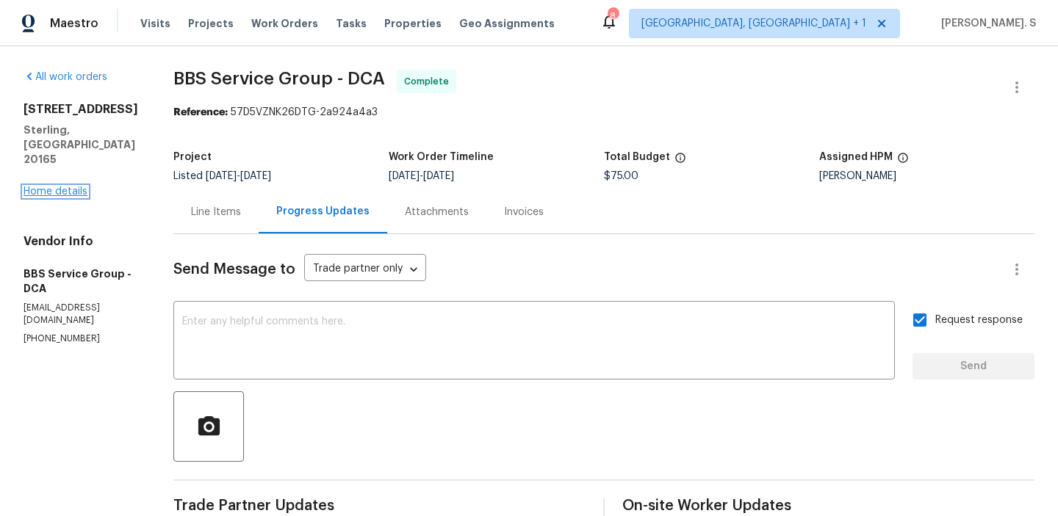
click at [37, 187] on link "Home details" at bounding box center [56, 192] width 64 height 10
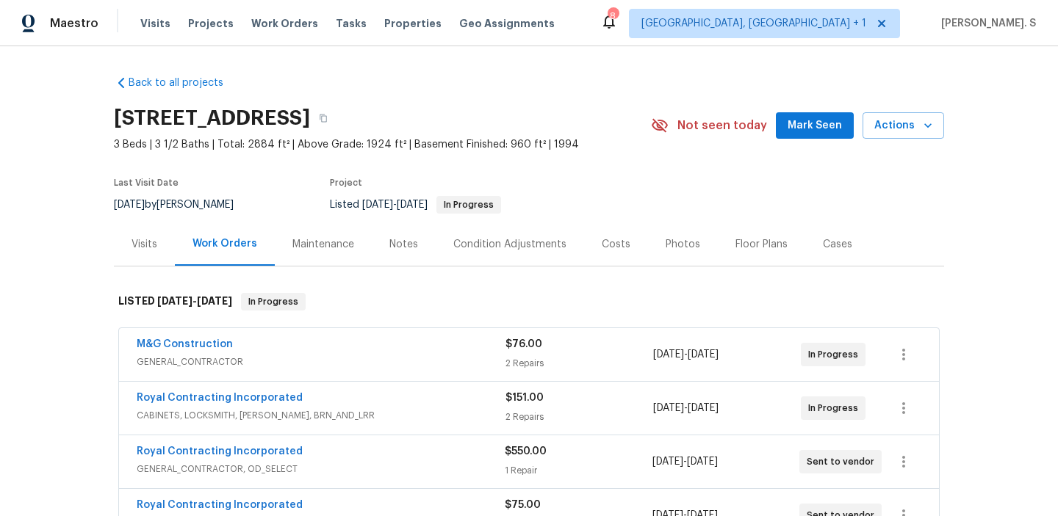
click at [176, 339] on span "M&G Construction" at bounding box center [185, 344] width 96 height 15
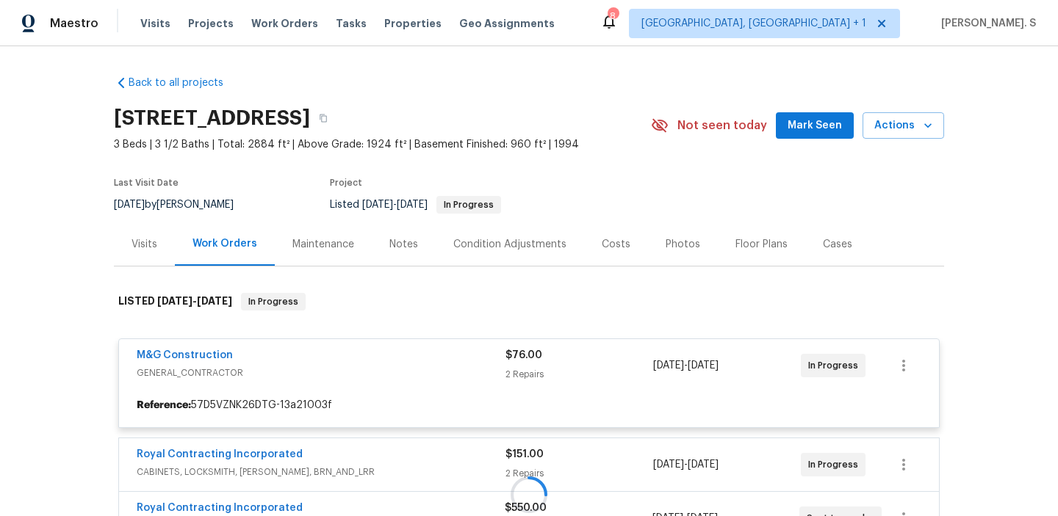
click at [185, 352] on div at bounding box center [529, 494] width 830 height 433
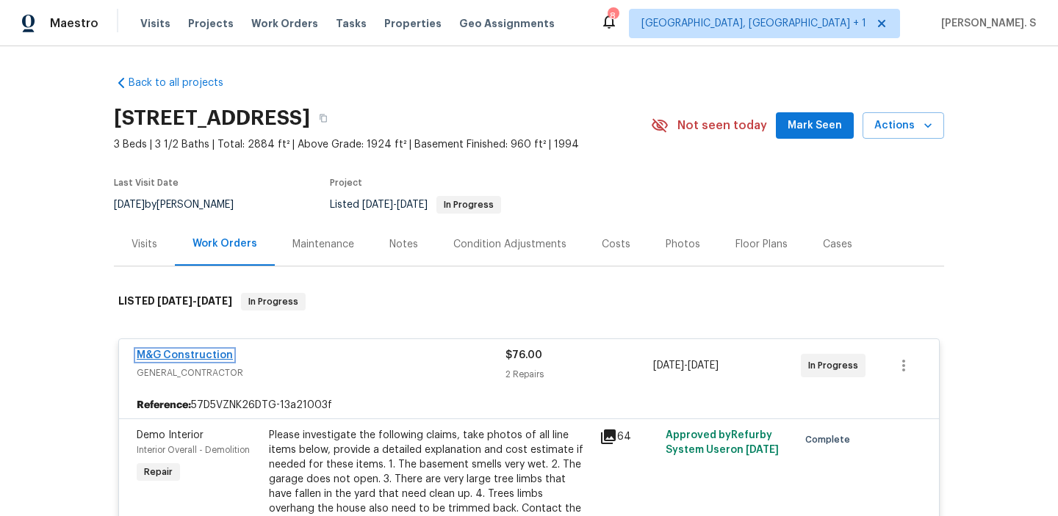
click at [159, 354] on link "M&G Construction" at bounding box center [185, 355] width 96 height 10
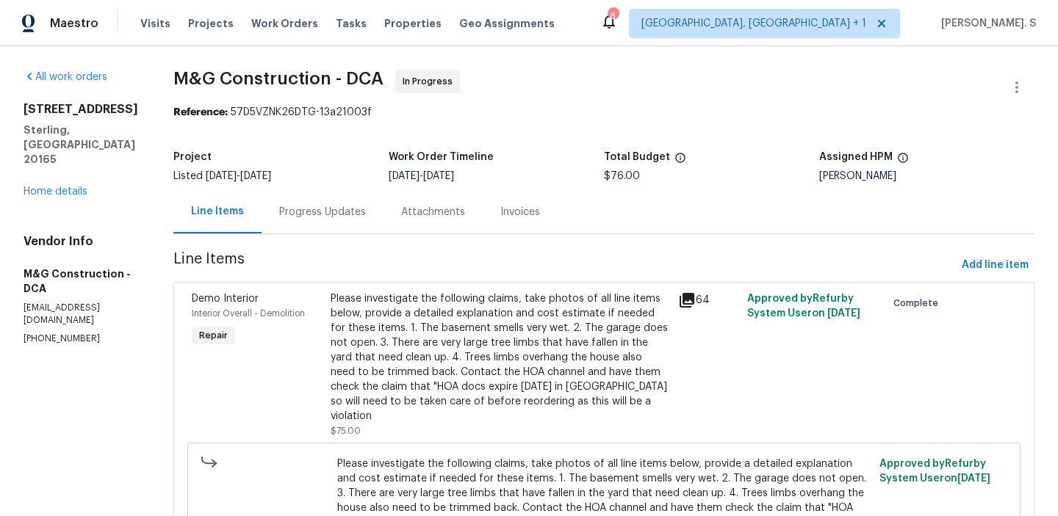
click at [311, 227] on div "Progress Updates" at bounding box center [322, 211] width 122 height 43
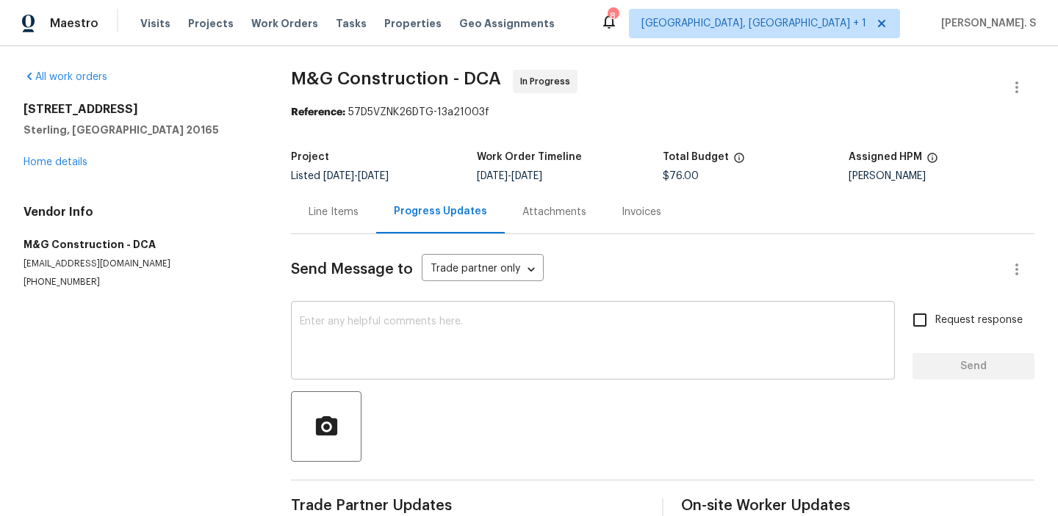
click at [328, 309] on div "x ​" at bounding box center [593, 342] width 604 height 75
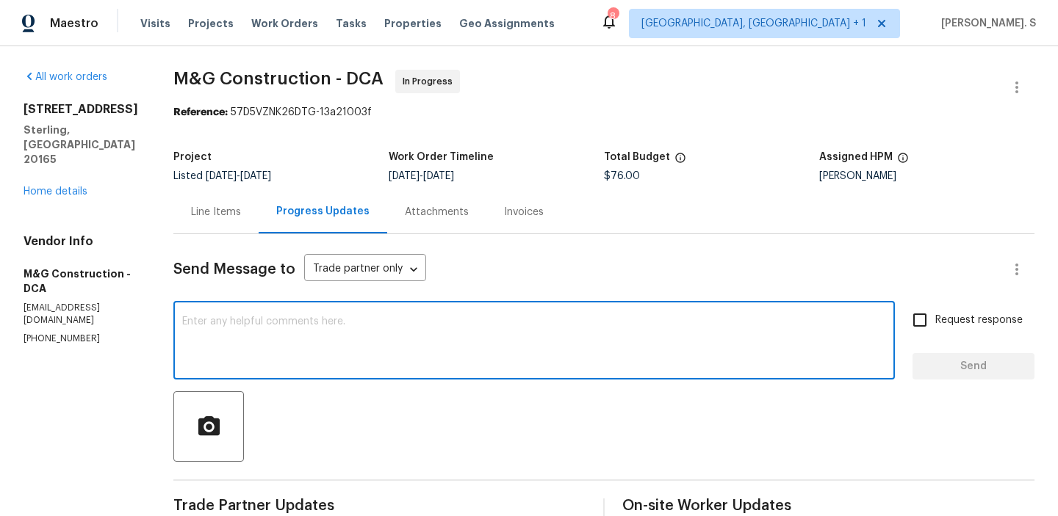
click at [328, 309] on div "x ​" at bounding box center [533, 342] width 721 height 75
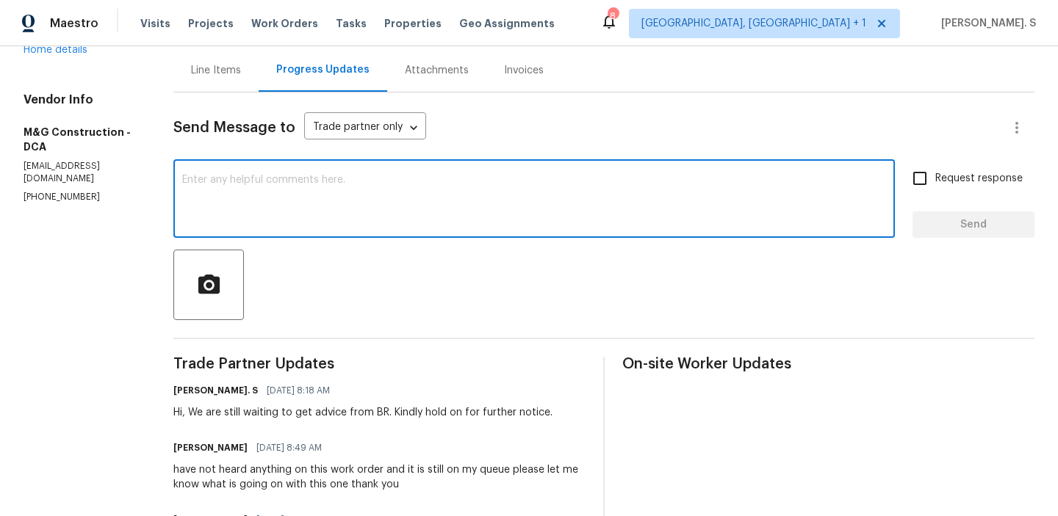
scroll to position [145, 0]
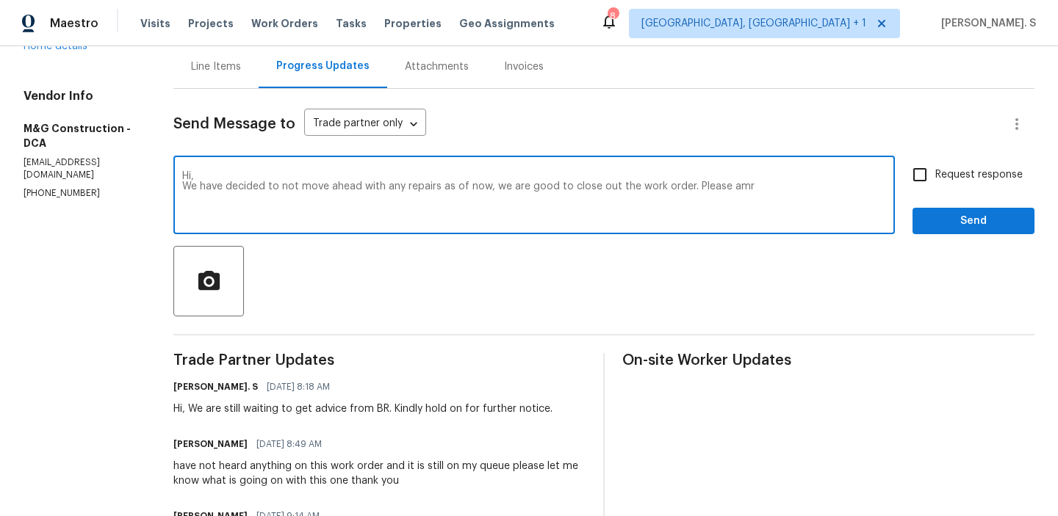
type textarea "Hi, We have decided to not move ahead with any repairs as of now, we are good t…"
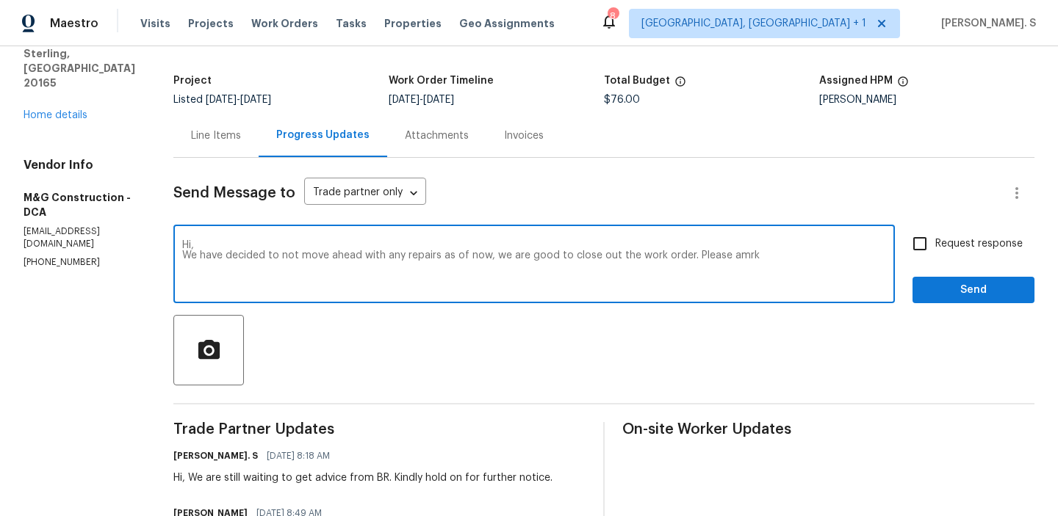
scroll to position [0, 0]
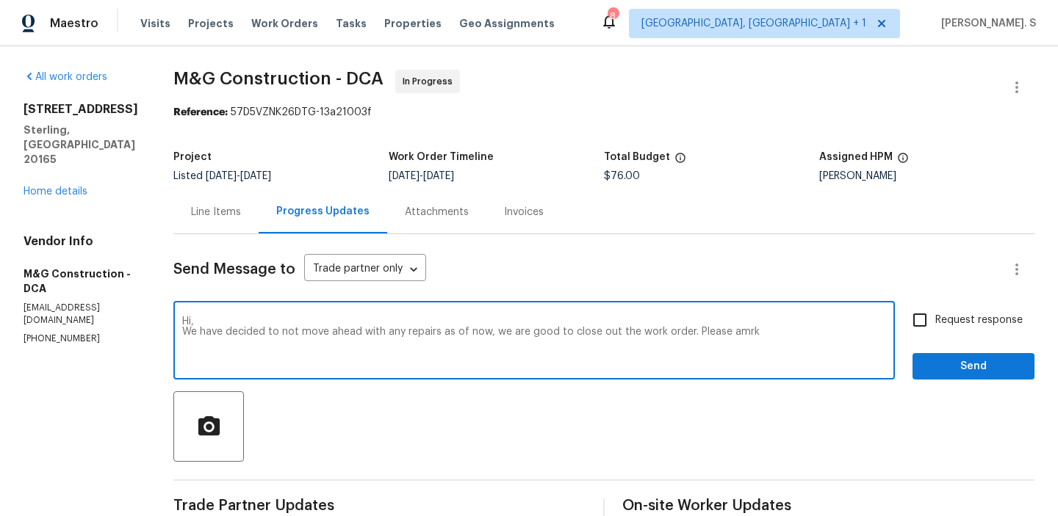
click at [214, 225] on div "Line Items" at bounding box center [215, 211] width 85 height 43
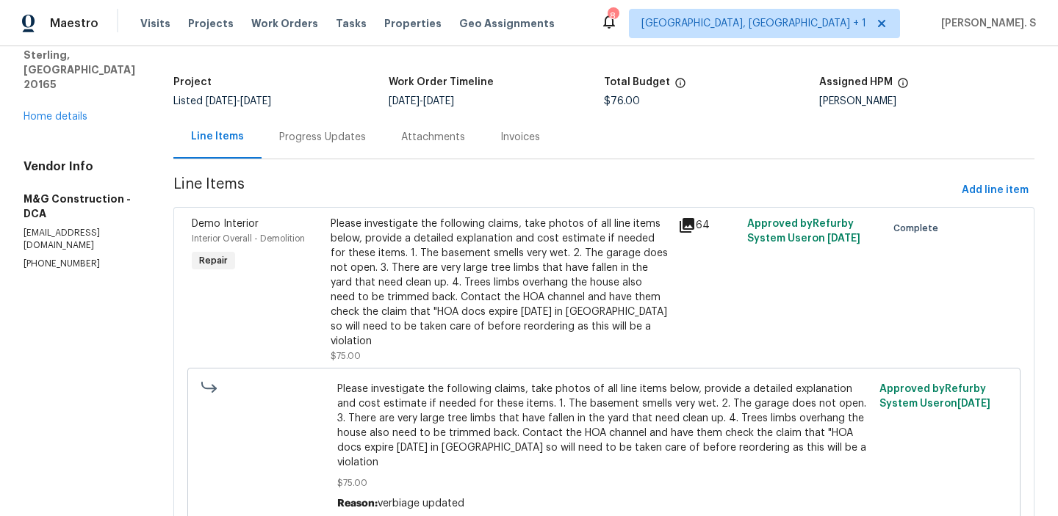
scroll to position [205, 0]
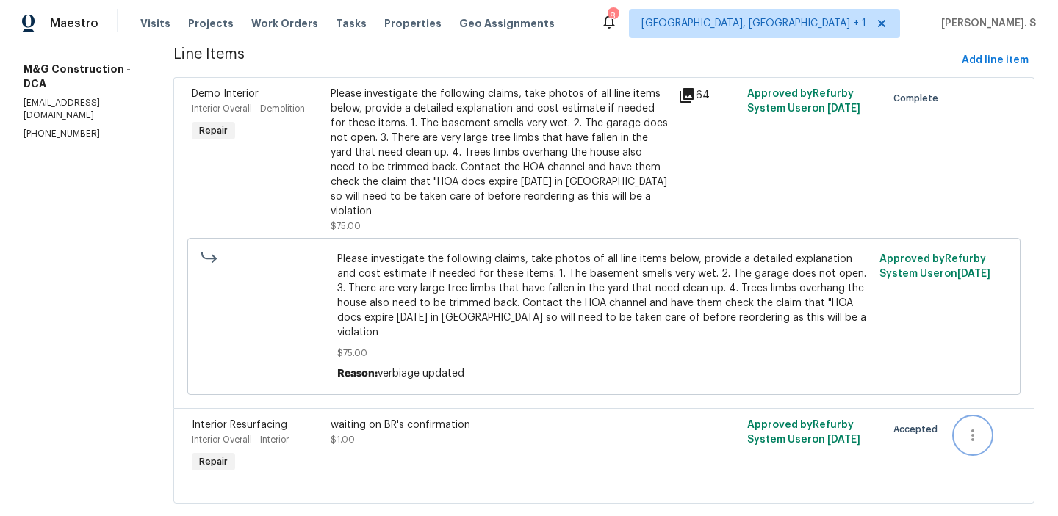
click at [989, 418] on button "button" at bounding box center [972, 435] width 35 height 35
click at [988, 411] on li "Cancel" at bounding box center [983, 406] width 57 height 24
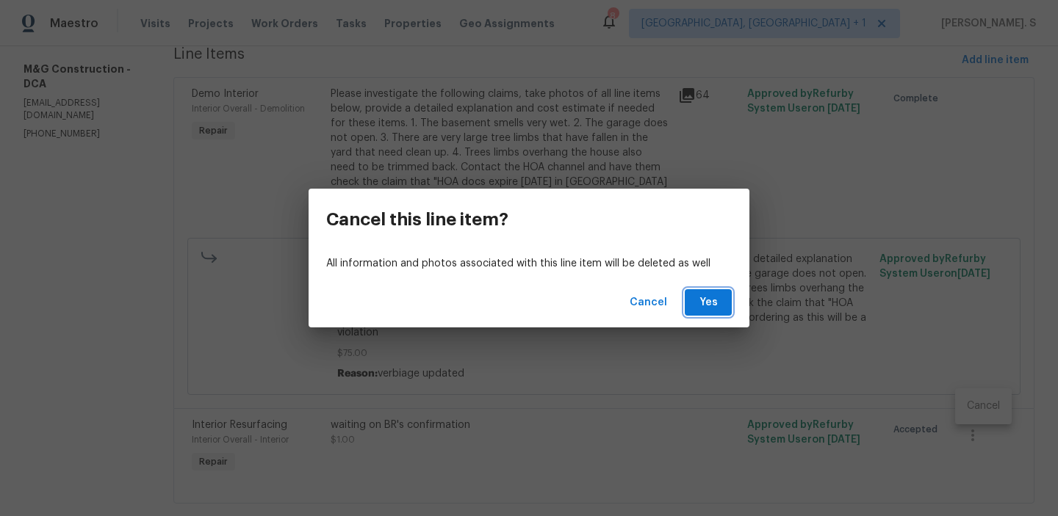
click at [716, 298] on span "Yes" at bounding box center [708, 303] width 24 height 18
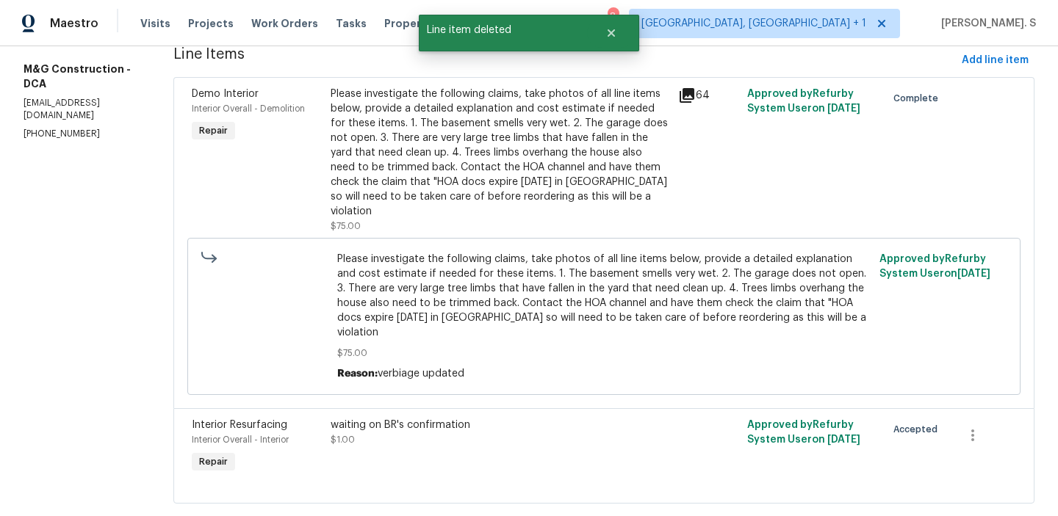
scroll to position [0, 0]
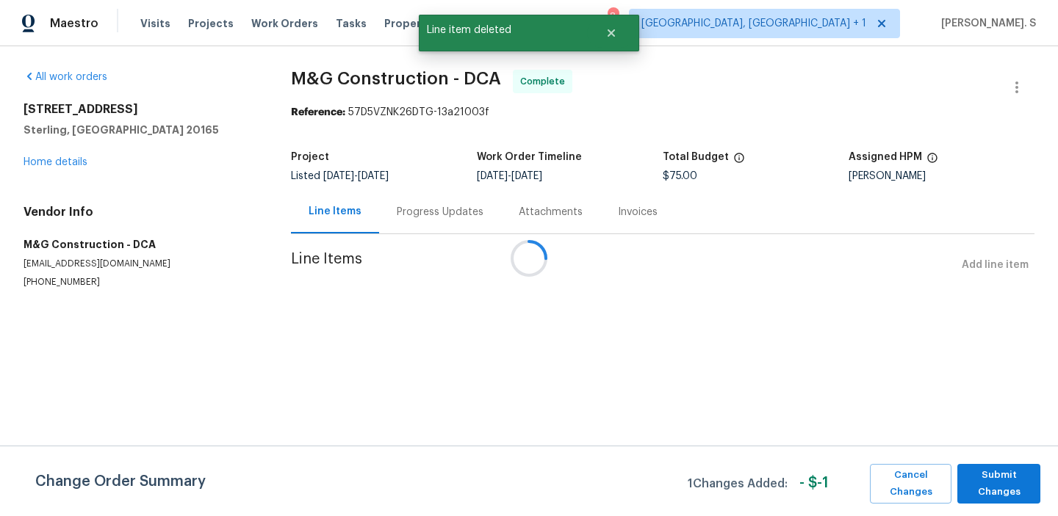
click at [339, 221] on div at bounding box center [529, 258] width 1058 height 516
click at [988, 497] on span "Submit Changes" at bounding box center [998, 484] width 68 height 34
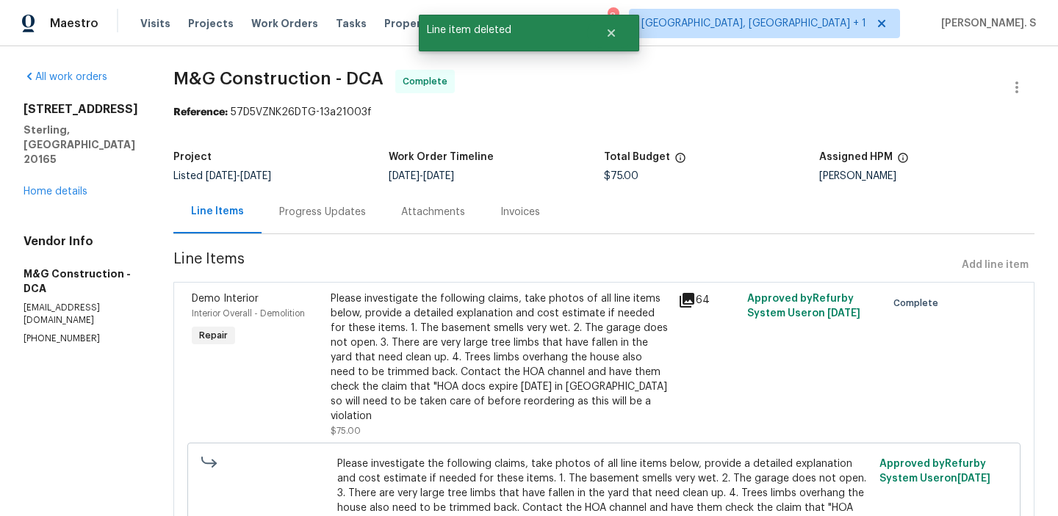
click at [286, 214] on div "Progress Updates" at bounding box center [322, 212] width 87 height 15
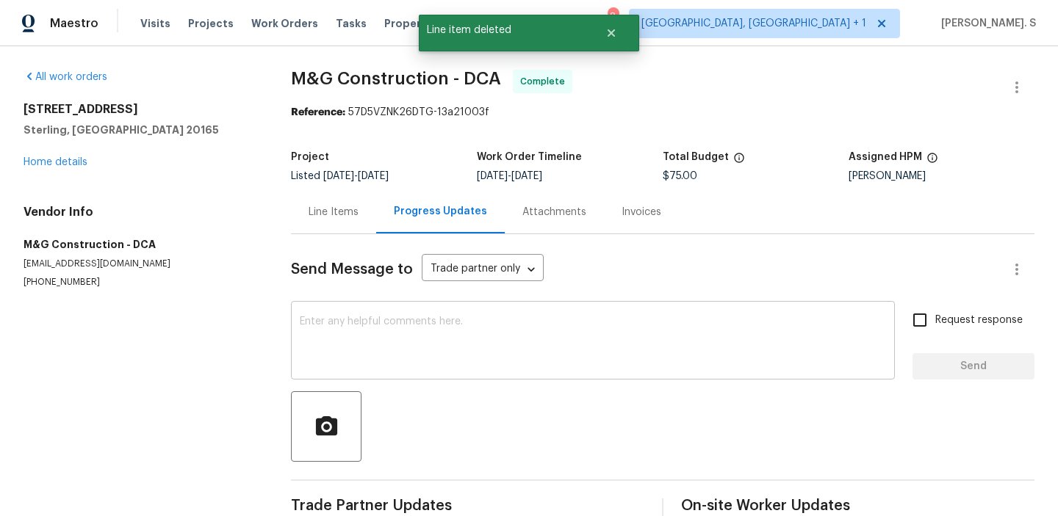
click at [336, 338] on textarea at bounding box center [593, 342] width 586 height 51
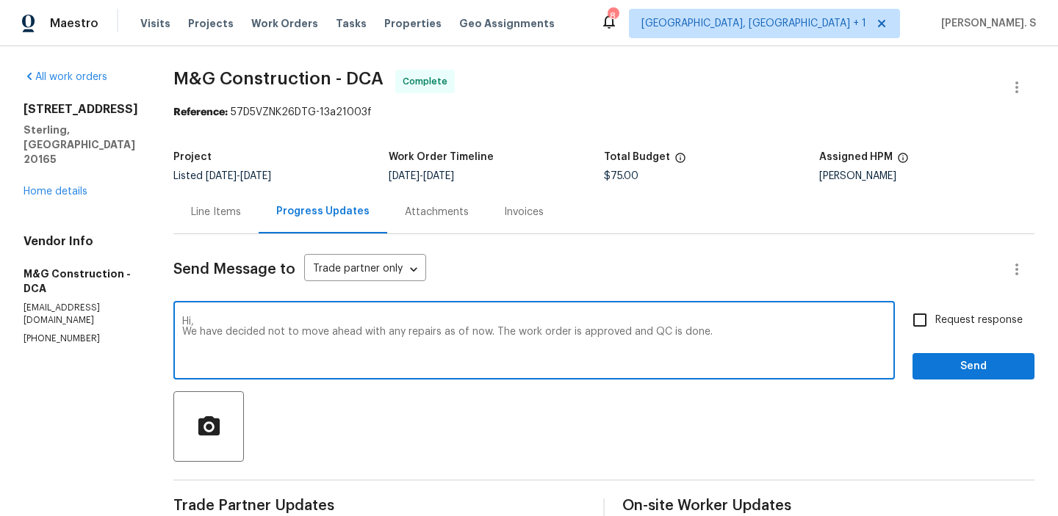
click at [414, 333] on textarea "Hi, We have decided not to move ahead with any repairs as of now. The work orde…" at bounding box center [534, 342] width 704 height 51
type textarea "Hi, We have decided not to move ahead with any repairs as of now. The work orde…"
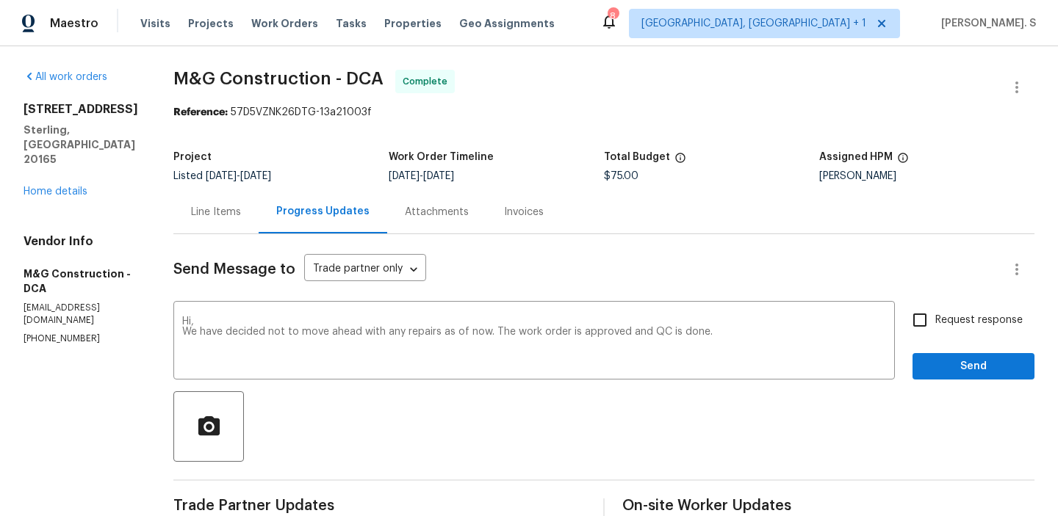
click at [966, 320] on span "Request response" at bounding box center [978, 320] width 87 height 15
click at [935, 320] on input "Request response" at bounding box center [919, 320] width 31 height 31
checkbox input "true"
click at [966, 354] on button "Send" at bounding box center [973, 366] width 122 height 27
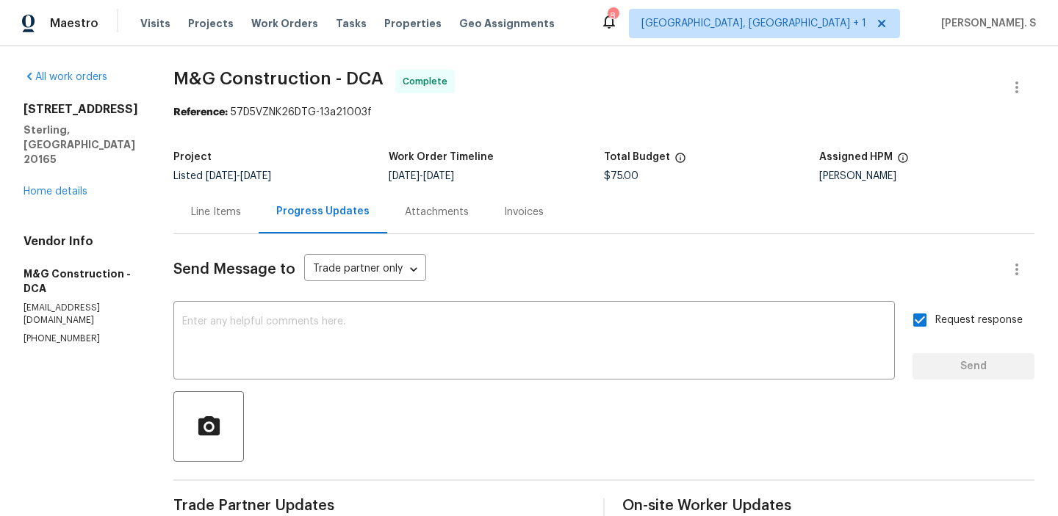
click at [317, 70] on span "M&G Construction - DCA" at bounding box center [278, 79] width 210 height 18
copy span "M&G Construction - DCA"
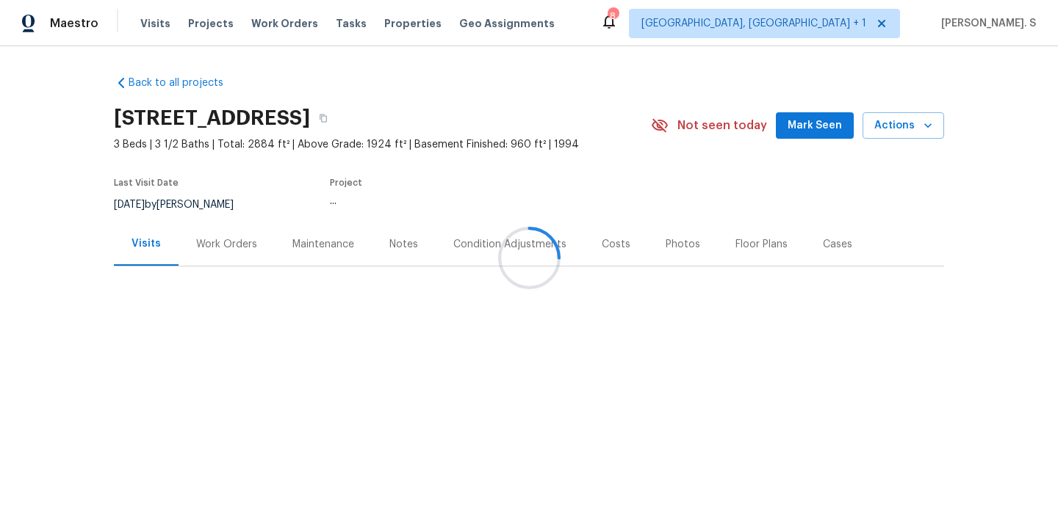
click at [178, 263] on div "Work Orders" at bounding box center [226, 244] width 96 height 43
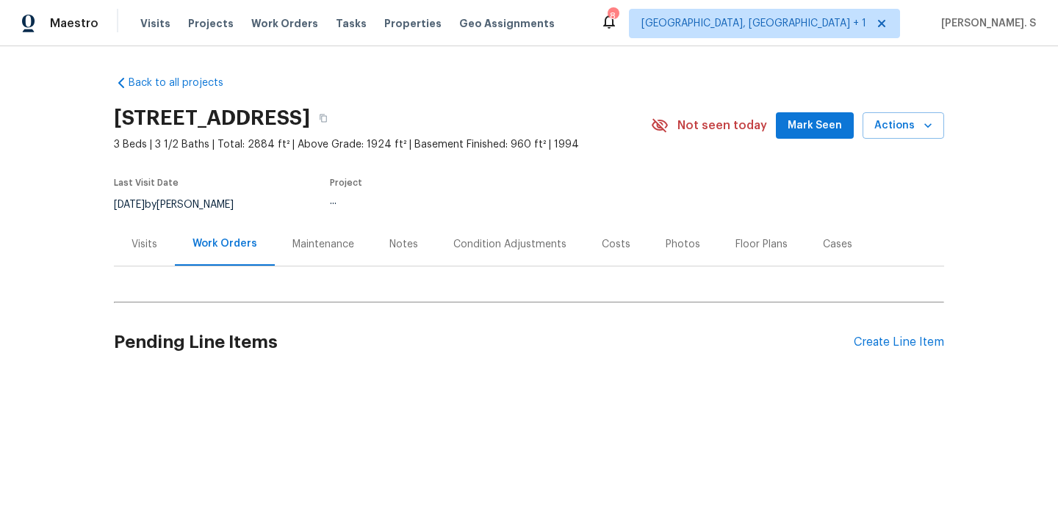
click at [178, 263] on div "Work Orders" at bounding box center [225, 244] width 100 height 43
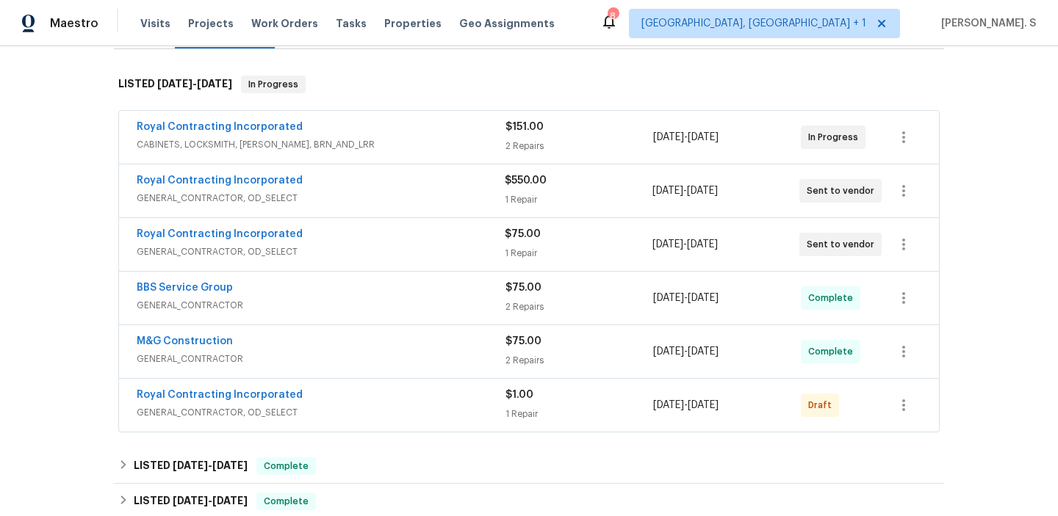
scroll to position [237, 0]
